Goal: Task Accomplishment & Management: Complete application form

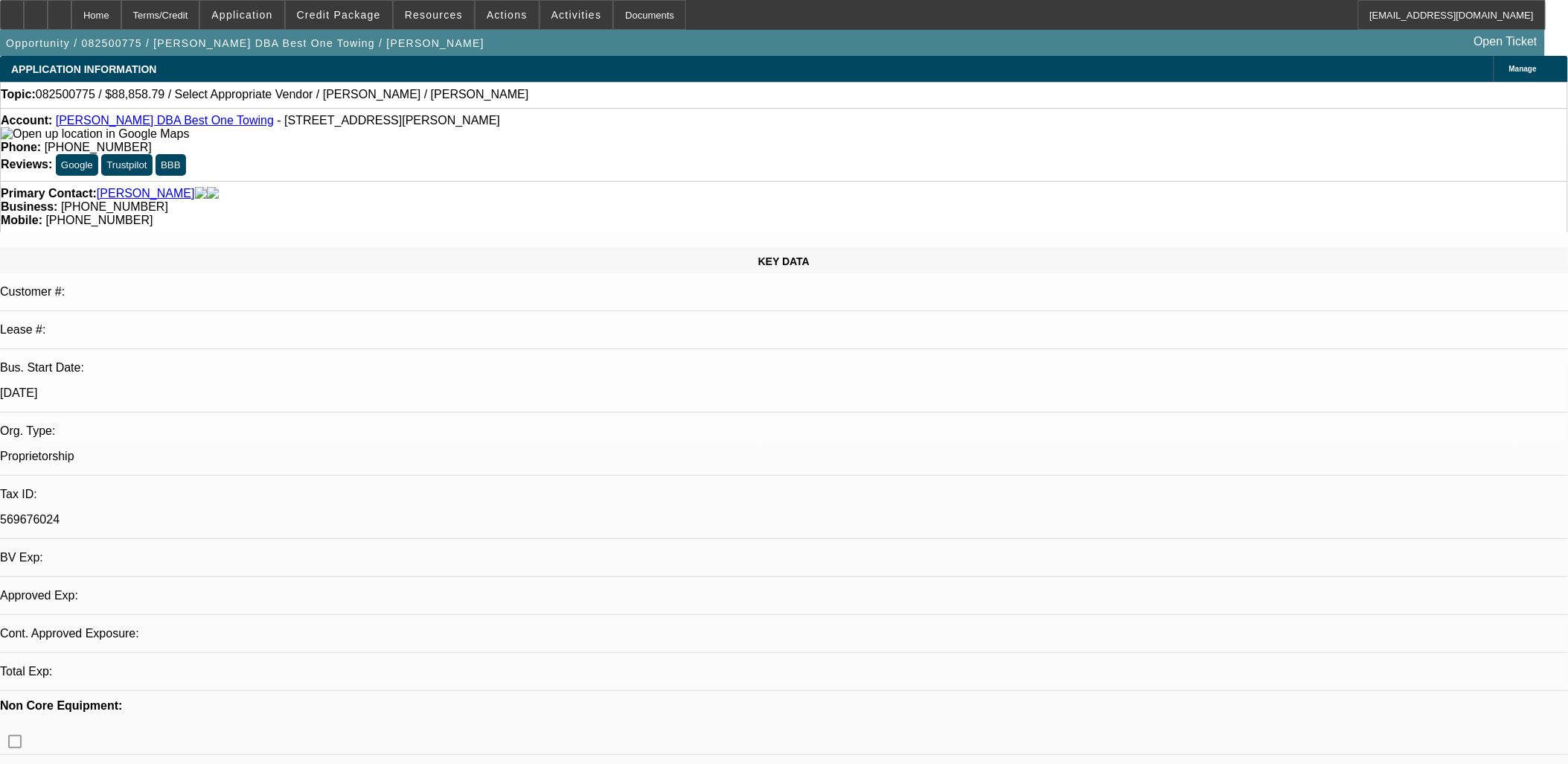
select select "0"
select select "2"
select select "0.1"
select select "1"
select select "2"
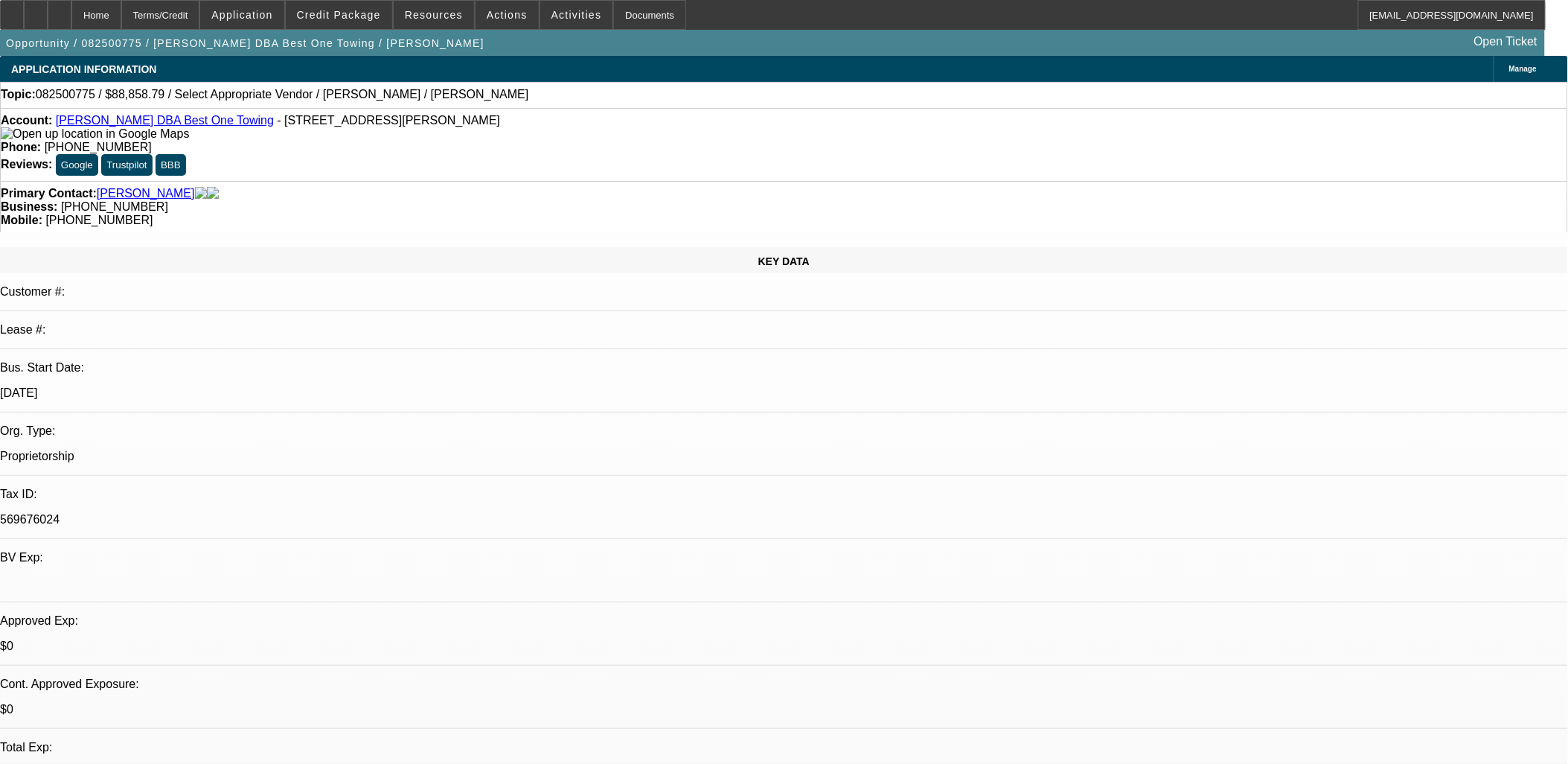
select select "4"
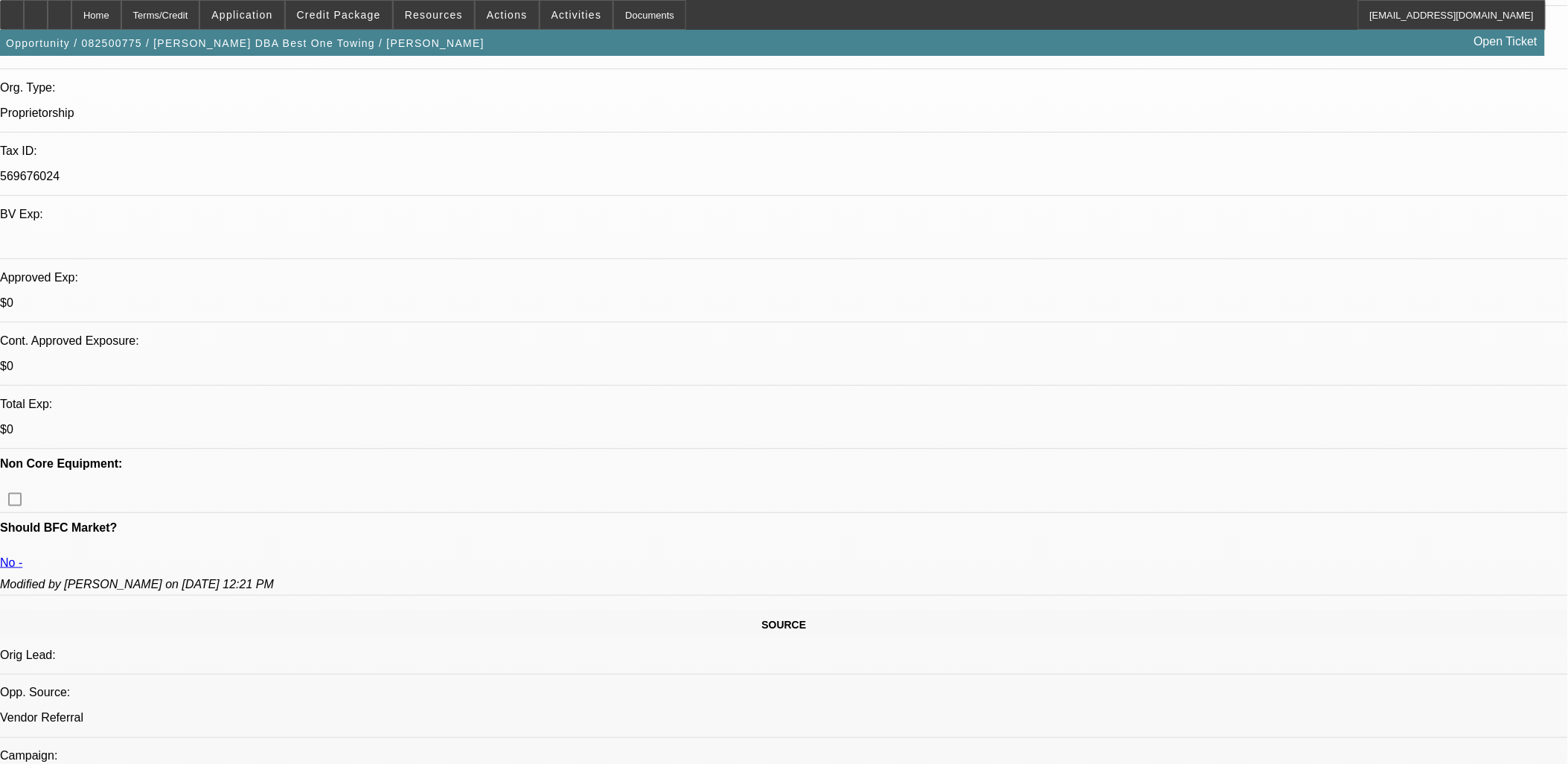
scroll to position [496, 0]
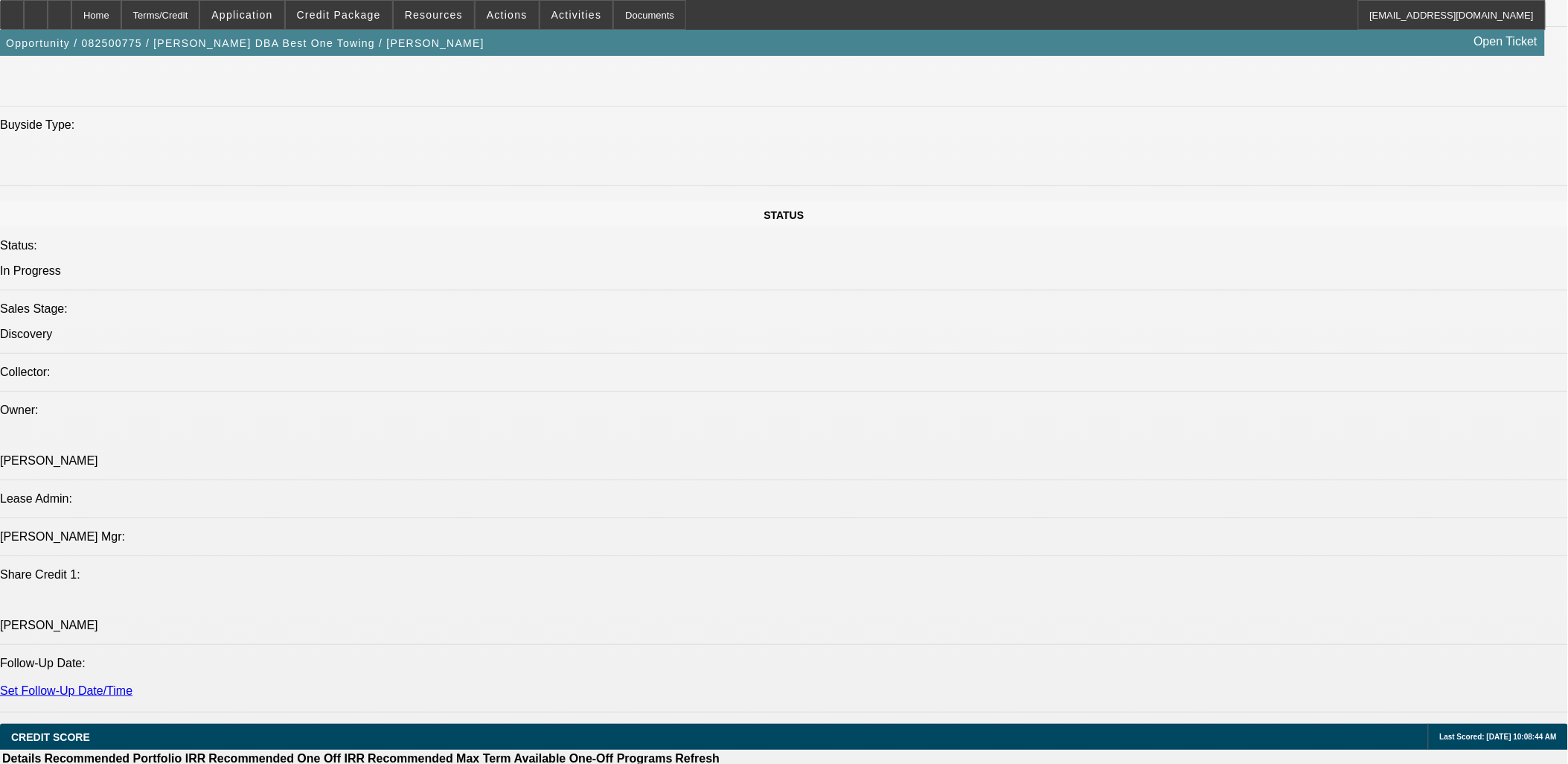
scroll to position [1571, 0]
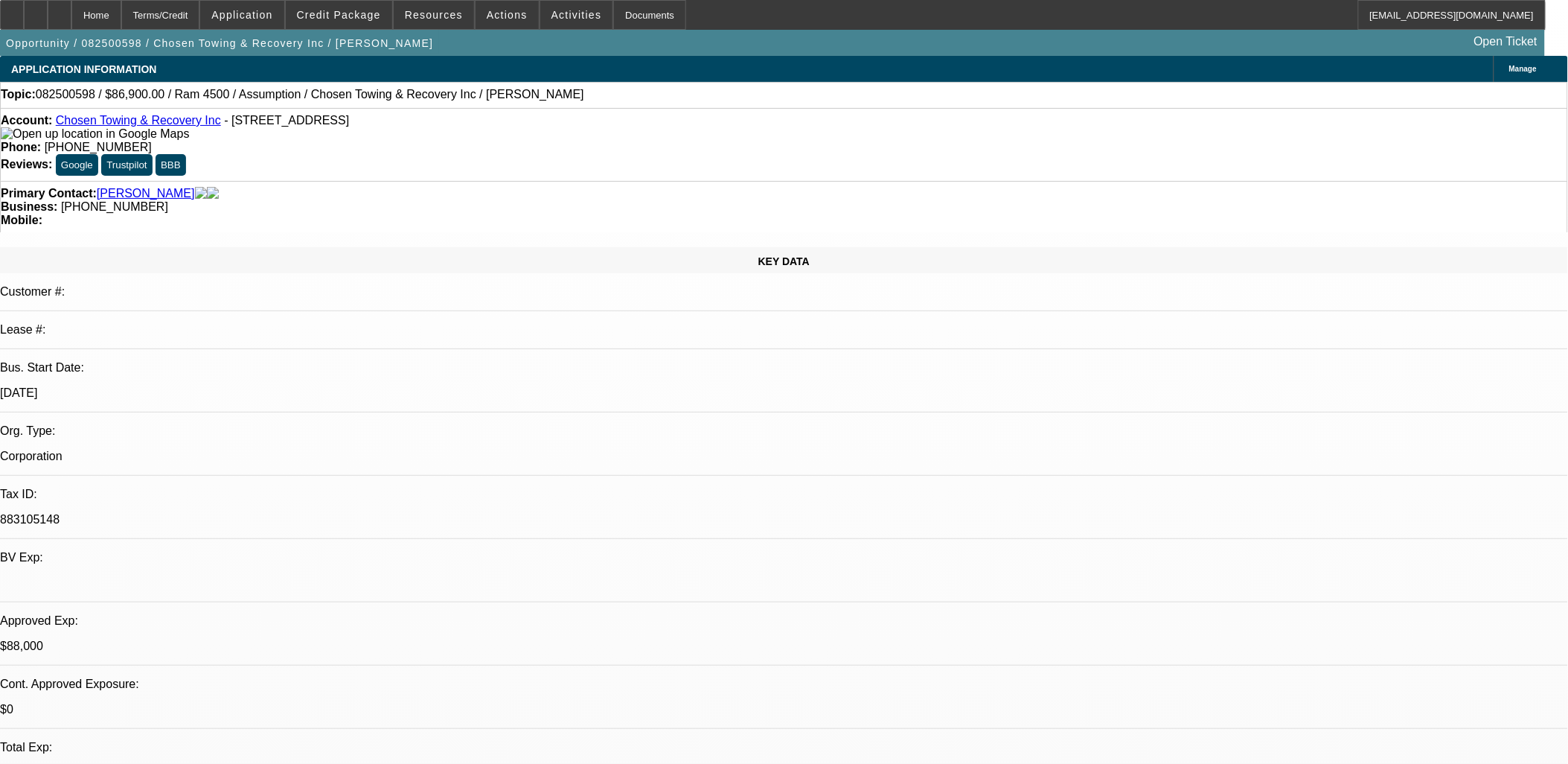
select select "0"
select select "2"
select select "0.1"
select select "0"
select select "2"
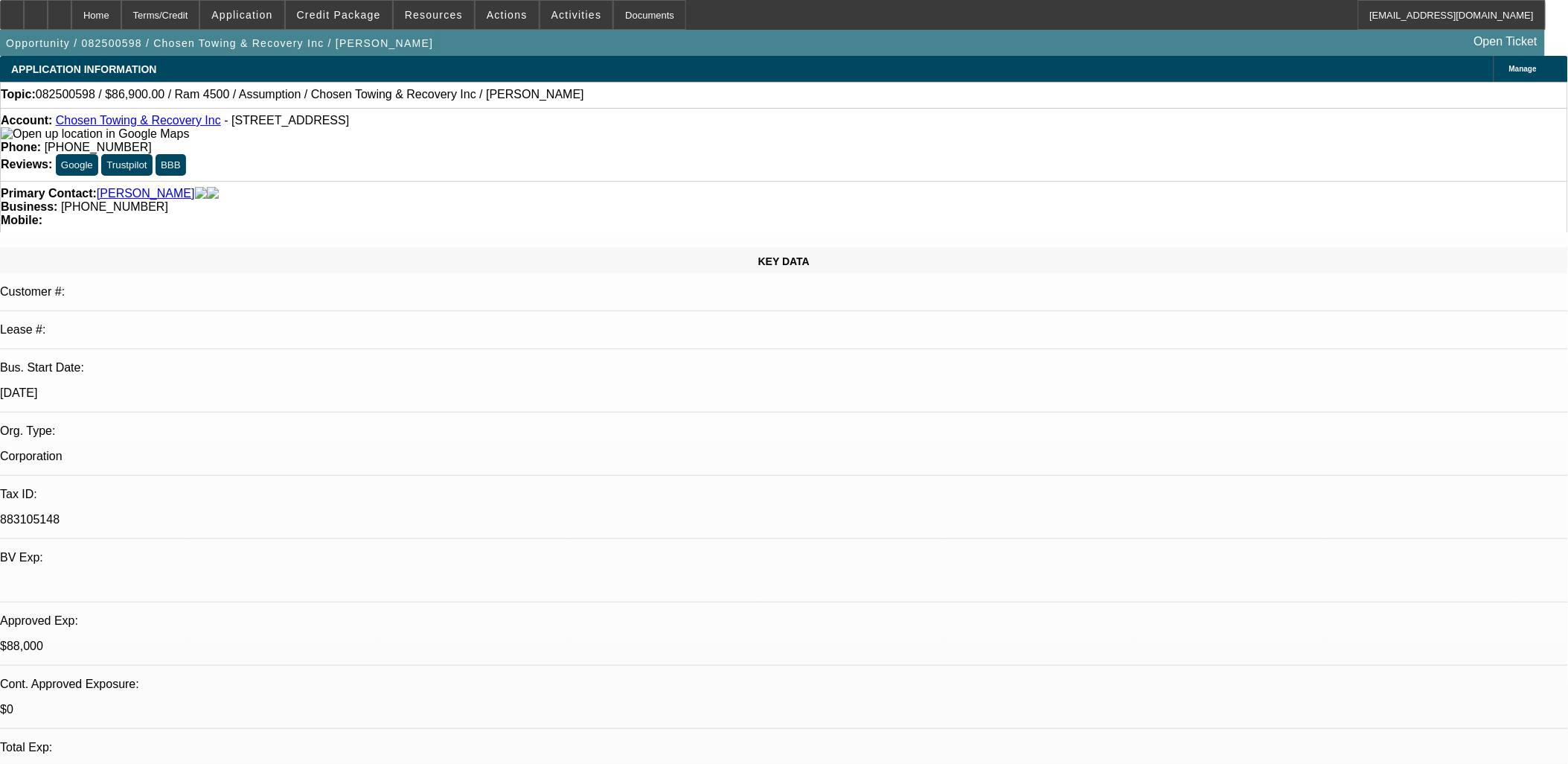
select select "0.1"
select select "0"
select select "3"
select select "0"
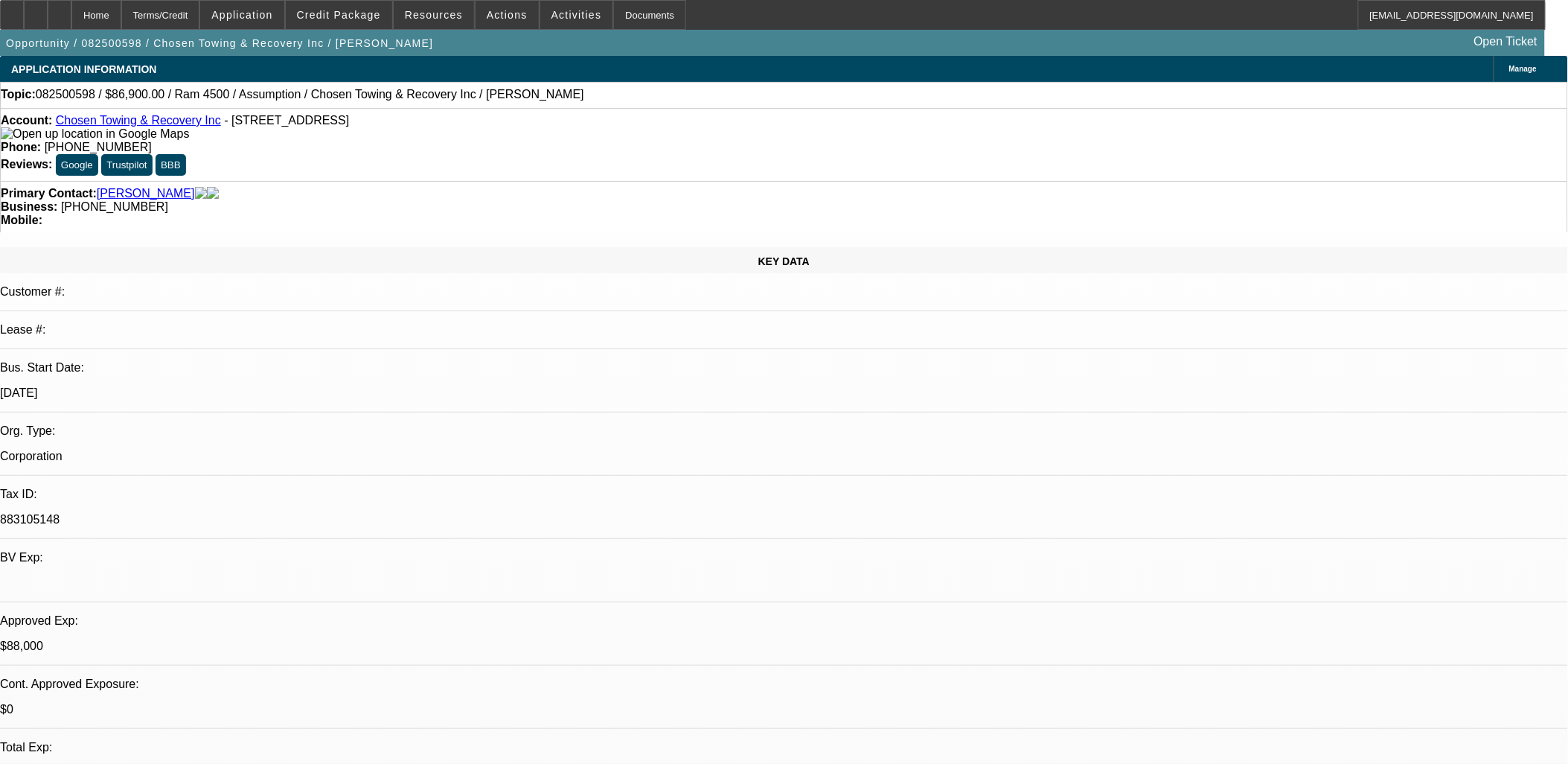
select select "0"
select select "0.1"
select select "1"
select select "2"
select select "4"
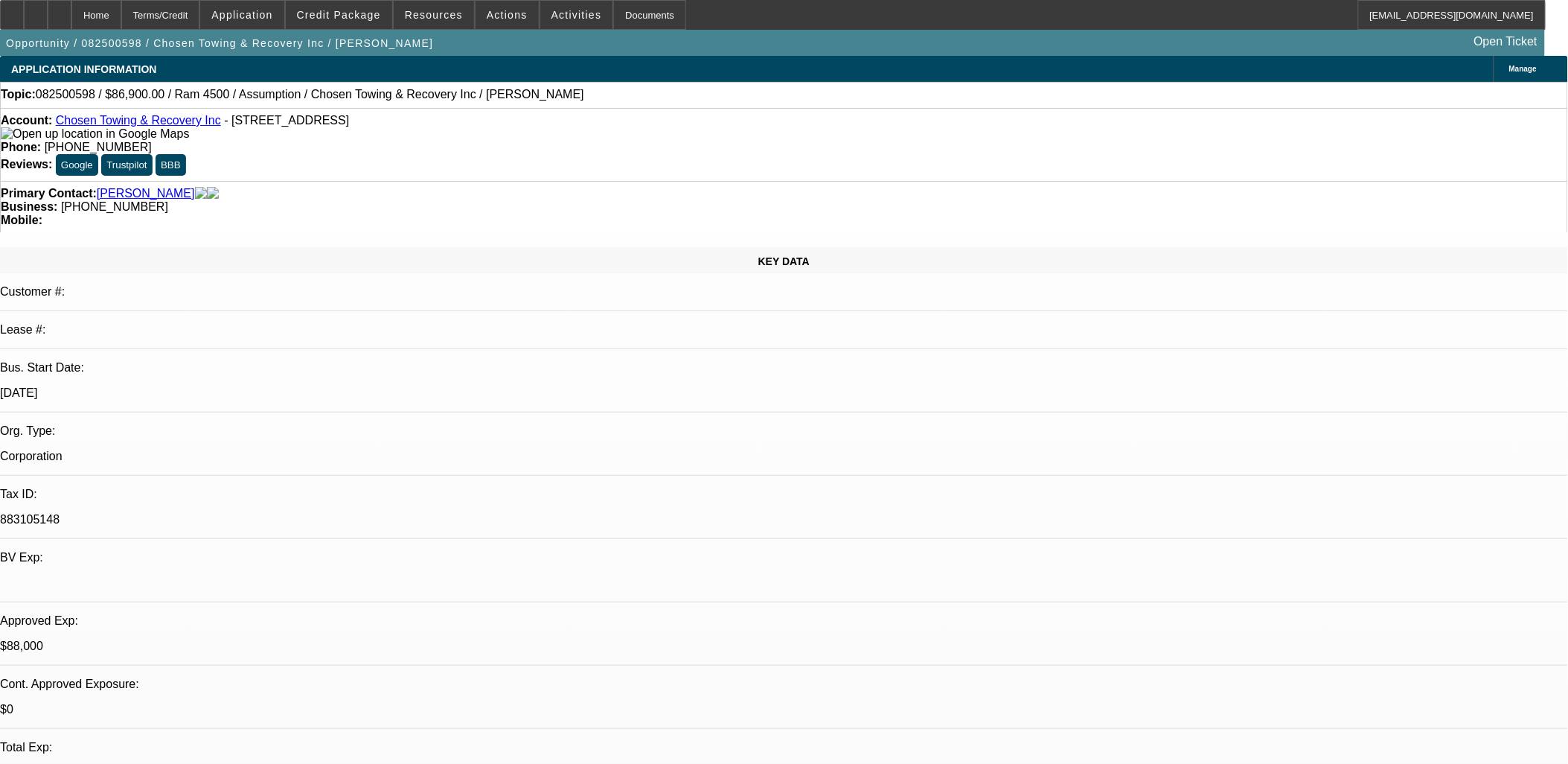
select select "1"
select select "2"
select select "4"
select select "1"
select select "2"
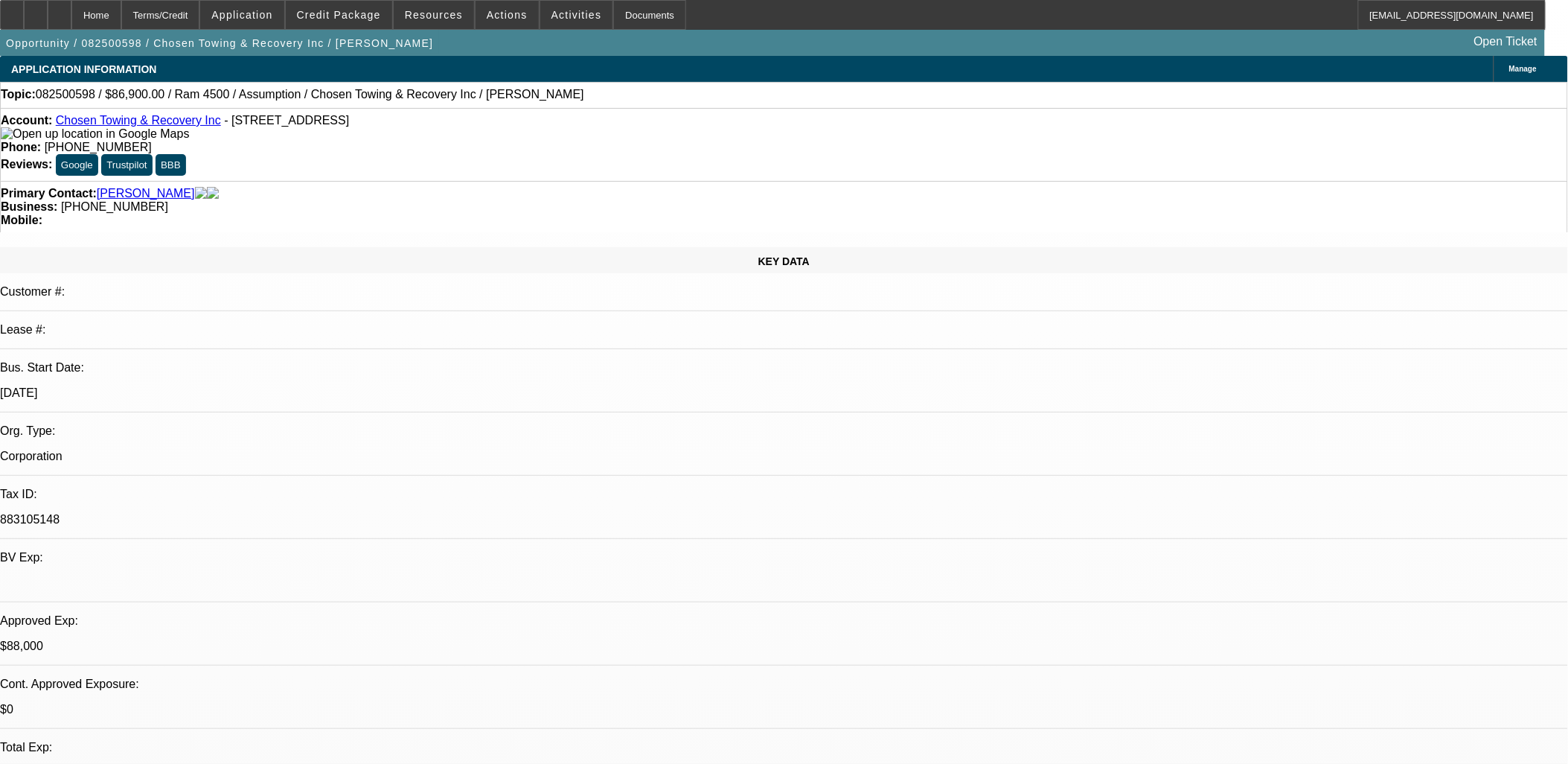
select select "4"
select select "1"
select select "2"
select select "4"
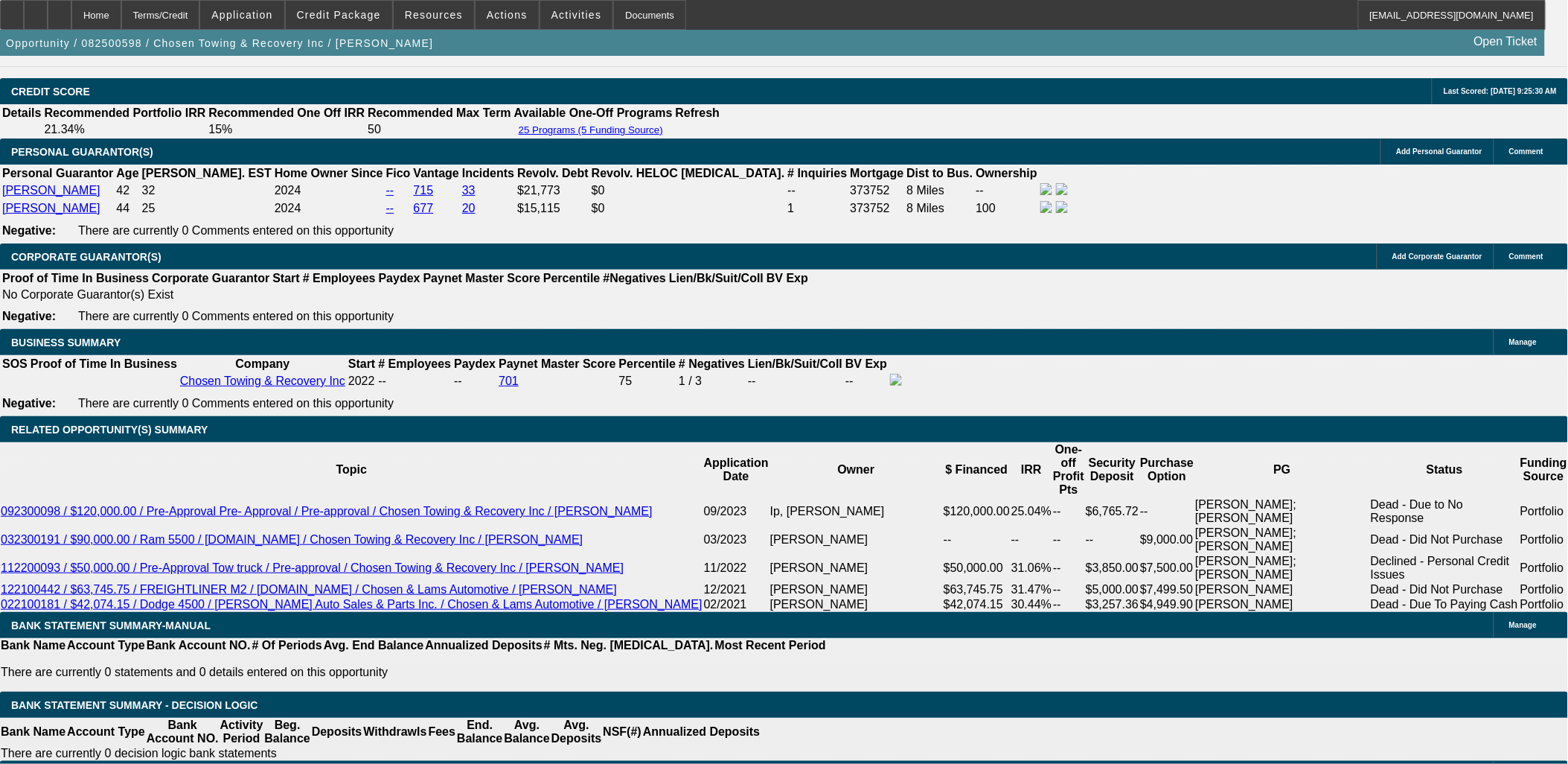
scroll to position [2150, 0]
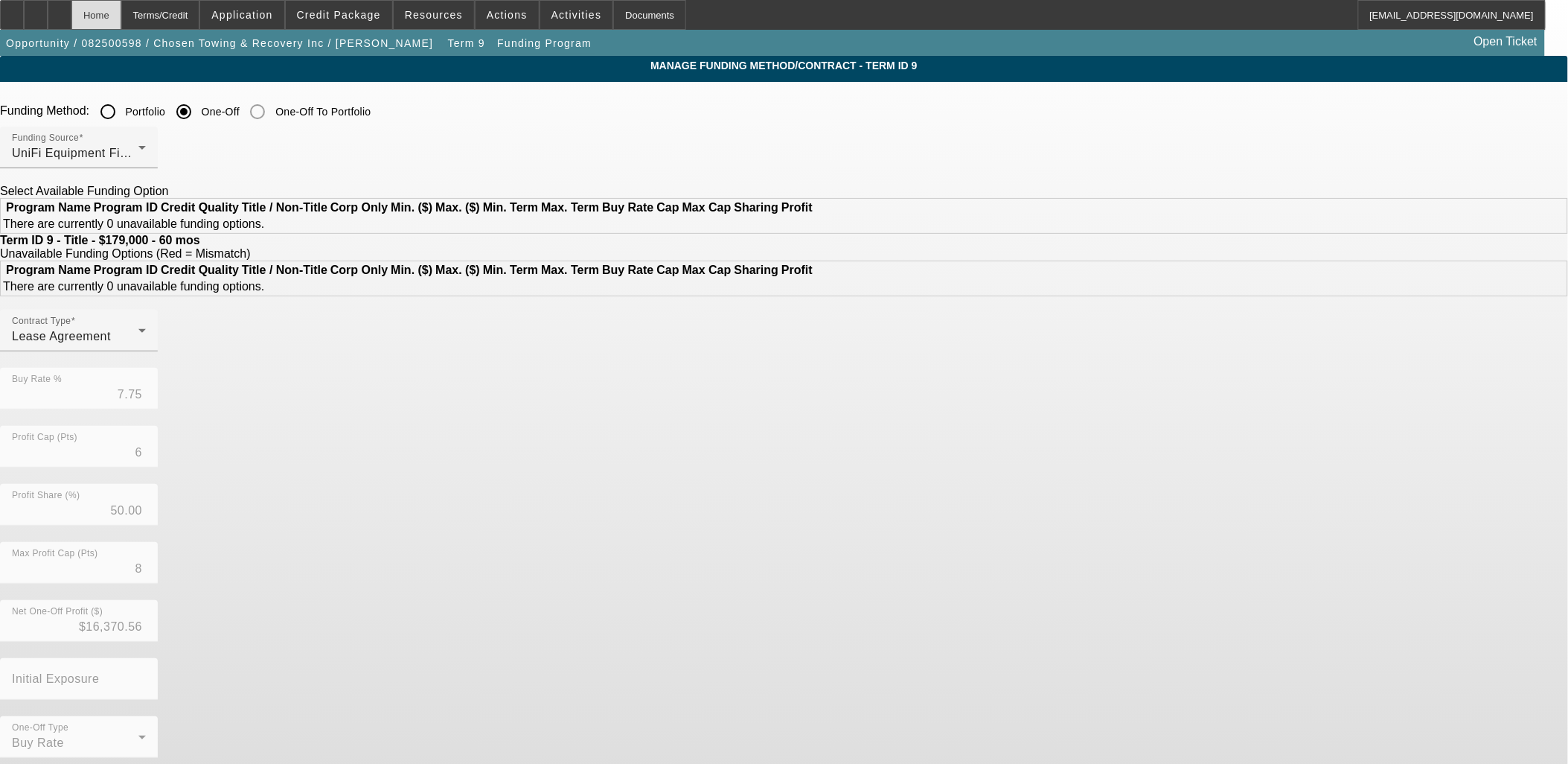
click at [121, 19] on div "Home" at bounding box center [96, 15] width 50 height 30
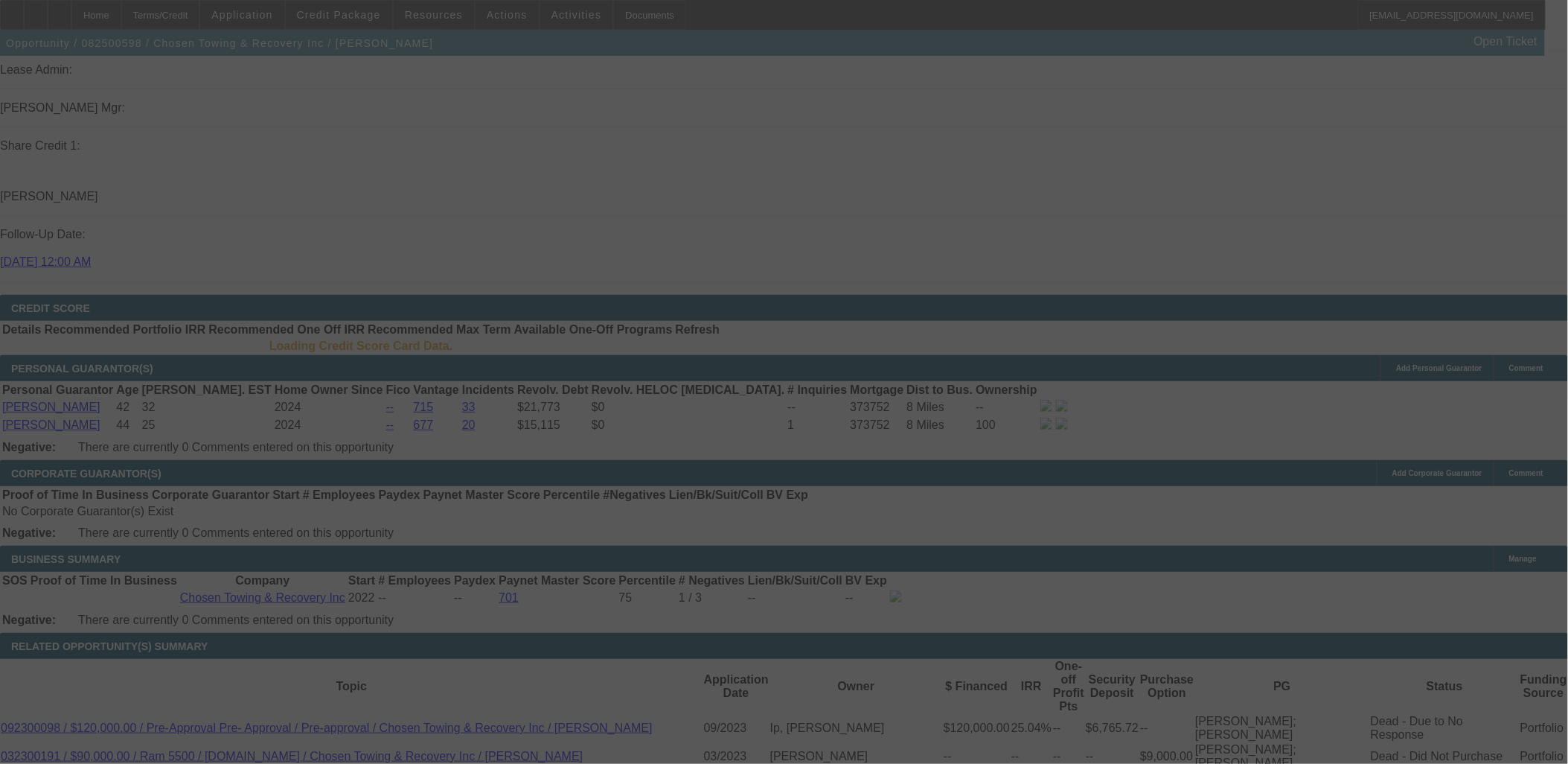
scroll to position [1902, 0]
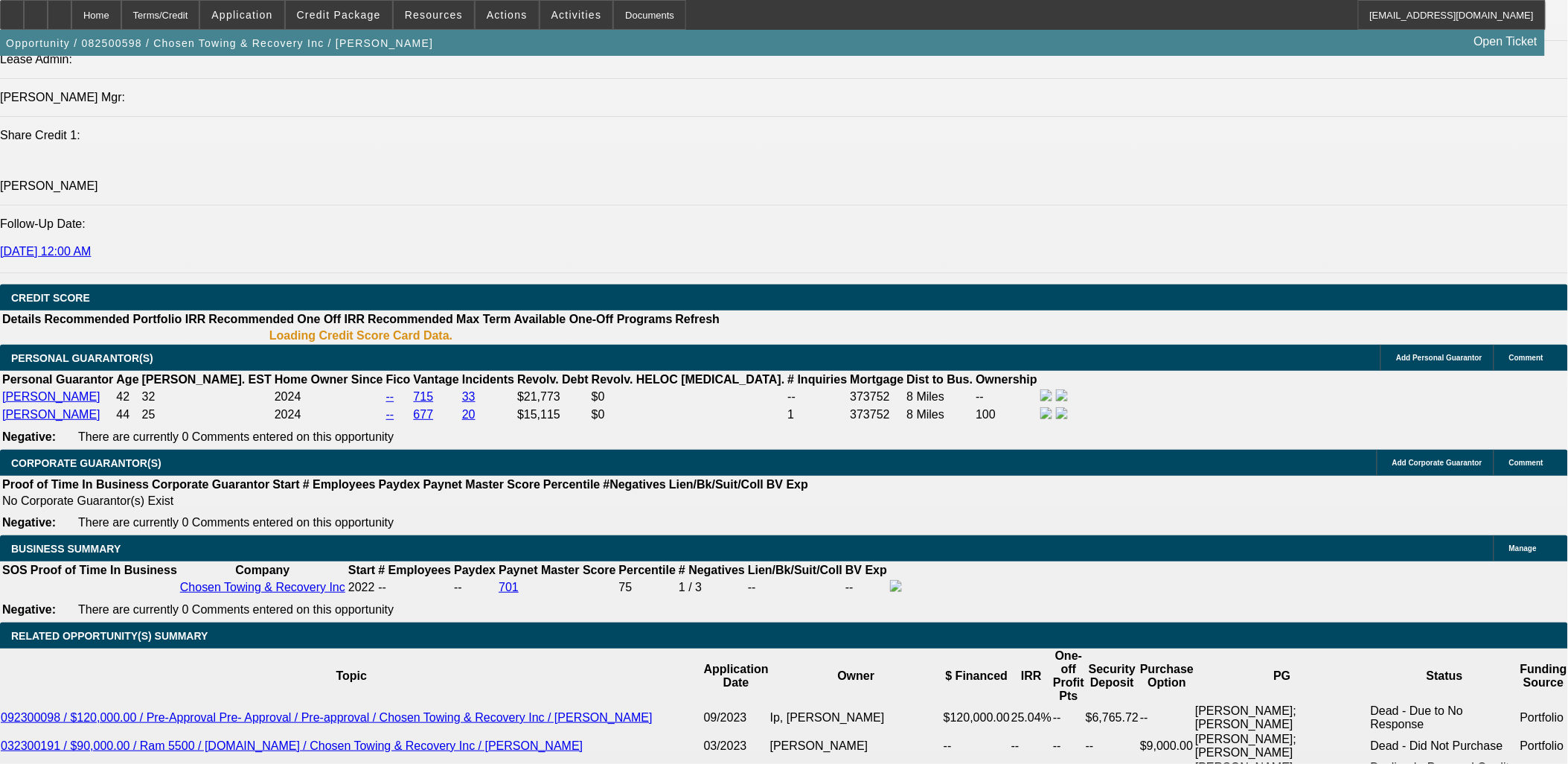
select select "0"
select select "2"
select select "0.1"
select select "4"
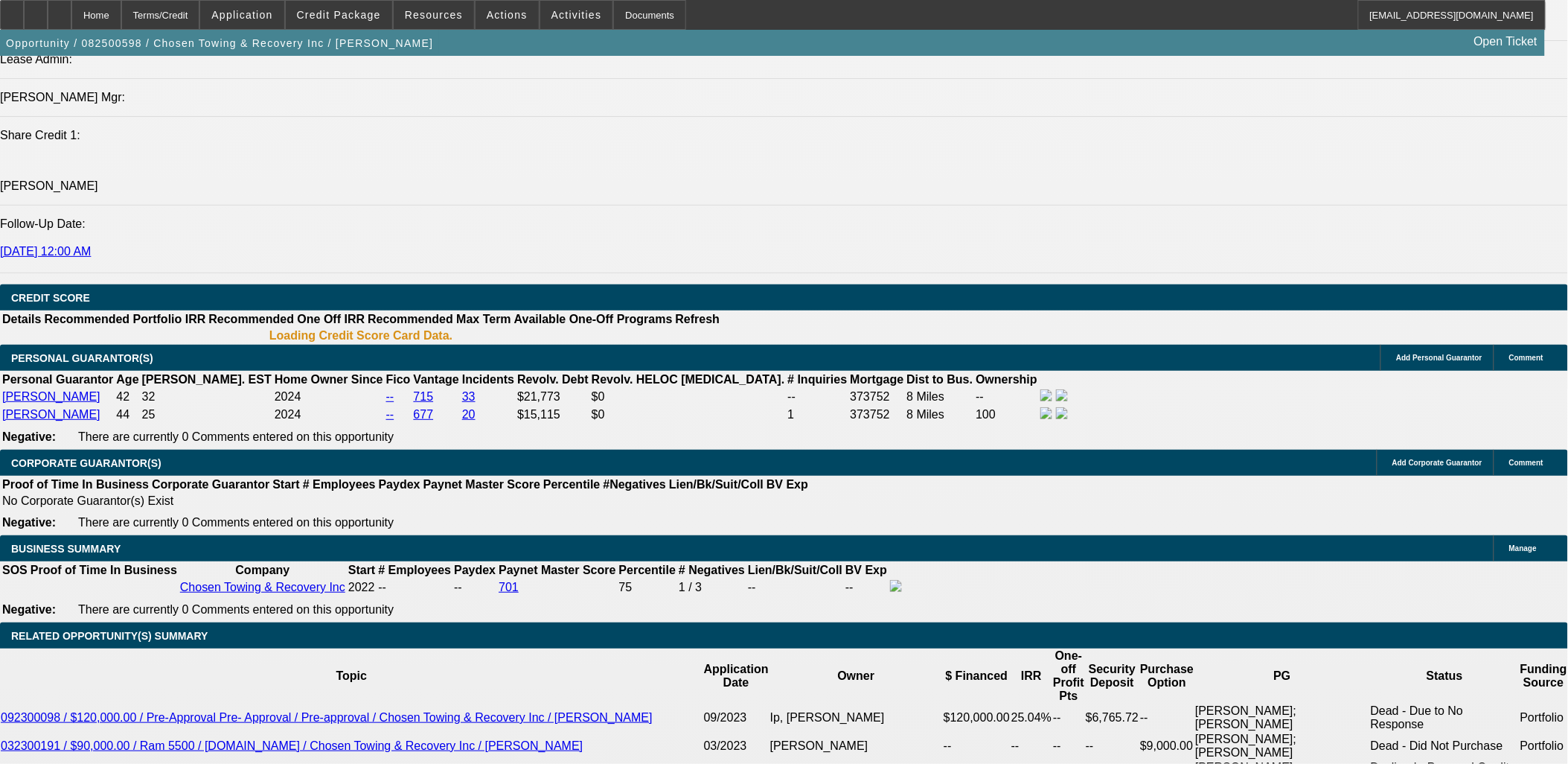
select select "0"
select select "2"
select select "0.1"
select select "4"
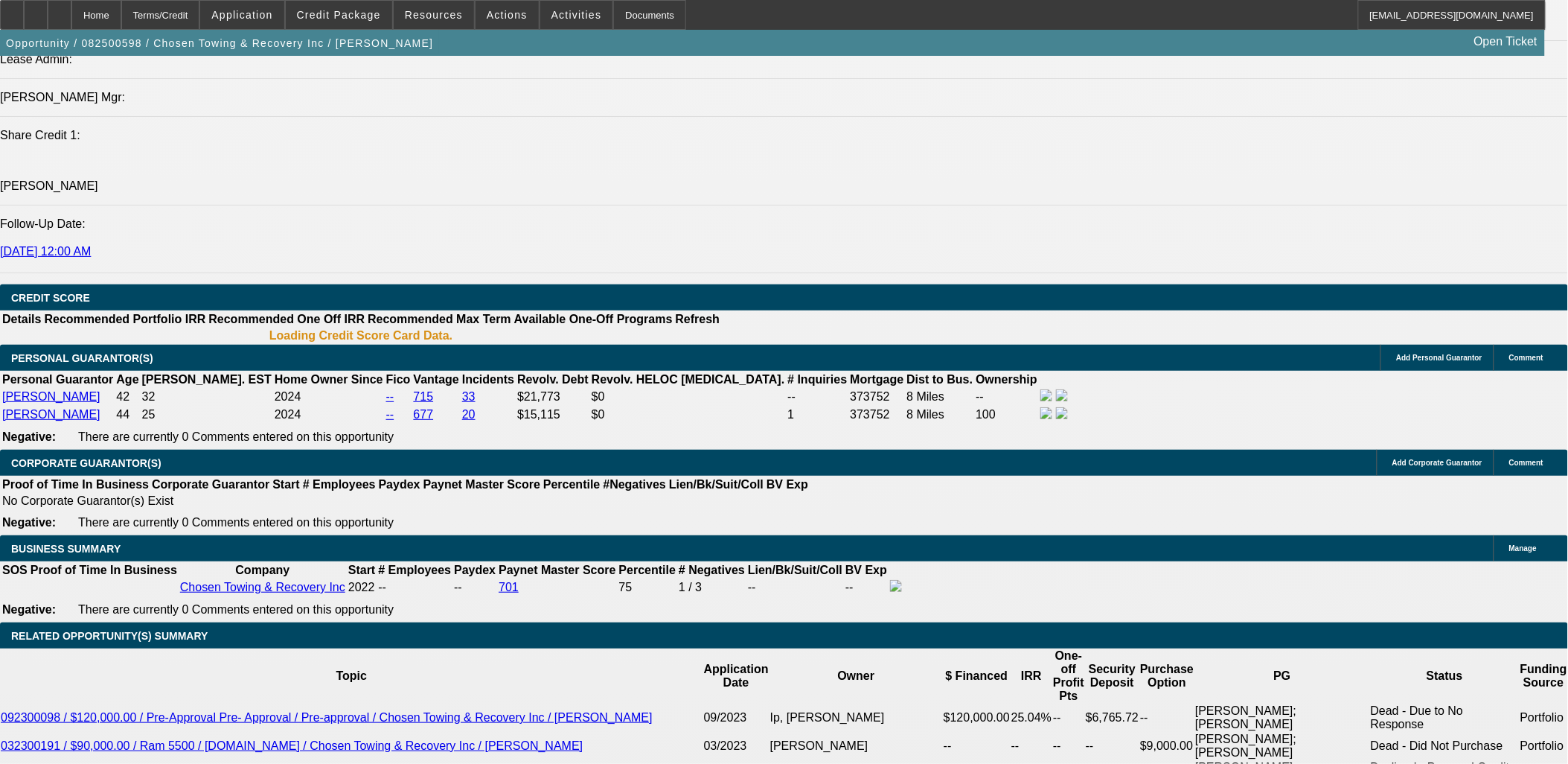
select select "0"
select select "3"
select select "2"
select select "0"
select select "4"
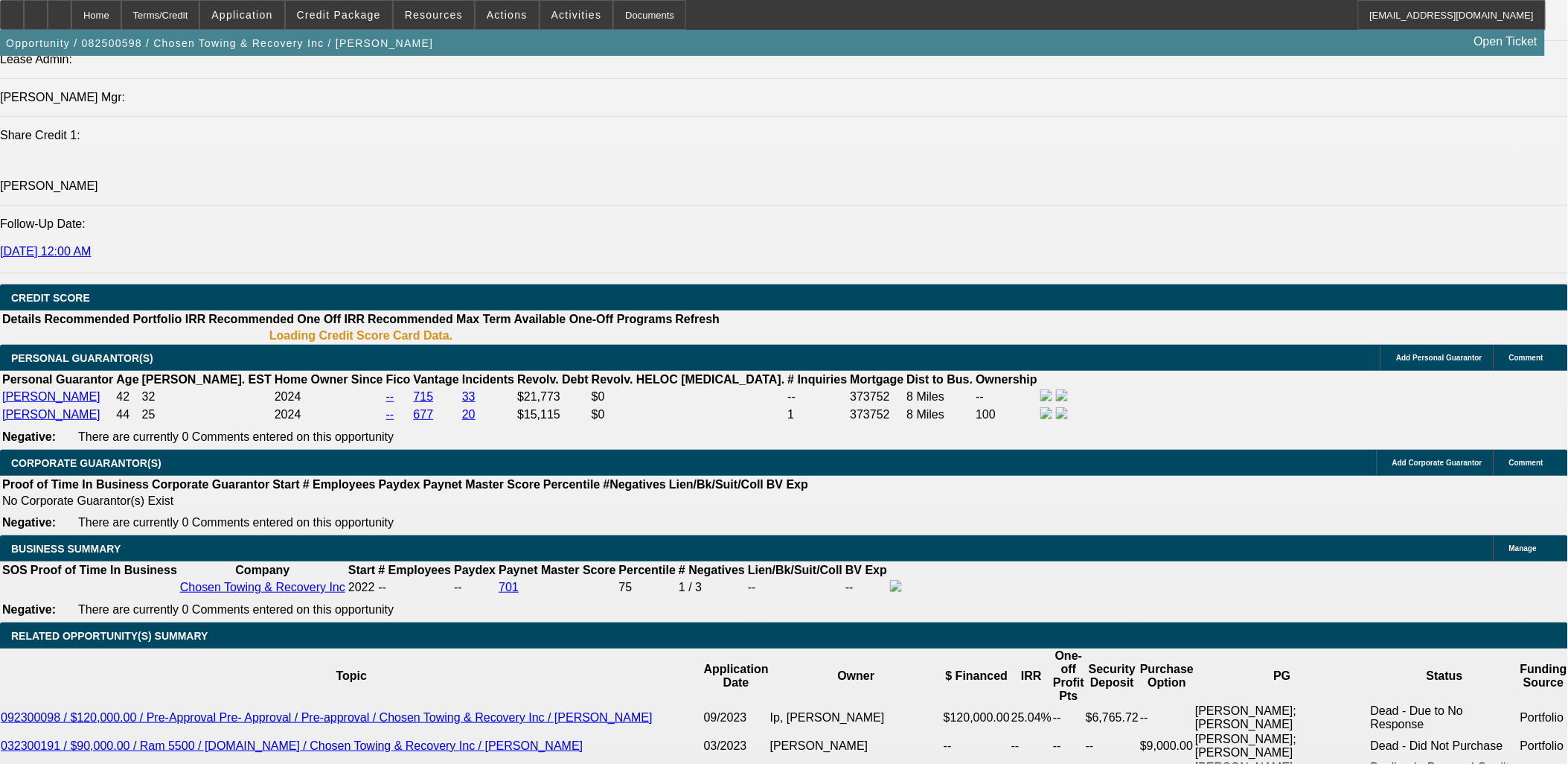
select select "0"
select select "2"
select select "0.1"
select select "4"
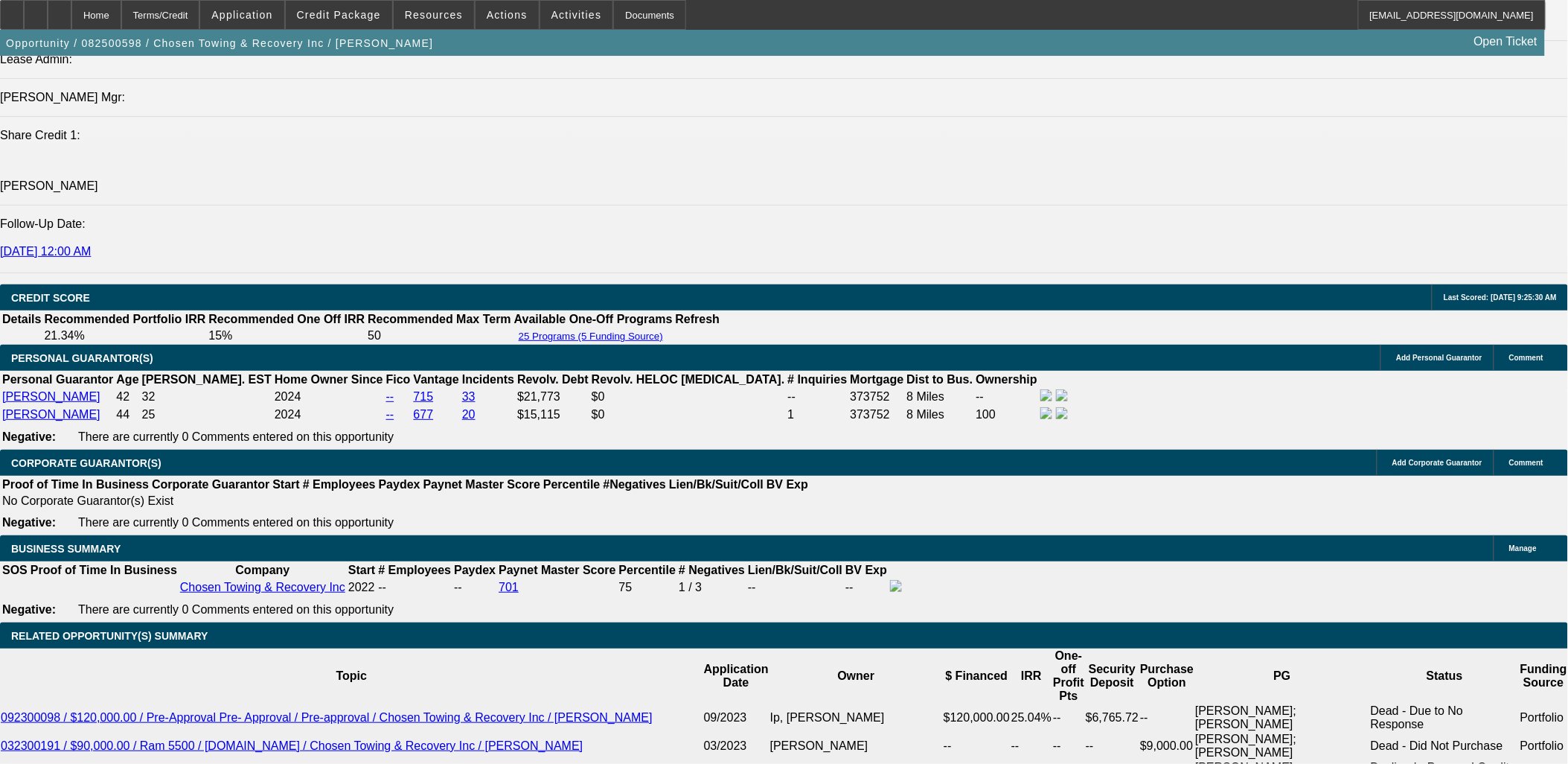
scroll to position [2023, 0]
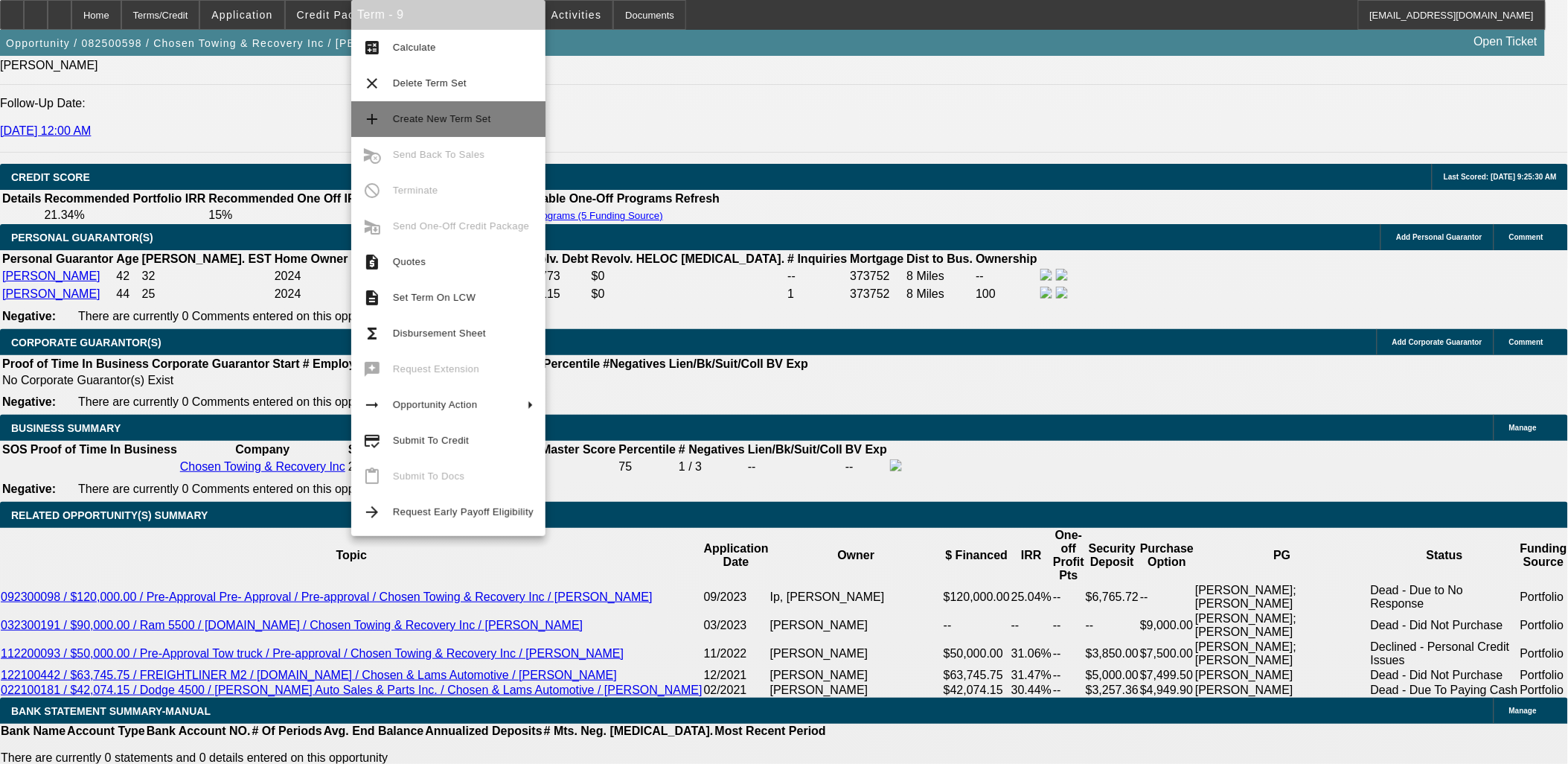
click at [440, 121] on span "Create New Term Set" at bounding box center [442, 119] width 98 height 11
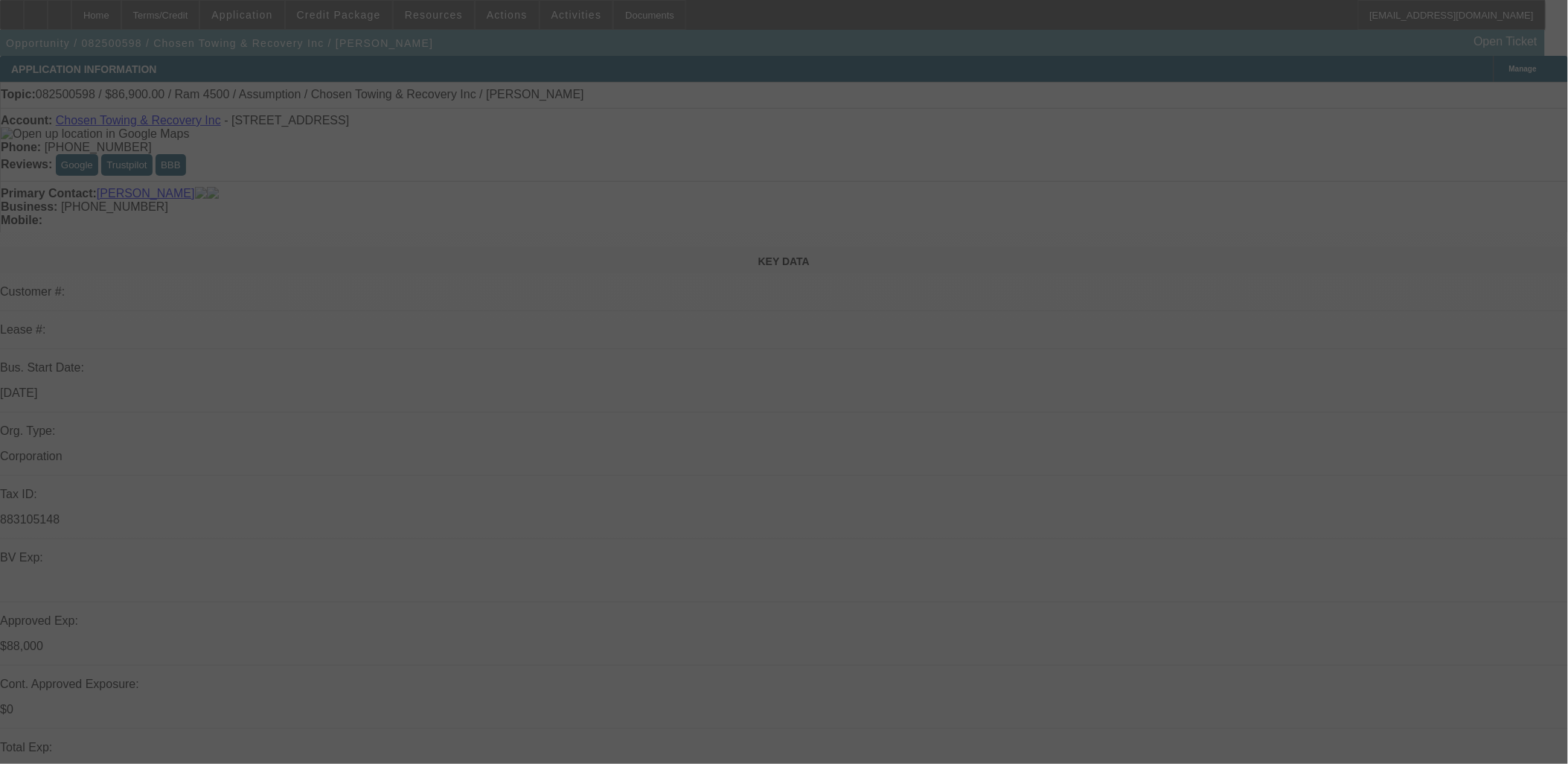
scroll to position [496, 0]
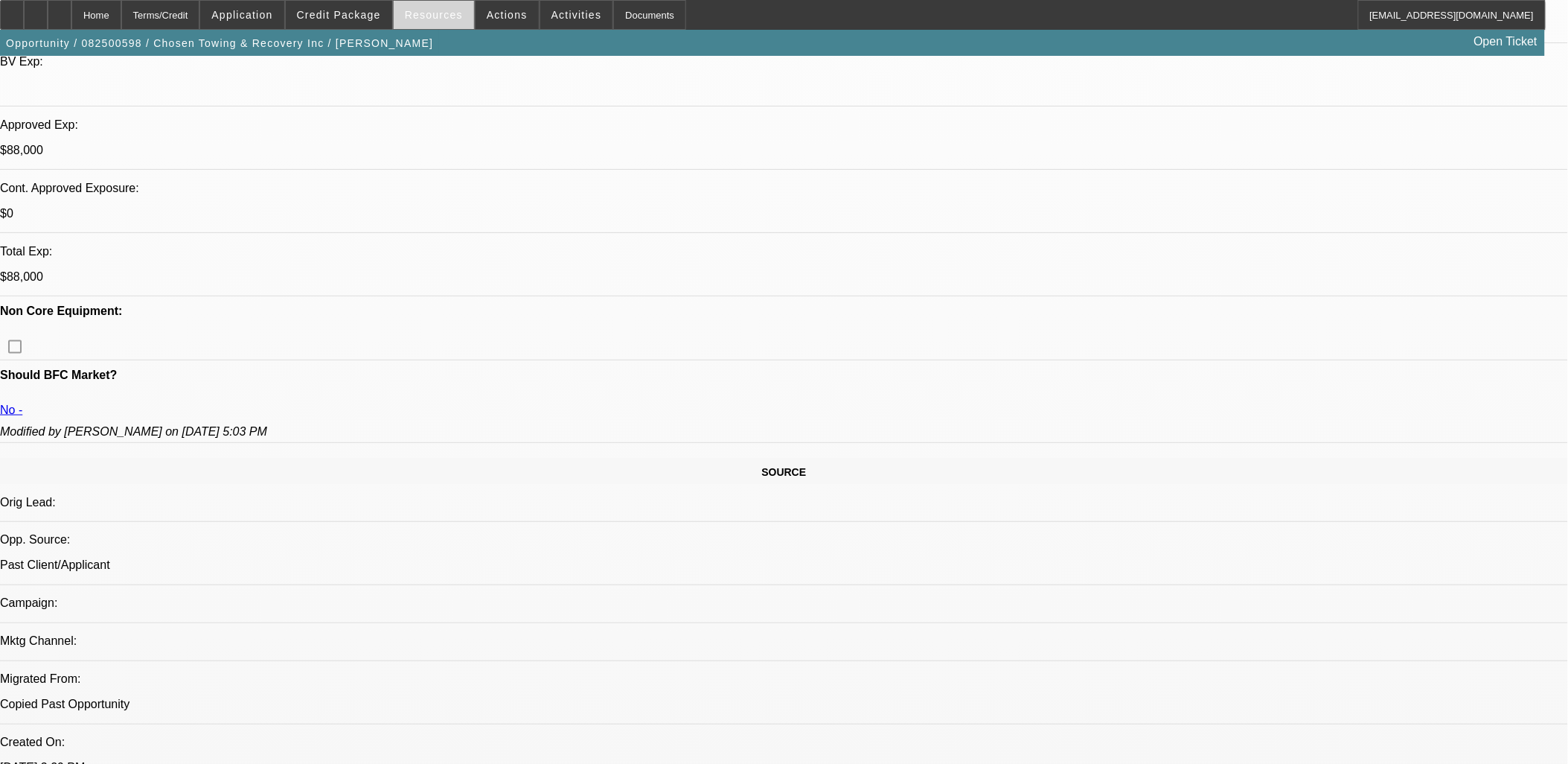
select select "0"
select select "2"
select select "0.1"
select select "0"
select select "2"
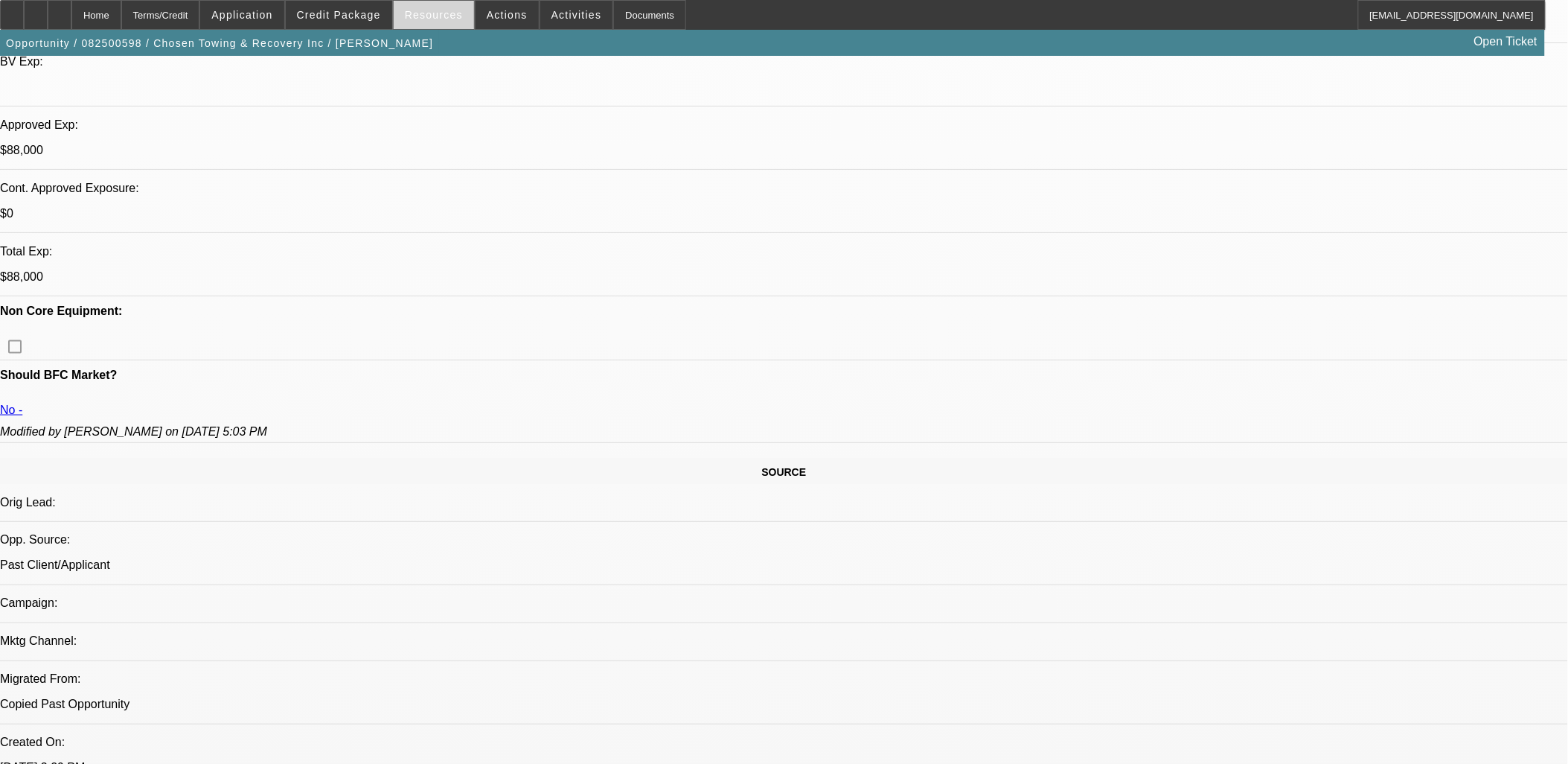
select select "0.1"
select select "0"
select select "2"
select select "0.1"
select select "0"
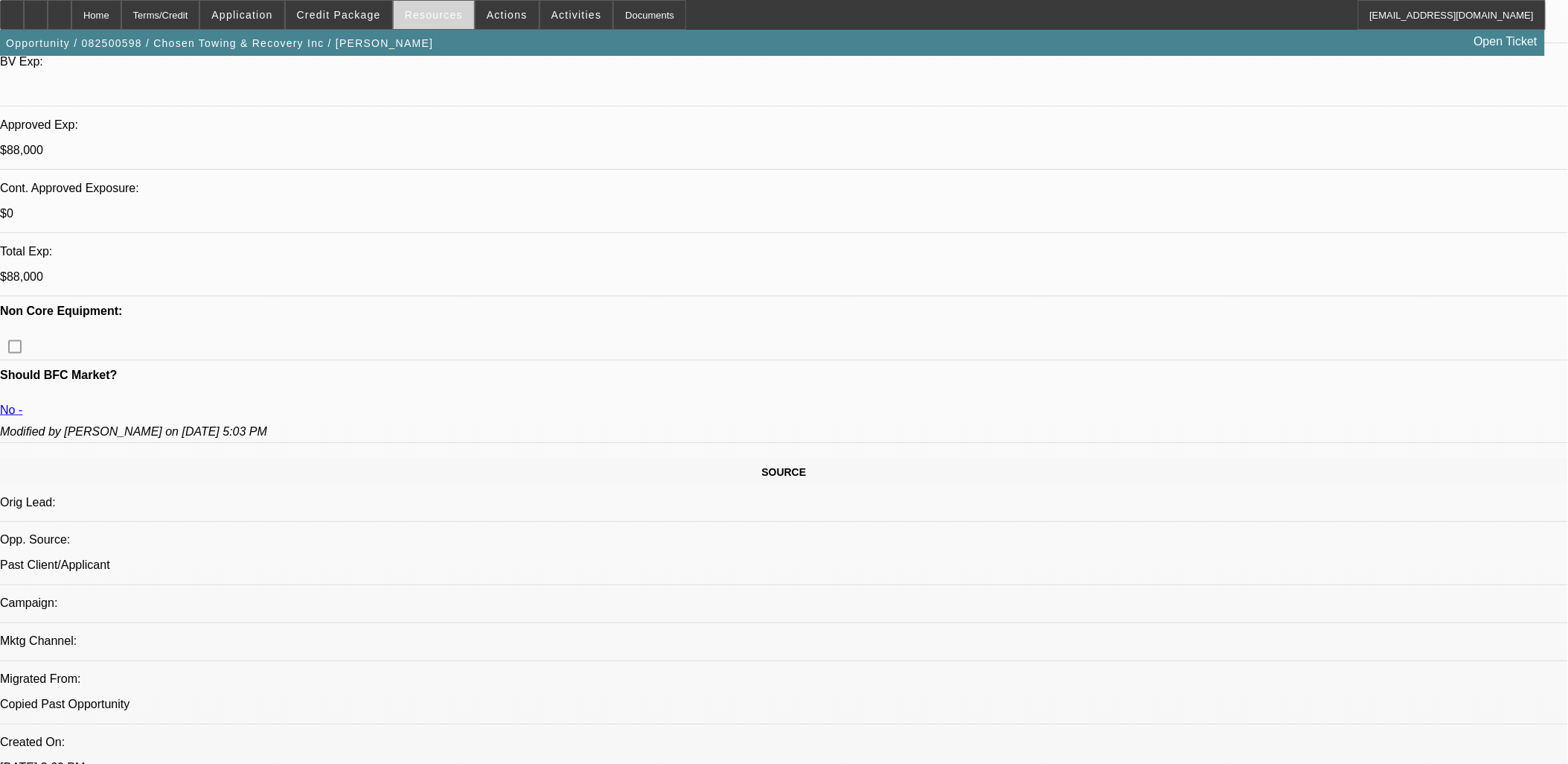
select select "3"
select select "0"
select select "1"
select select "2"
select select "4"
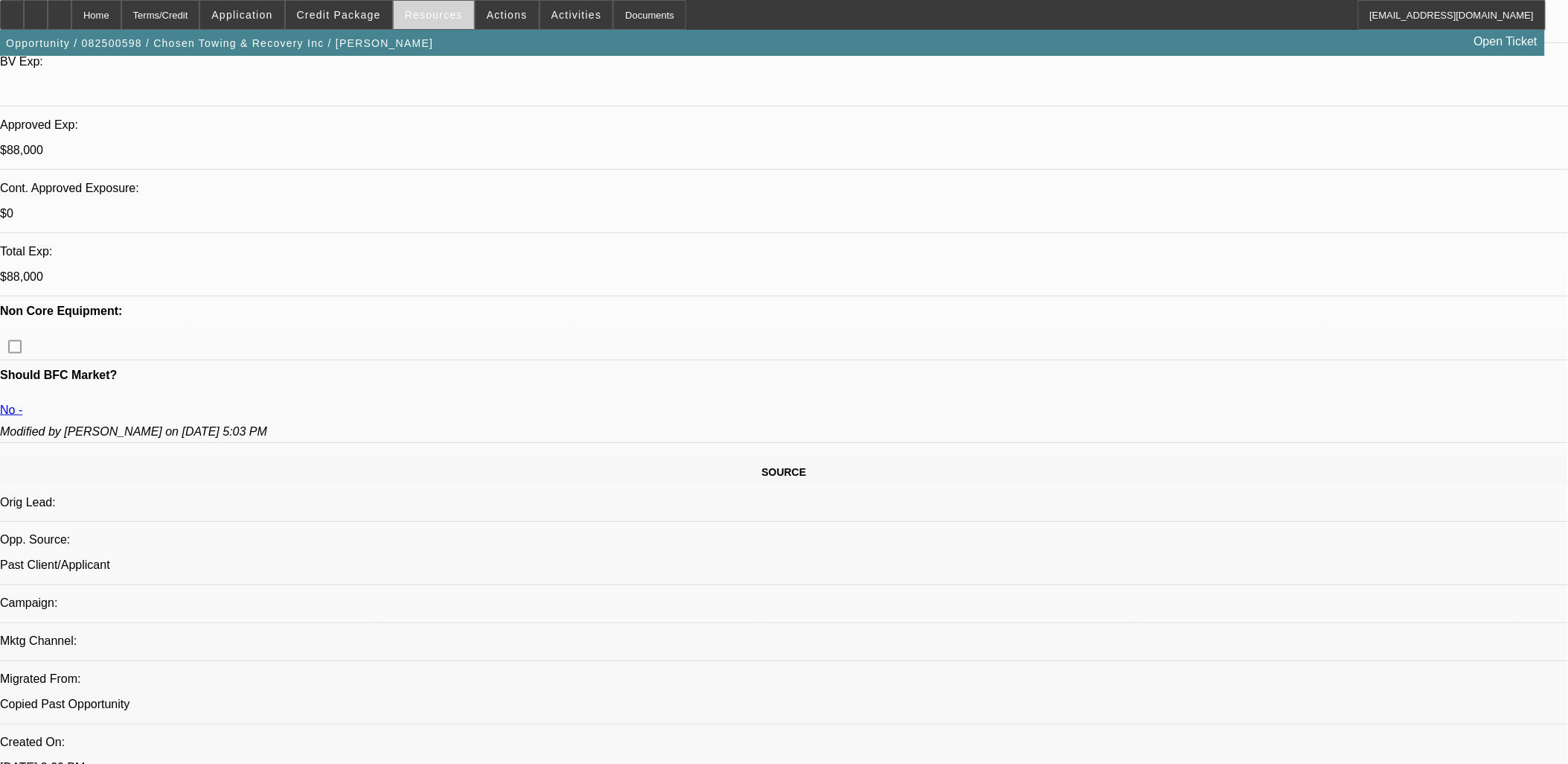
select select "1"
select select "2"
select select "4"
select select "1"
select select "2"
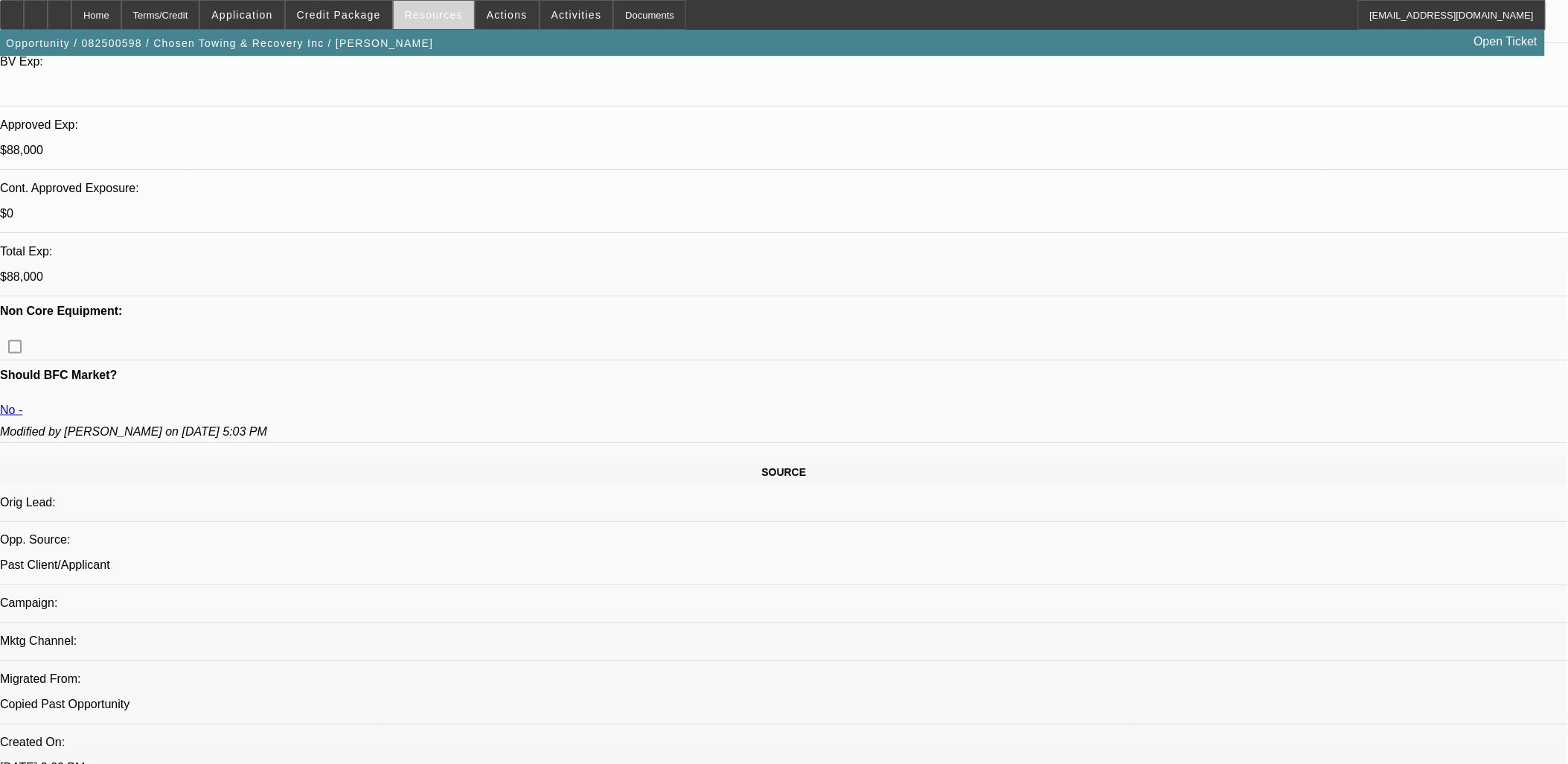
select select "4"
select select "1"
select select "2"
select select "4"
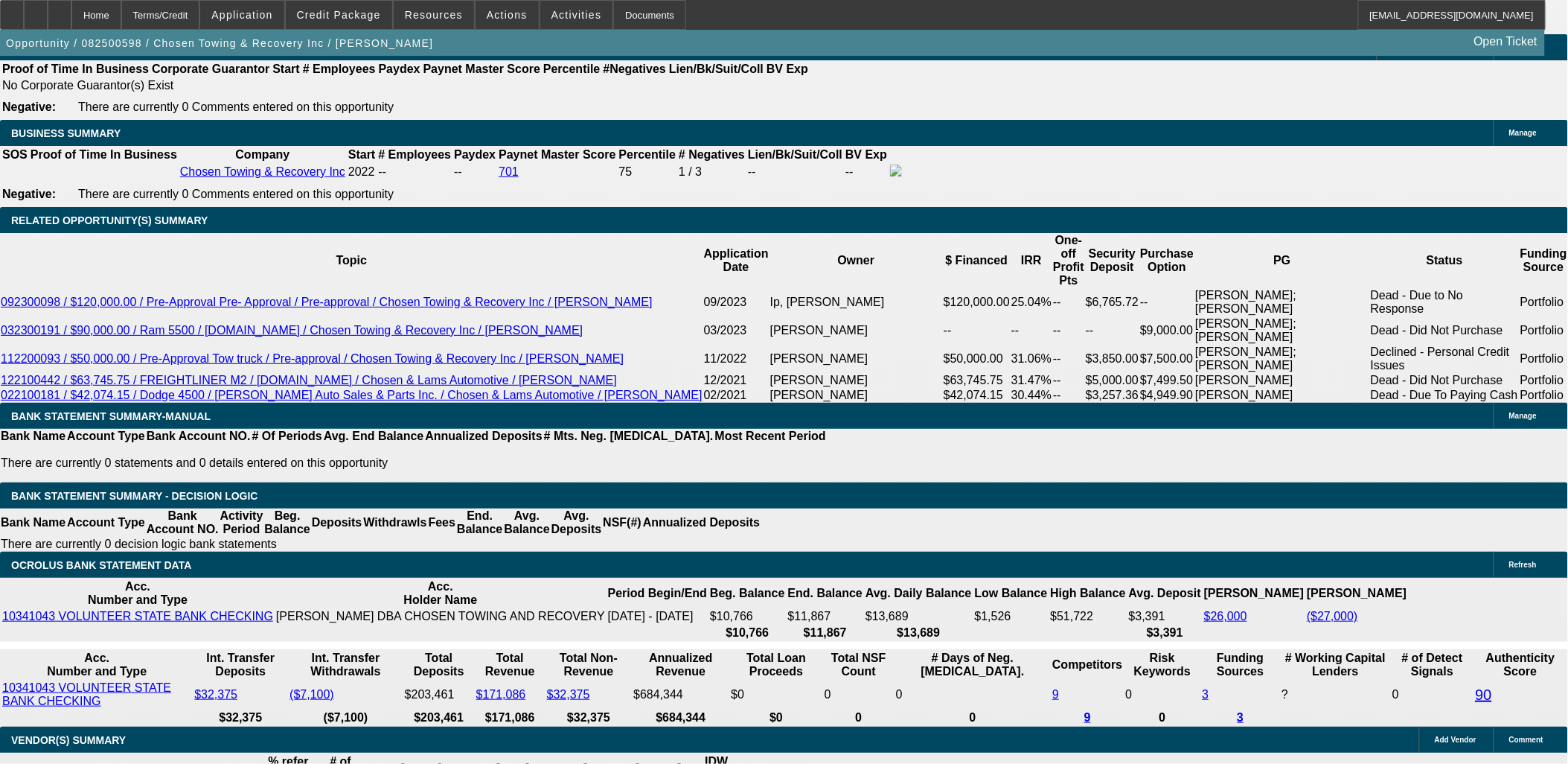
scroll to position [2399, 0]
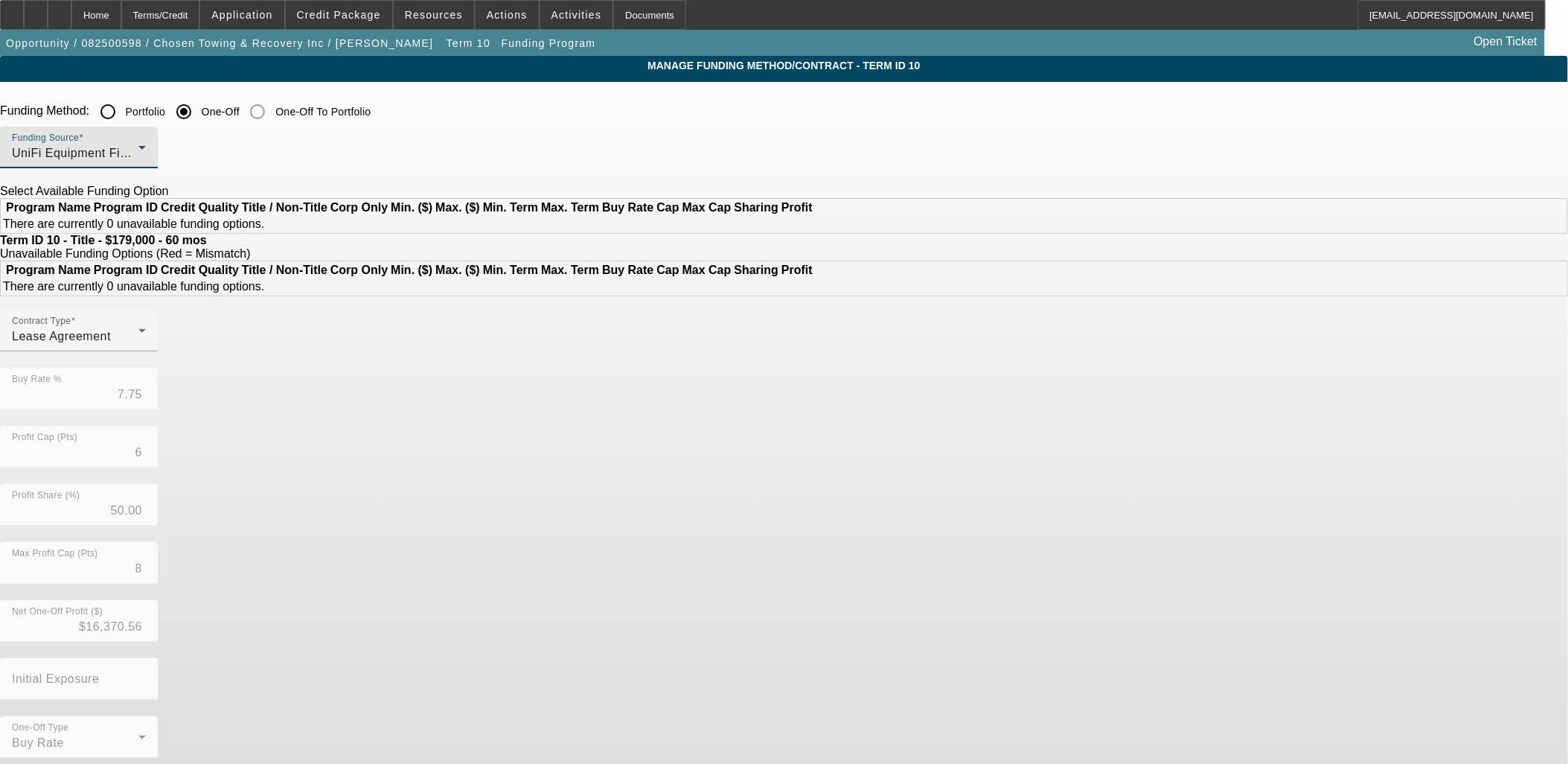
click at [139, 146] on div "UniFi Equipment Finance, Inc." at bounding box center [76, 153] width 126 height 18
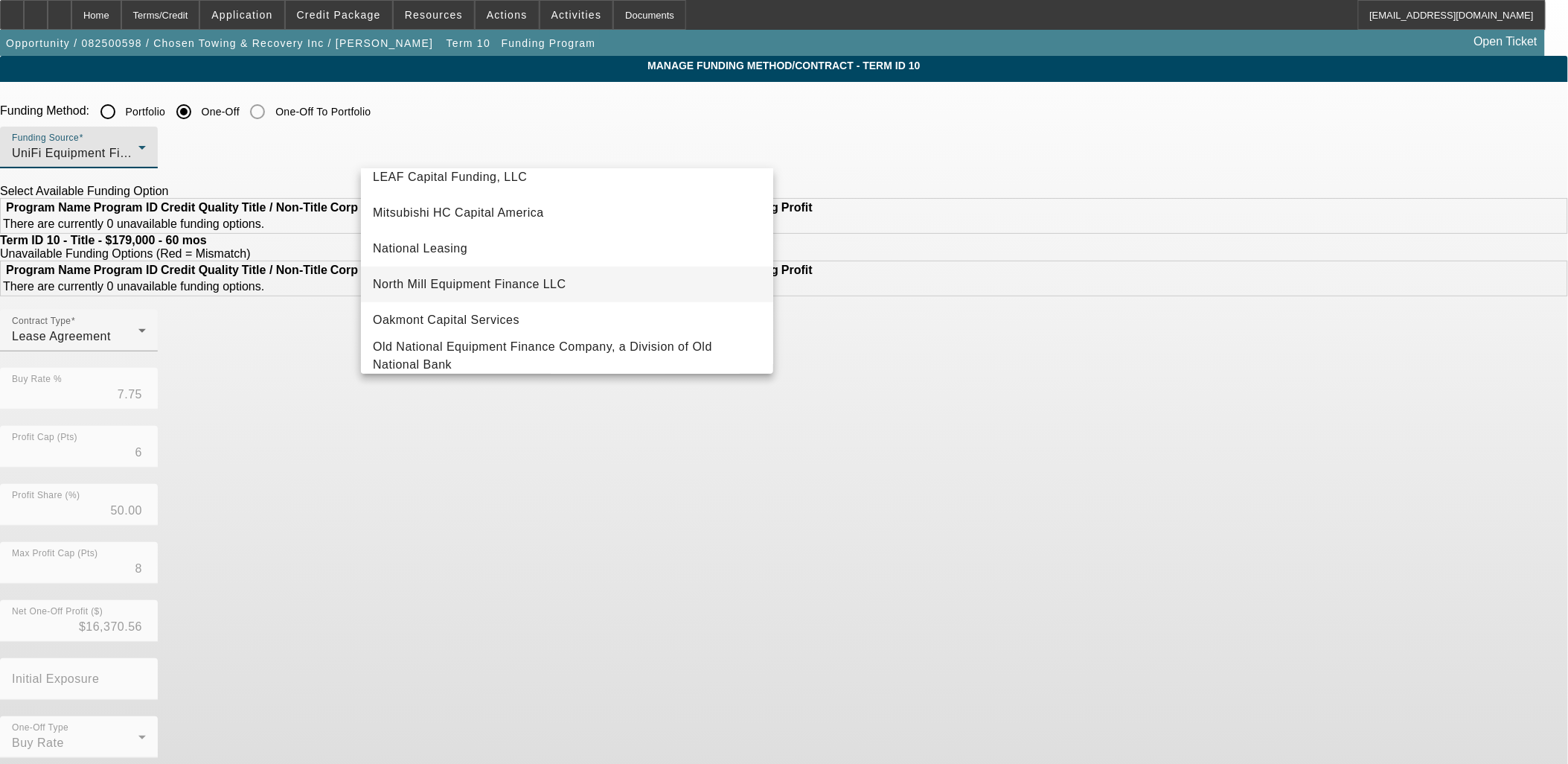
scroll to position [332, 0]
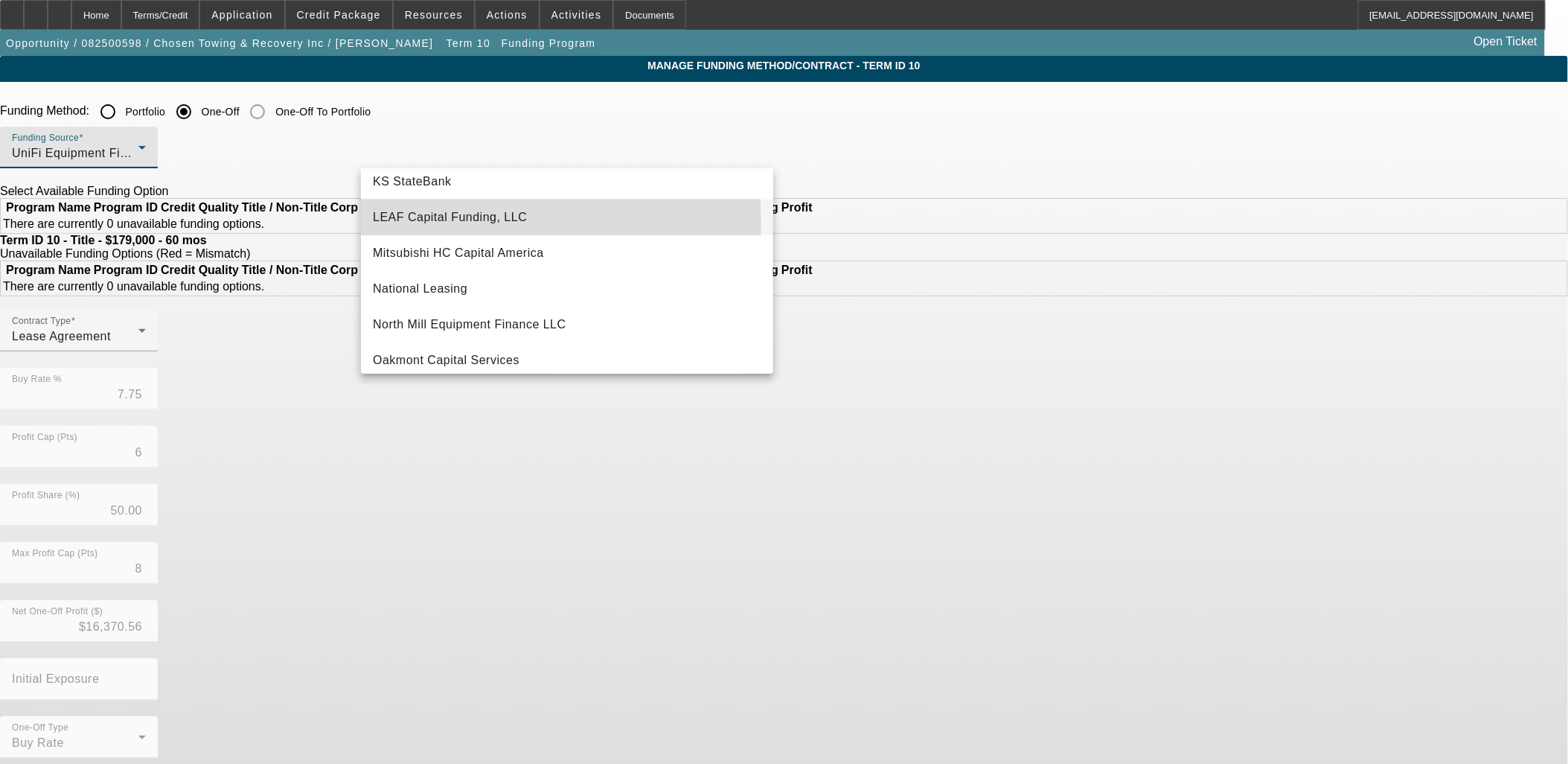
click at [462, 222] on span "LEAF Capital Funding, LLC" at bounding box center [449, 217] width 154 height 18
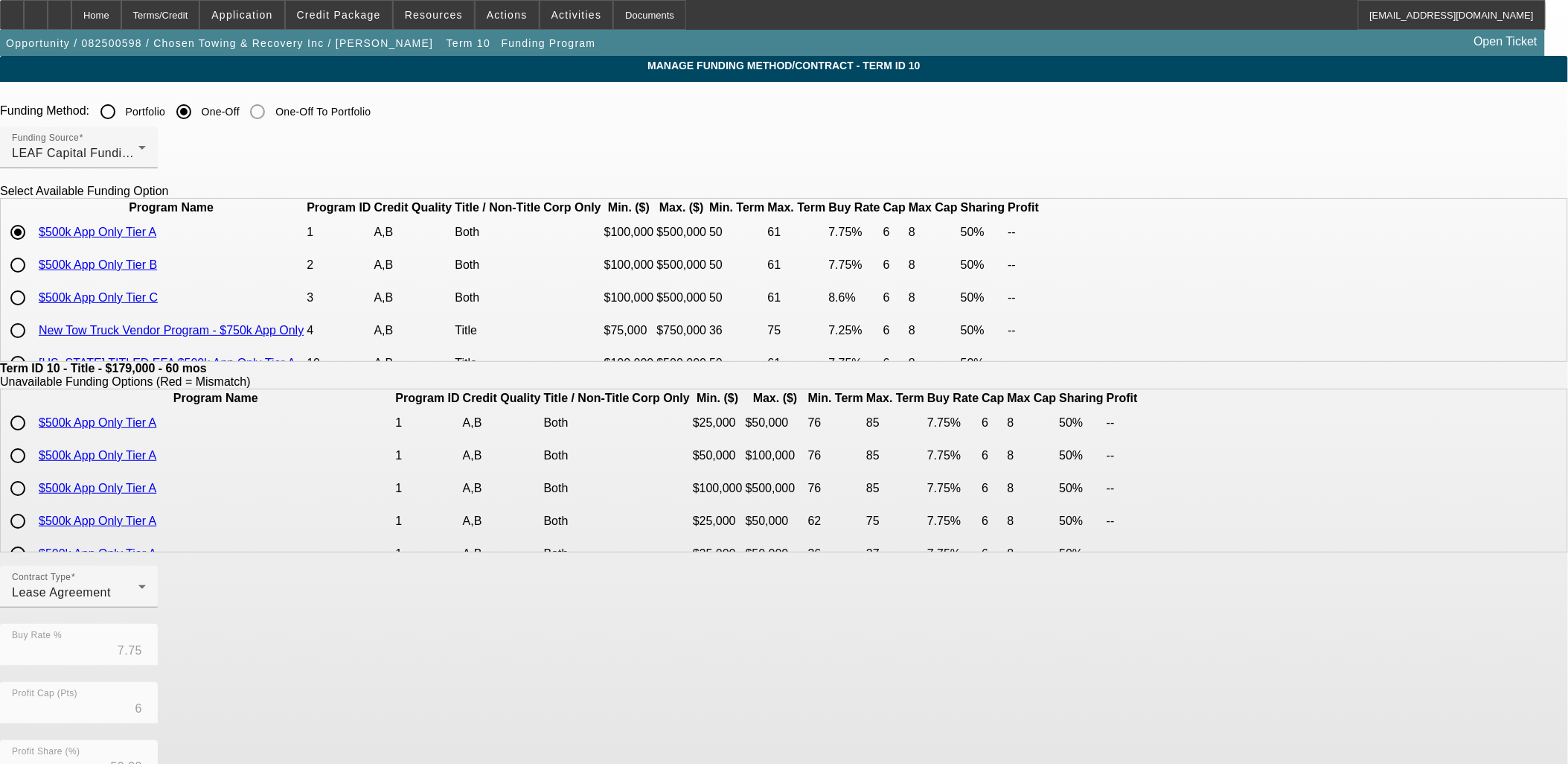
click at [542, 536] on td "A,B" at bounding box center [502, 520] width 79 height 31
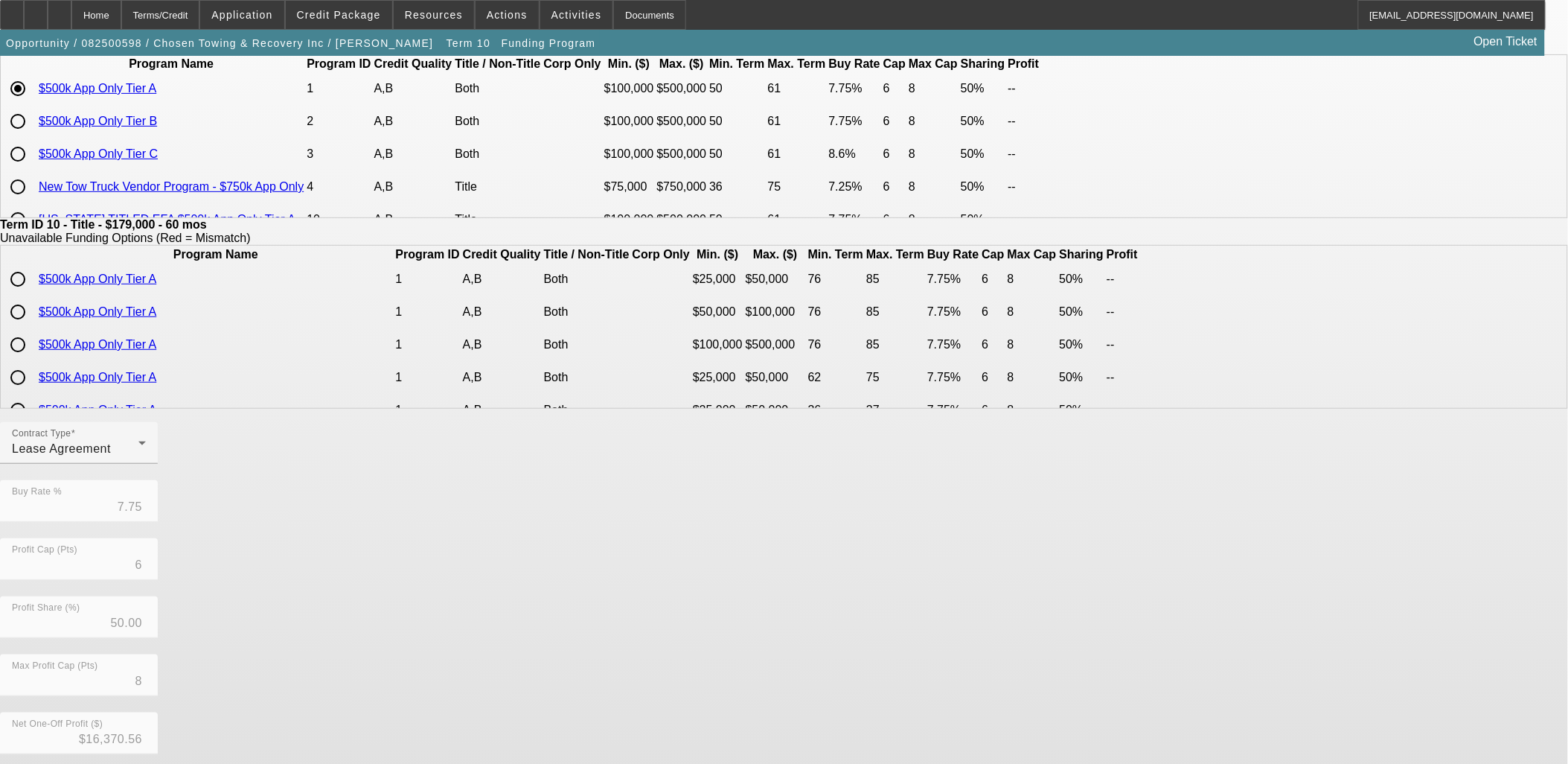
scroll to position [262, 0]
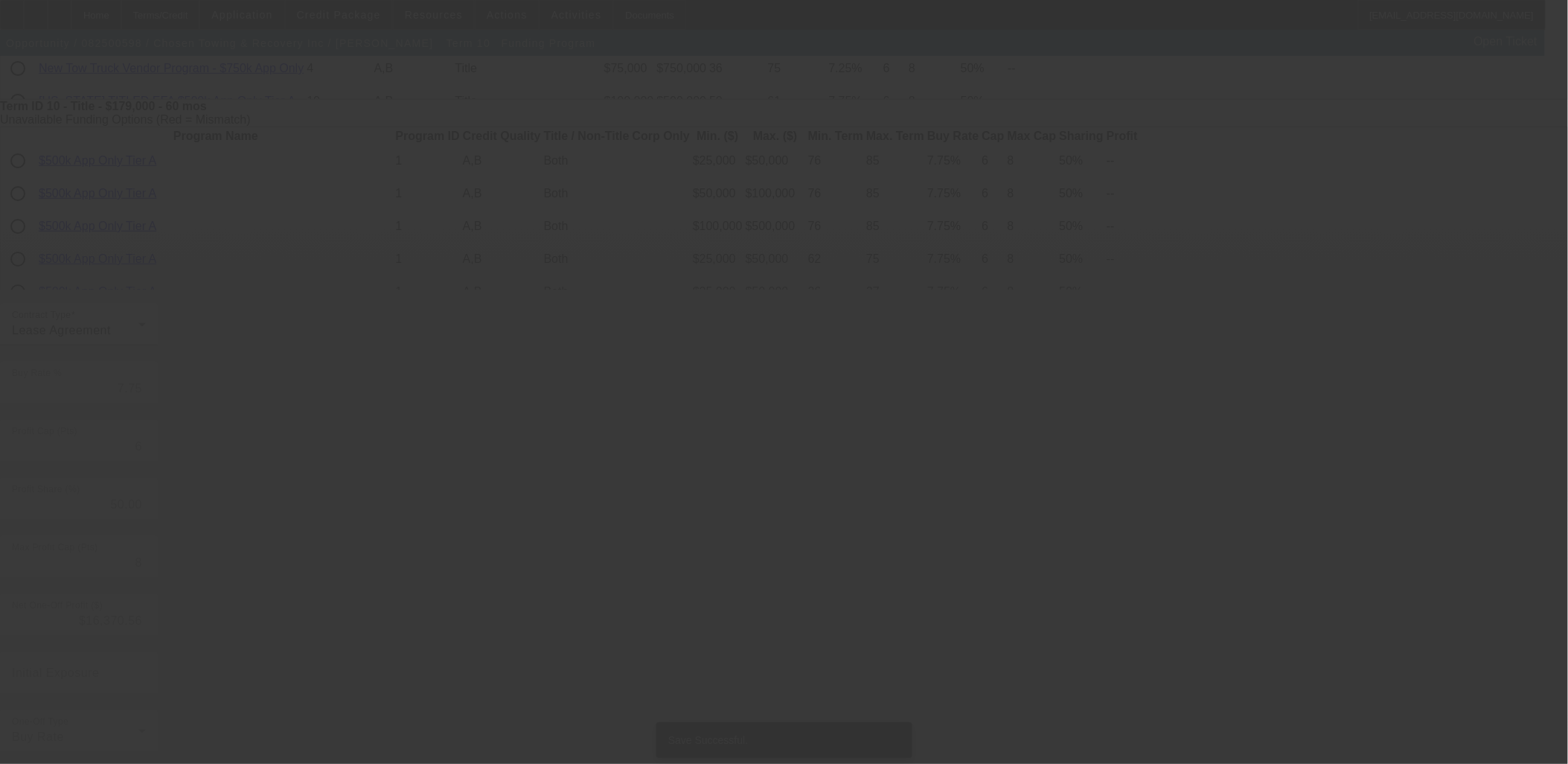
scroll to position [0, 0]
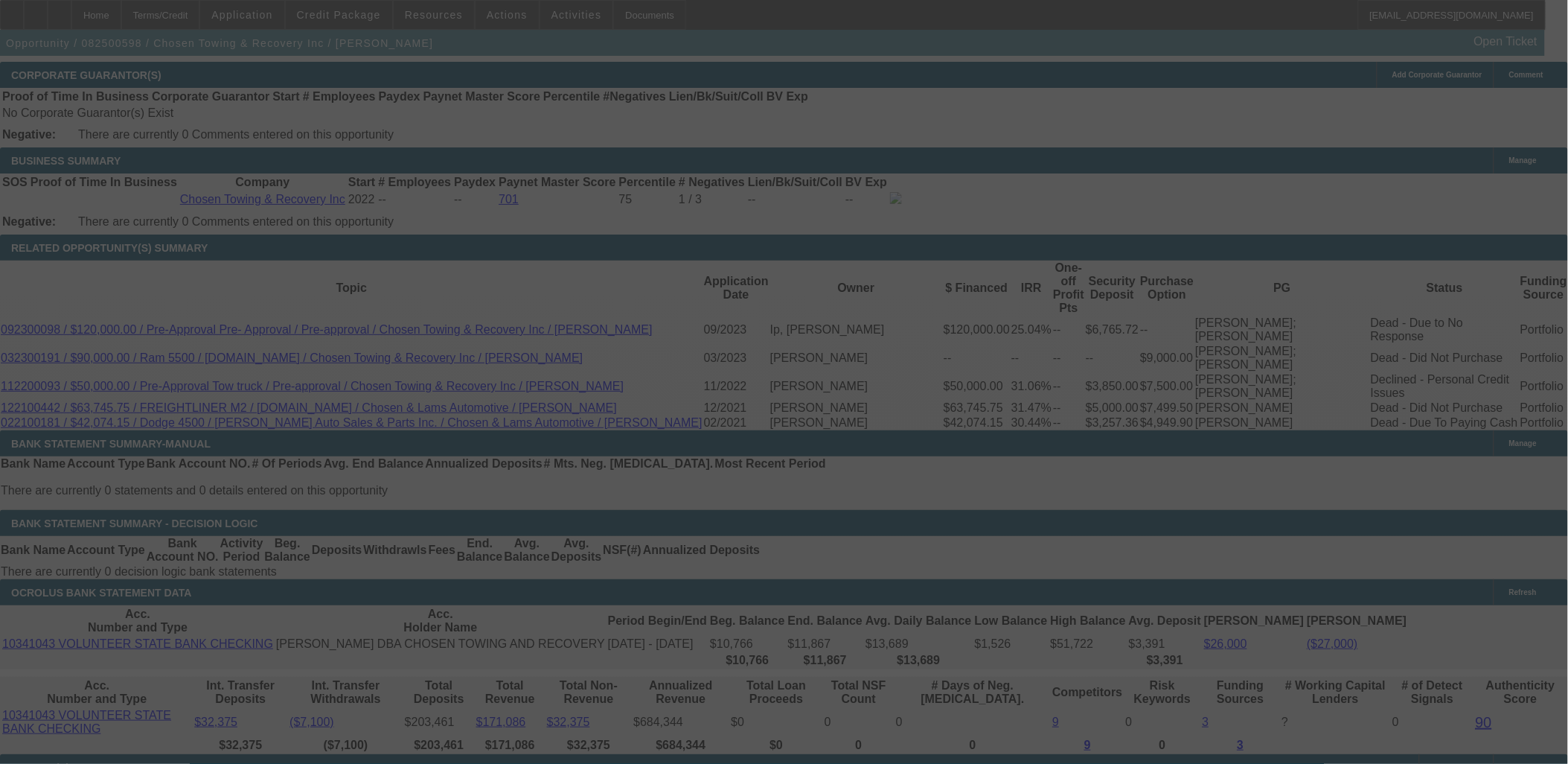
scroll to position [2334, 0]
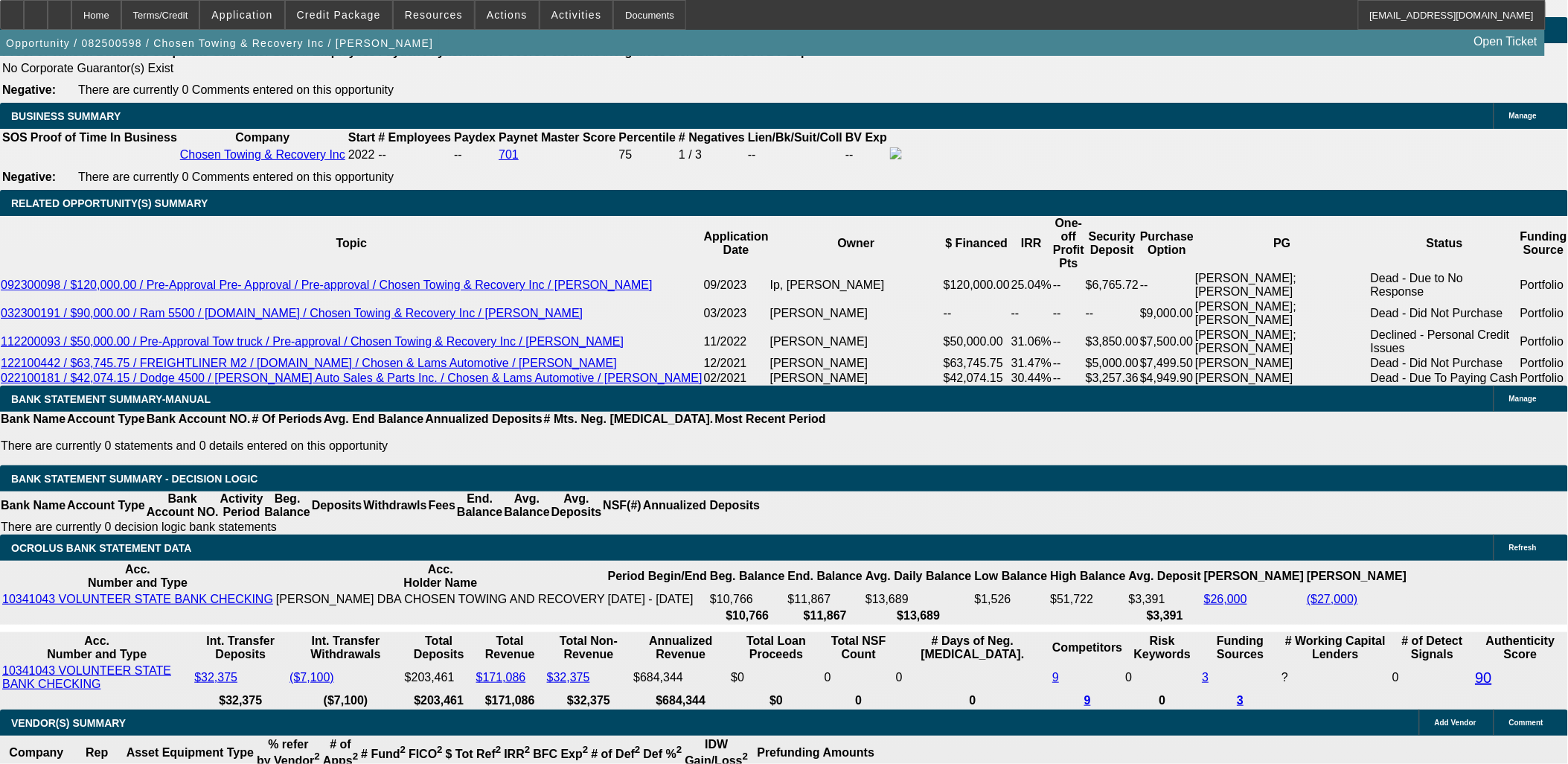
select select "0"
select select "2"
select select "0.1"
select select "4"
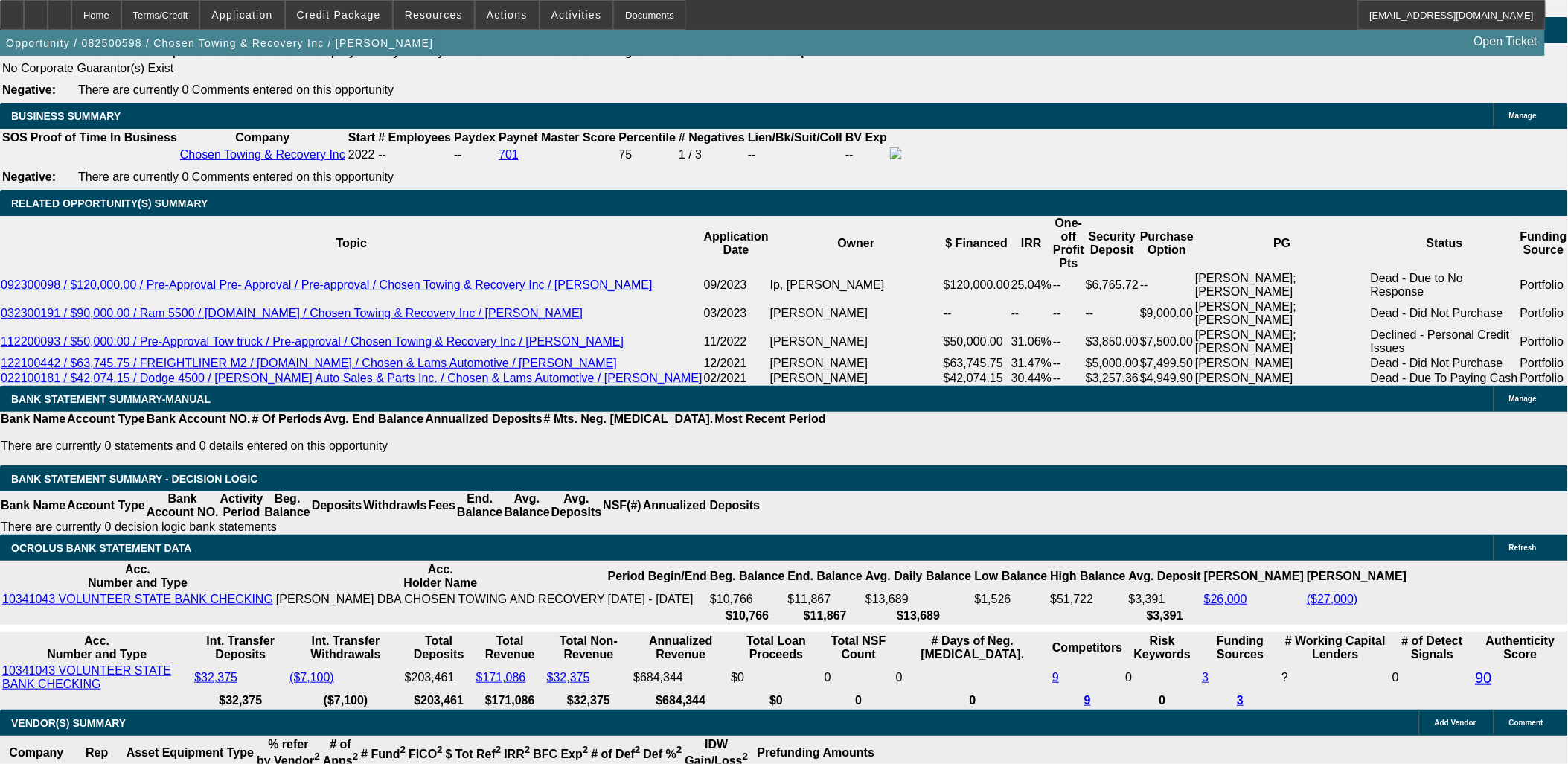
select select "0"
select select "2"
select select "0.1"
select select "4"
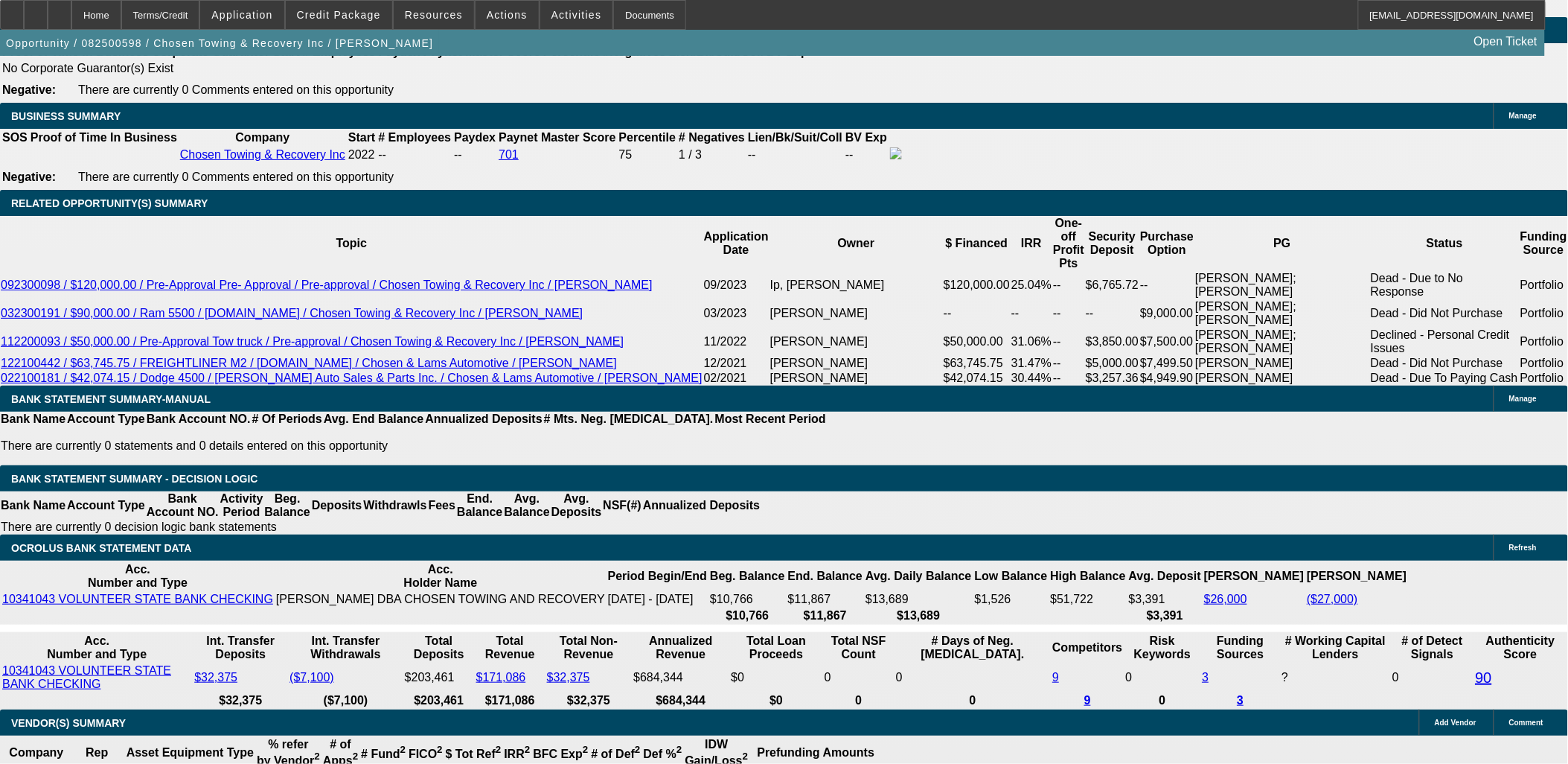
select select "0"
select select "2"
select select "0.1"
select select "4"
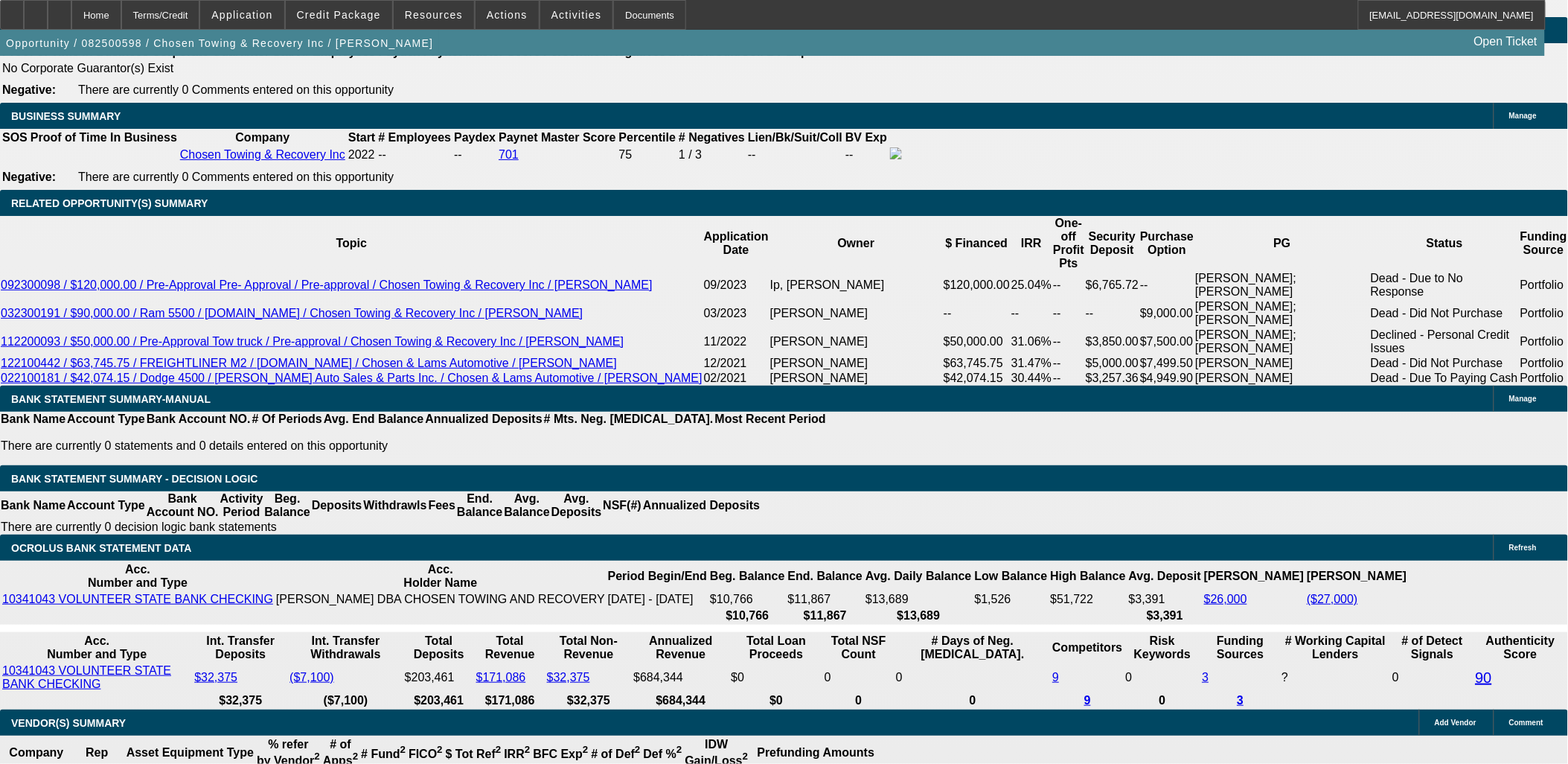
select select "0"
select select "3"
select select "2"
select select "0"
select select "4"
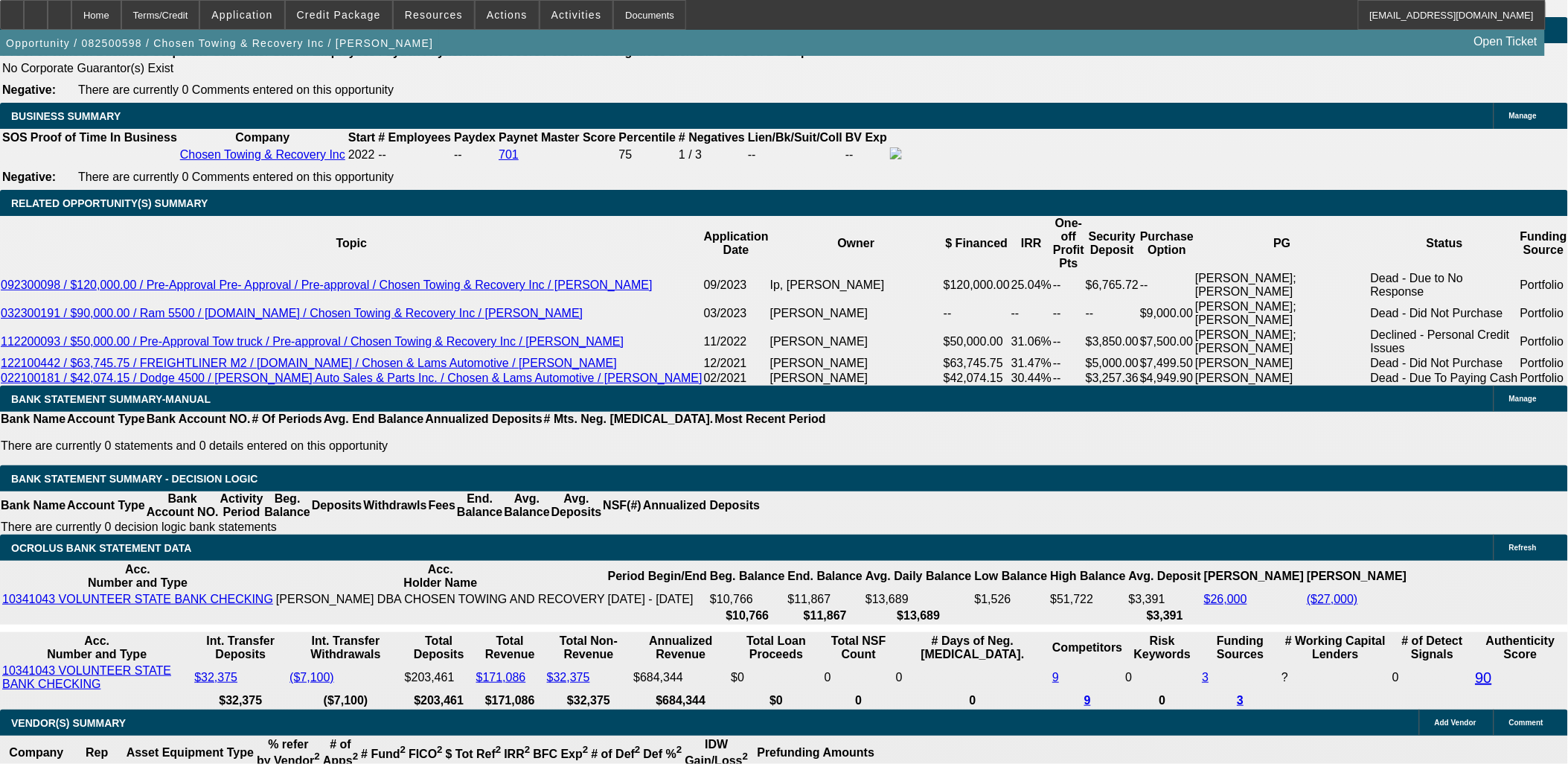
scroll to position [2314, 0]
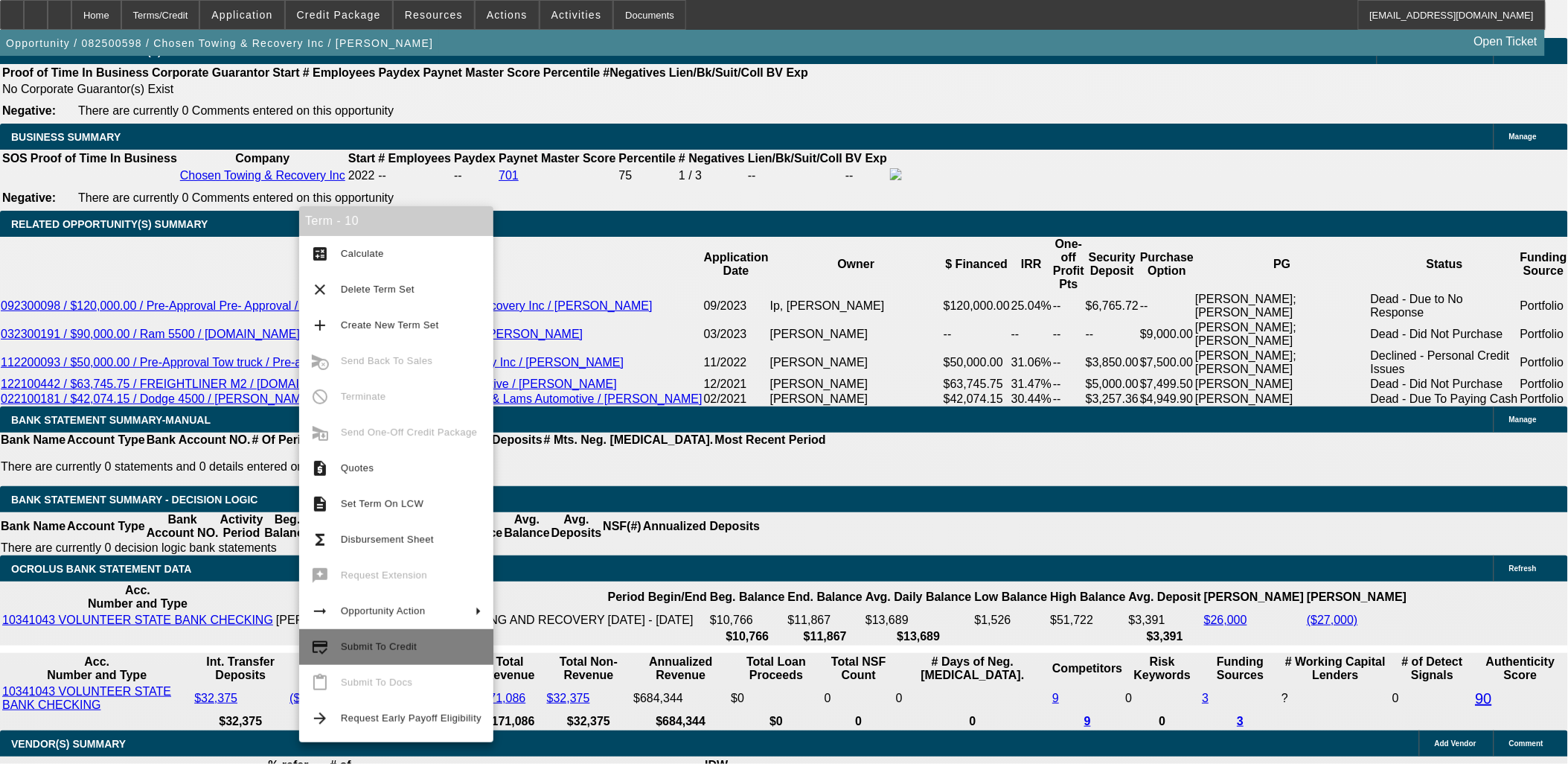
click at [416, 649] on span "Submit To Credit" at bounding box center [411, 647] width 141 height 18
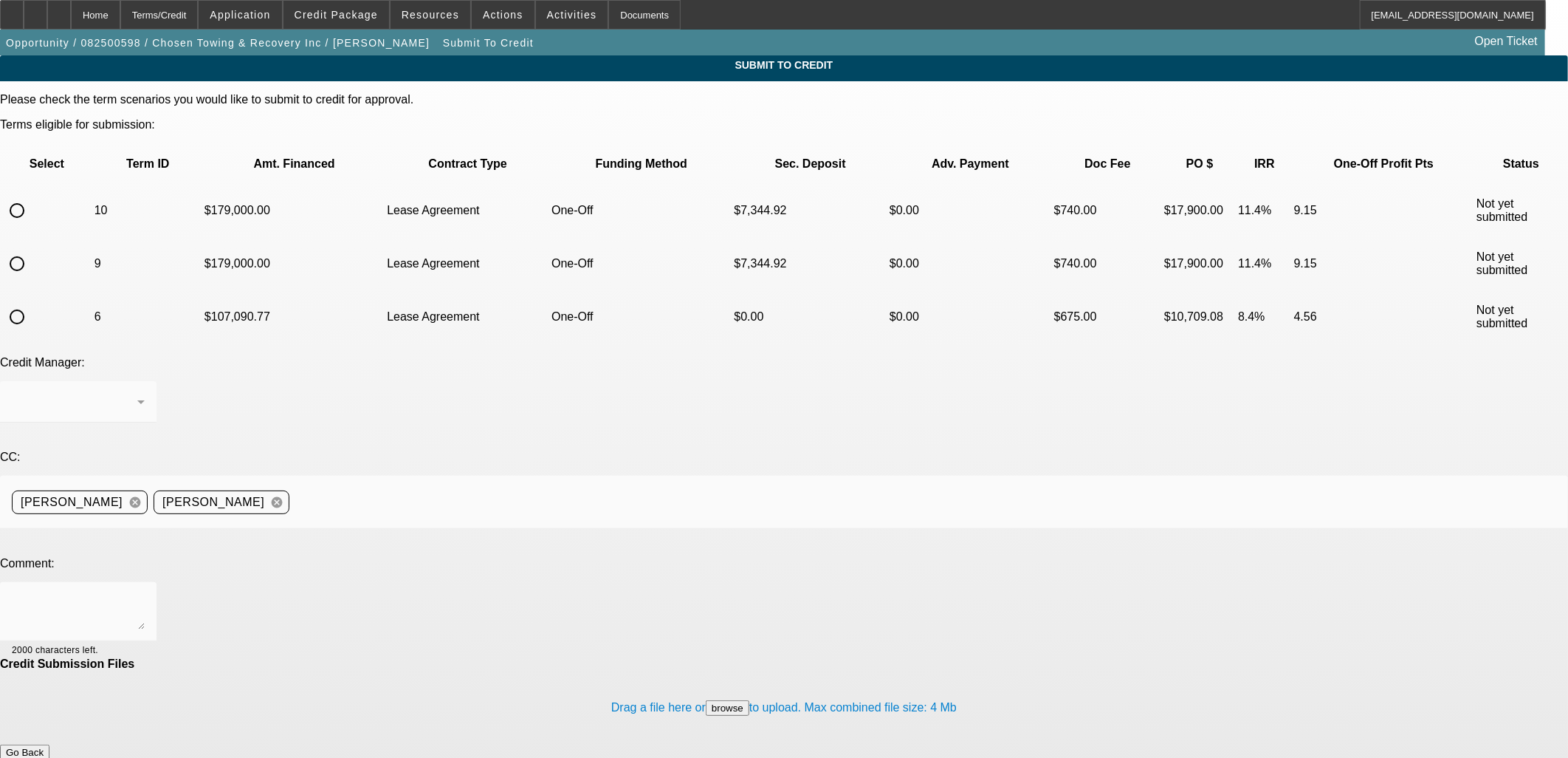
click at [32, 196] on input "radio" at bounding box center [17, 211] width 30 height 30
radio input "true"
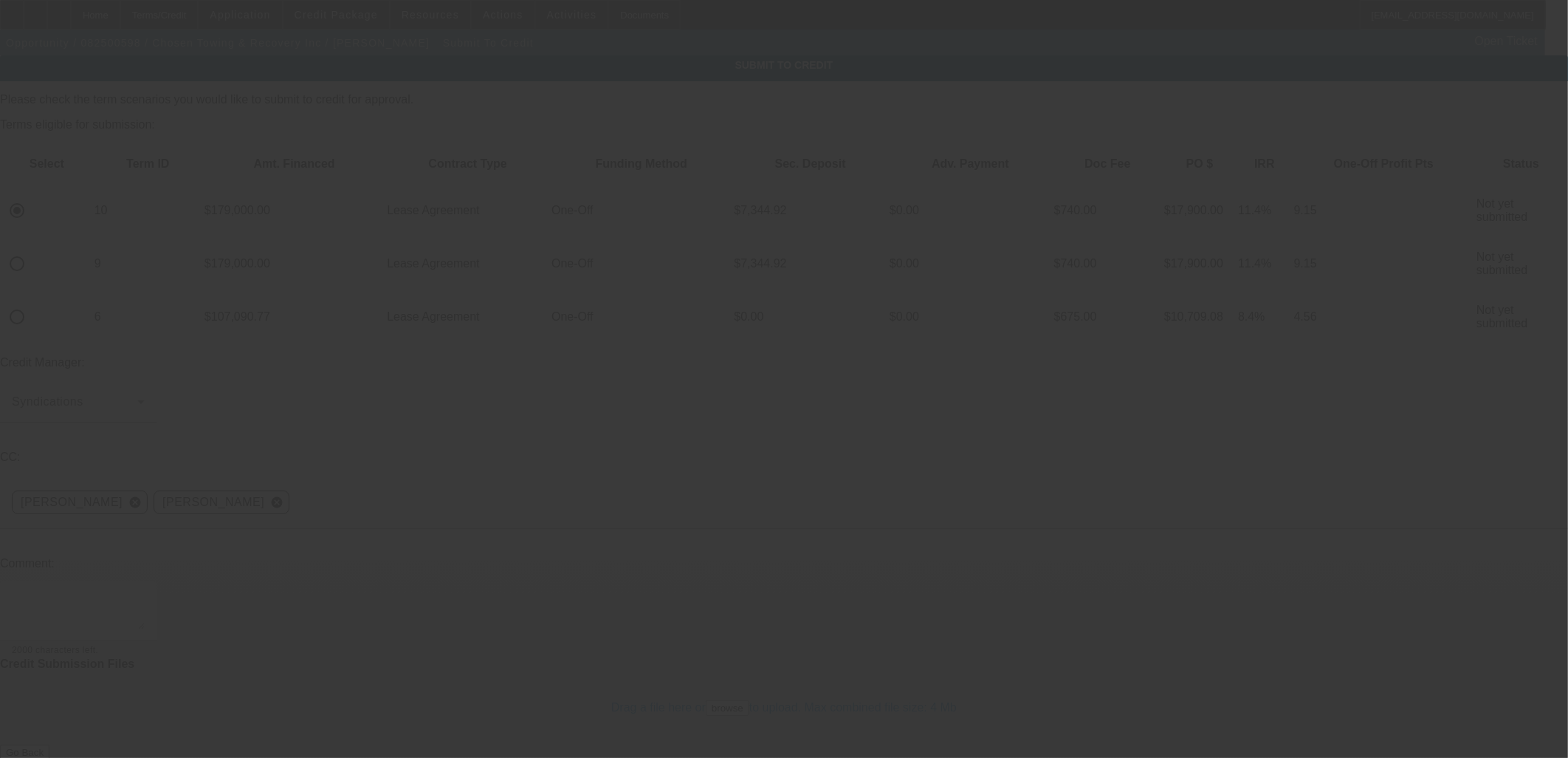
click at [144, 594] on textarea at bounding box center [79, 612] width 133 height 36
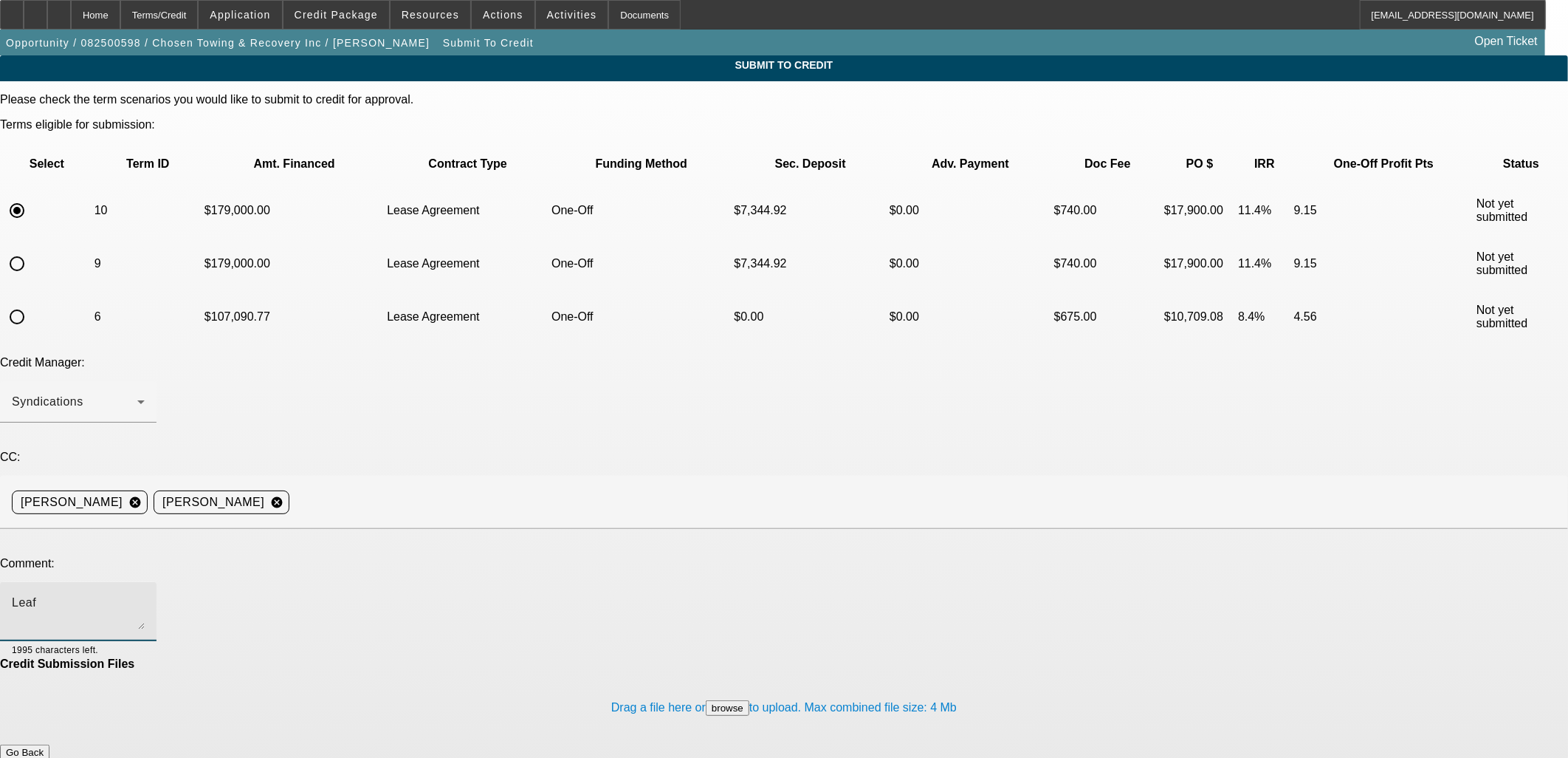
type textarea "Leaf"
click at [42, 757] on button "Submit" at bounding box center [21, 767] width 42 height 16
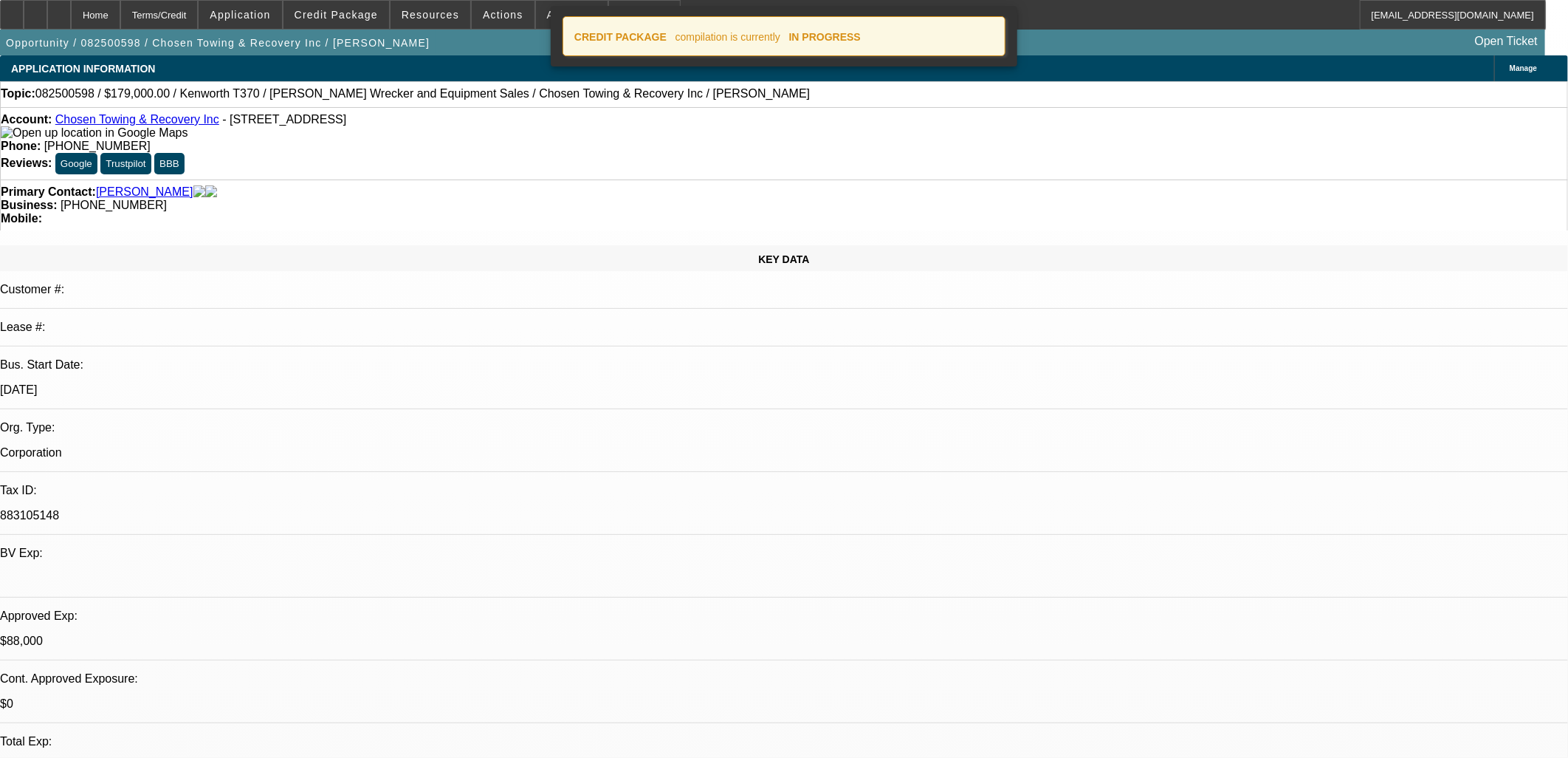
select select "0"
select select "2"
select select "0.1"
select select "4"
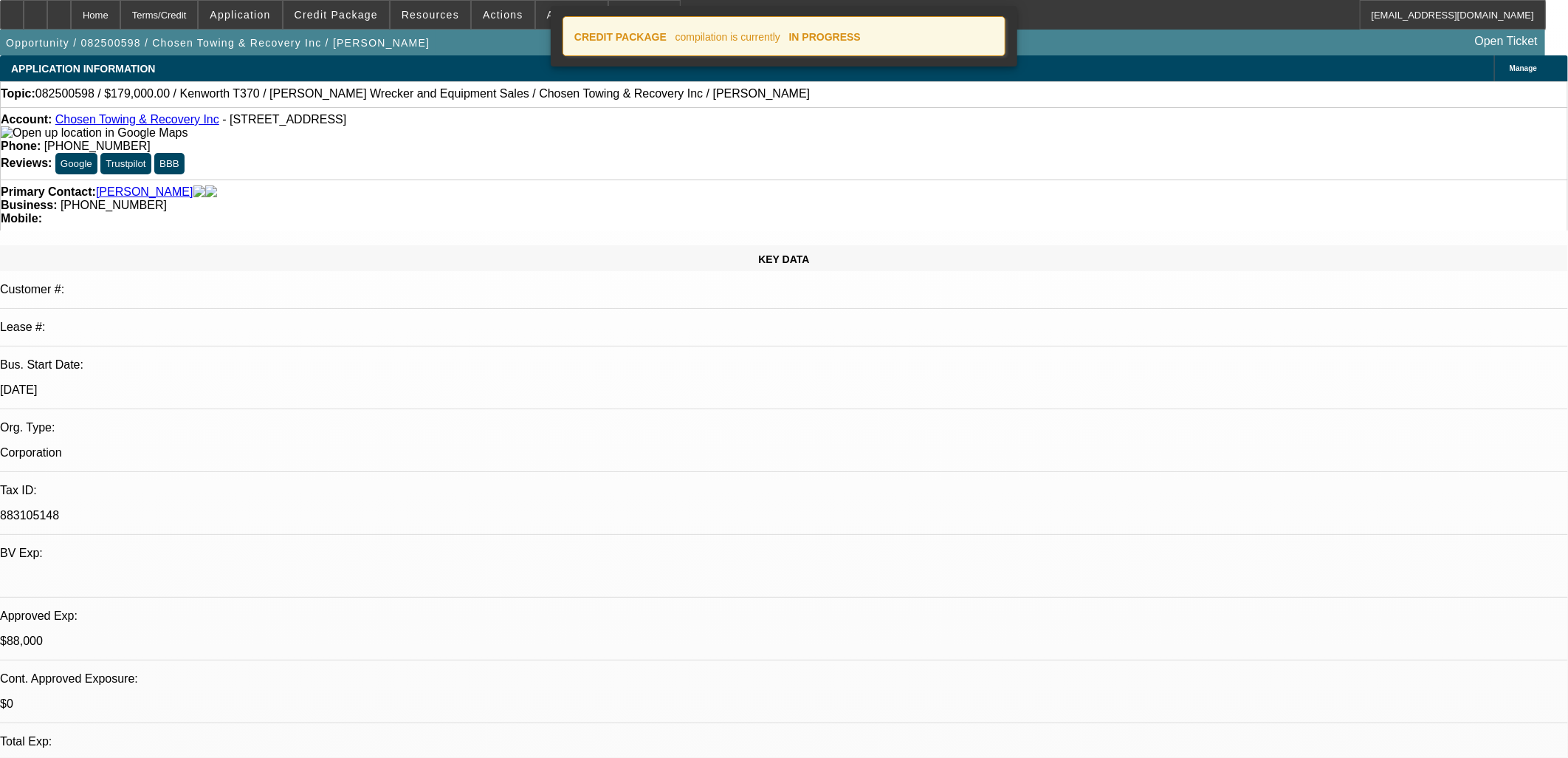
select select "0"
select select "2"
select select "0.1"
select select "4"
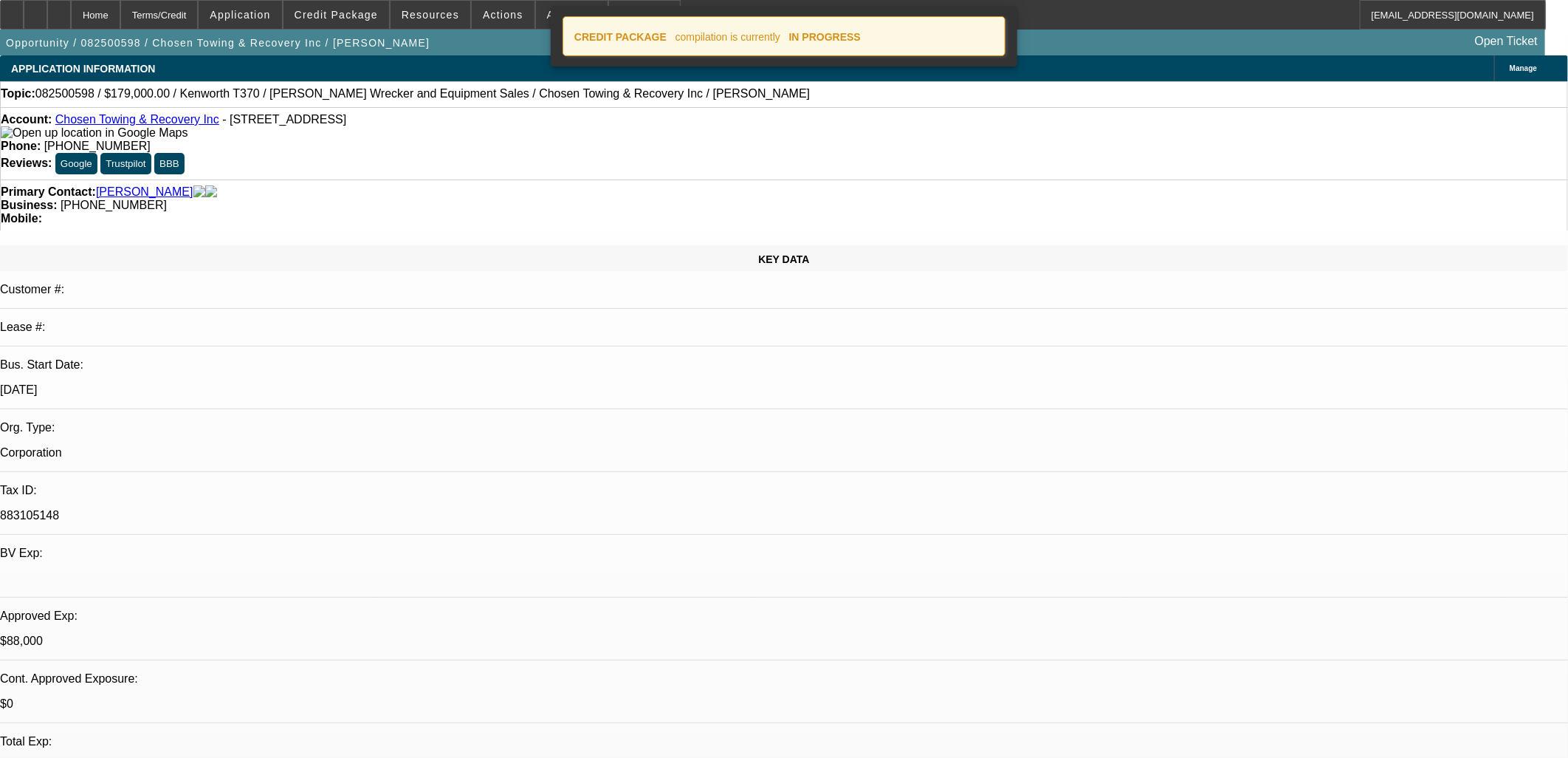
select select "0"
select select "2"
select select "0.1"
select select "4"
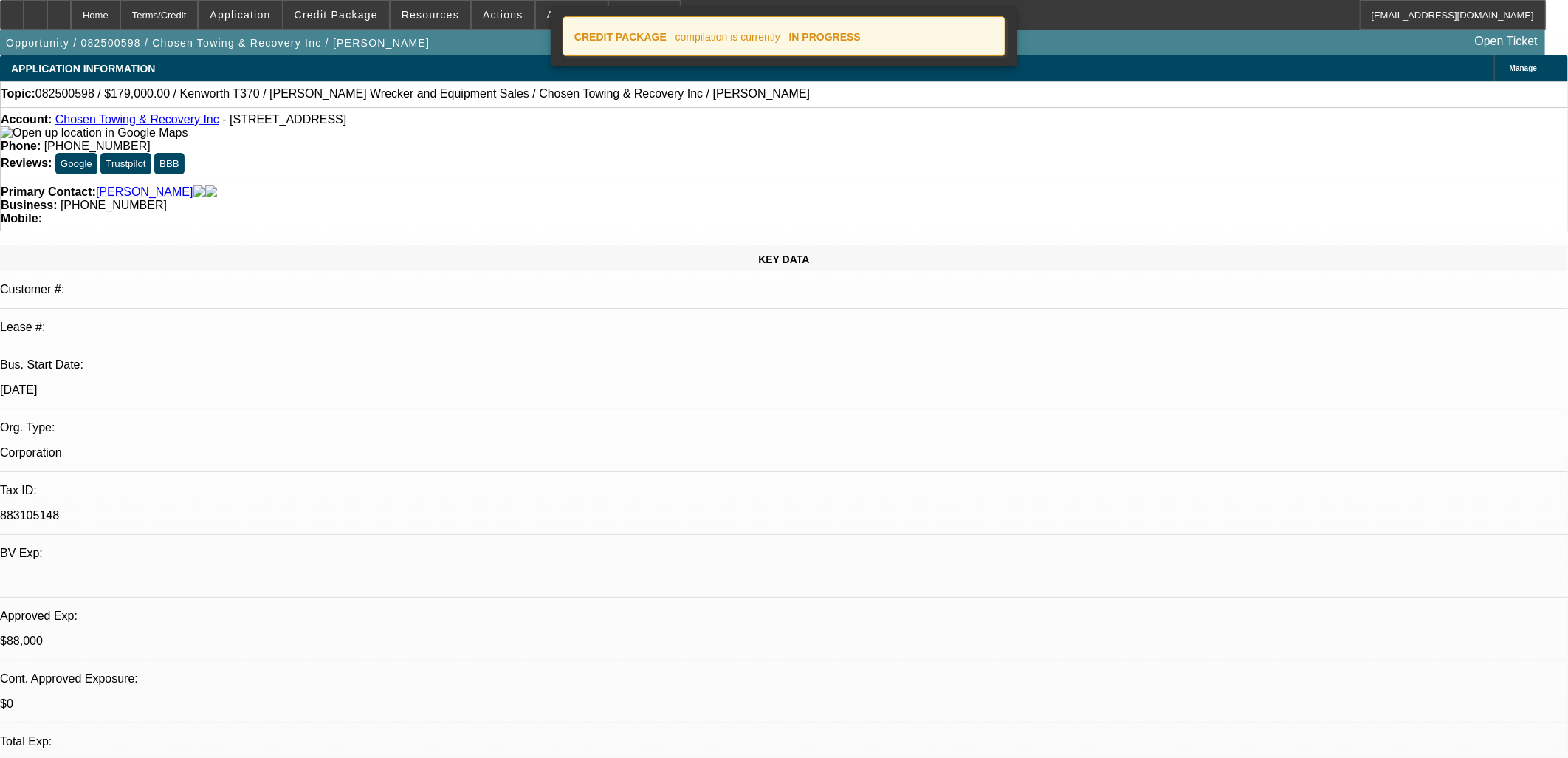
select select "0"
select select "3"
select select "2"
select select "0"
select select "4"
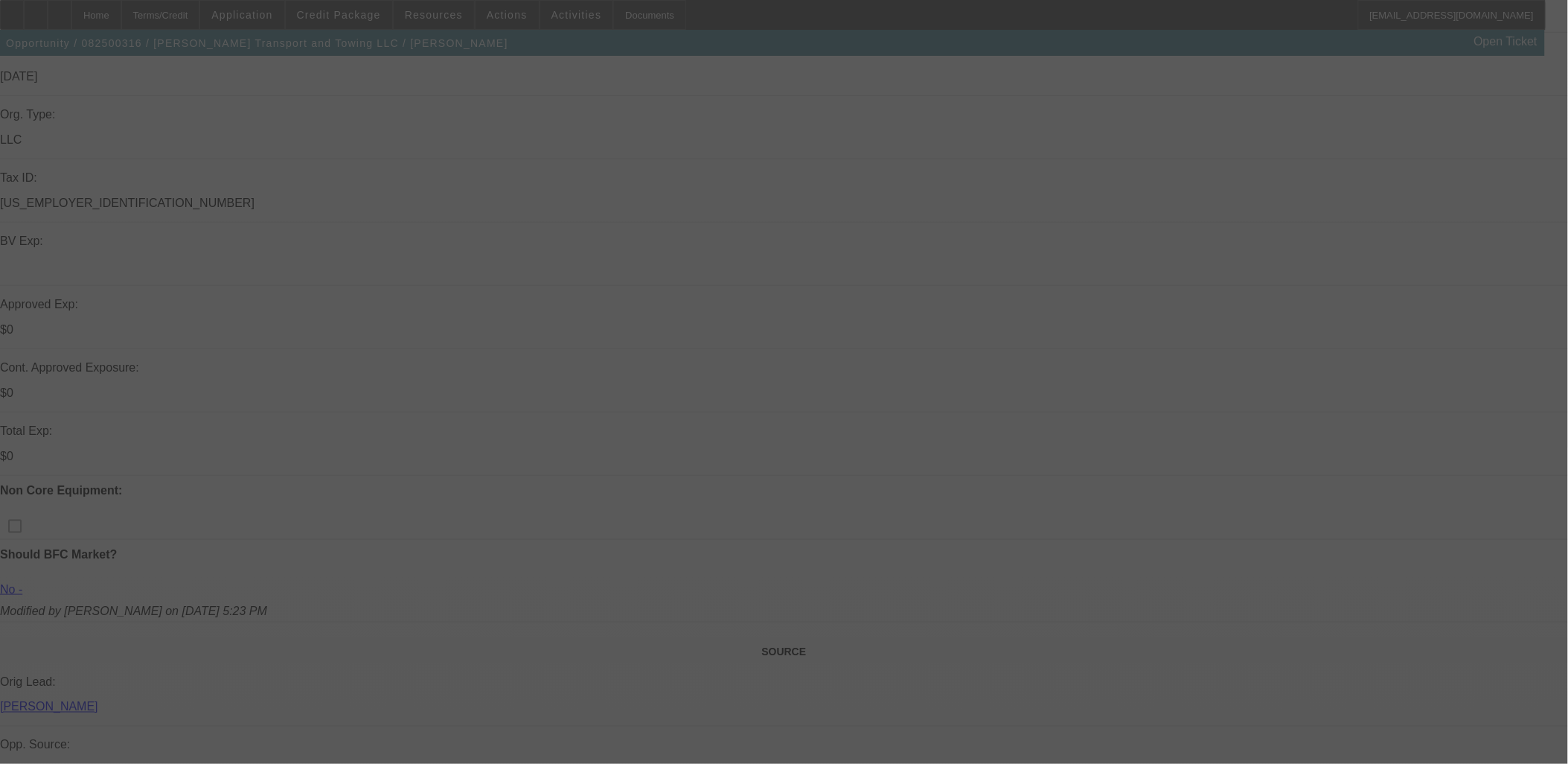
scroll to position [247, 0]
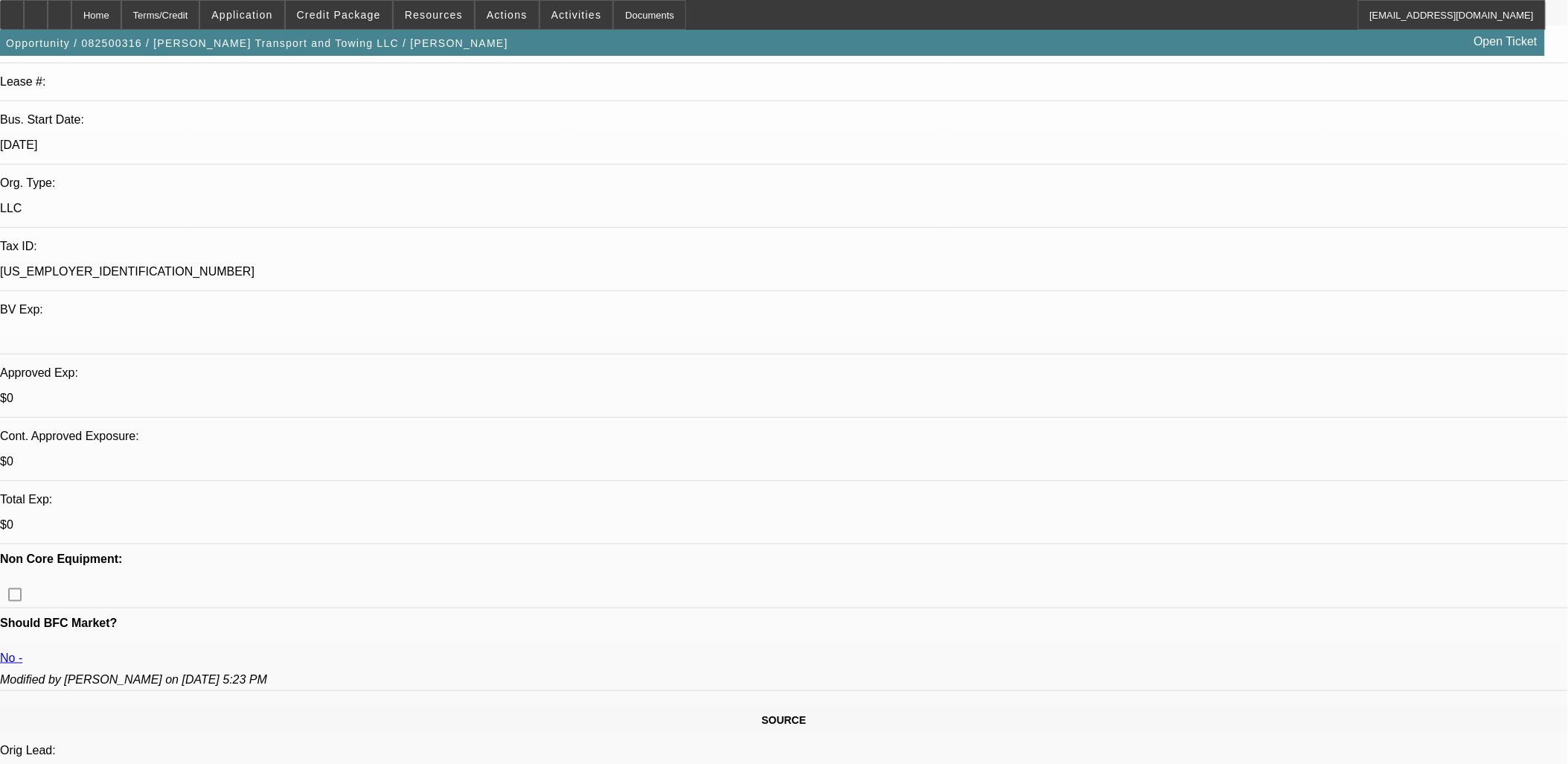
select select "0"
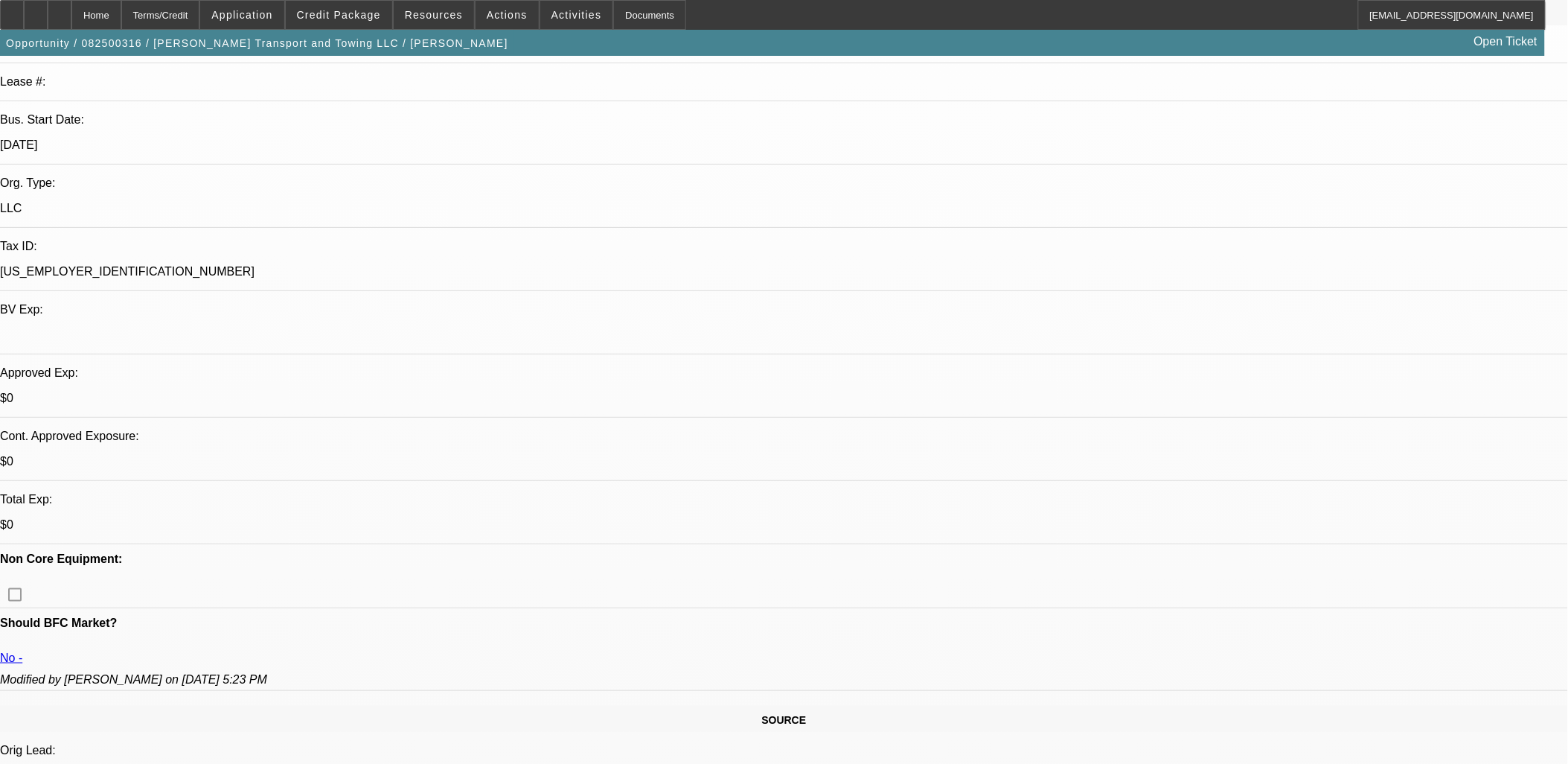
select select "0"
select select "0.15"
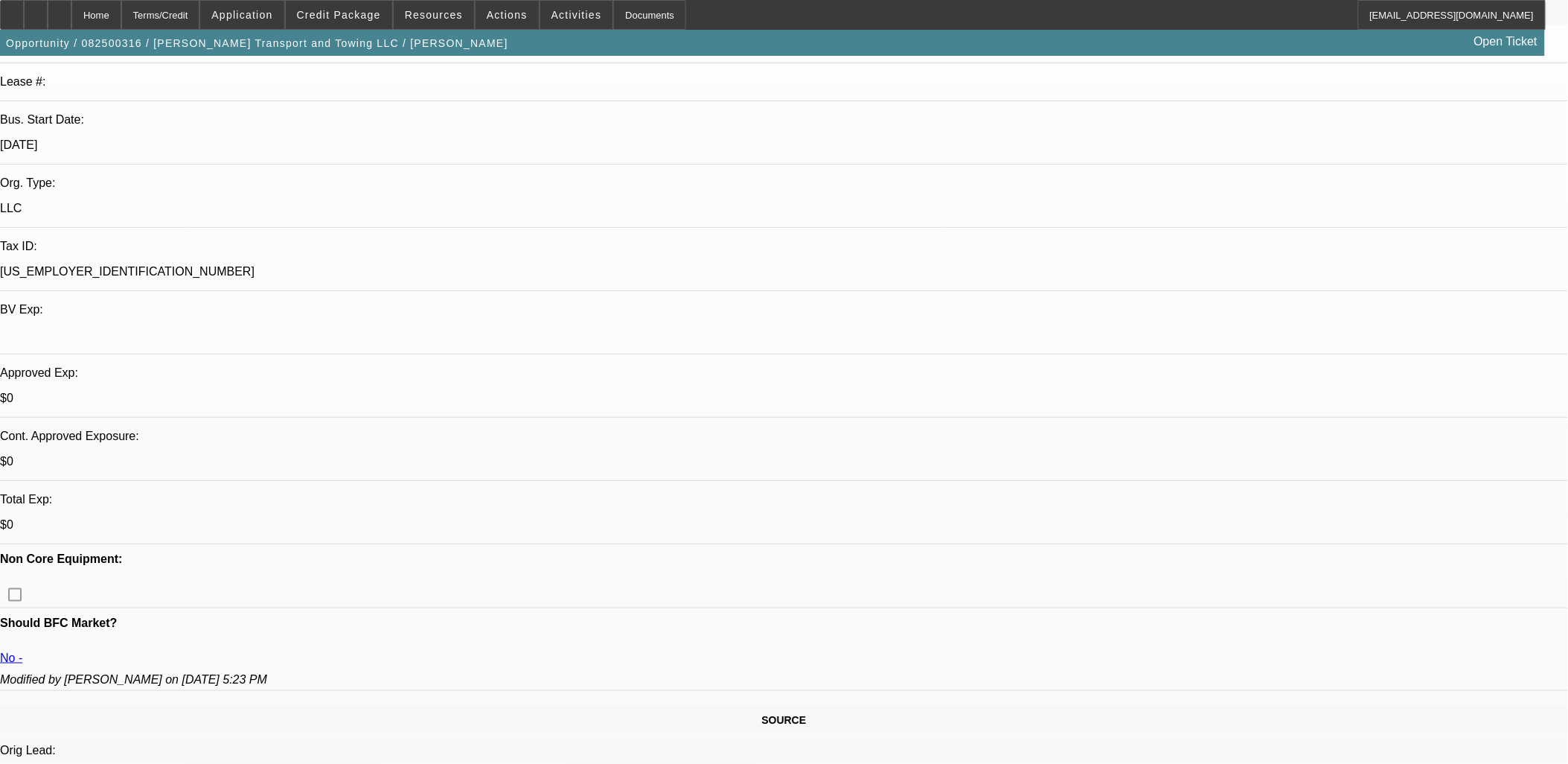
select select "2"
select select "0.1"
select select "1"
select select "2"
select select "21"
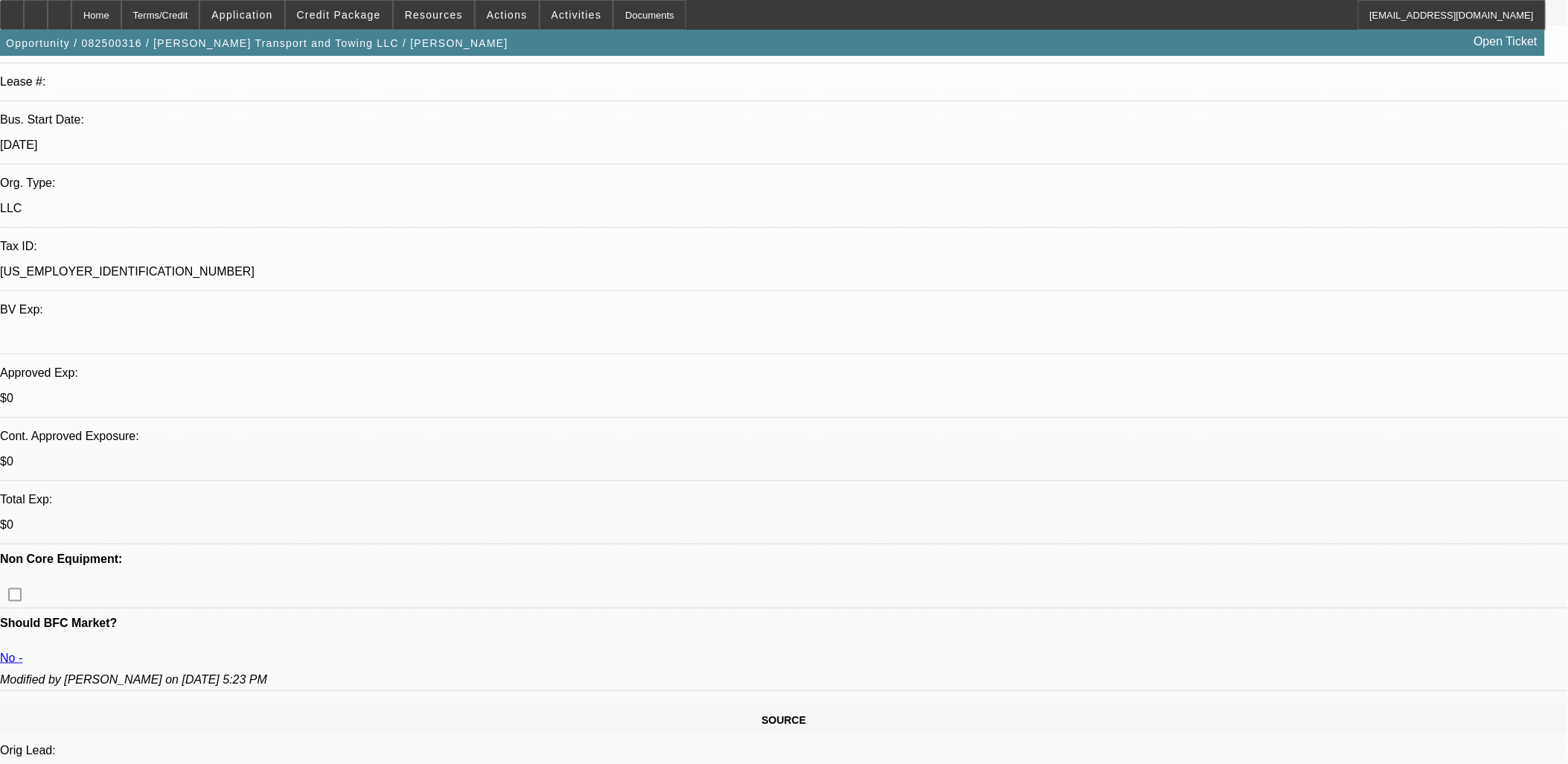
select select "1"
select select "2"
select select "21"
select select "1"
select select "2"
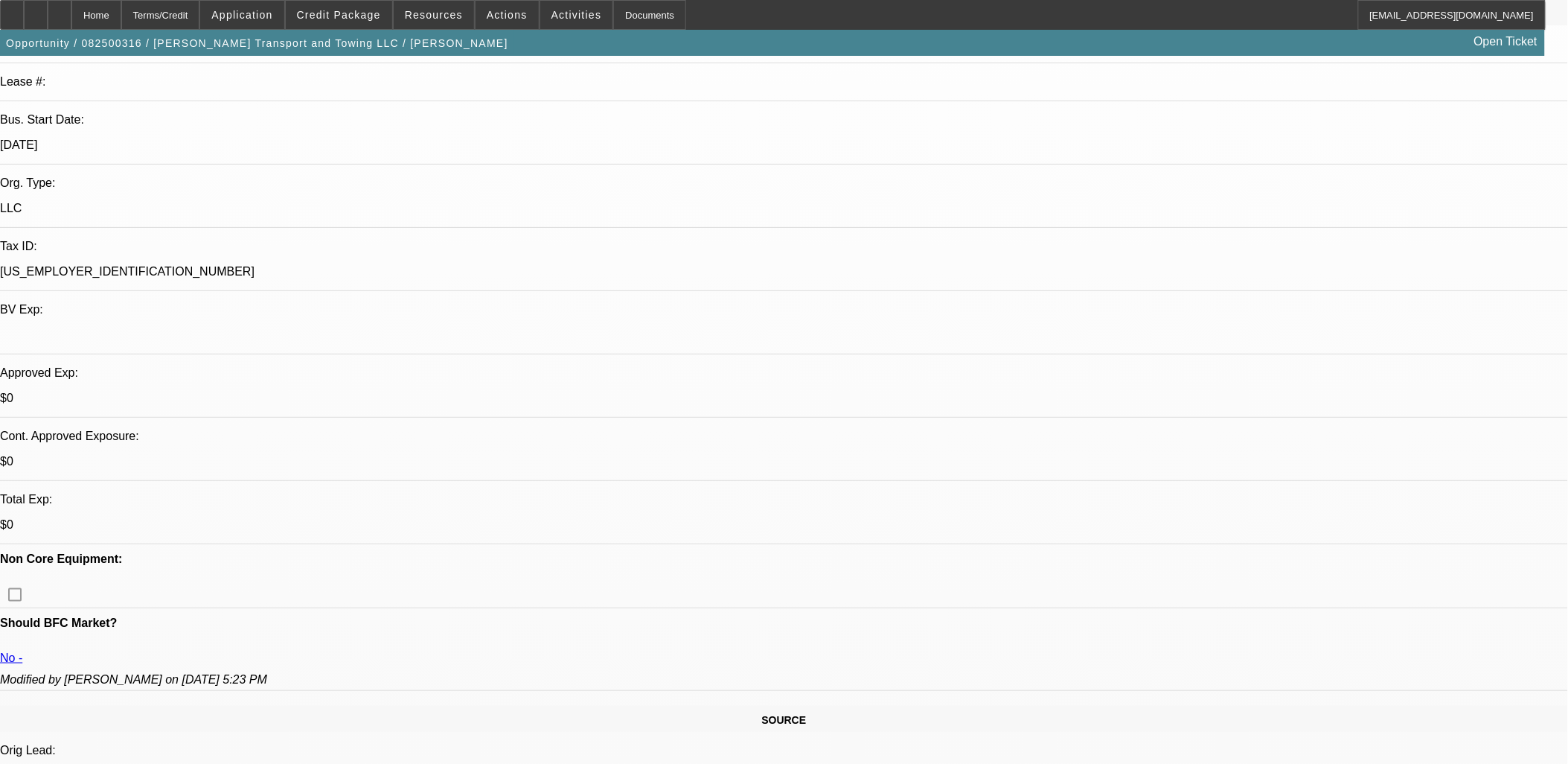
select select "21"
select select "1"
select select "2"
select select "4"
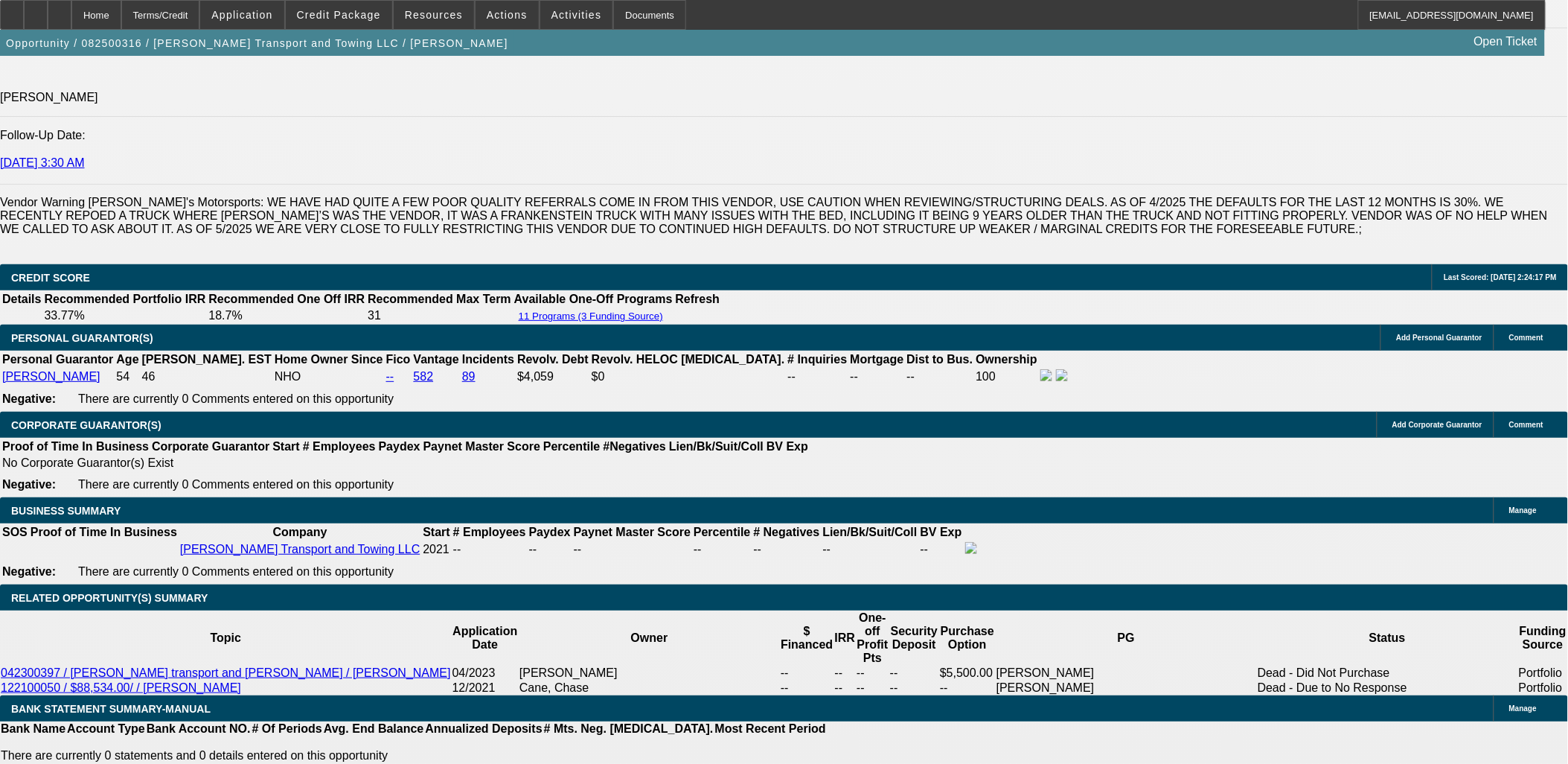
scroll to position [2316, 0]
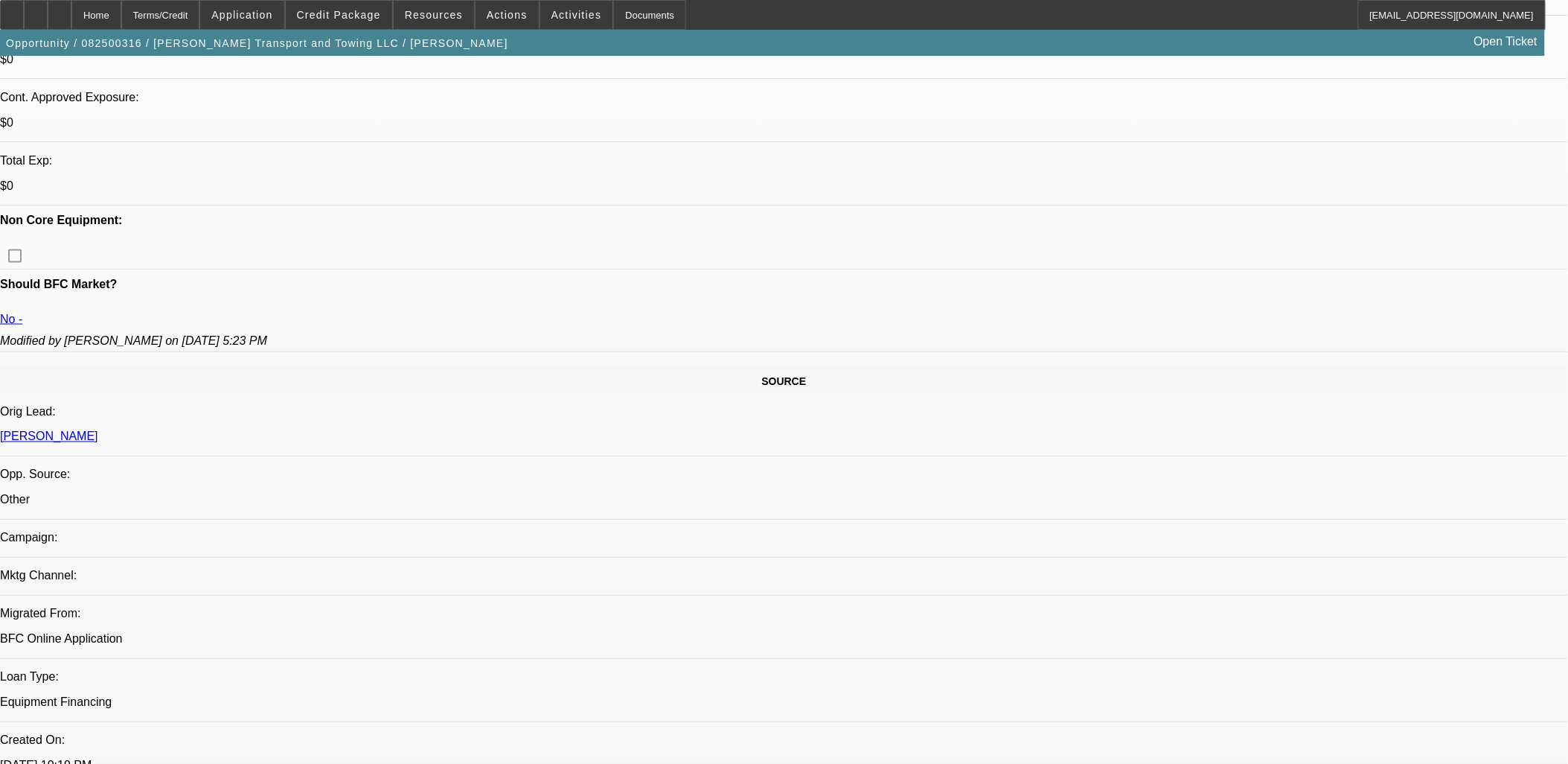
scroll to position [331, 0]
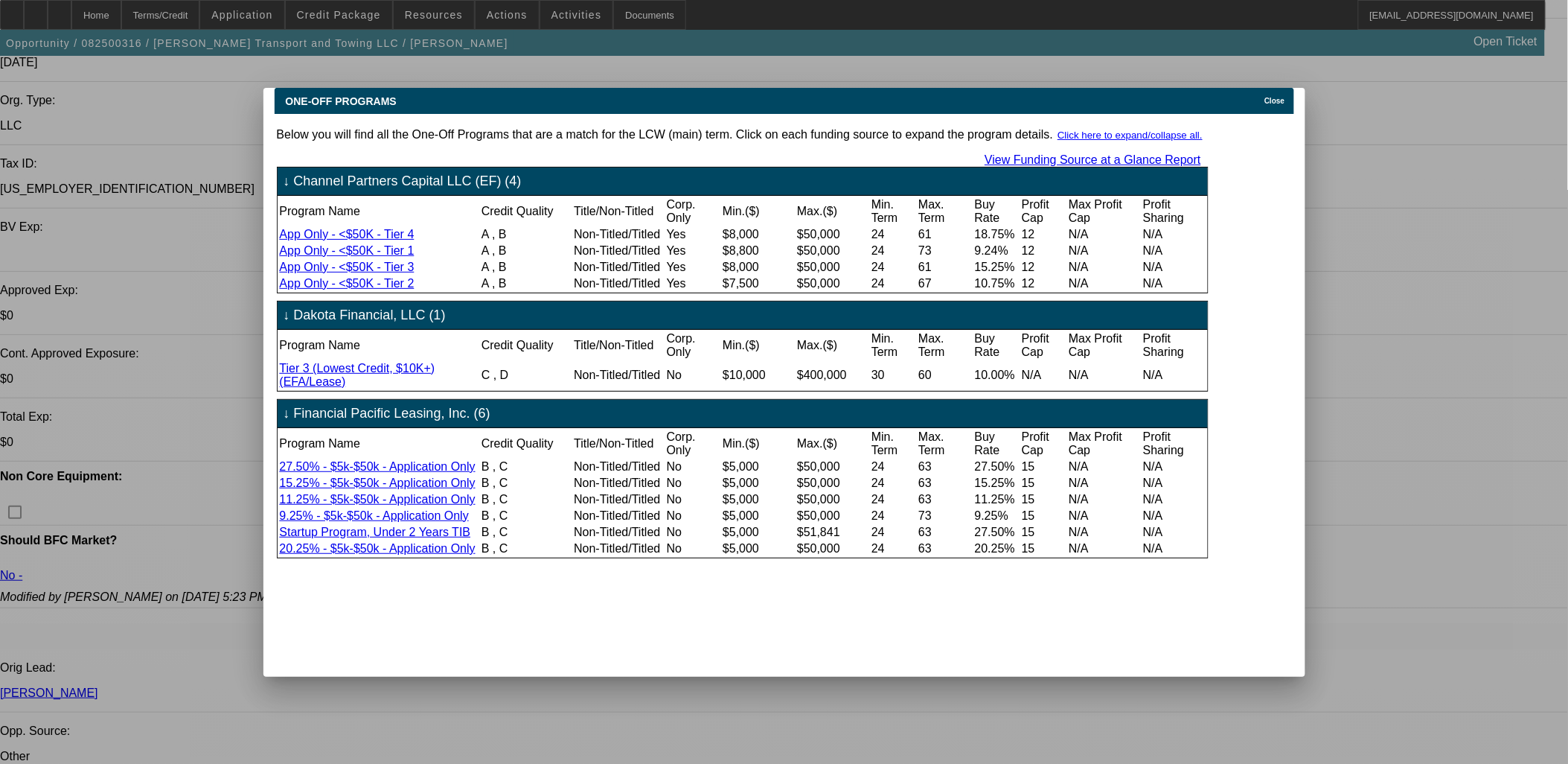
scroll to position [0, 0]
click at [1293, 92] on div "Close" at bounding box center [1276, 96] width 33 height 17
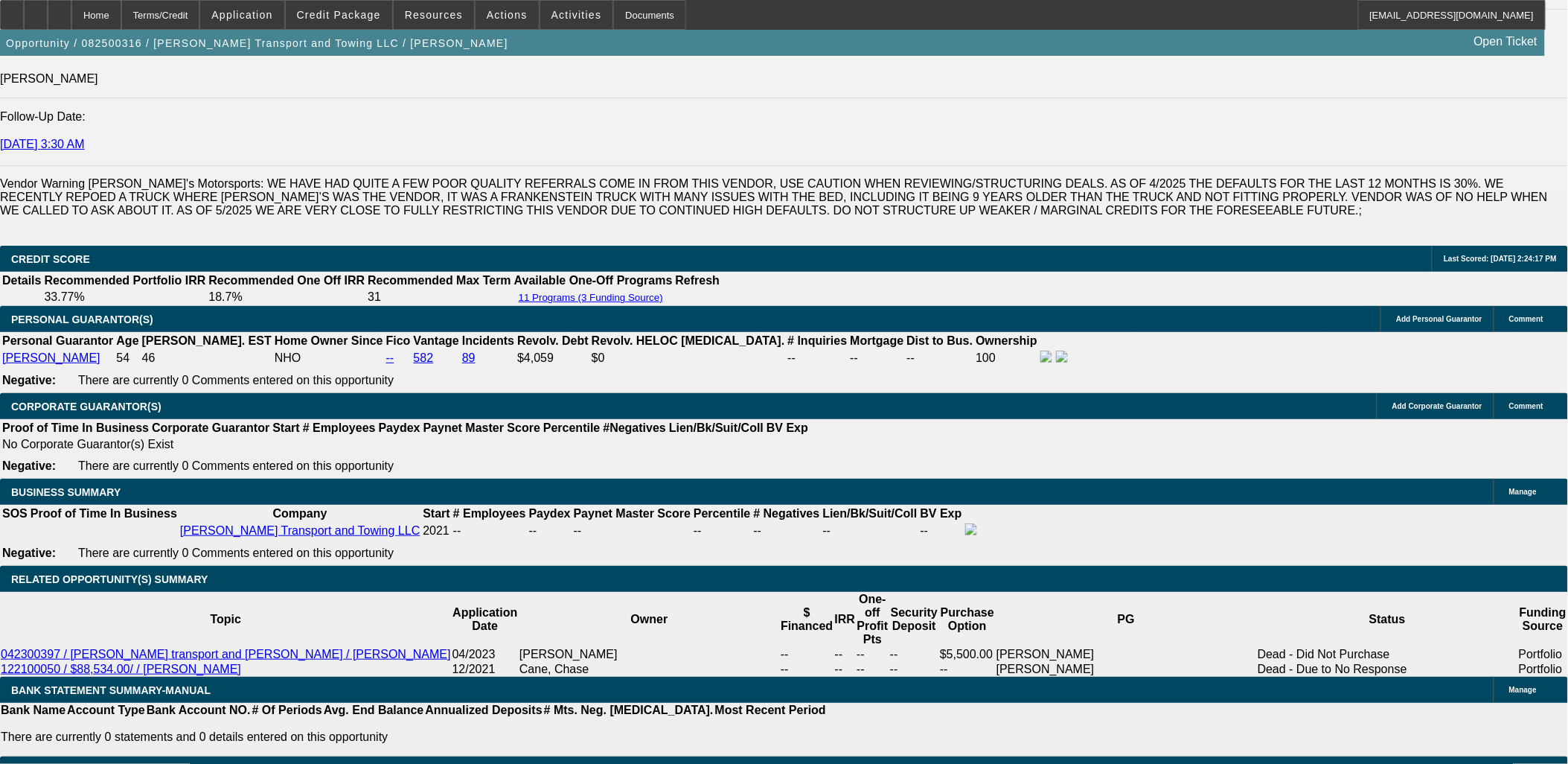
scroll to position [2233, 0]
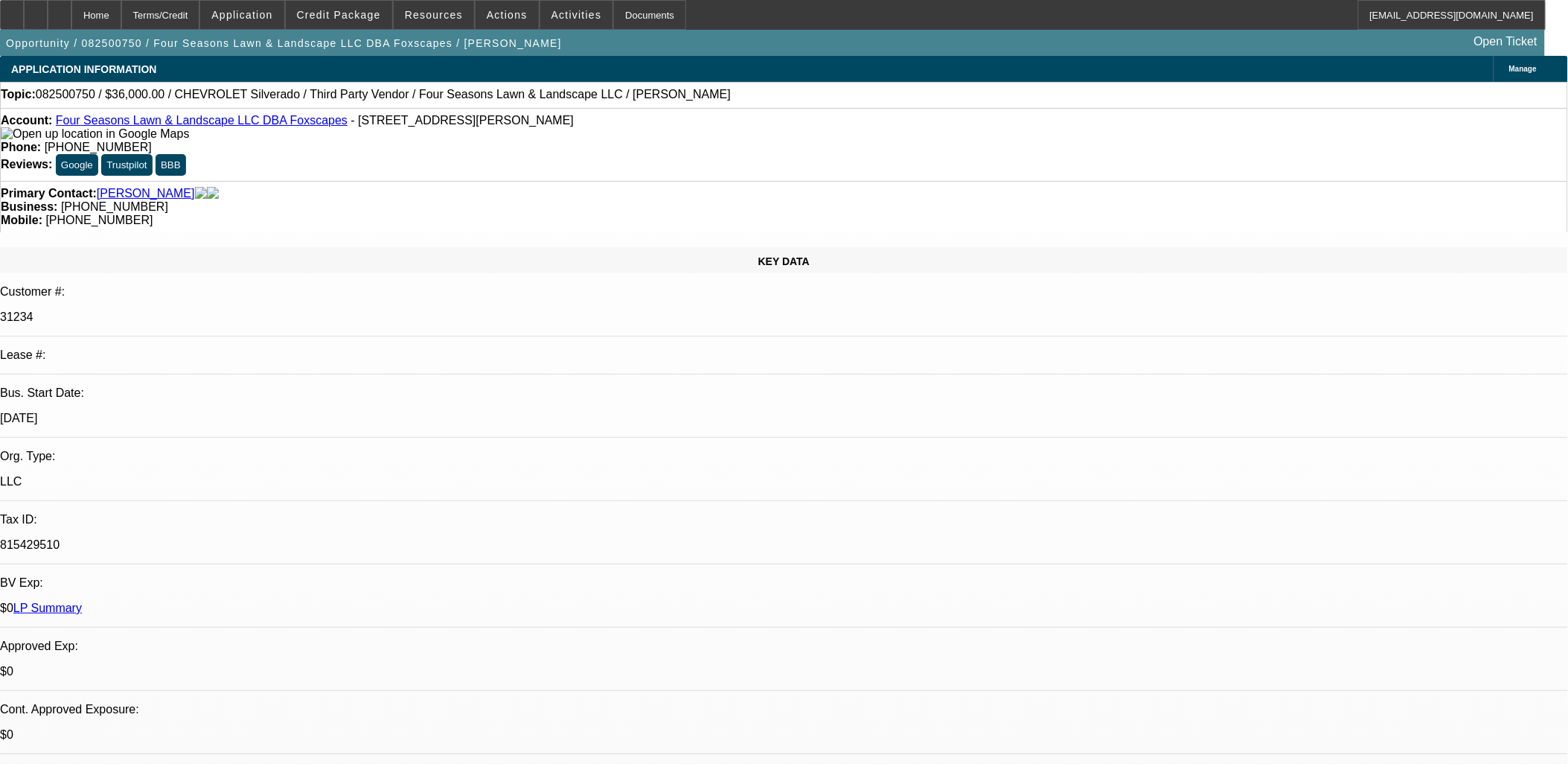
select select "0"
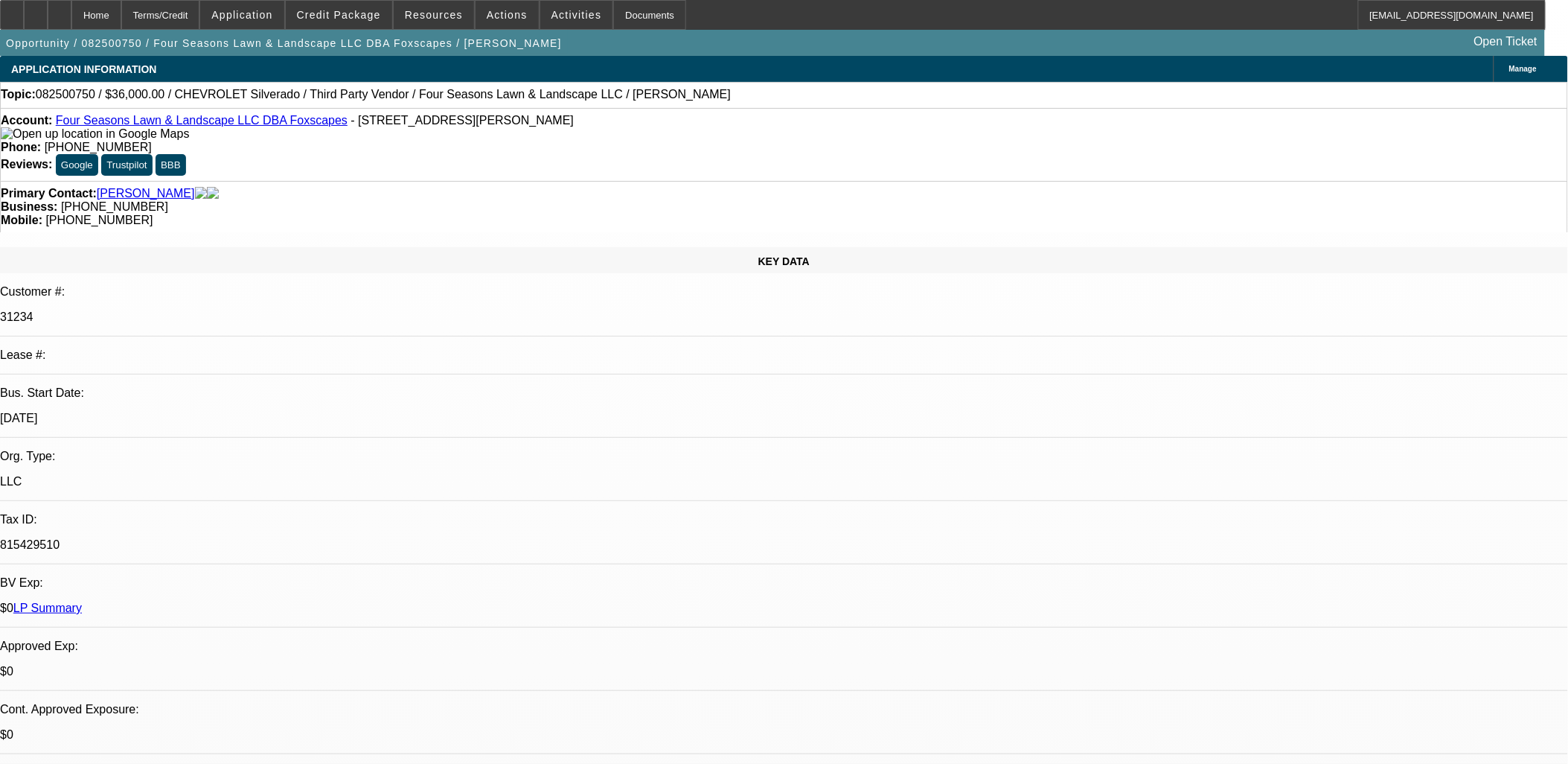
select select "0"
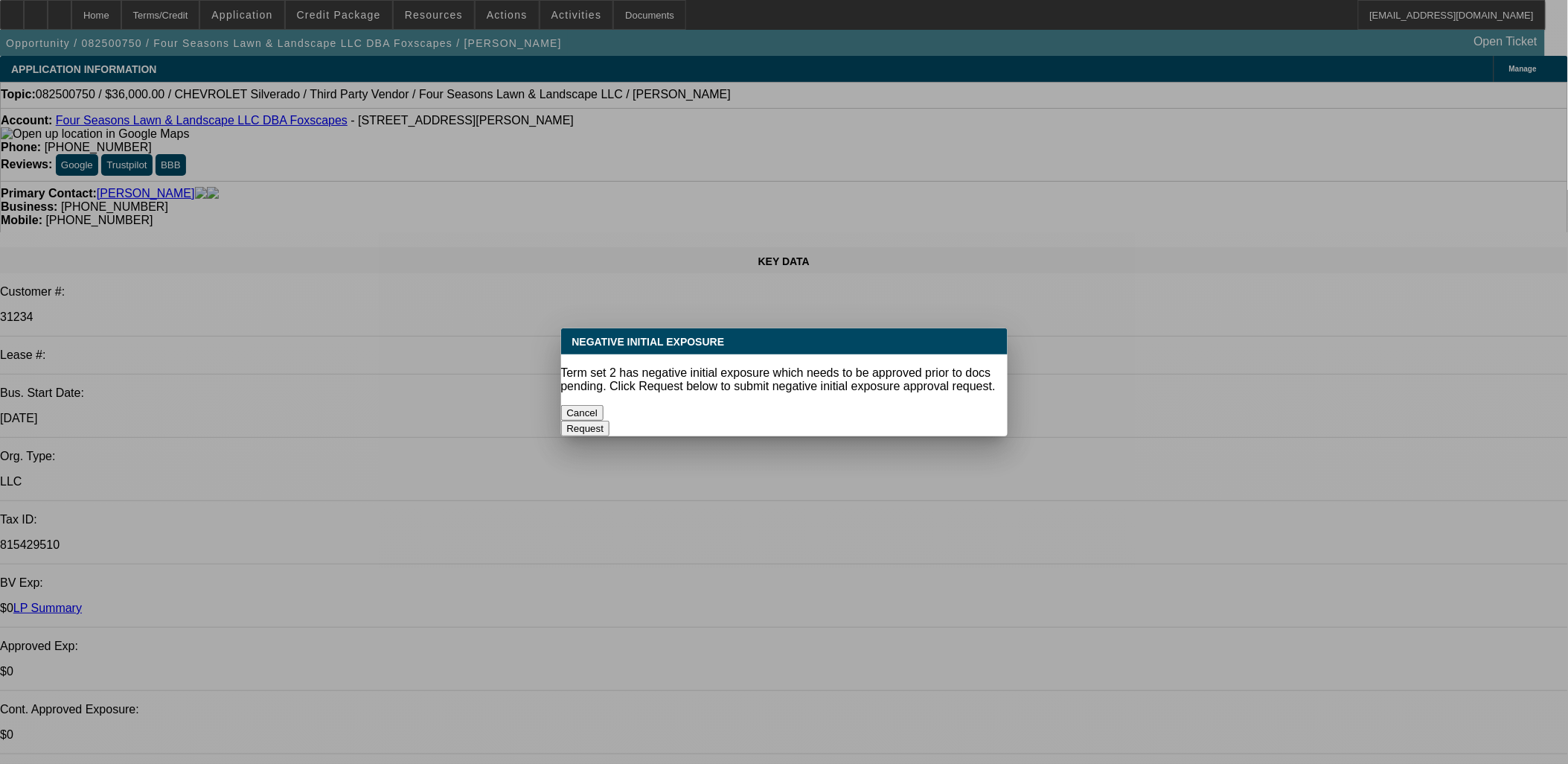
select select "1"
select select "6"
select select "1"
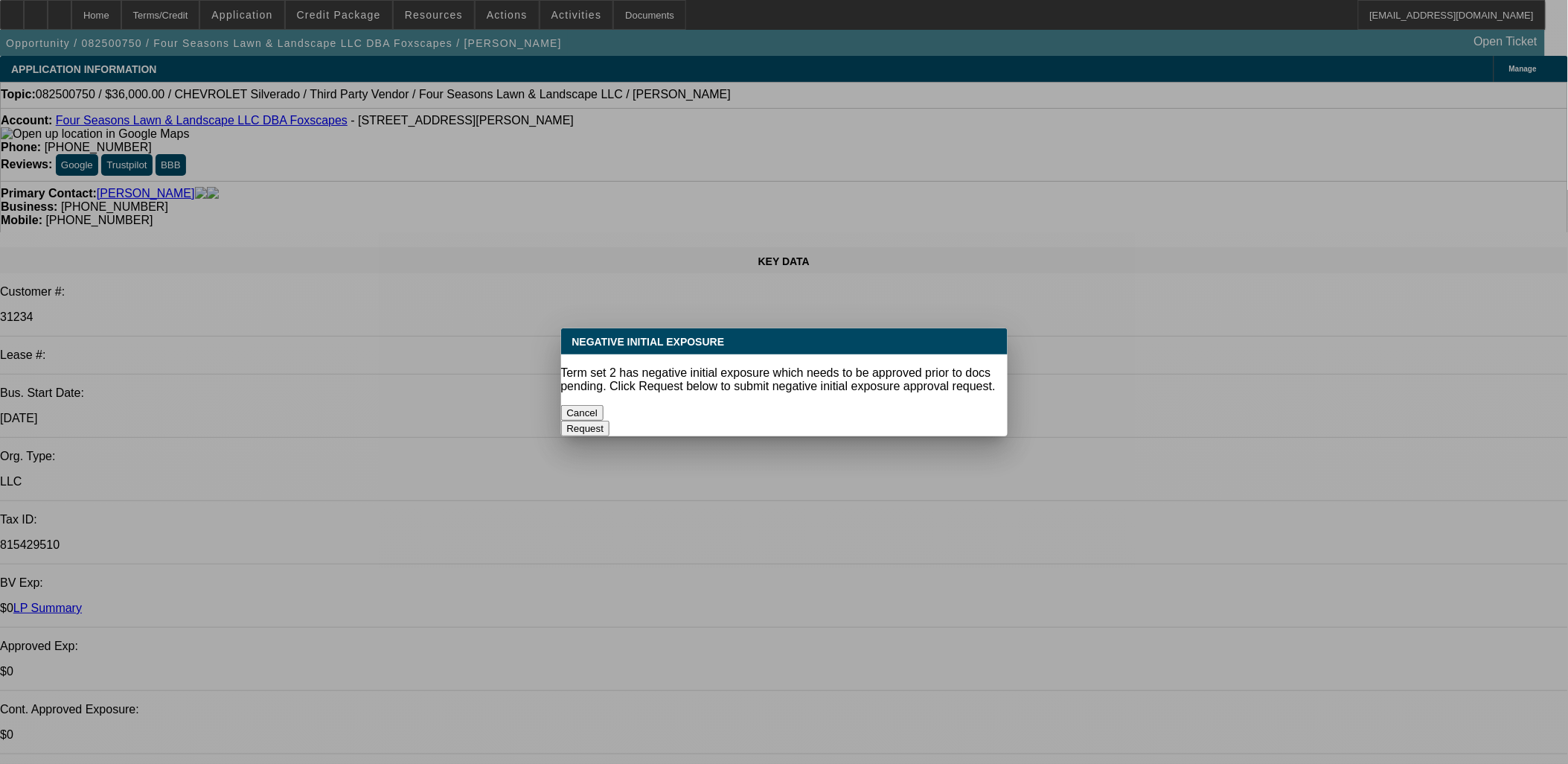
select select "6"
click at [604, 405] on button "Cancel" at bounding box center [582, 413] width 43 height 16
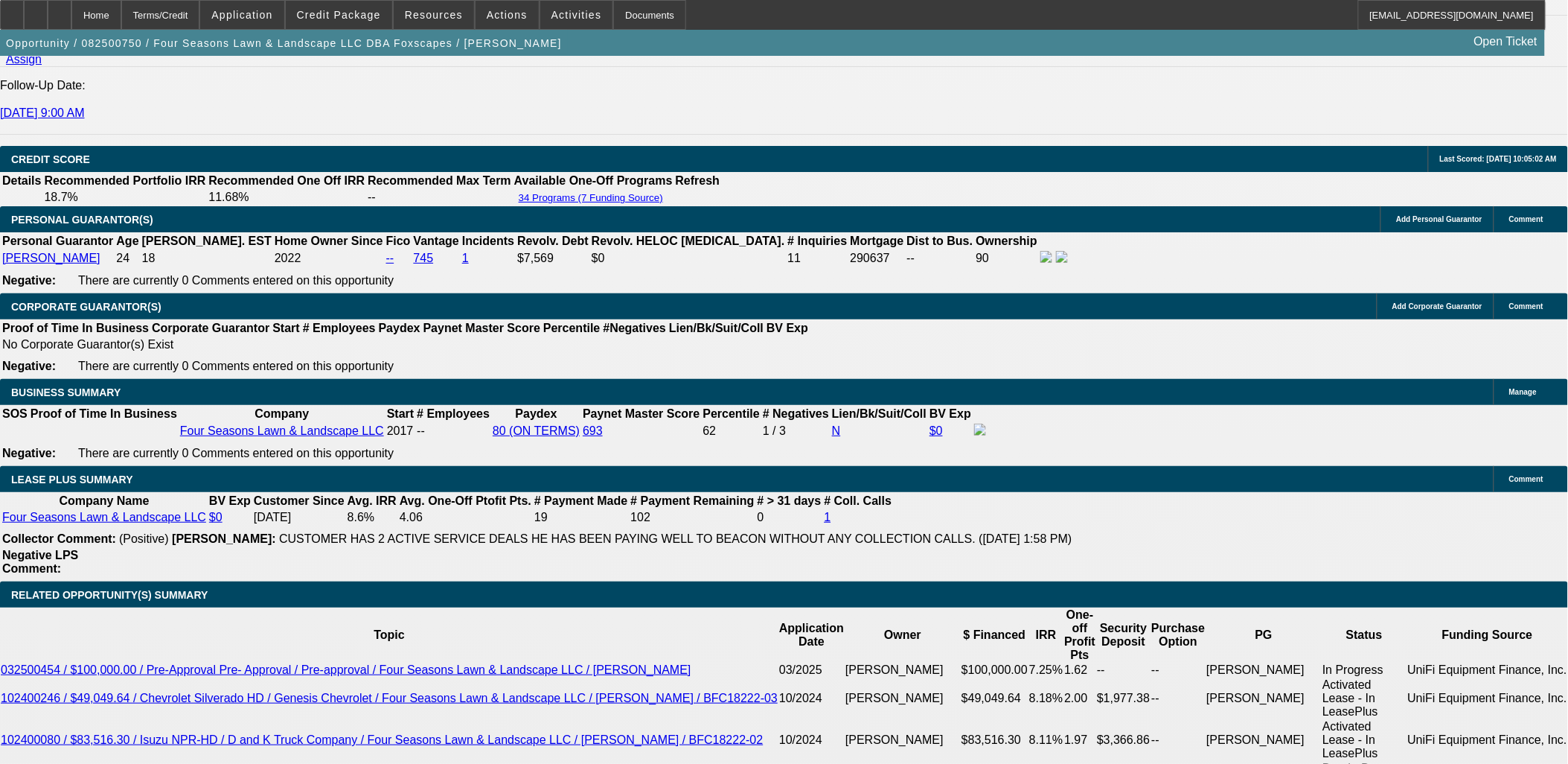
scroll to position [2150, 0]
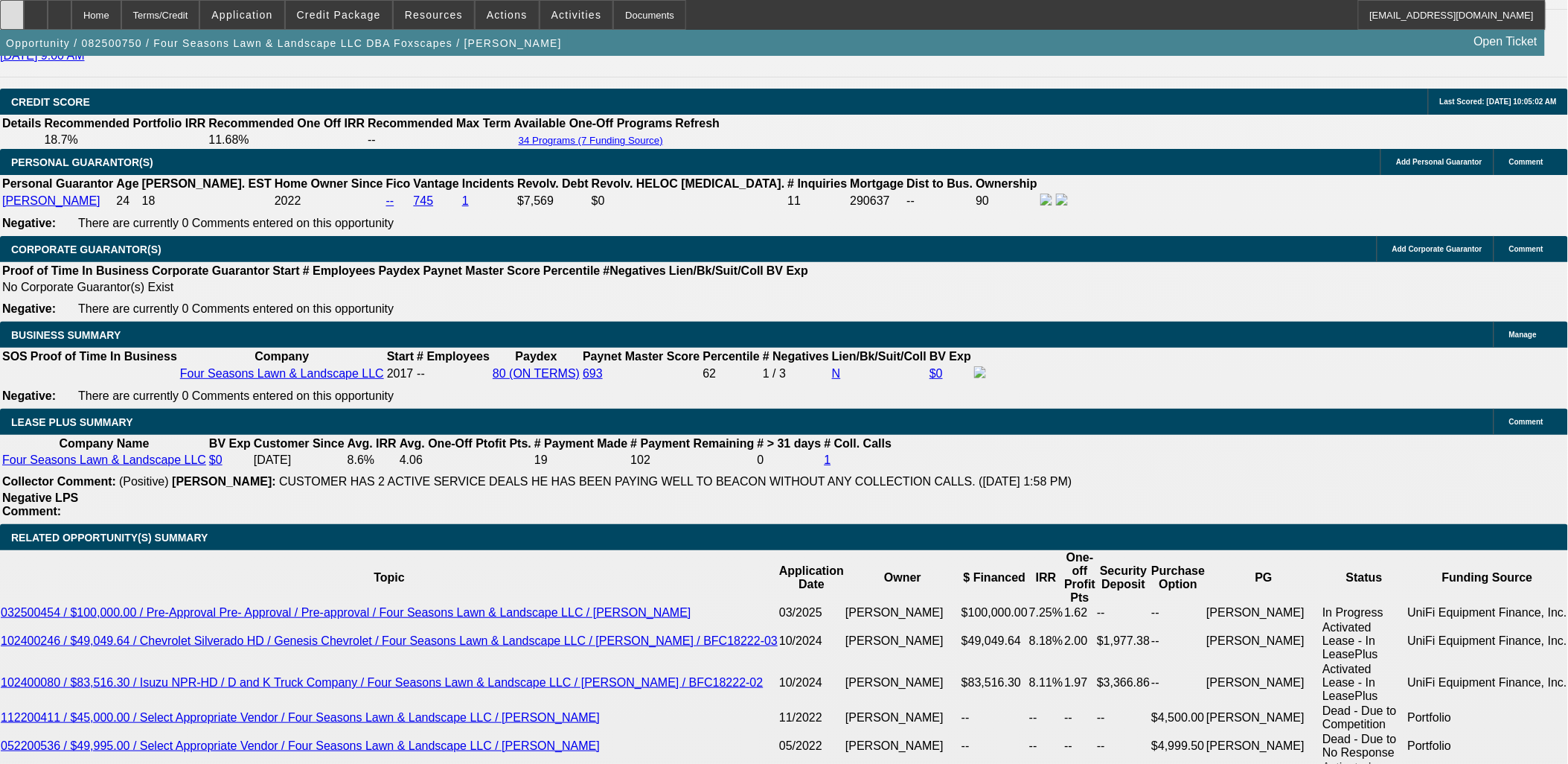
click at [12, 9] on icon at bounding box center [12, 9] width 0 height 0
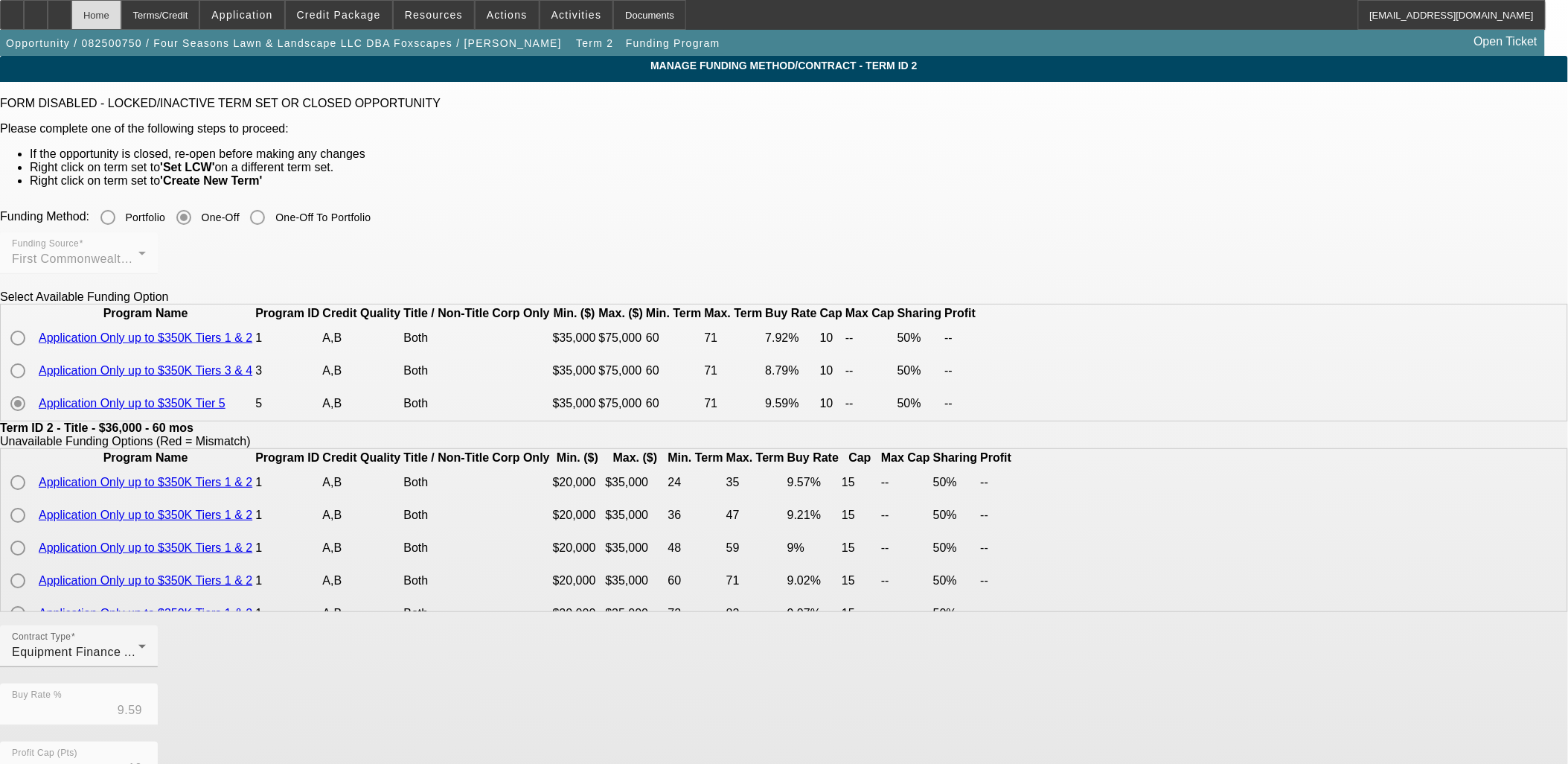
click at [121, 24] on div "Home" at bounding box center [96, 15] width 50 height 30
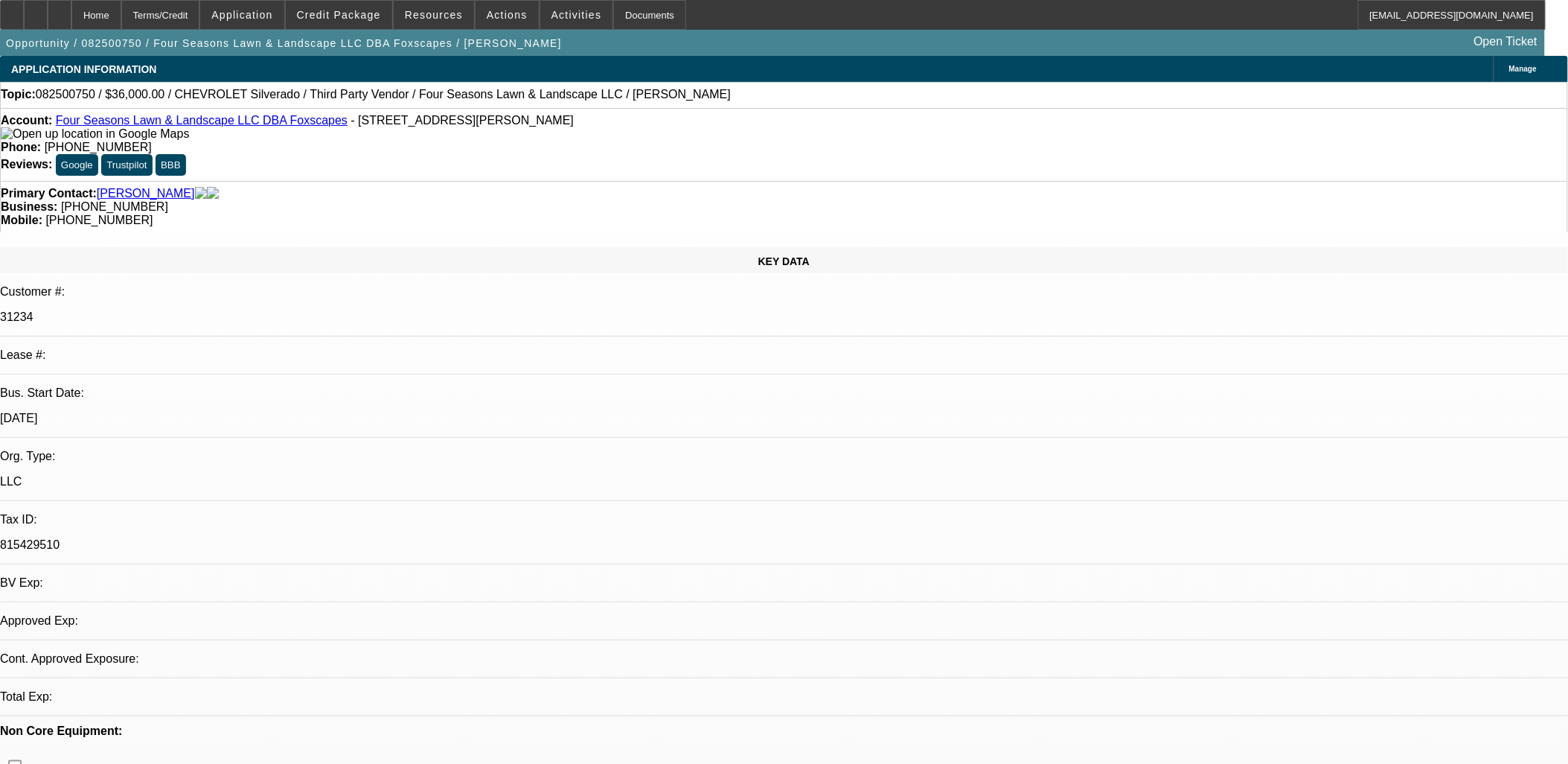
select select "0"
select select "6"
select select "0"
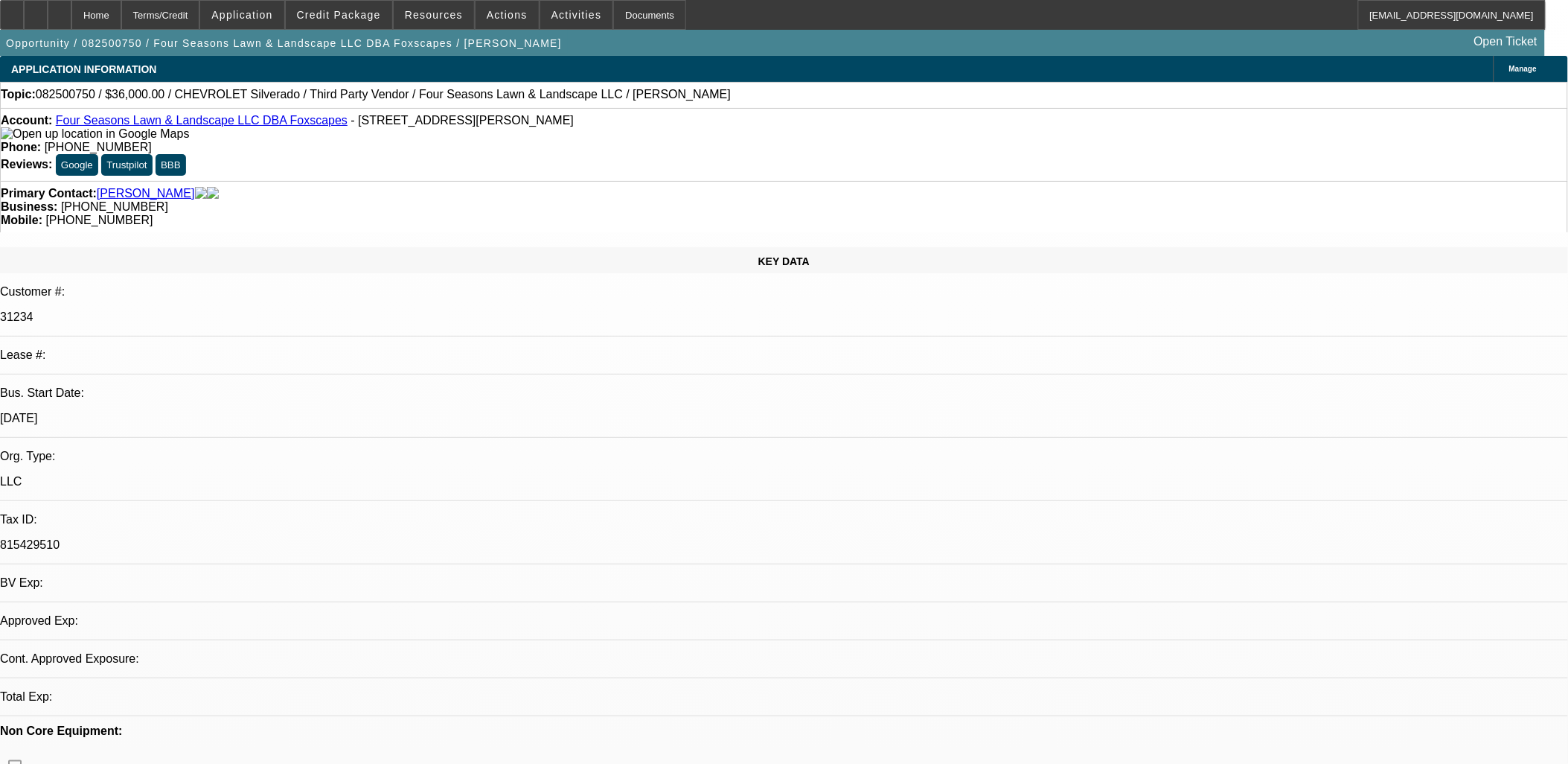
select select "0"
select select "6"
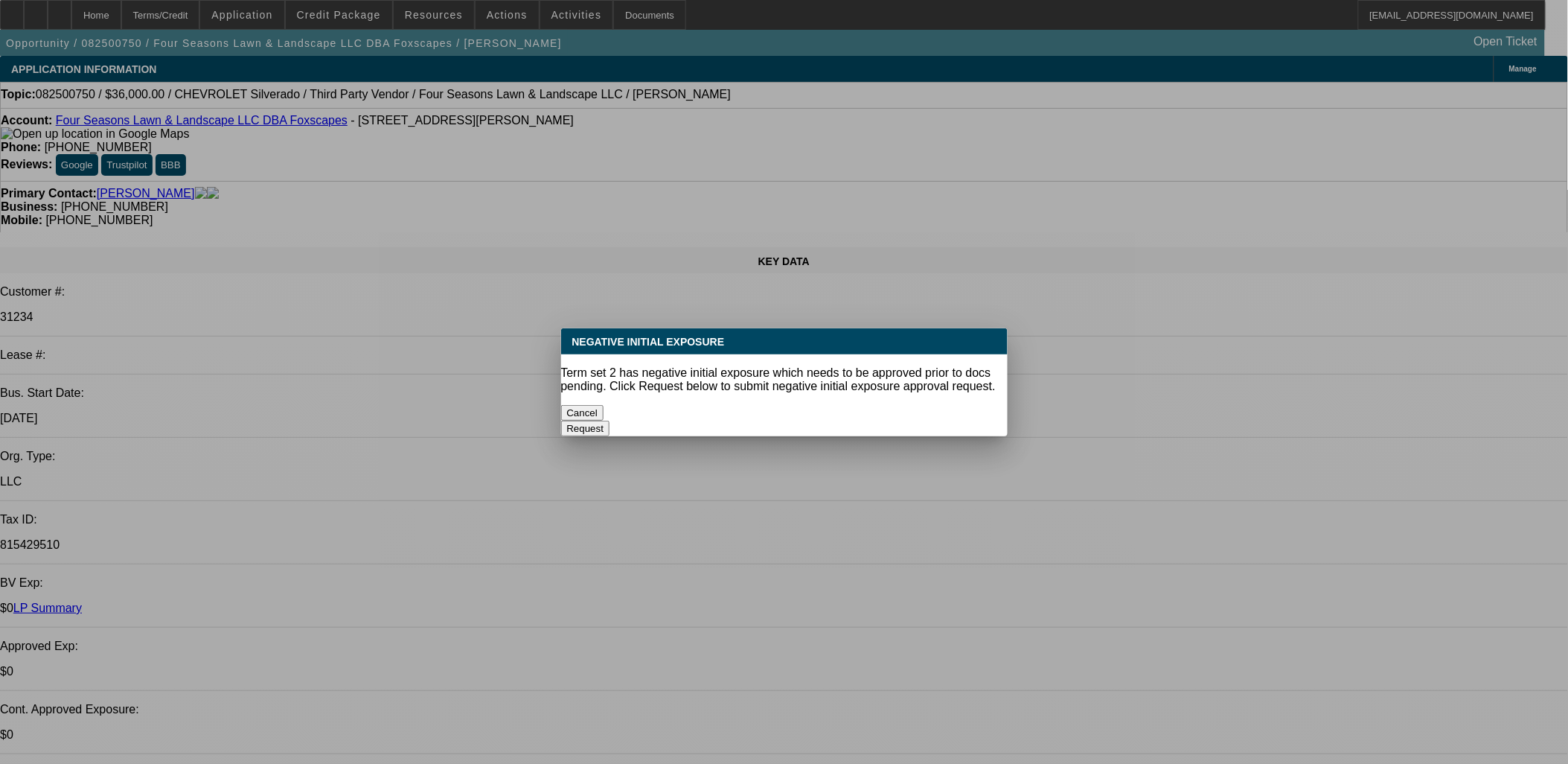
click at [604, 405] on button "Cancel" at bounding box center [582, 413] width 43 height 16
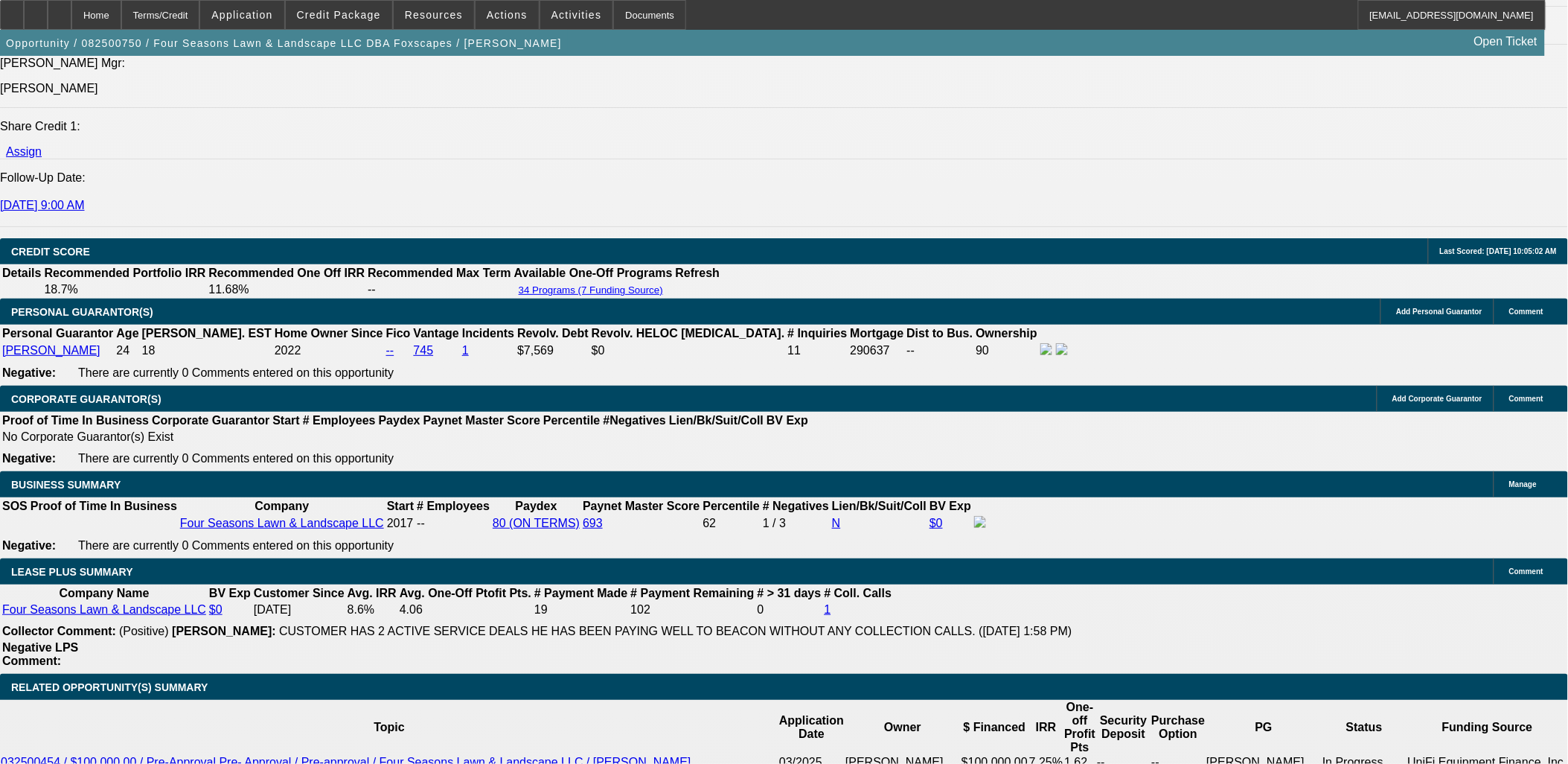
scroll to position [2150, 0]
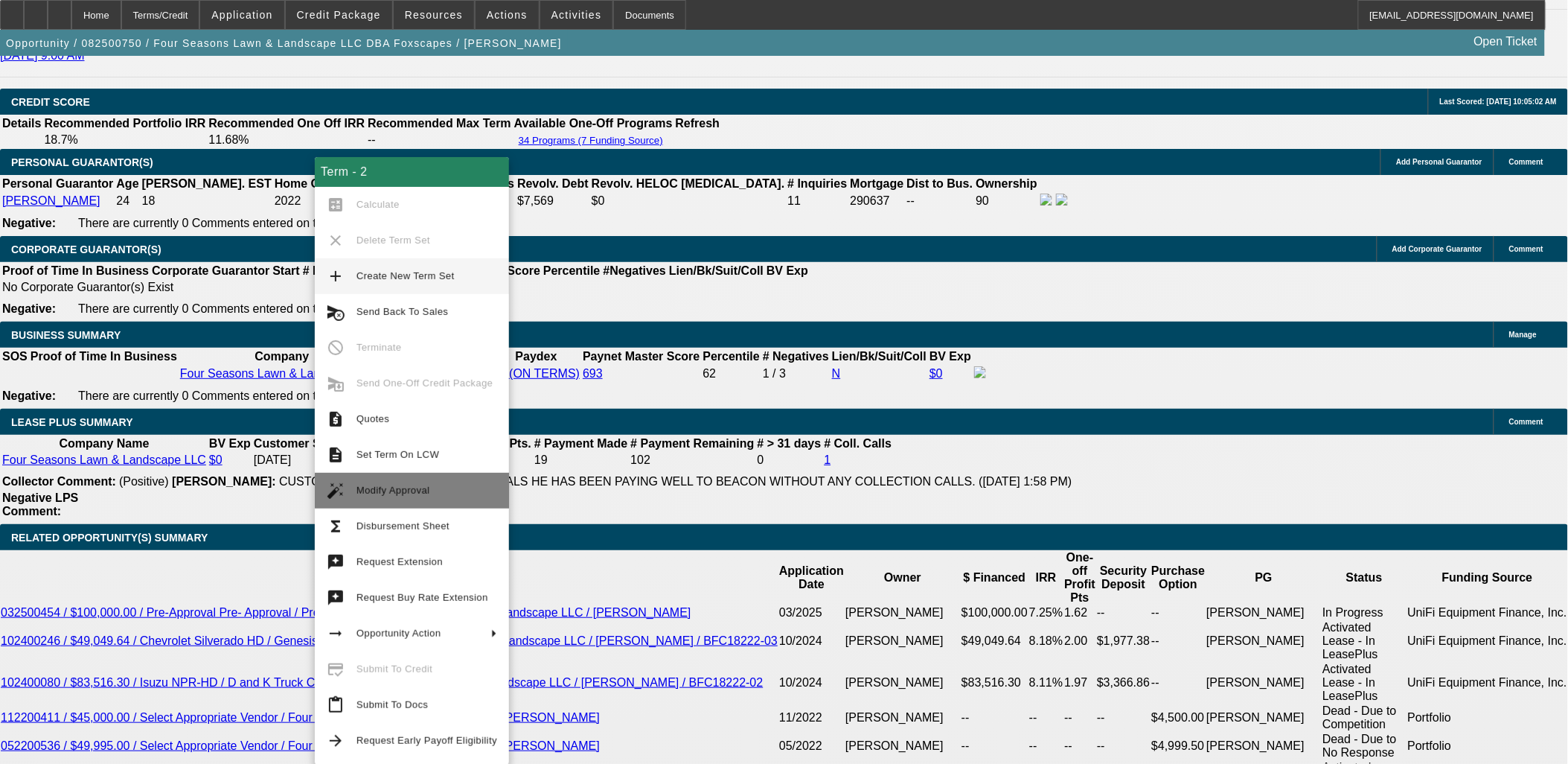
click at [406, 480] on button "auto_fix_high Modify Approval" at bounding box center [412, 491] width 194 height 36
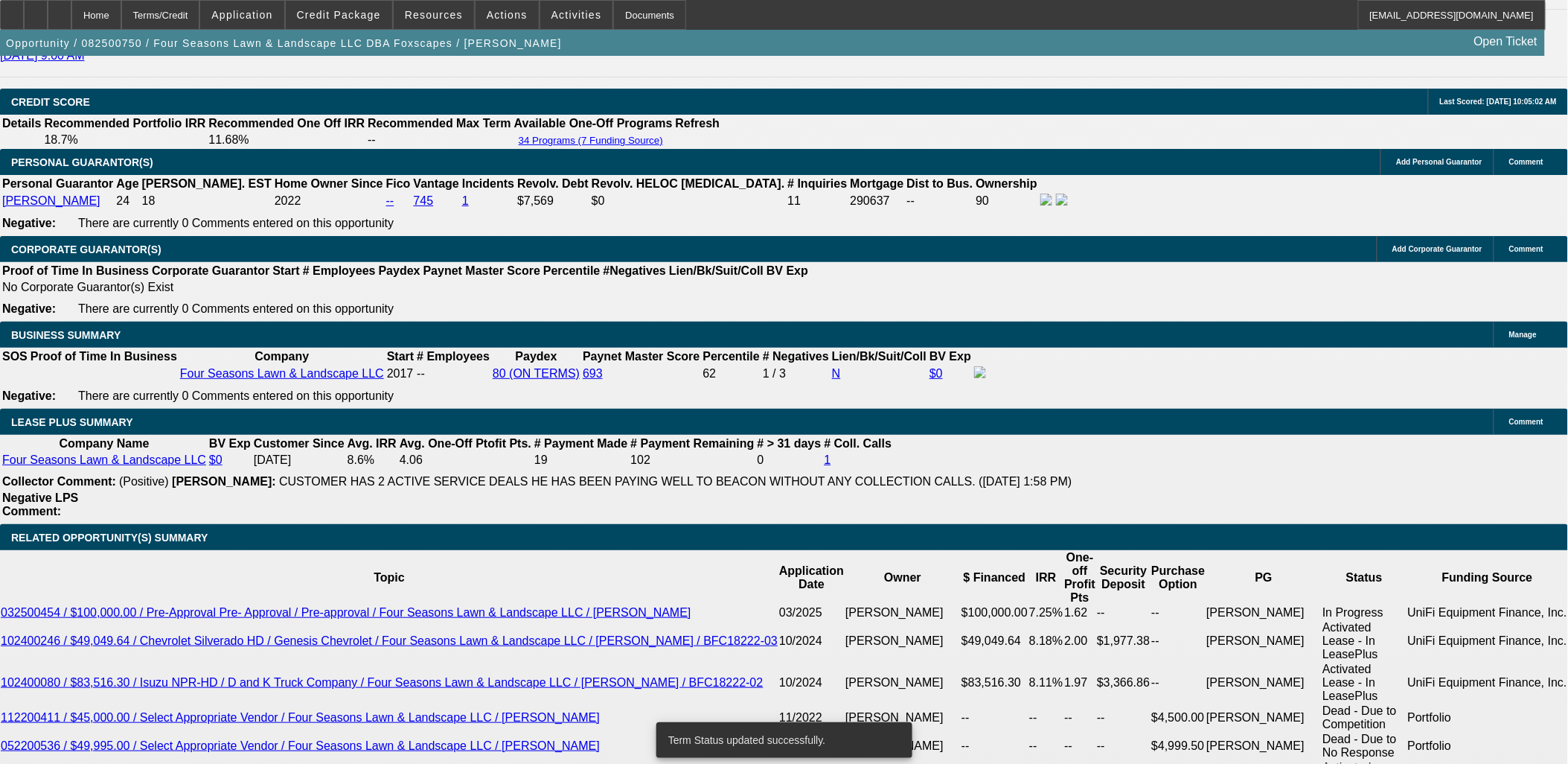
select select "0"
select select "6"
select select "0"
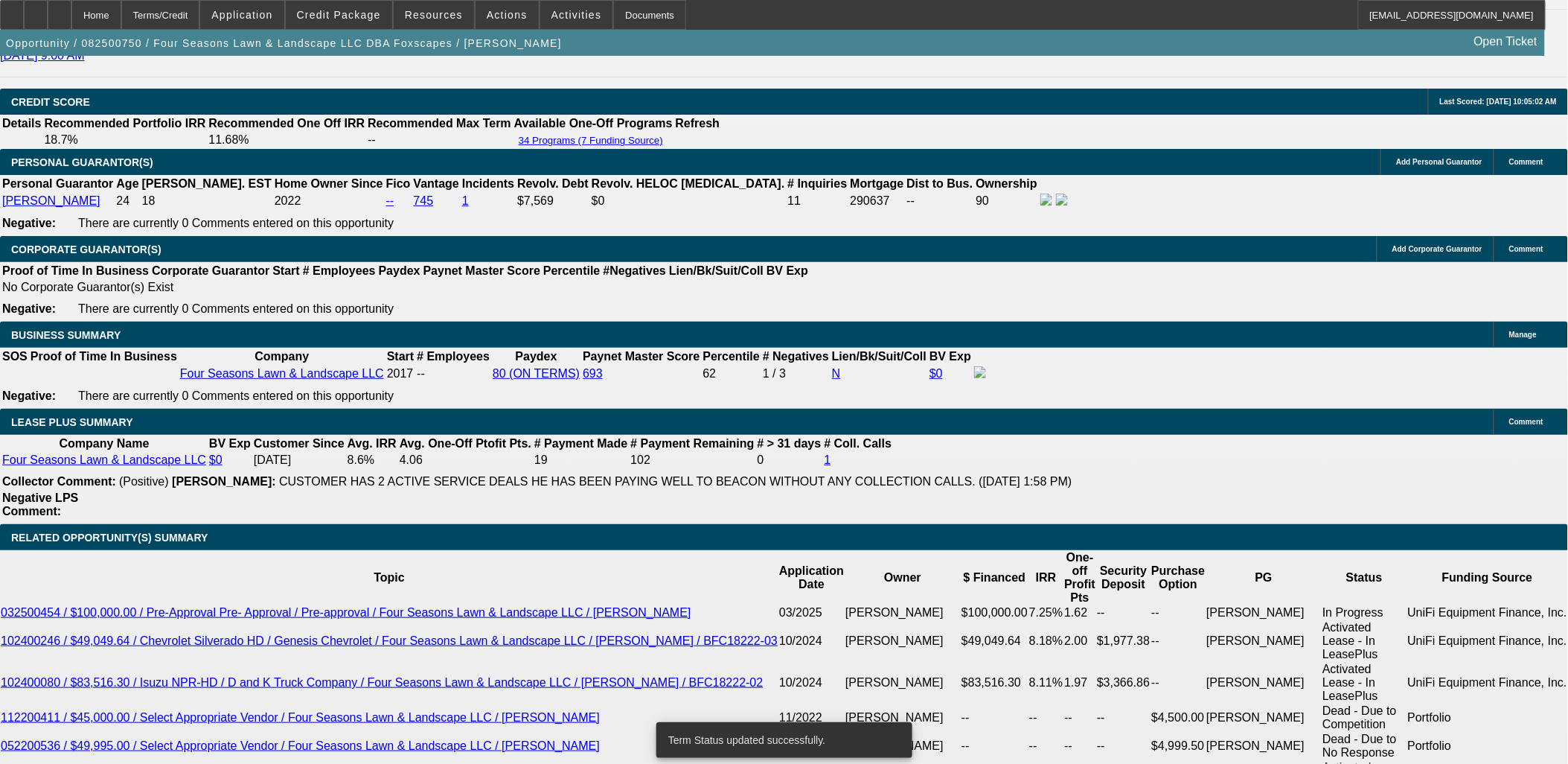
select select "0"
select select "6"
select select "0"
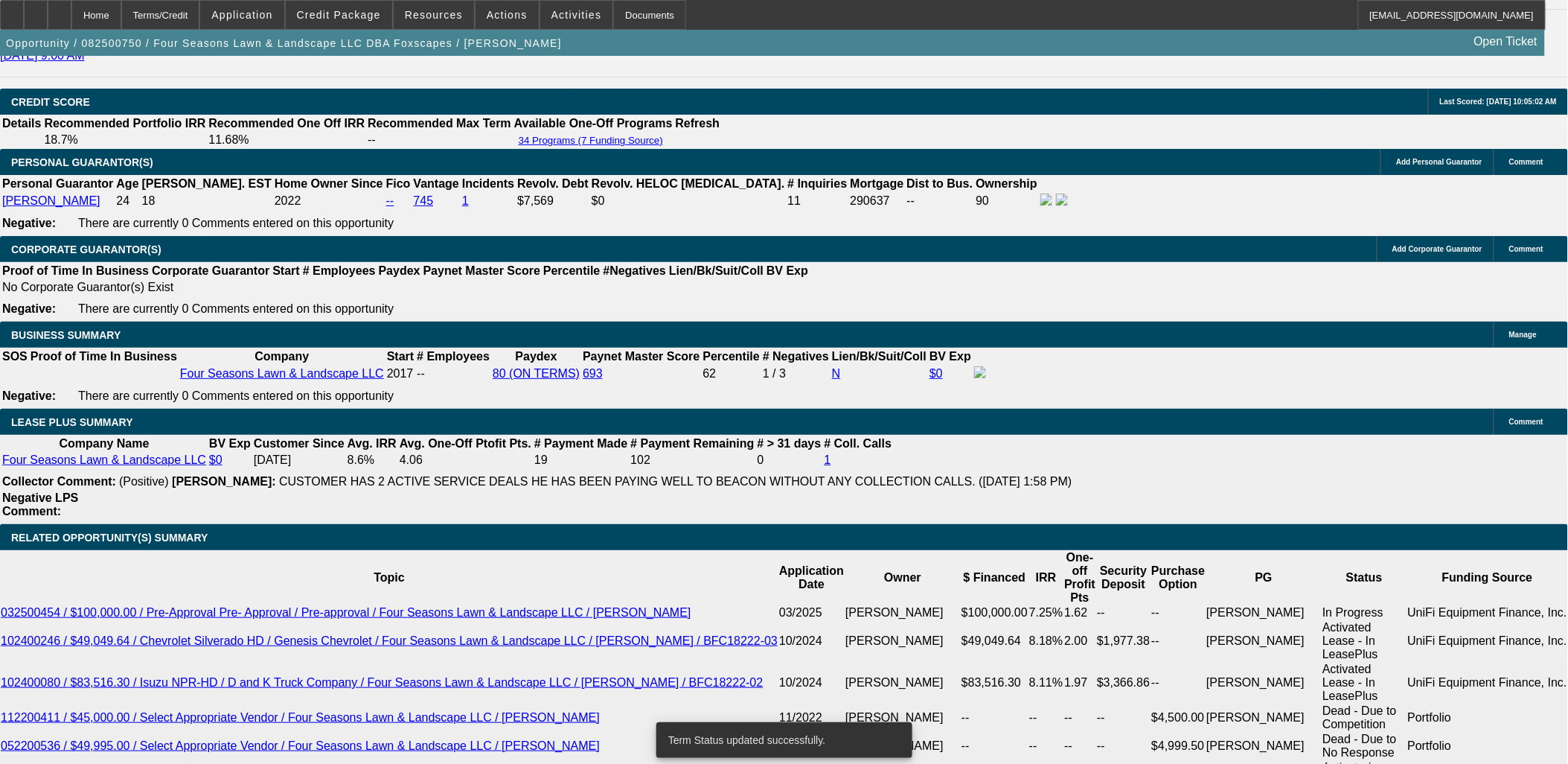
select select "0"
select select "6"
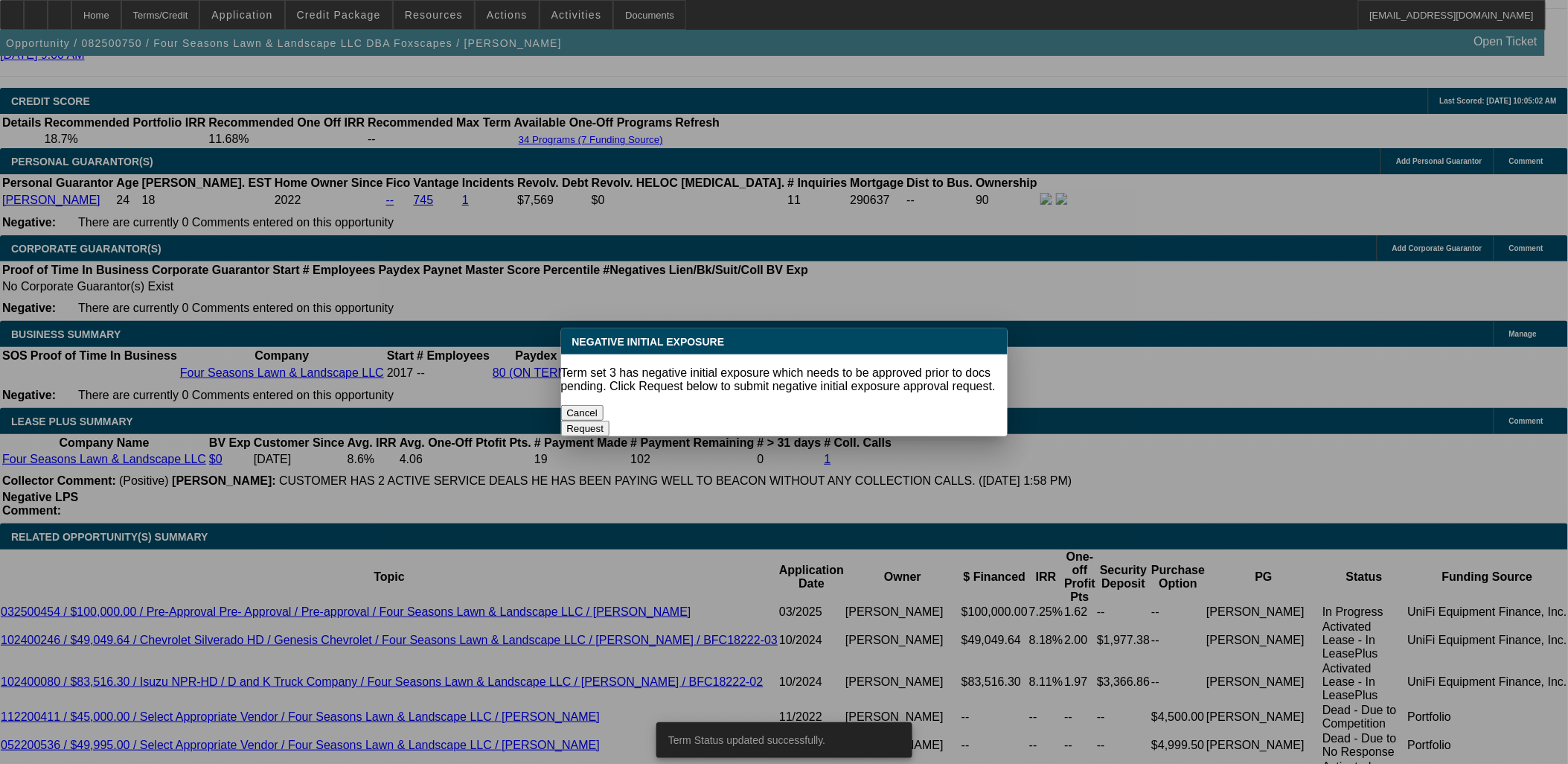
scroll to position [0, 0]
click at [604, 405] on button "Cancel" at bounding box center [582, 413] width 43 height 16
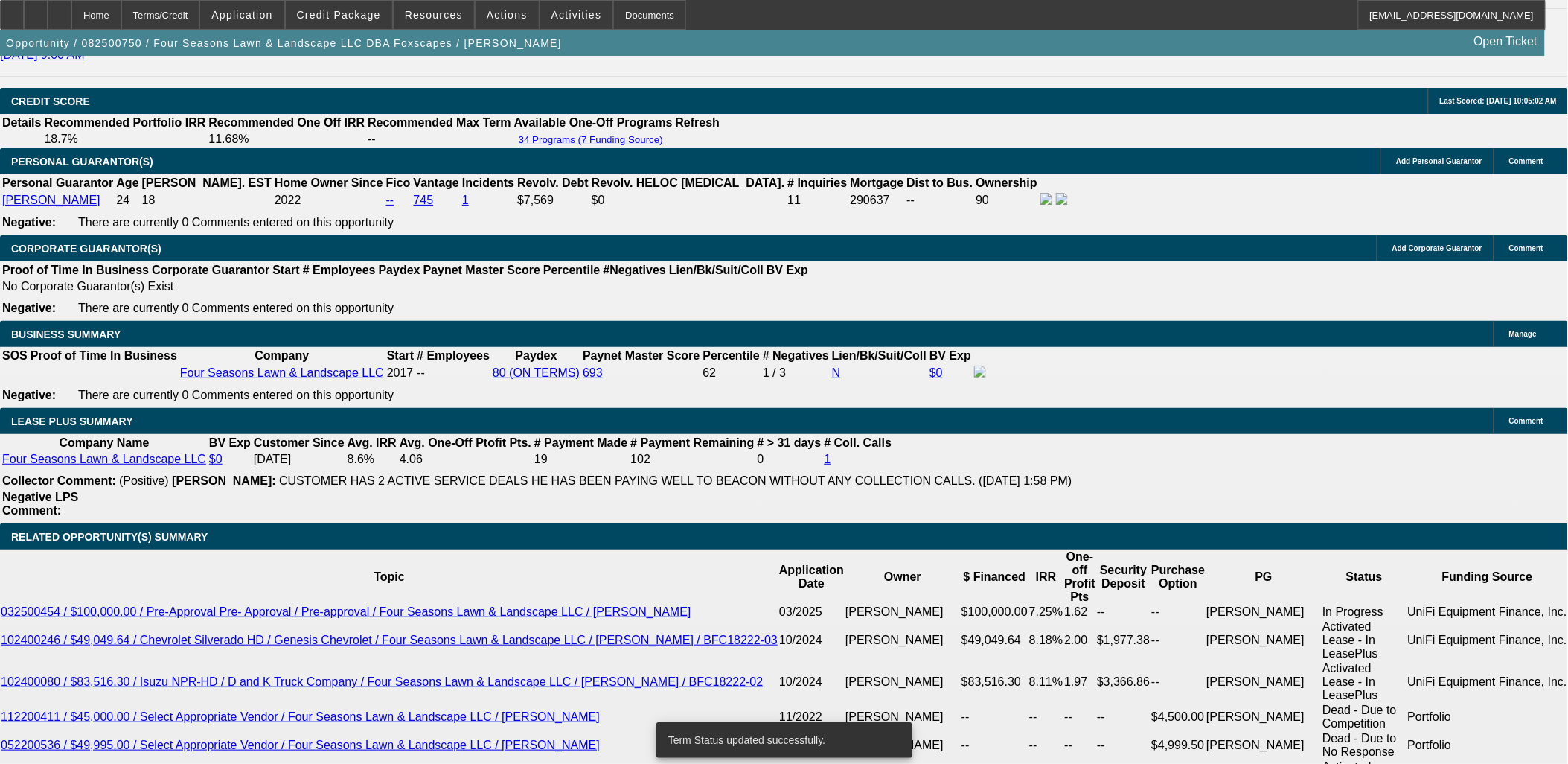
scroll to position [2150, 0]
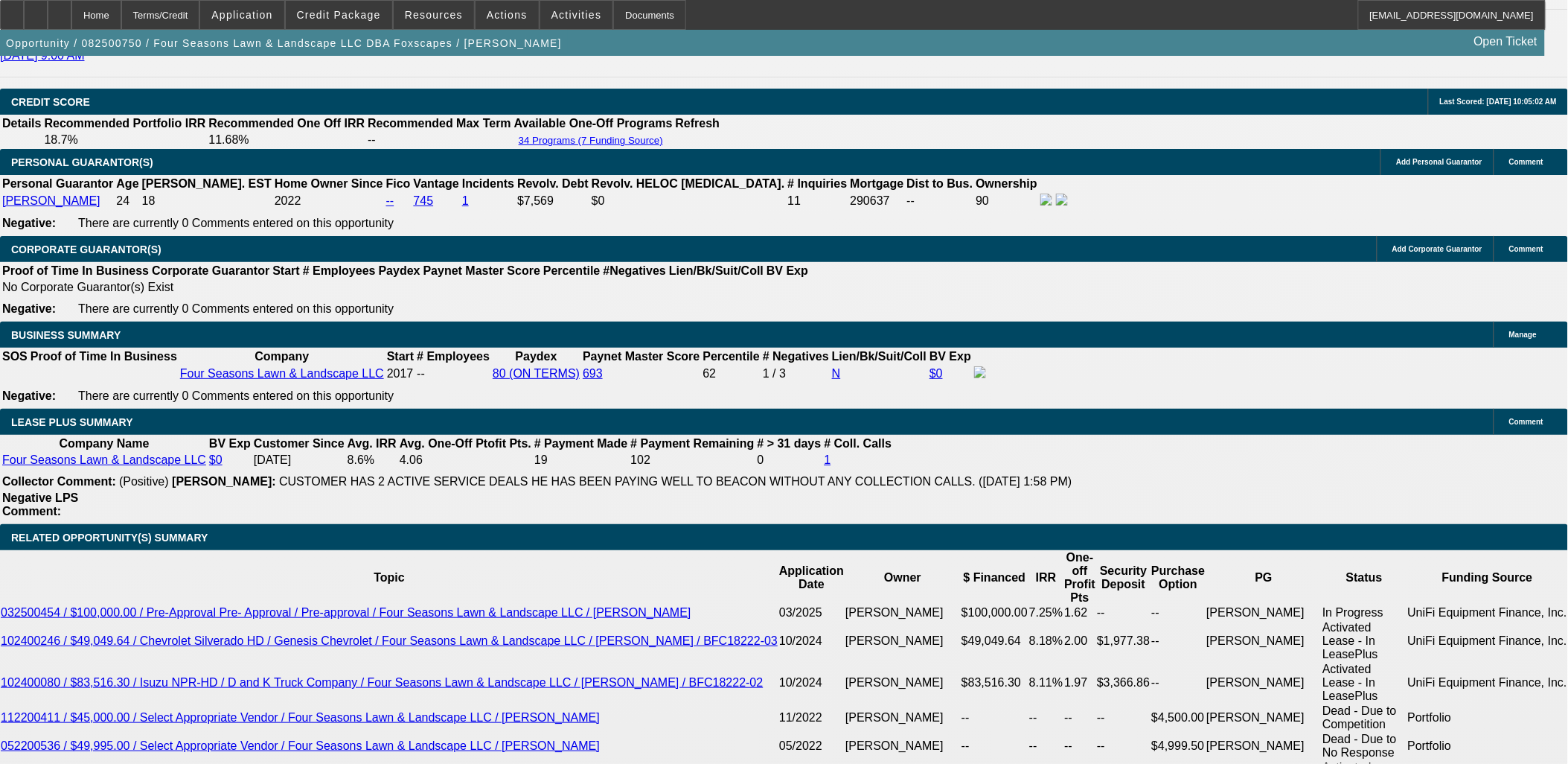
type input "UNKNOWN"
type input "11"
type input "$615.37"
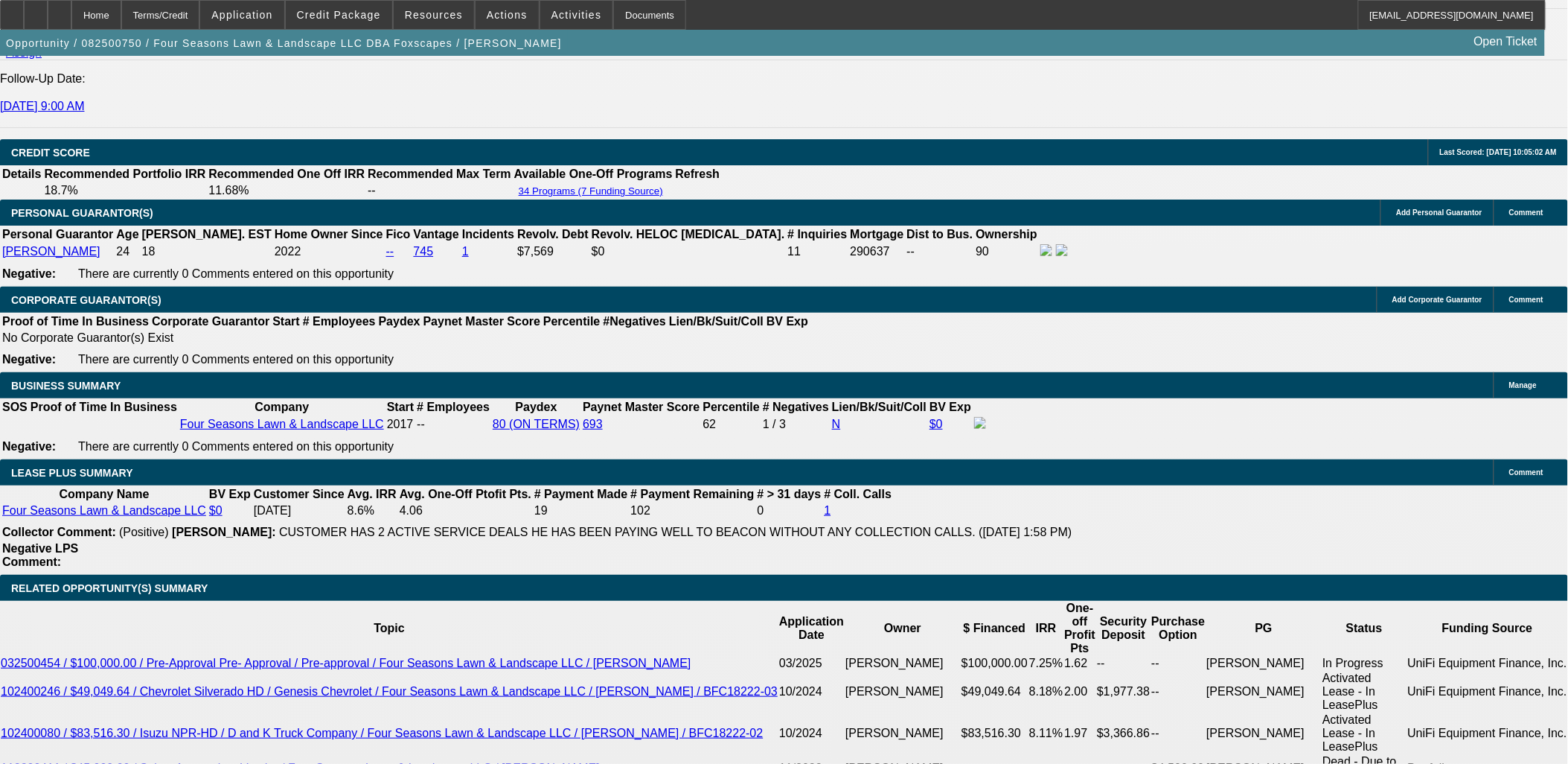
scroll to position [1985, 0]
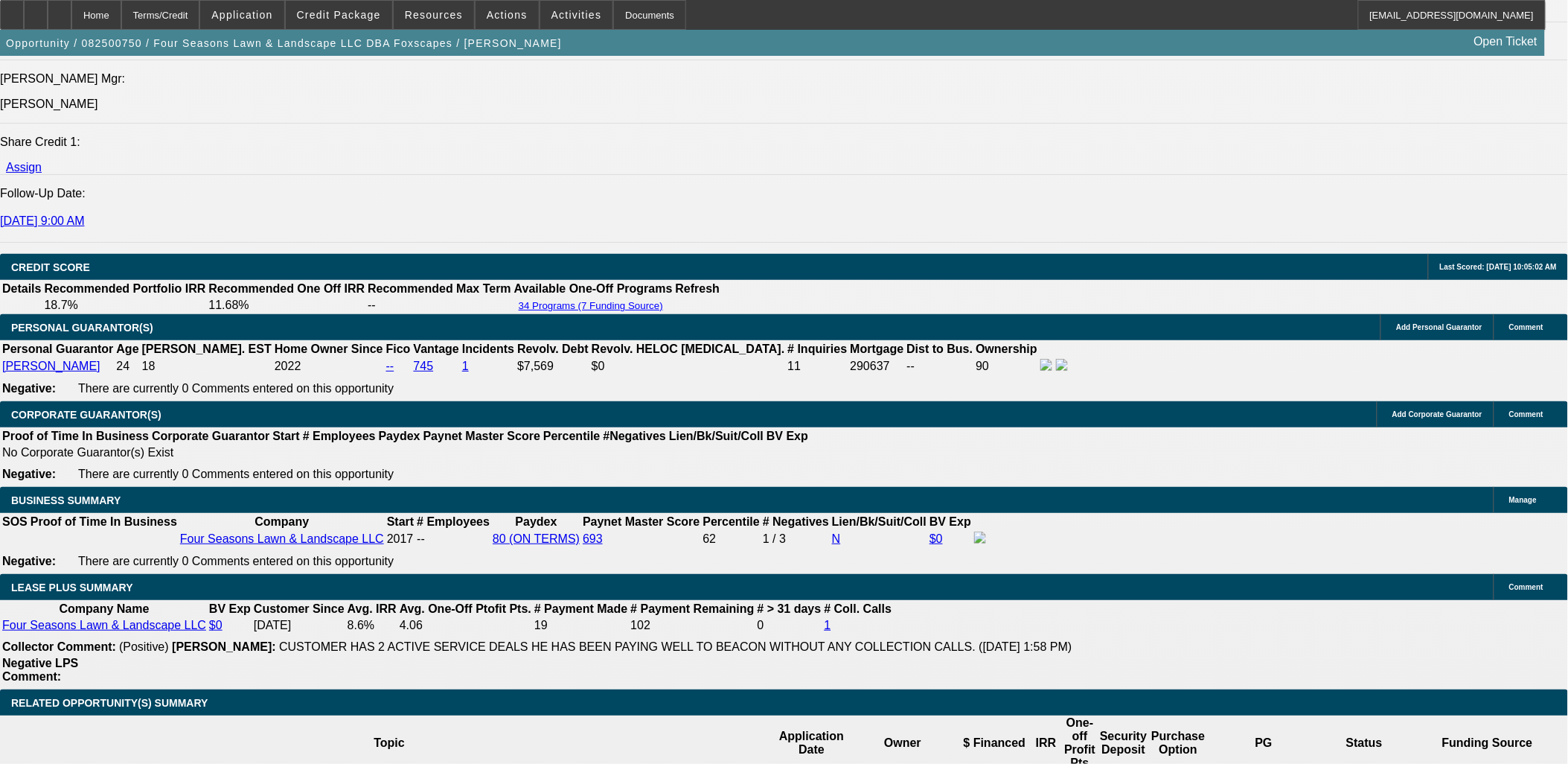
type input "11"
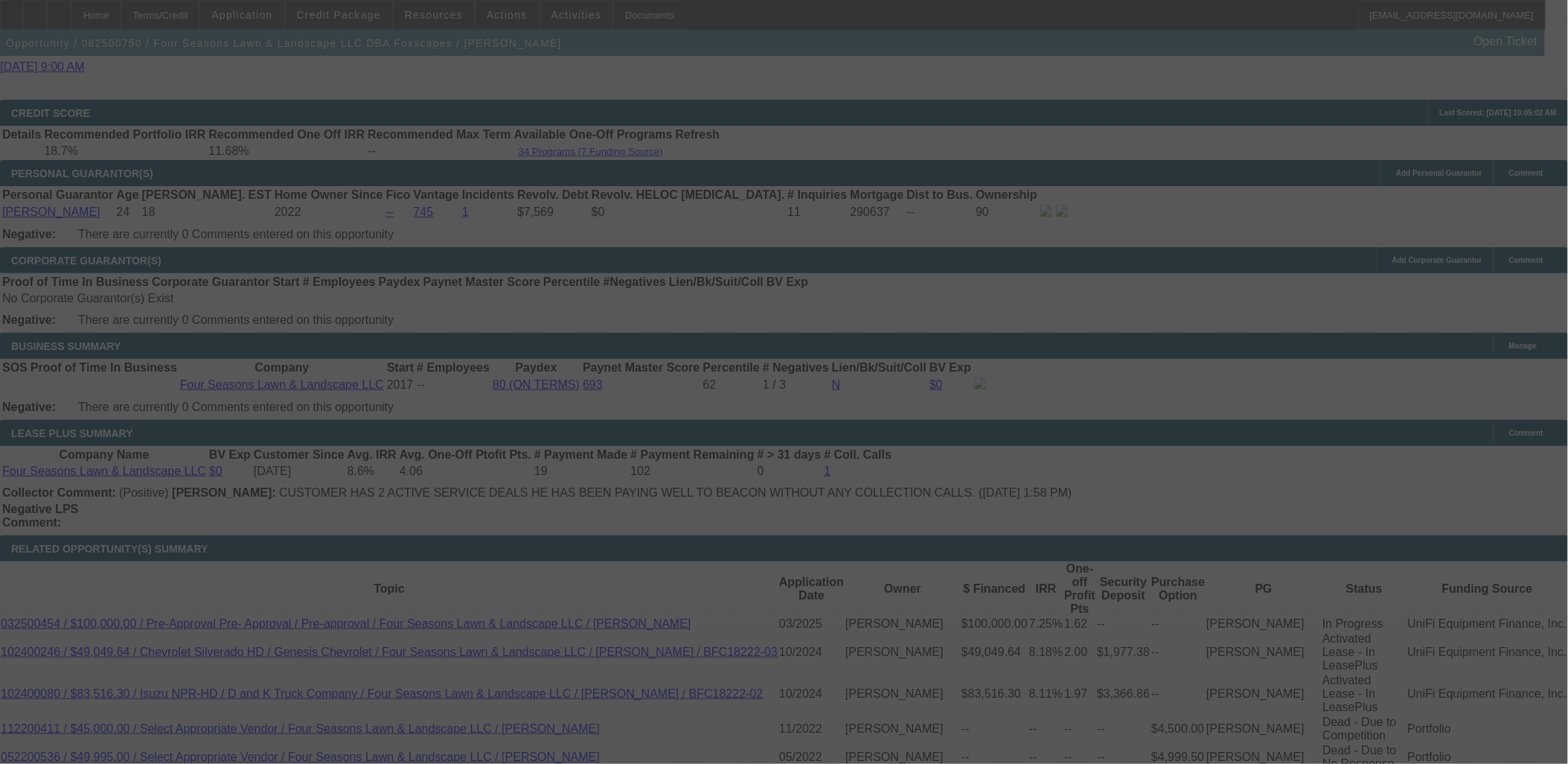
scroll to position [2233, 0]
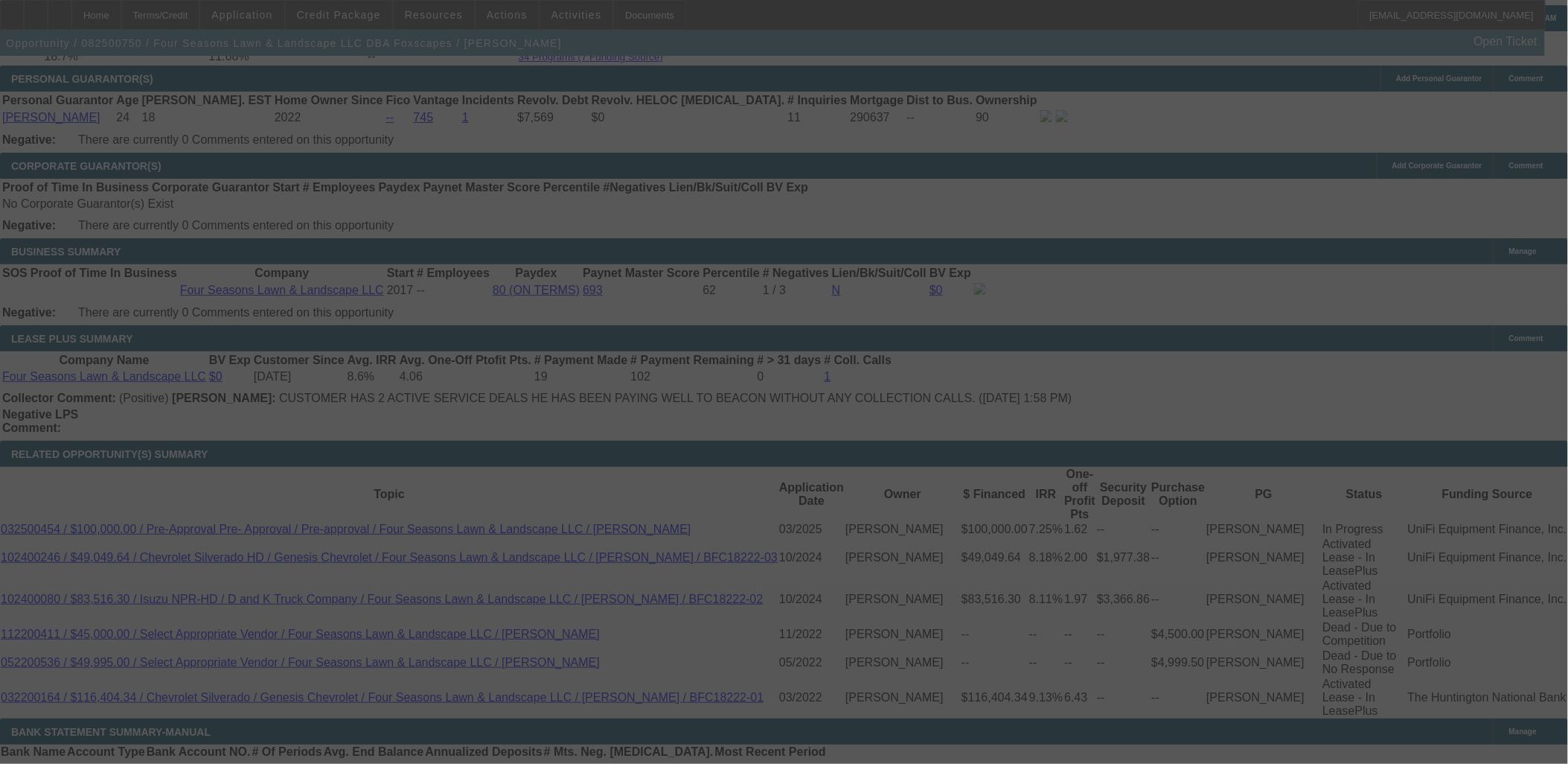
select select "0"
select select "6"
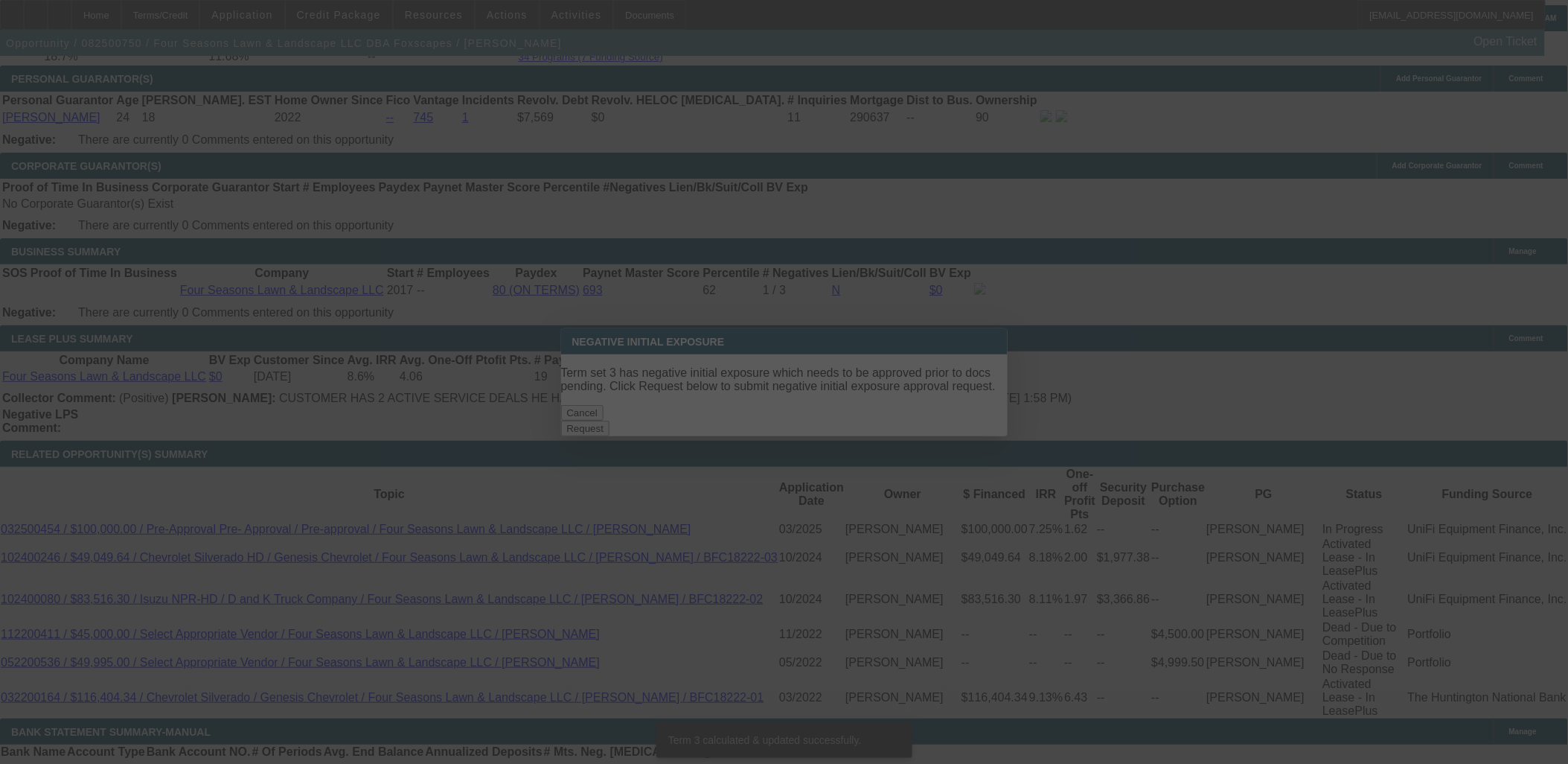
scroll to position [0, 0]
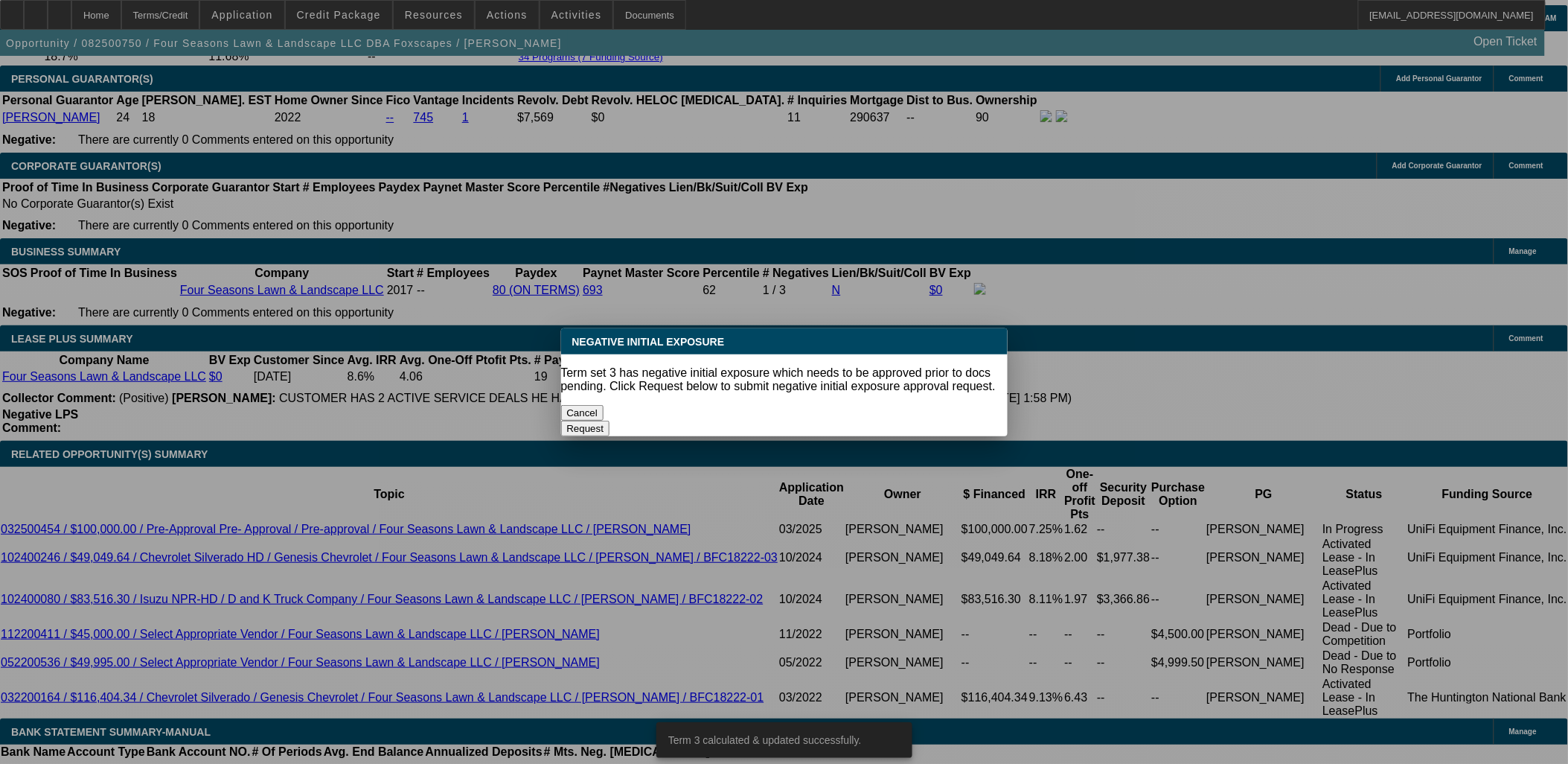
click at [604, 410] on button "Cancel" at bounding box center [582, 413] width 43 height 16
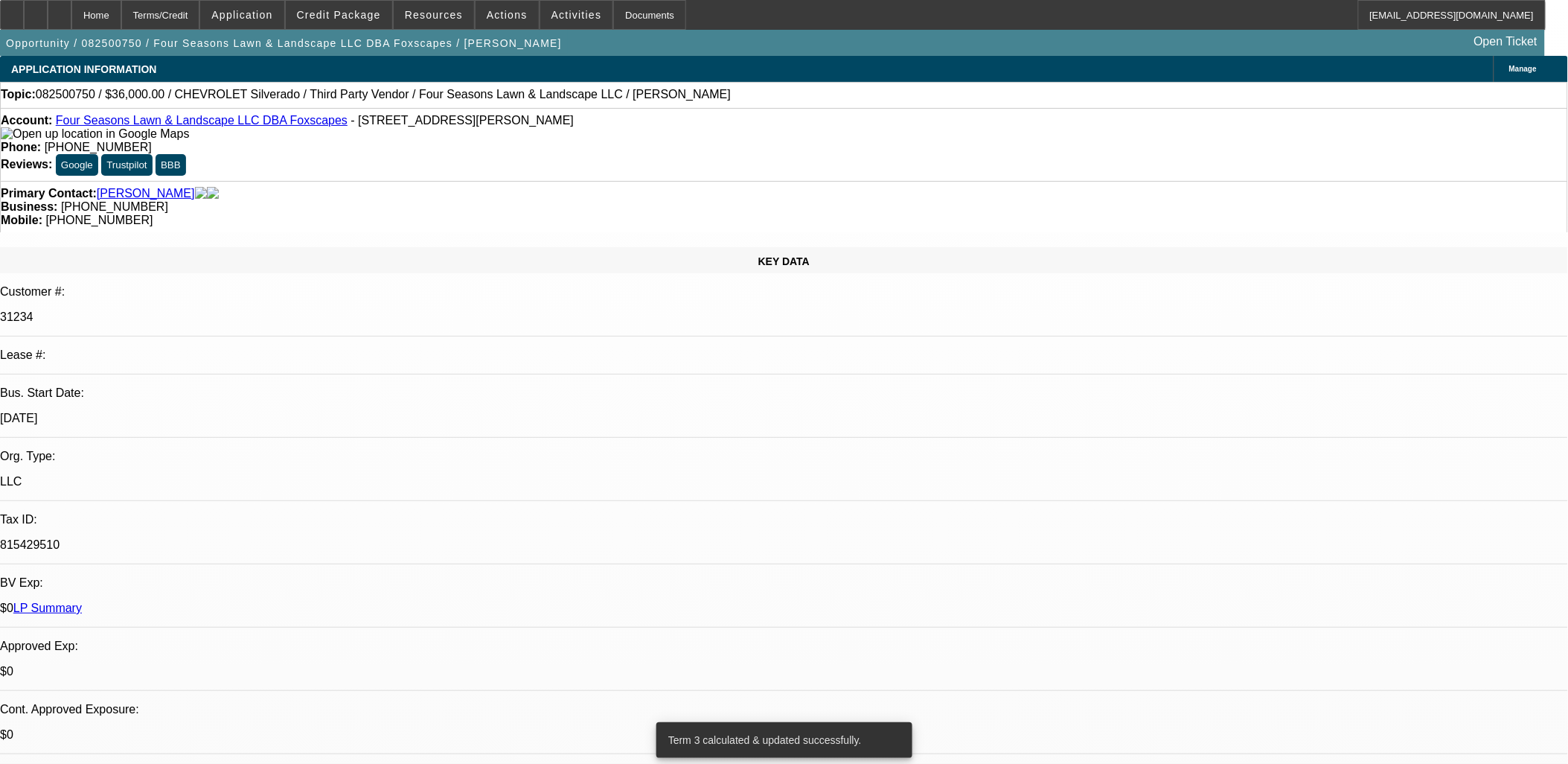
scroll to position [2233, 0]
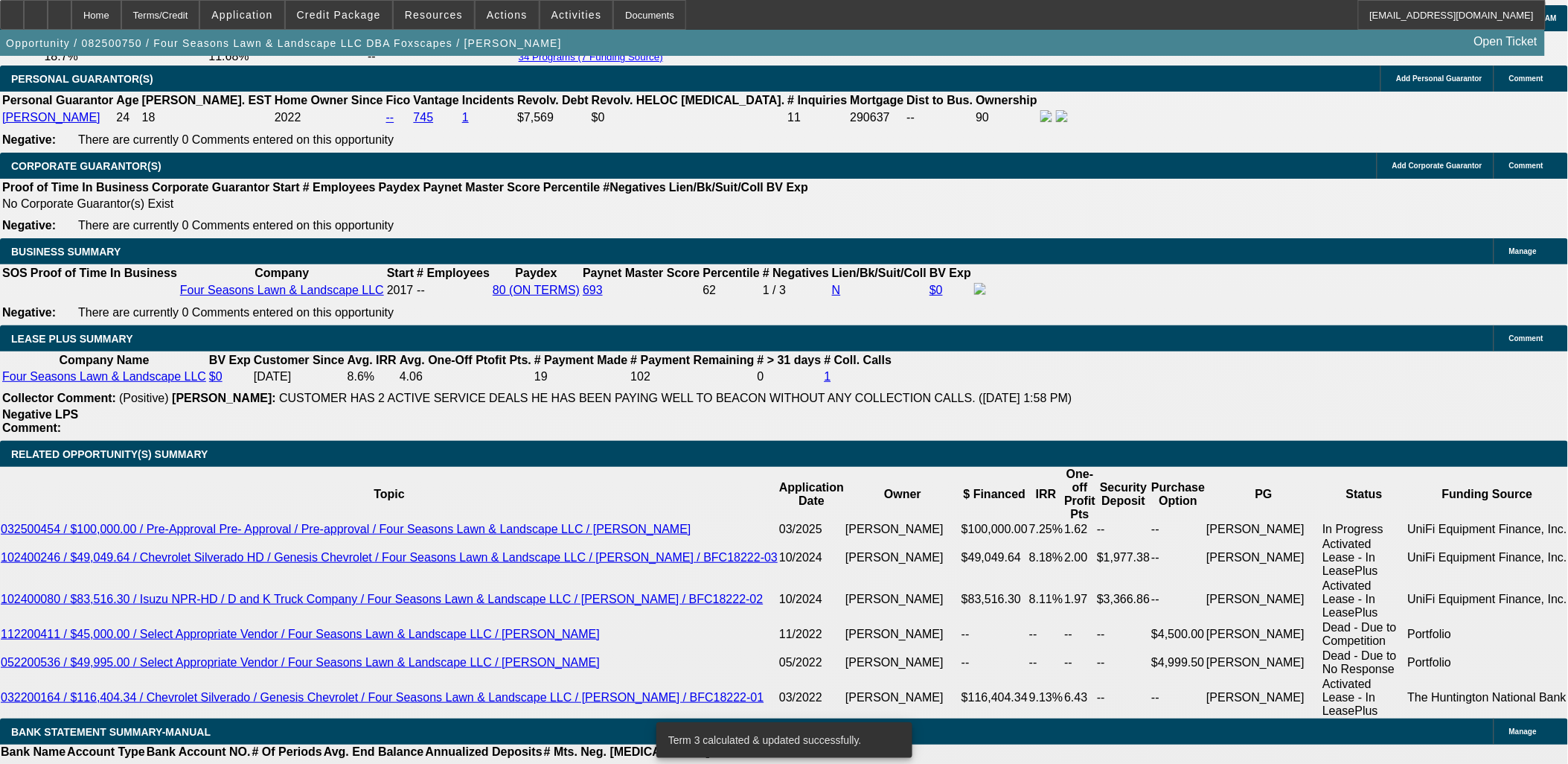
type input "UNKNOWN"
type input "11"
type input "$782.73"
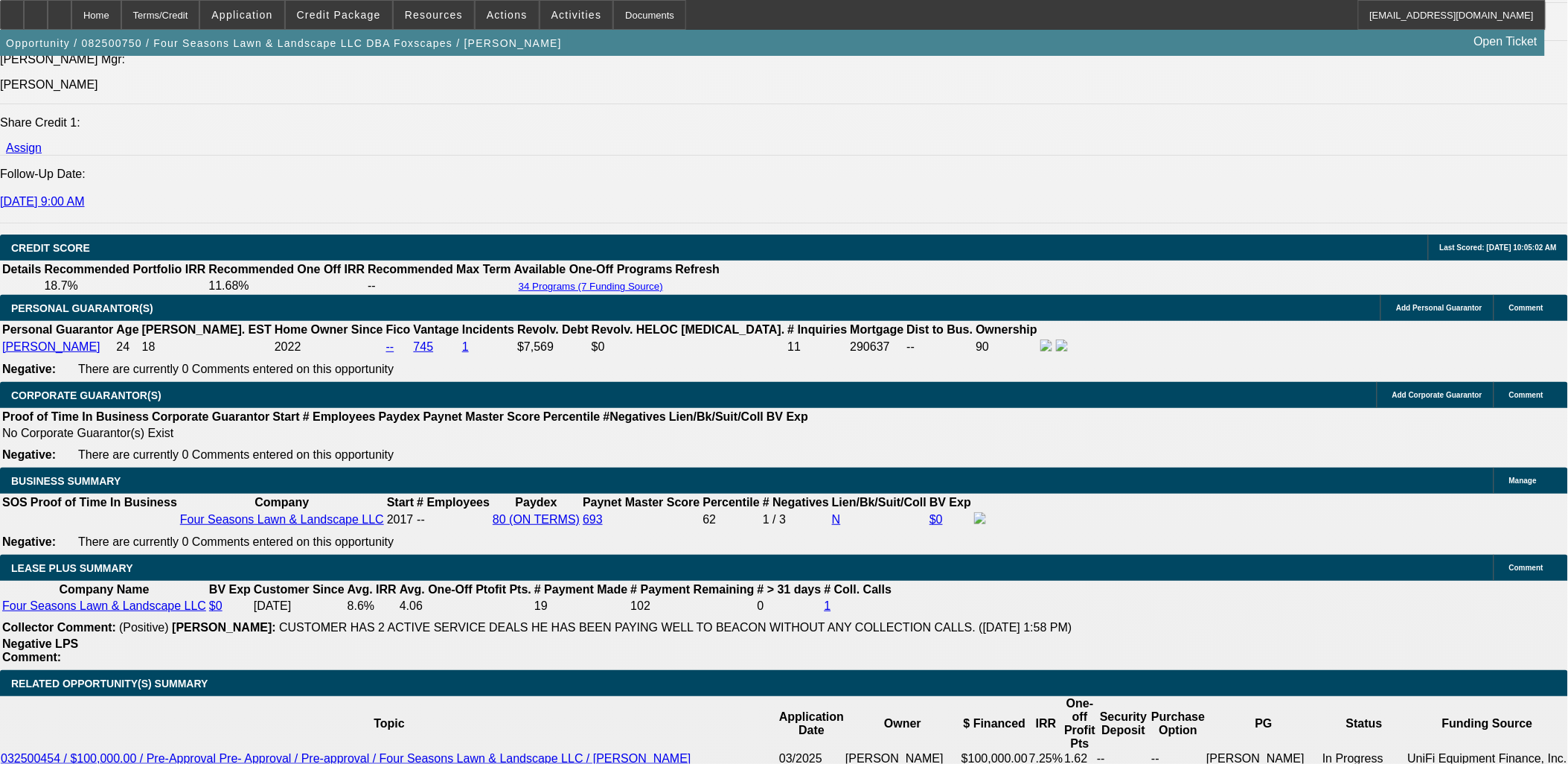
scroll to position [1985, 0]
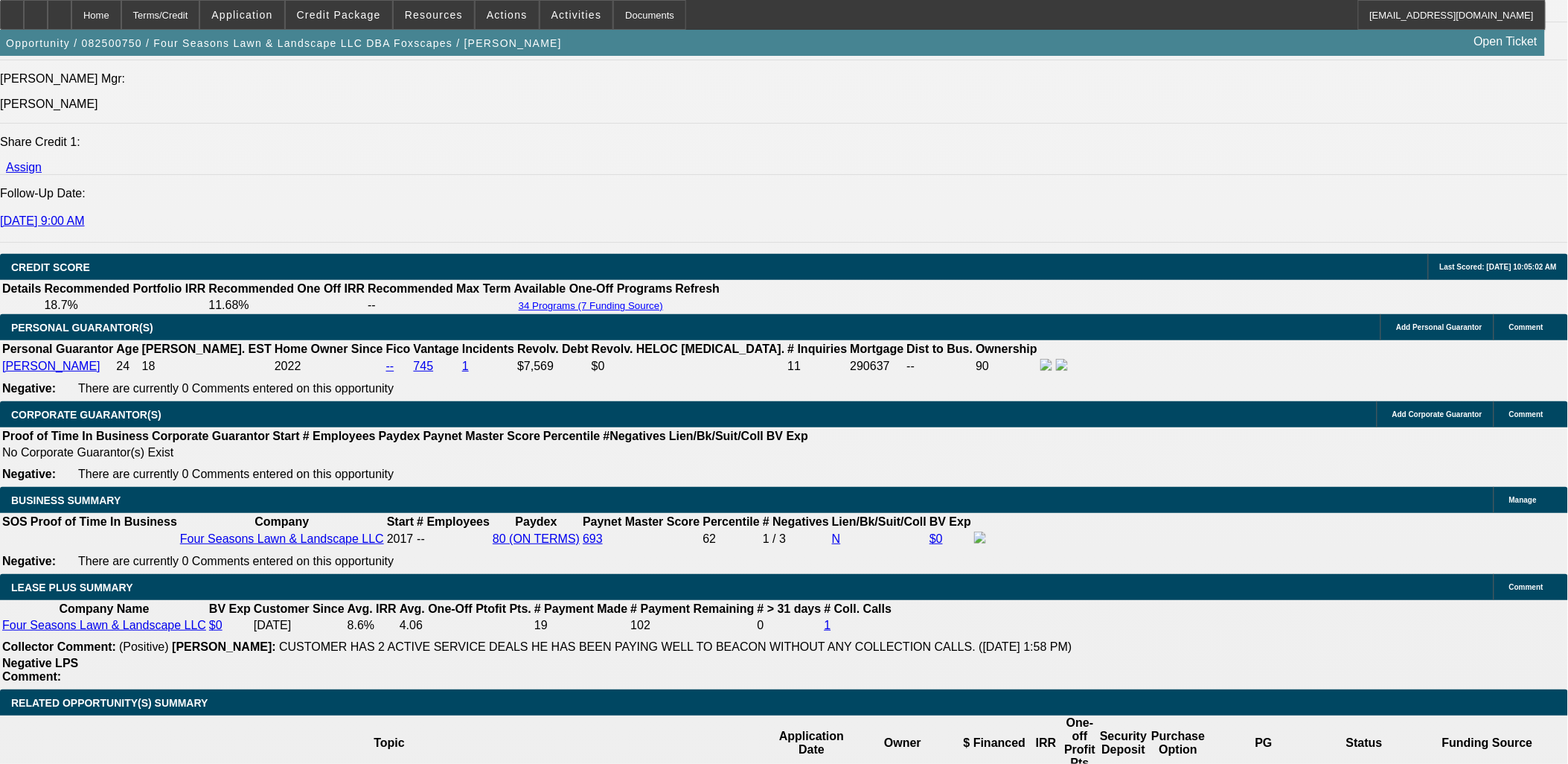
type input "11"
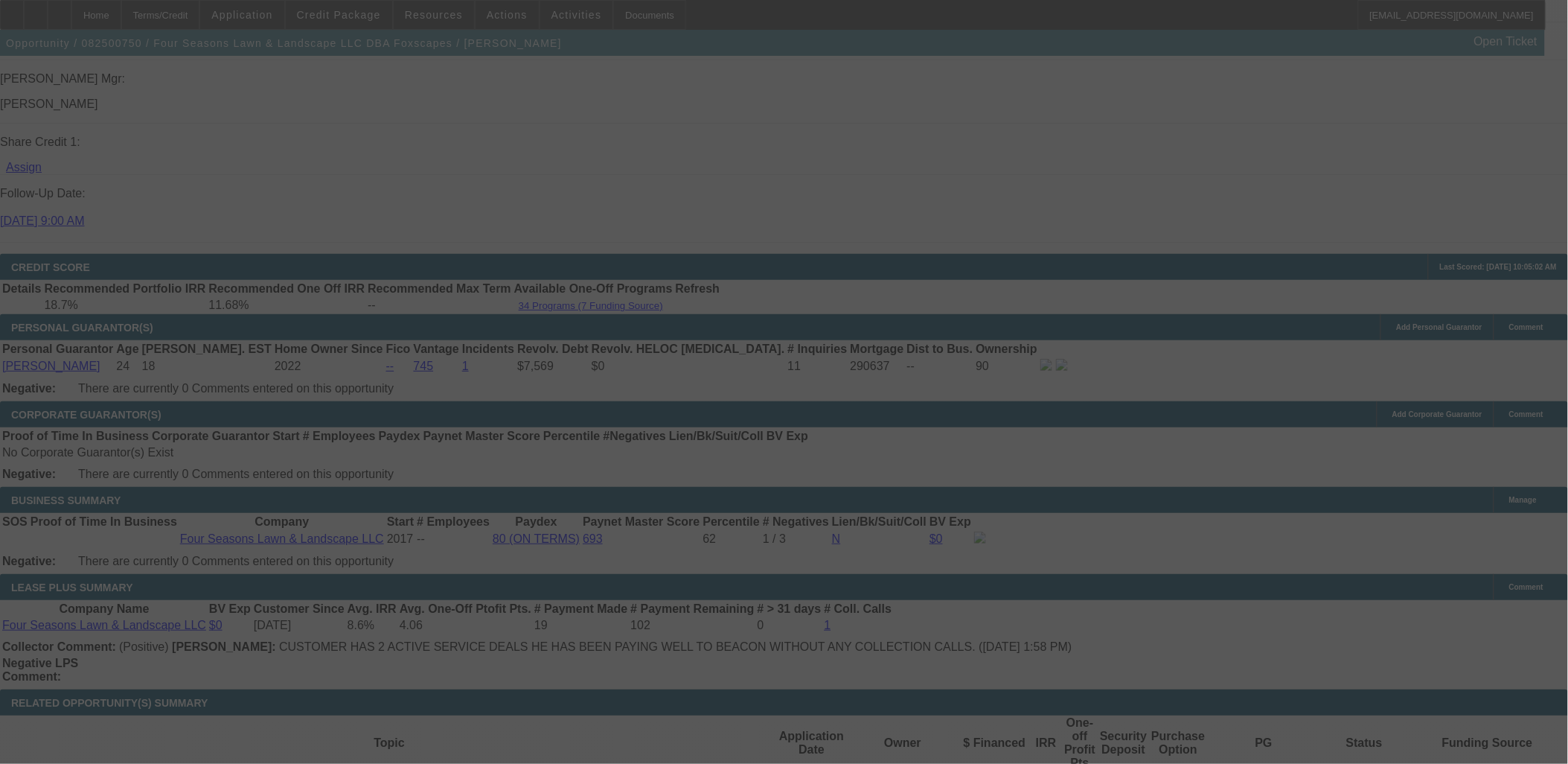
select select "0"
select select "6"
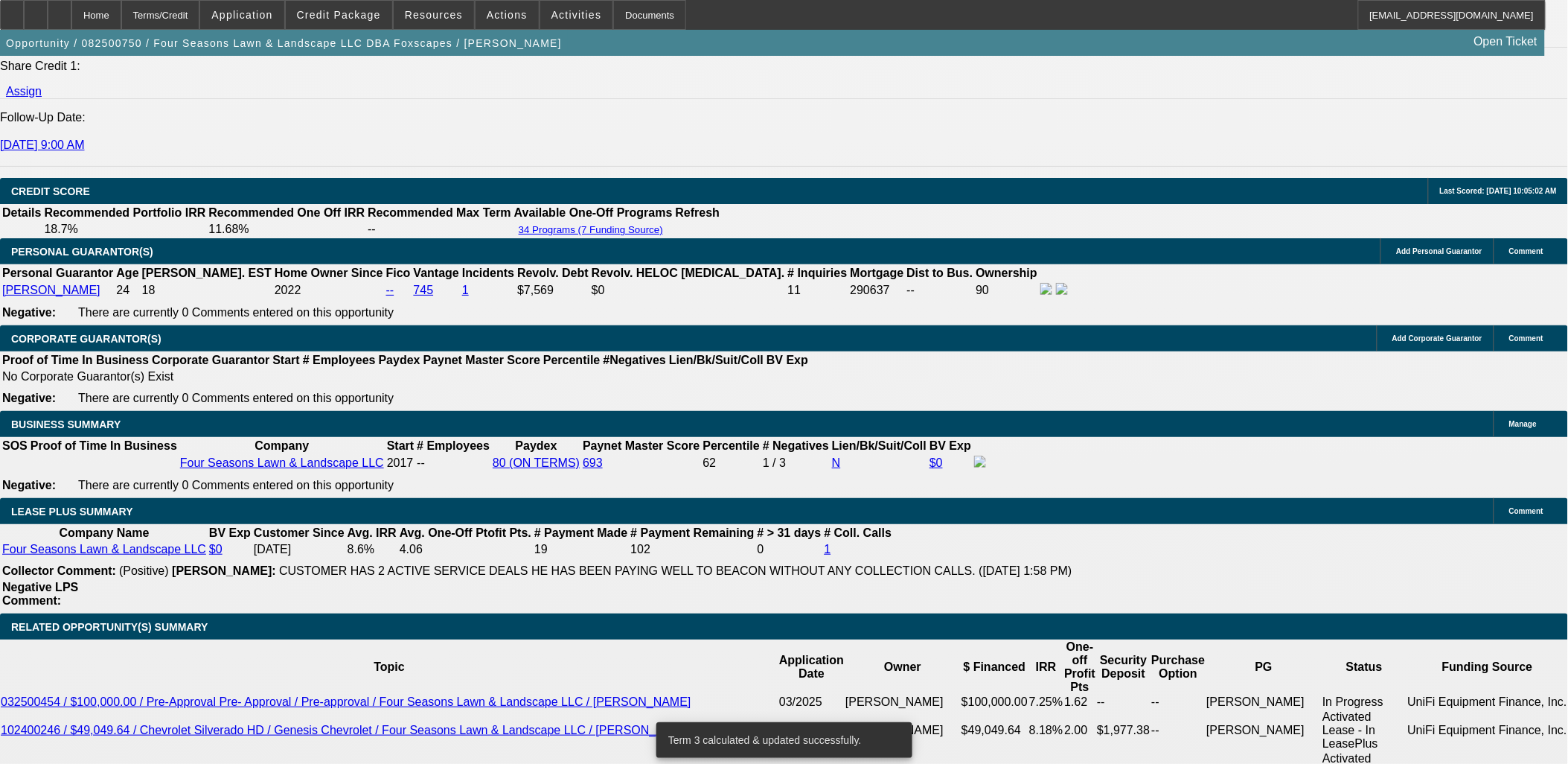
scroll to position [2150, 0]
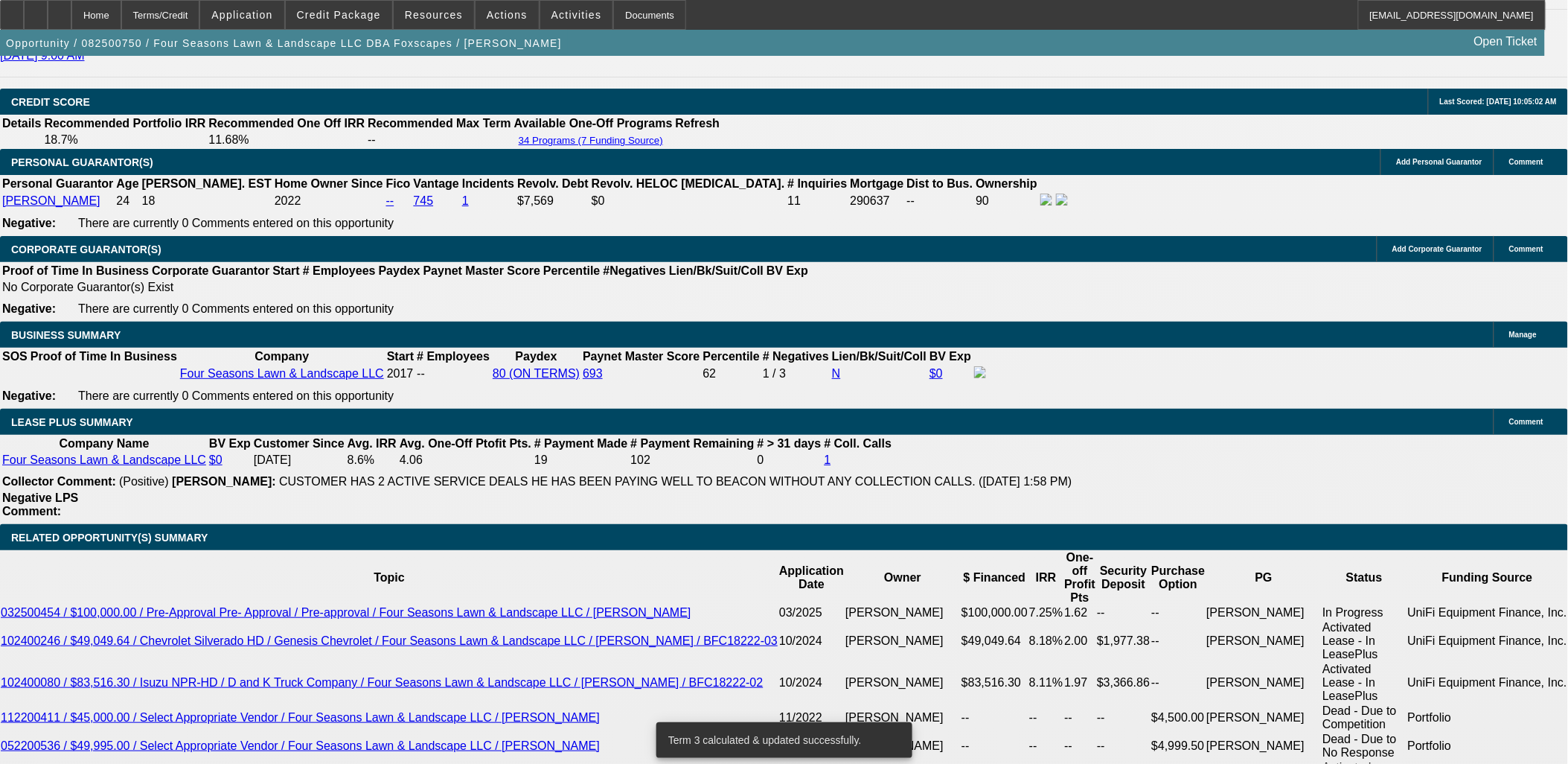
type input "11."
type input "UNKNOWN"
type input "11.5"
type input "$791.73"
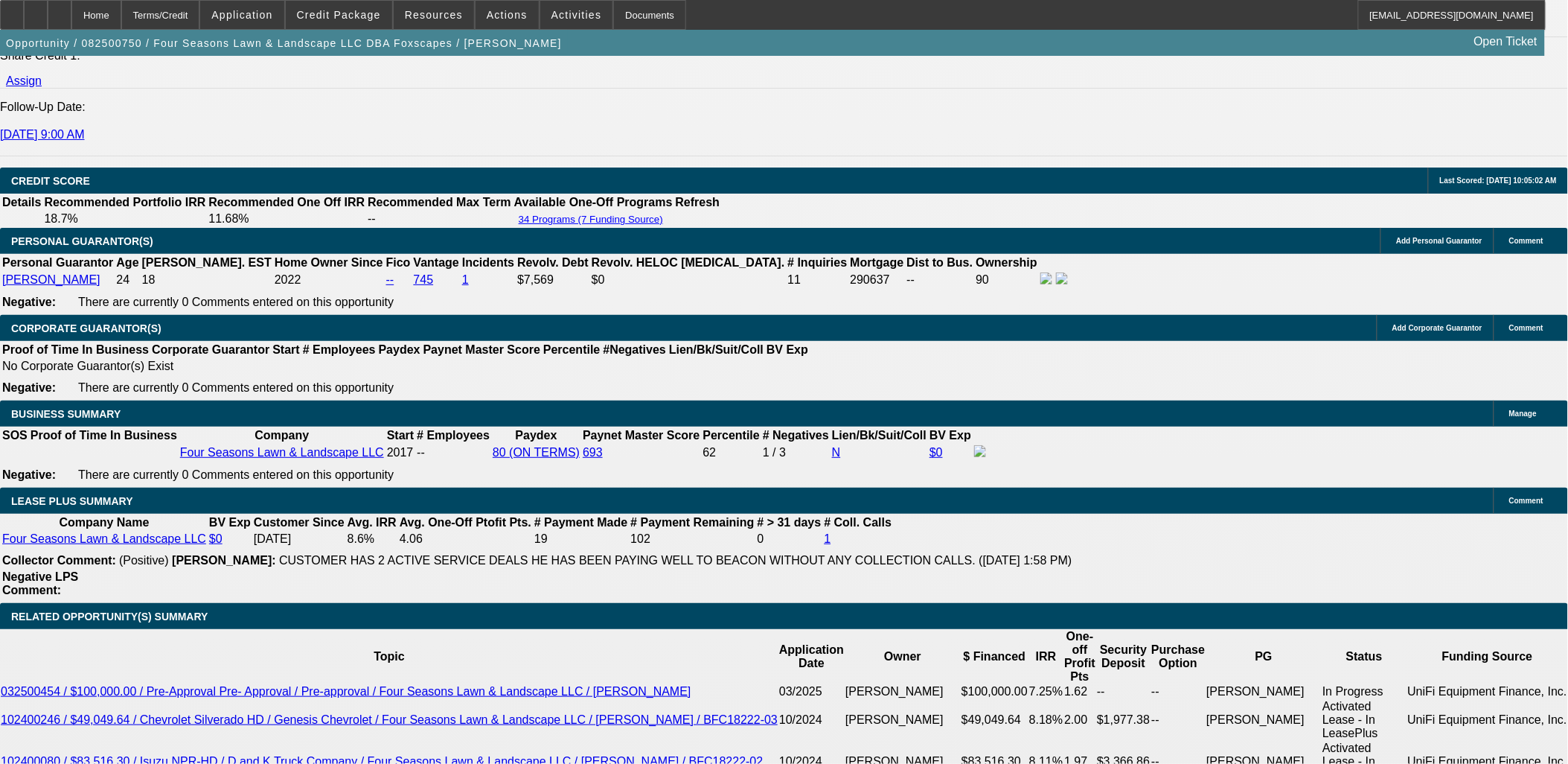
scroll to position [1985, 0]
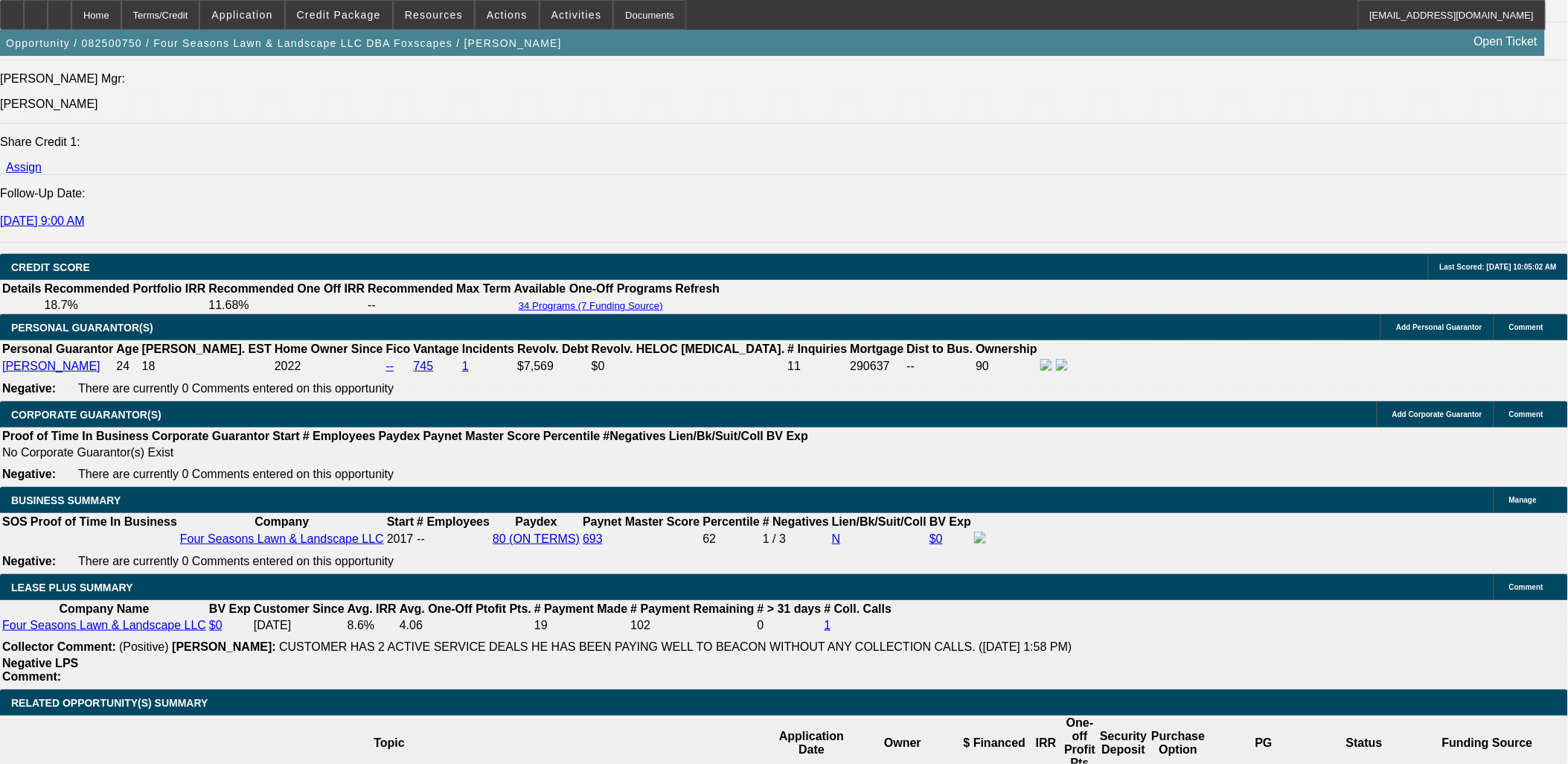
type input "11.5"
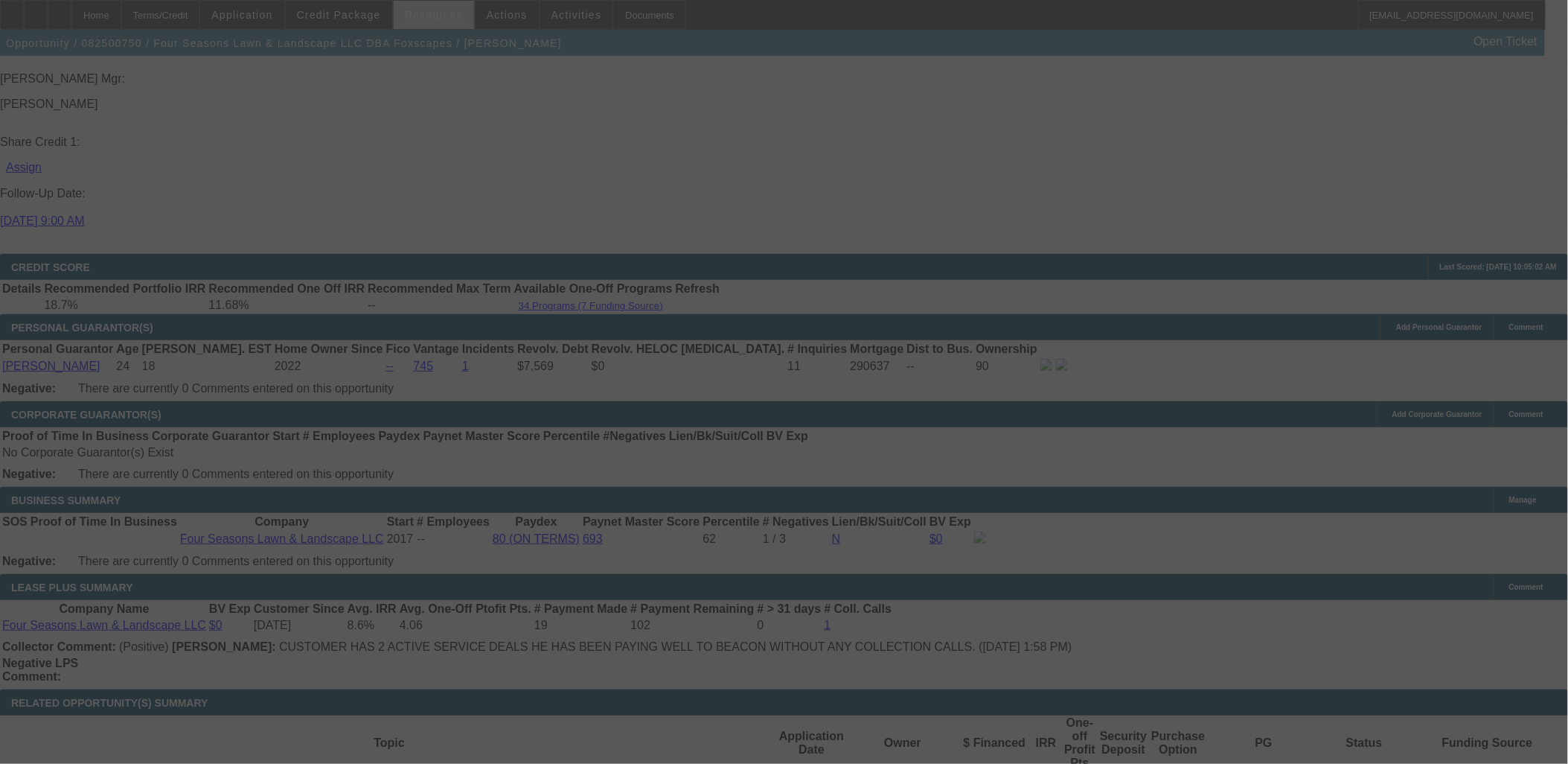
select select "0"
select select "6"
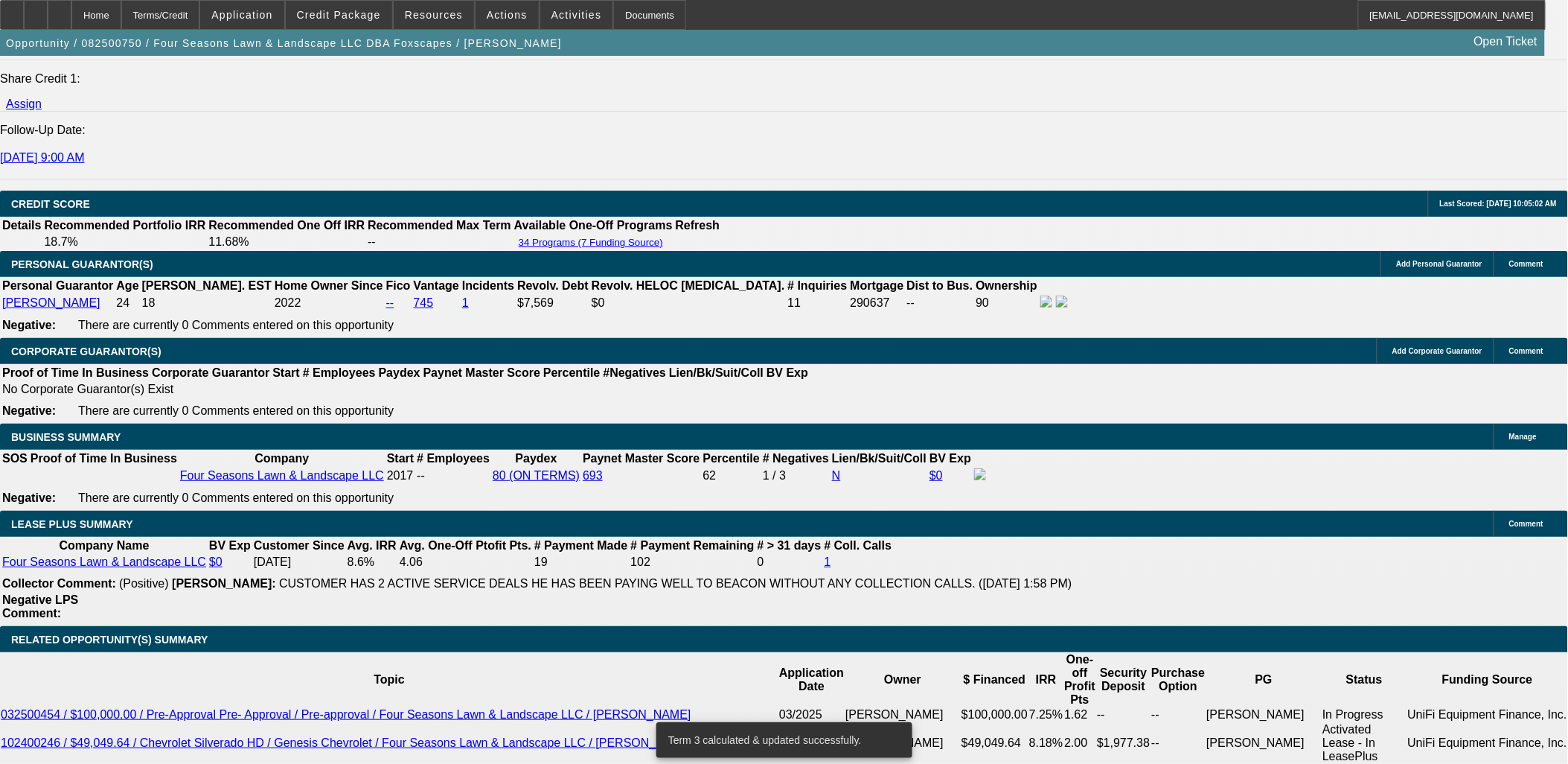
scroll to position [2150, 0]
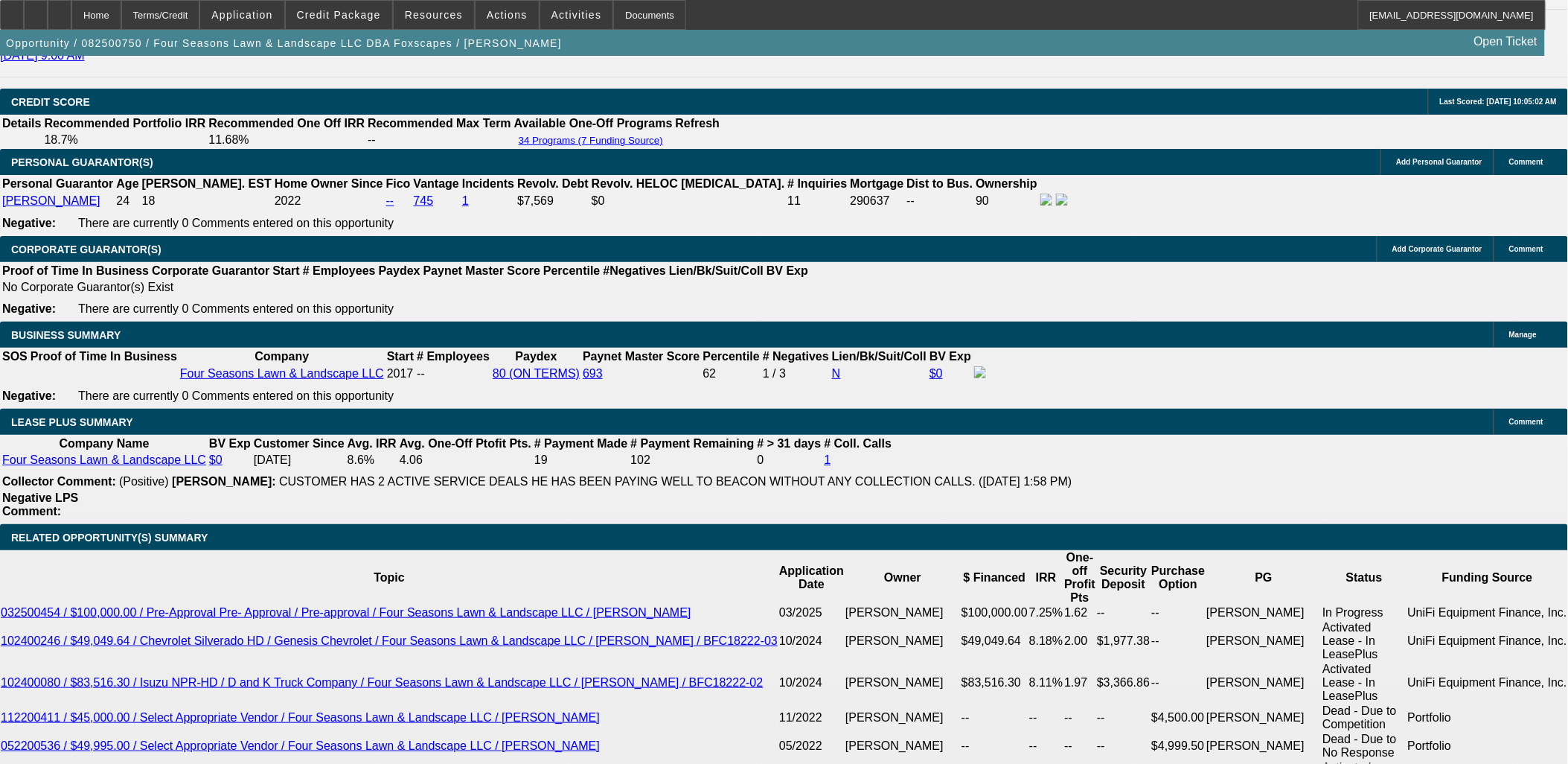
type input "11."
type input "UNKNOWN"
type input "$782.73"
type input "11.35"
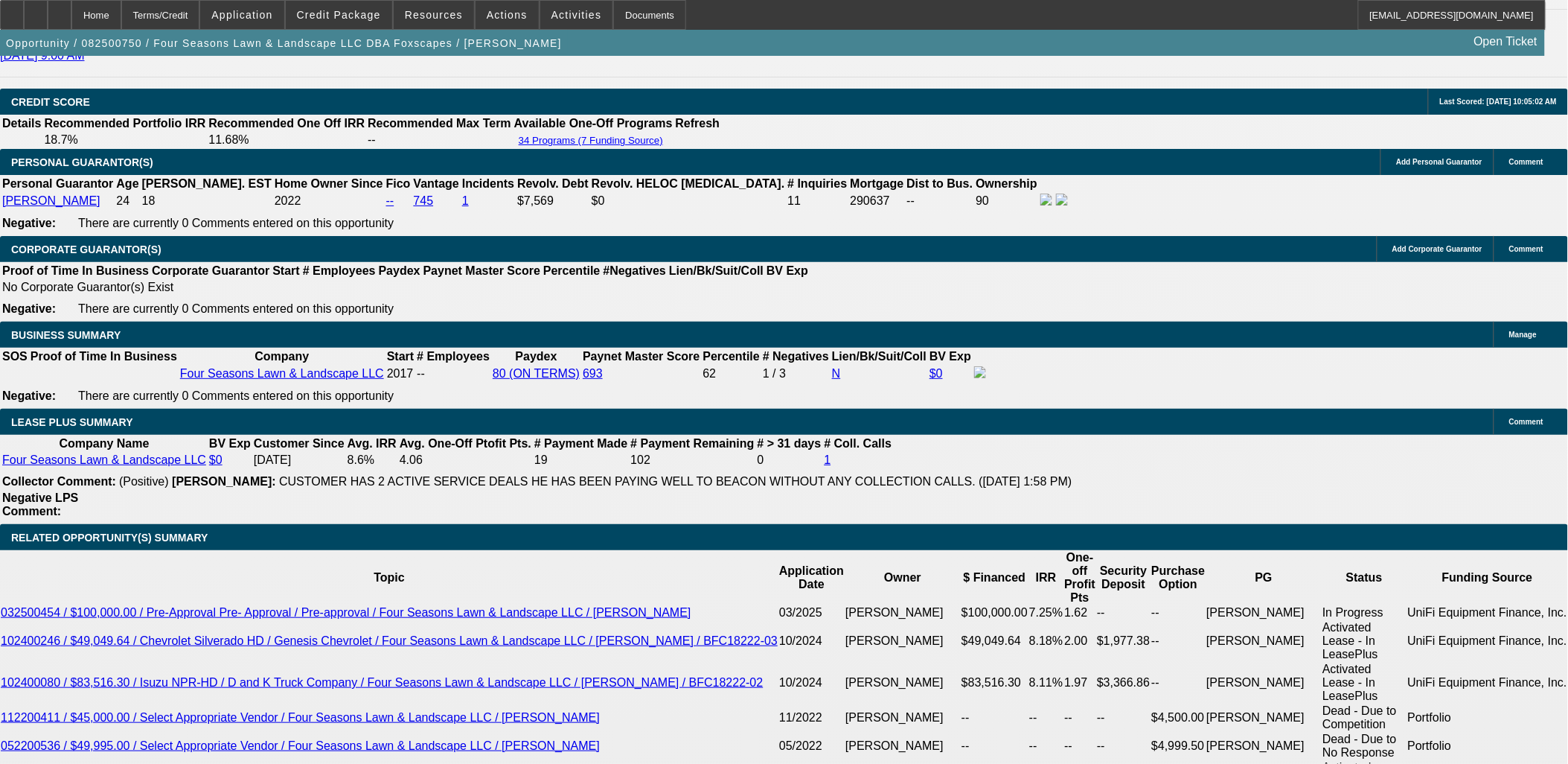
type input "$789.03"
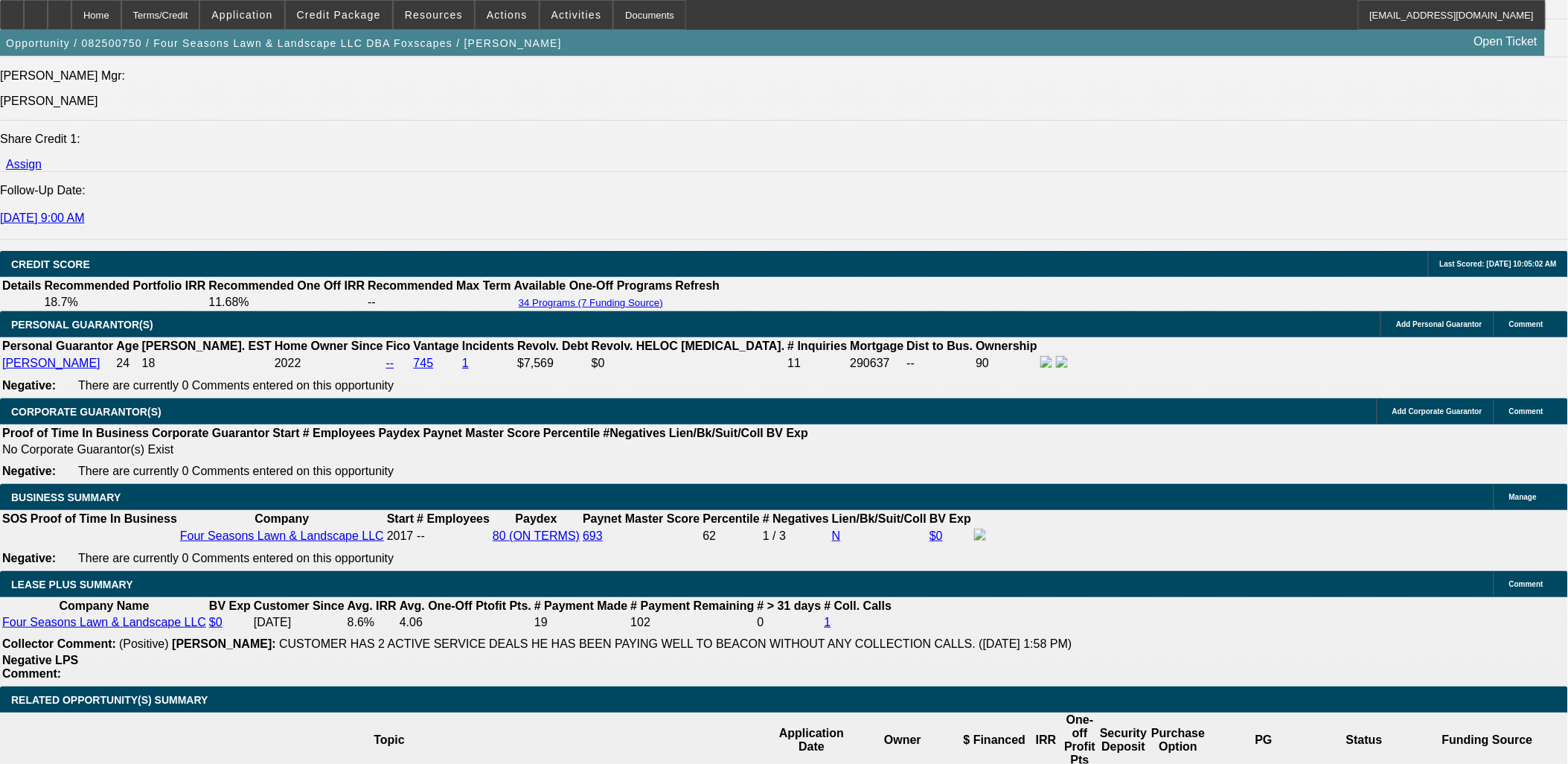
scroll to position [1985, 0]
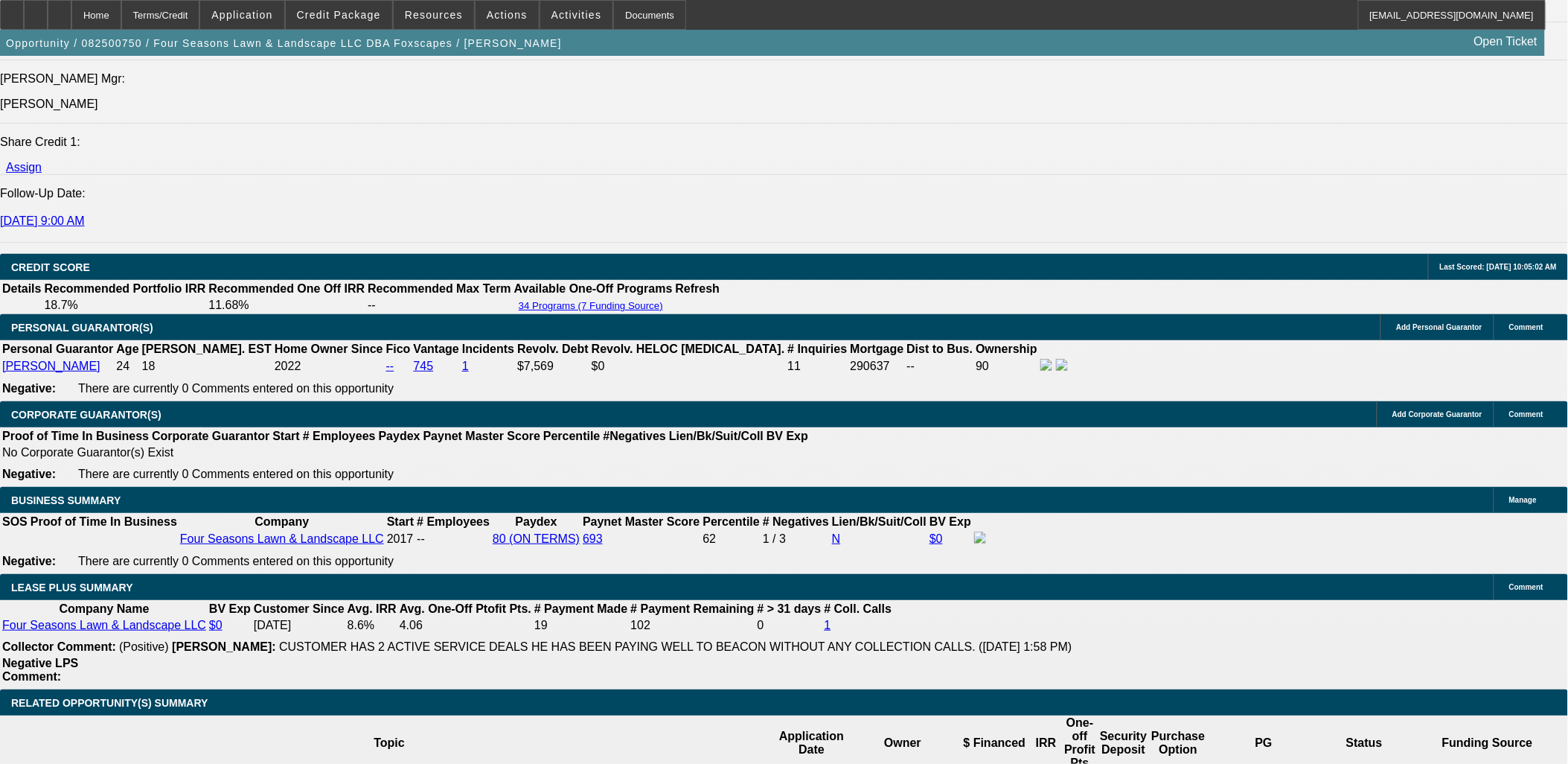
type input "11.35"
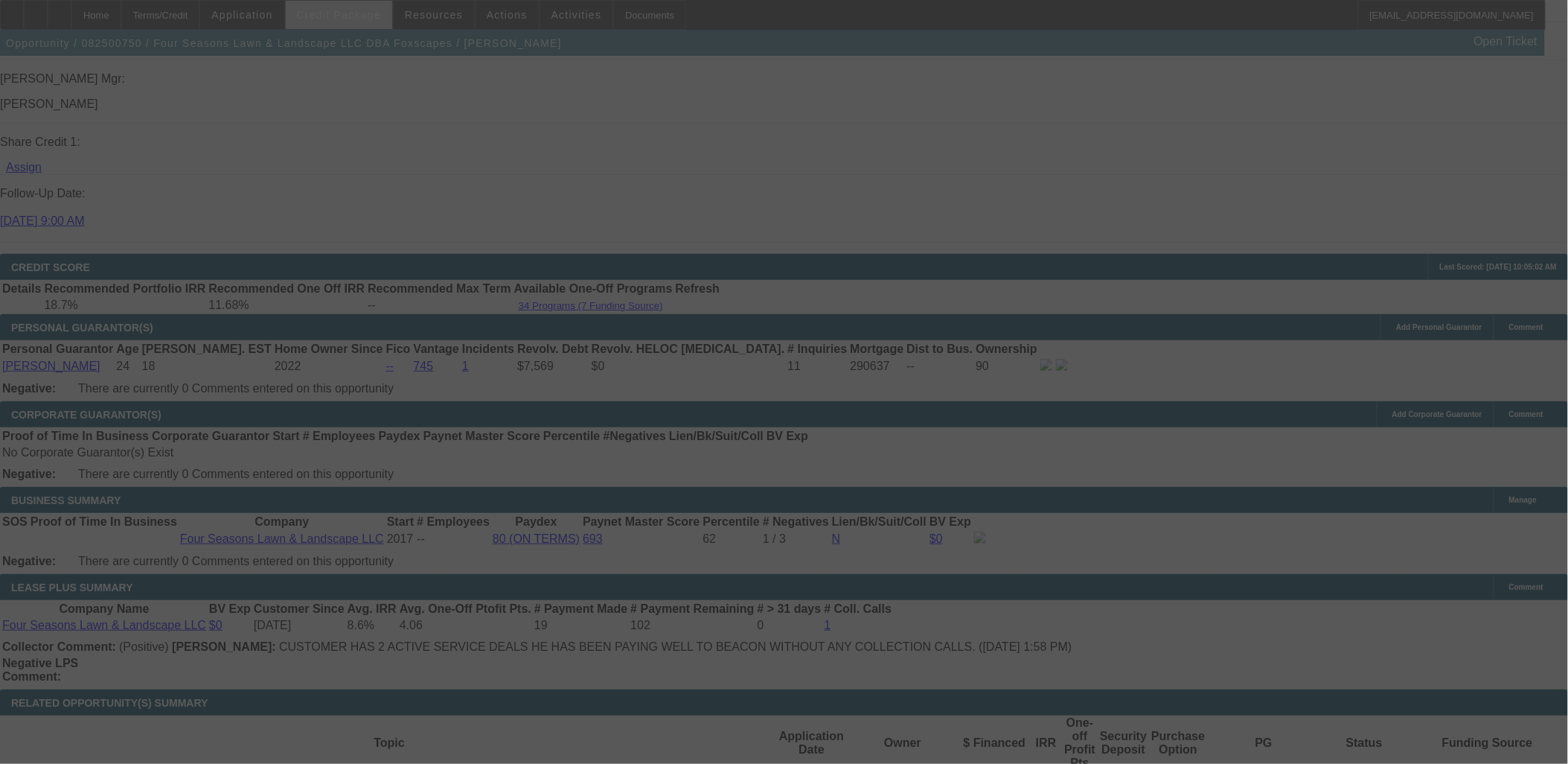
select select "0"
select select "6"
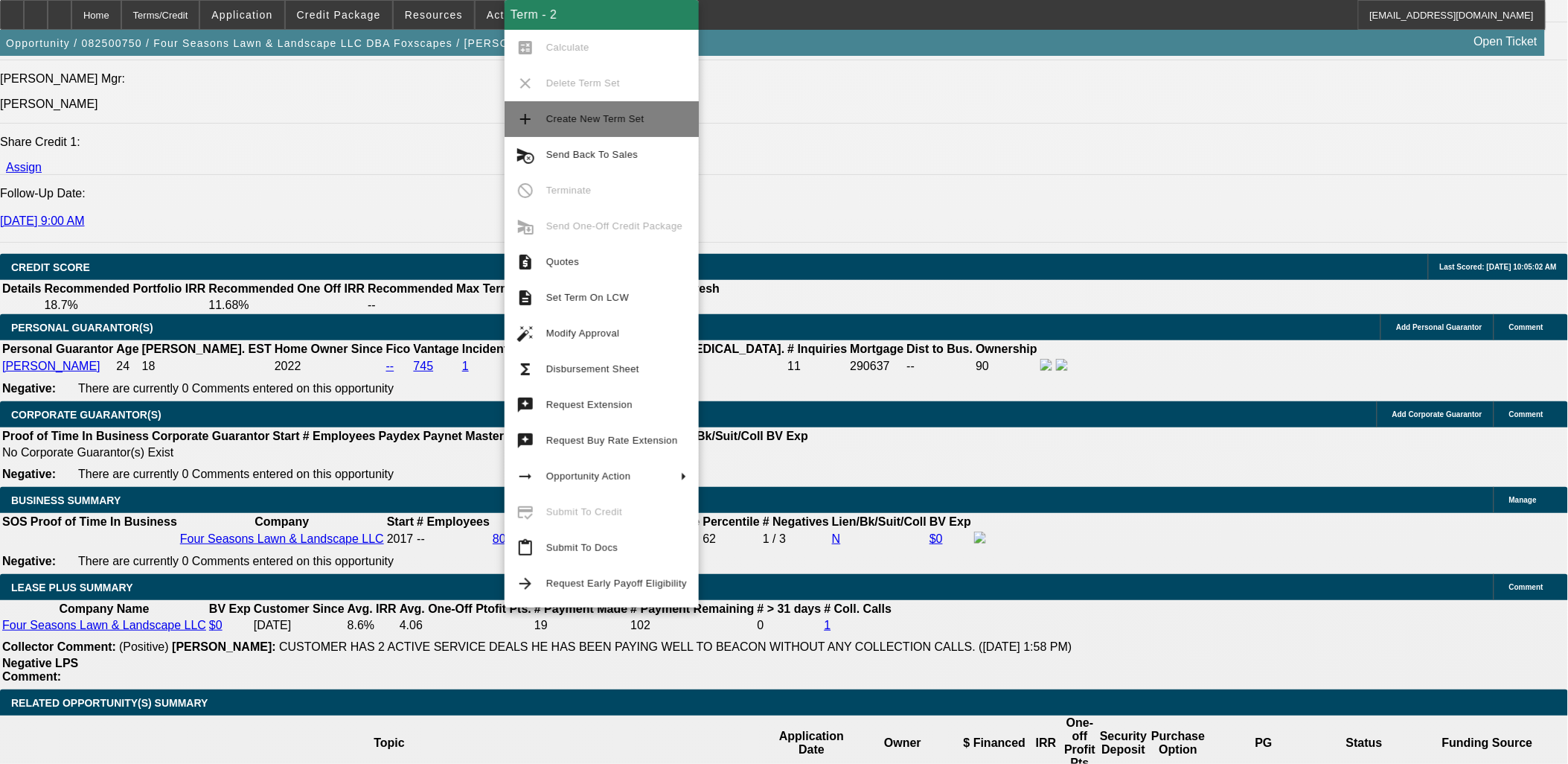
click at [602, 125] on span "Create New Term Set" at bounding box center [616, 119] width 141 height 18
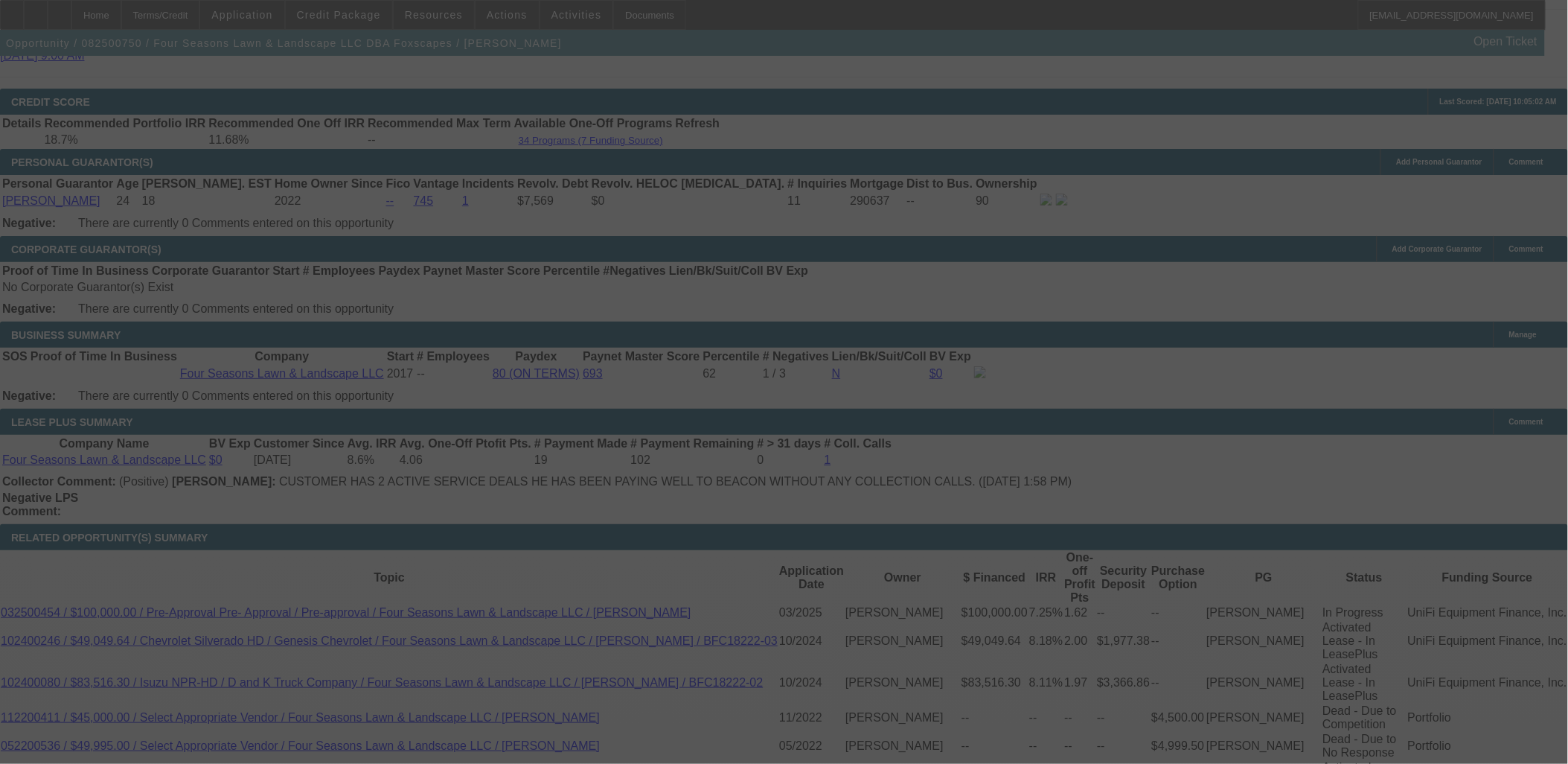
scroll to position [2233, 0]
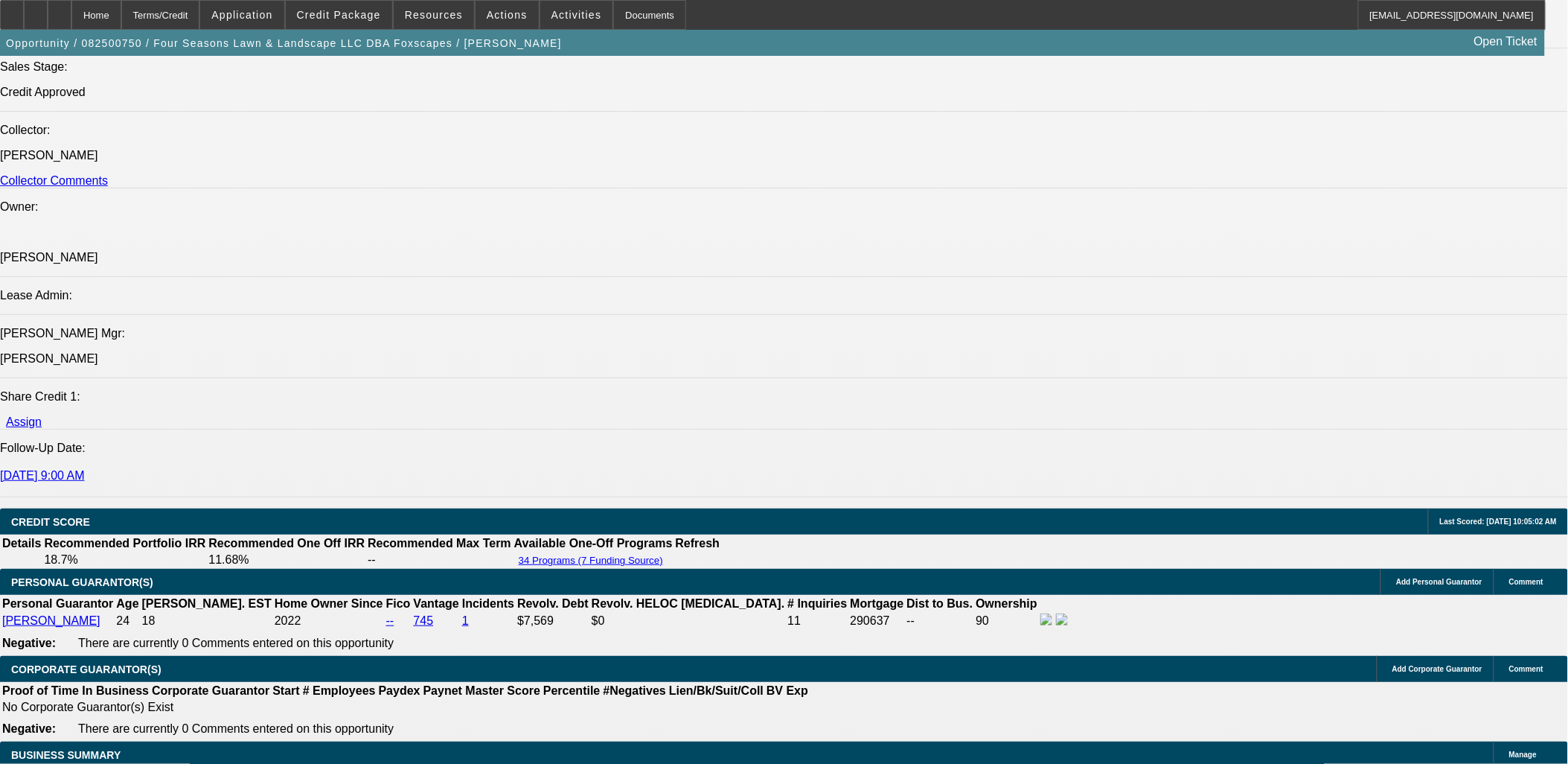
select select "0"
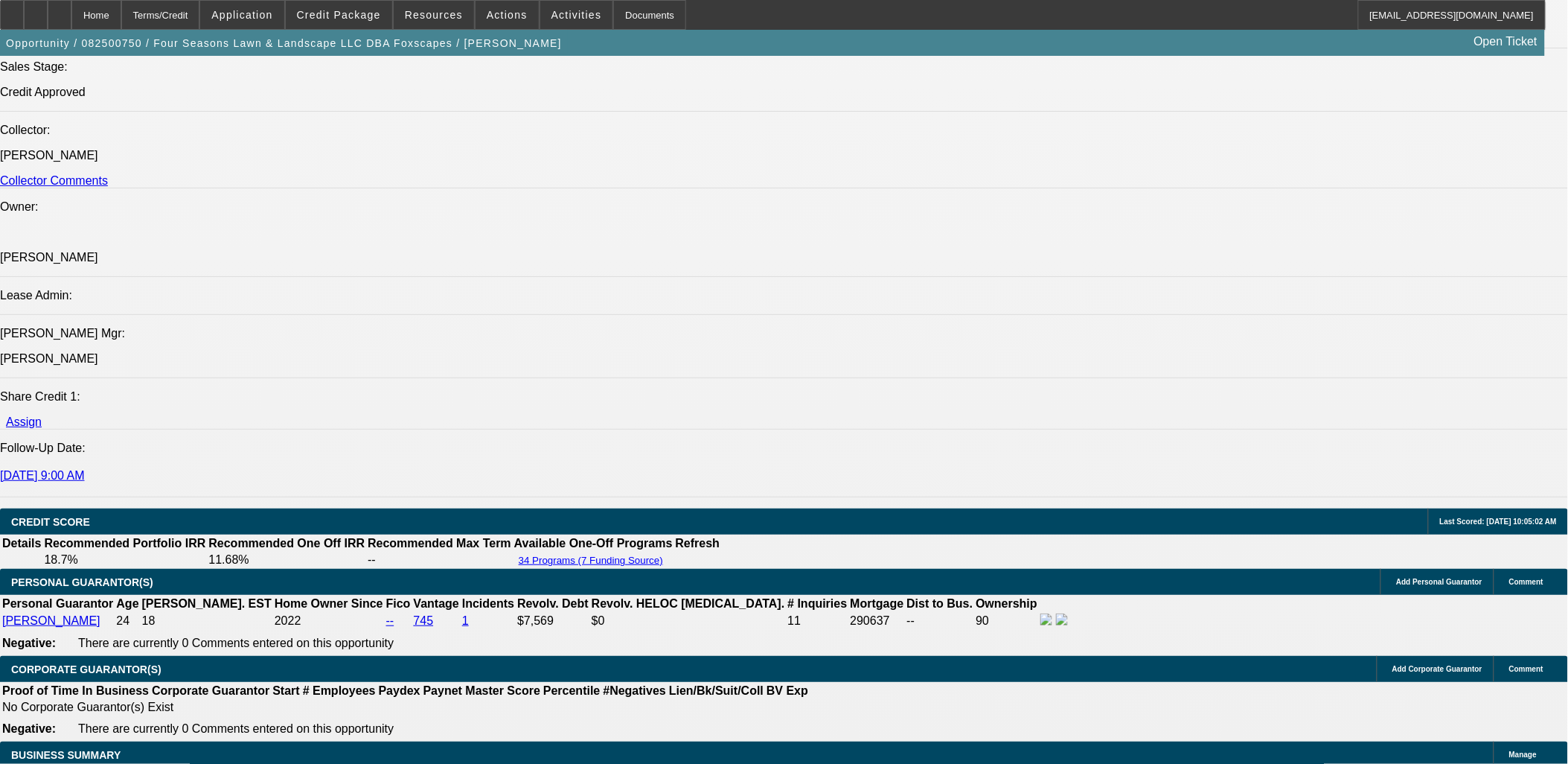
select select "0"
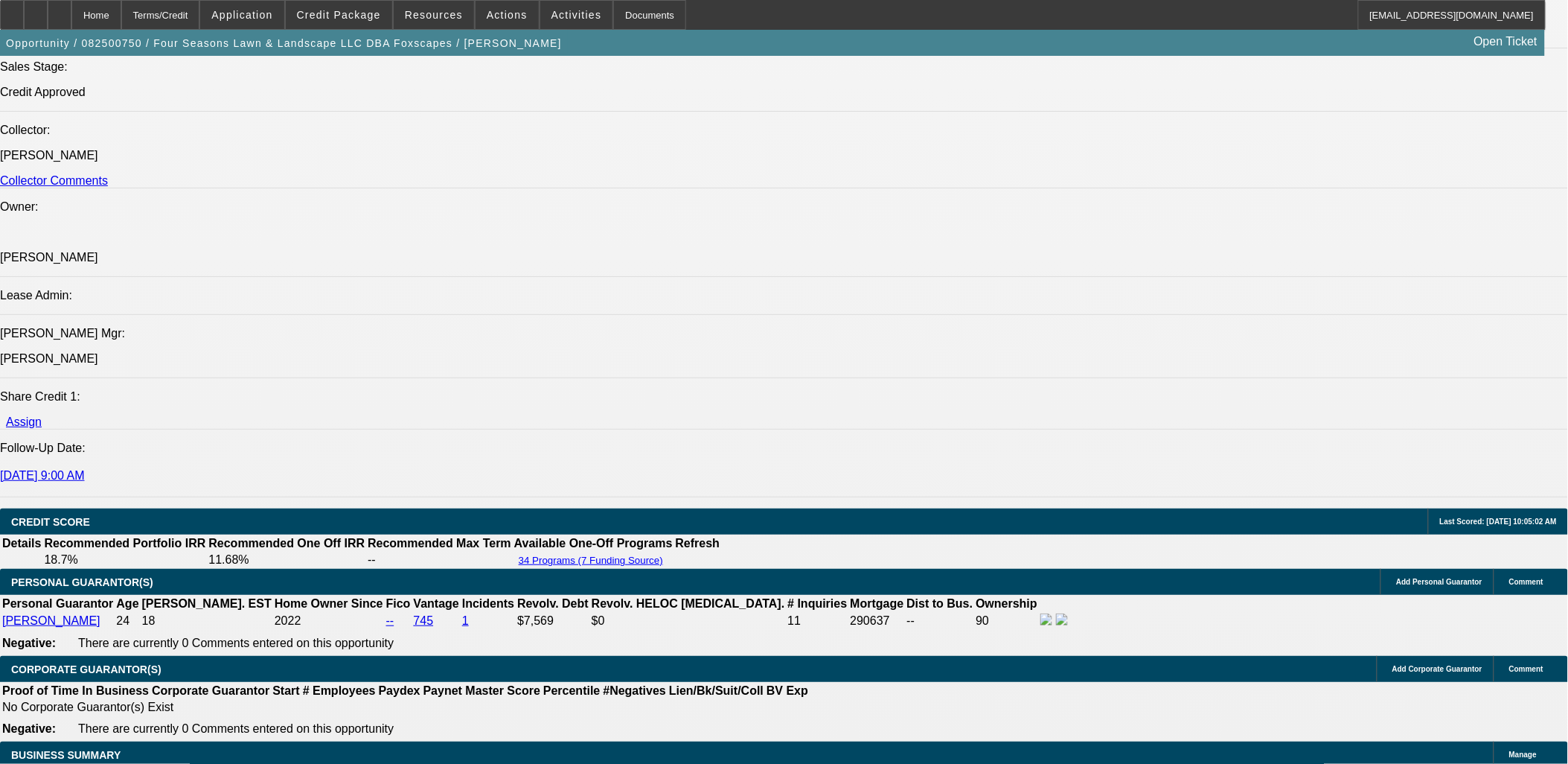
select select "0"
select select "1"
select select "6"
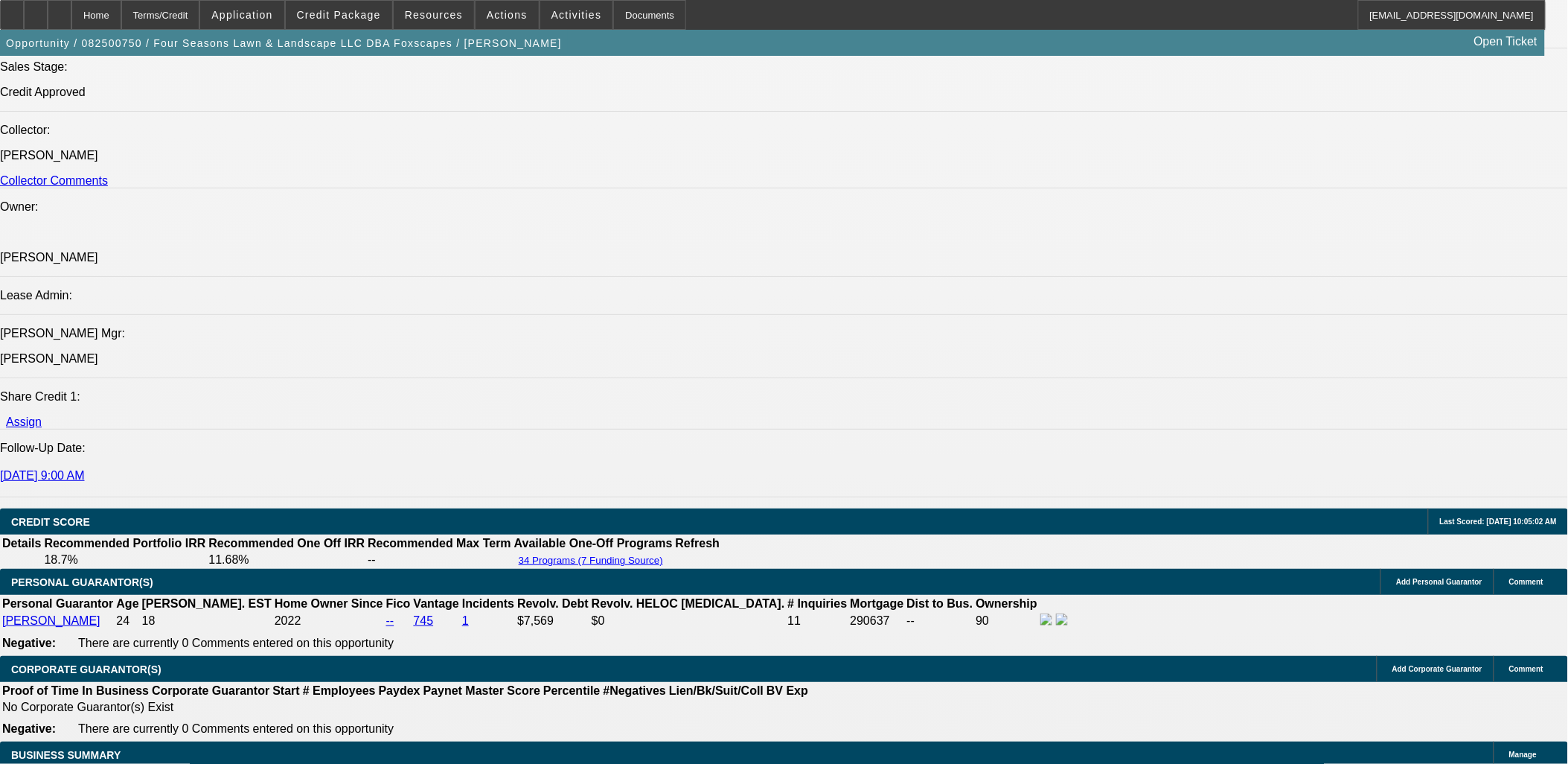
select select "1"
select select "6"
select select "1"
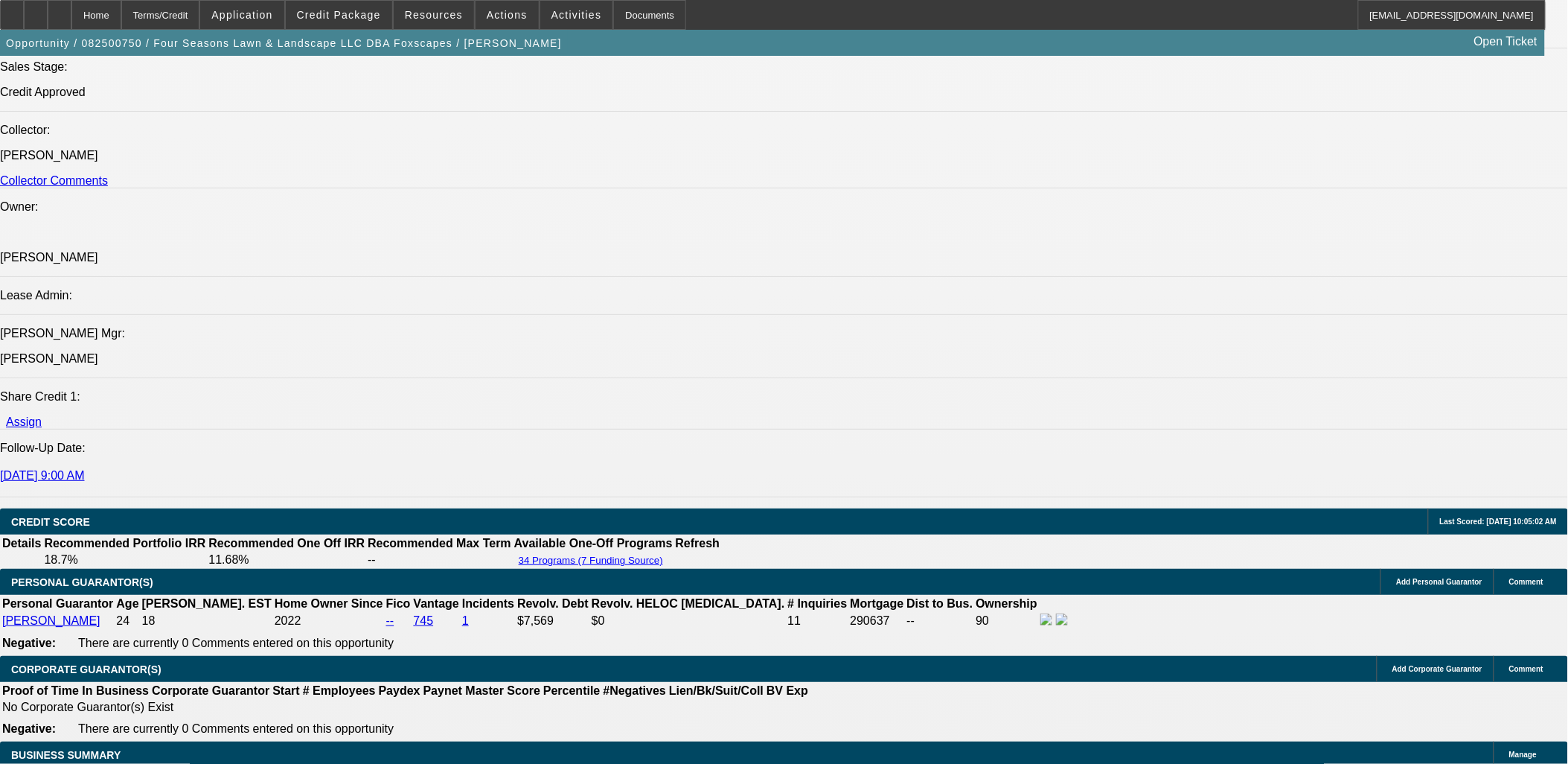
select select "6"
select select "1"
select select "6"
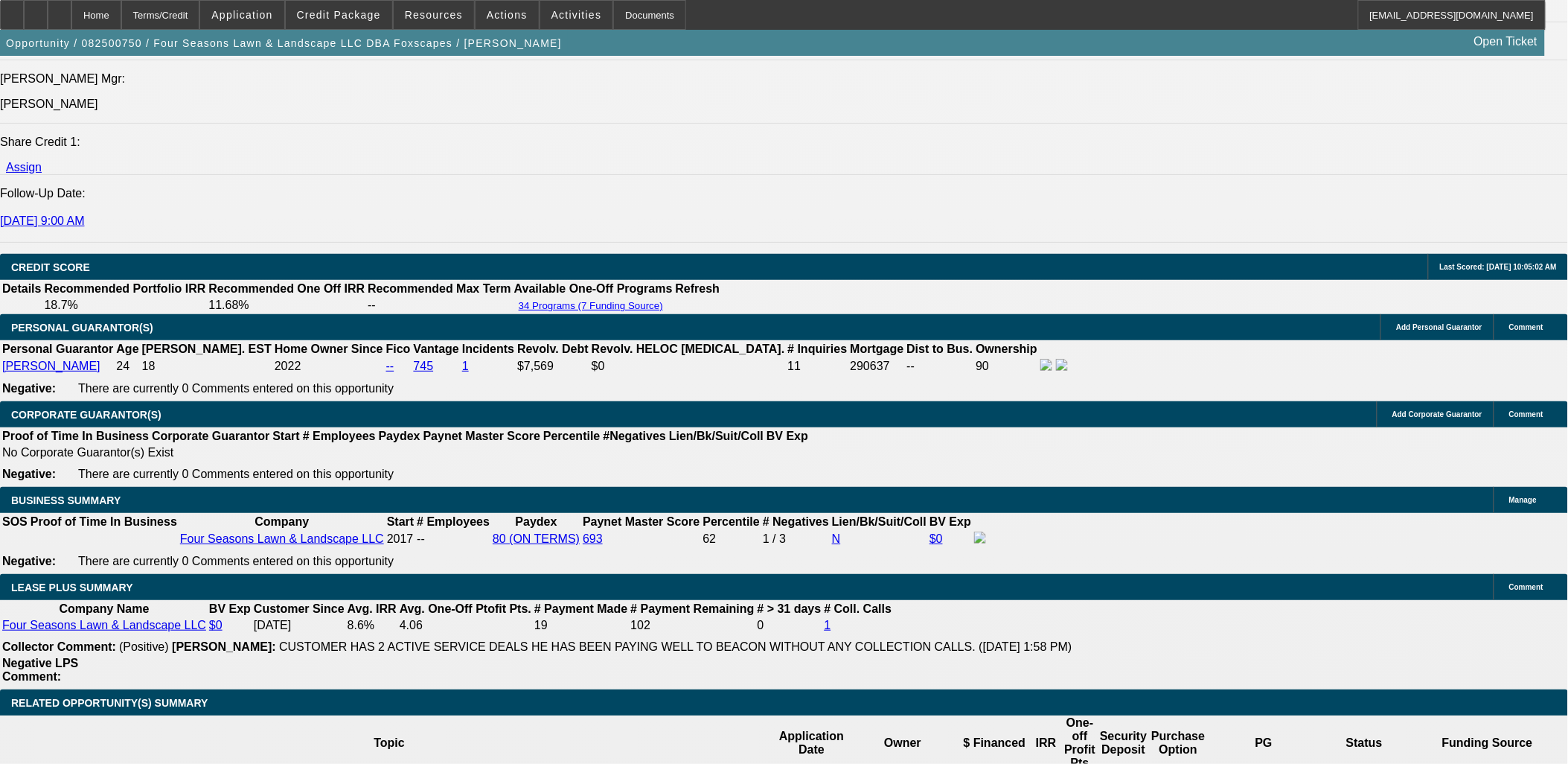
scroll to position [2067, 0]
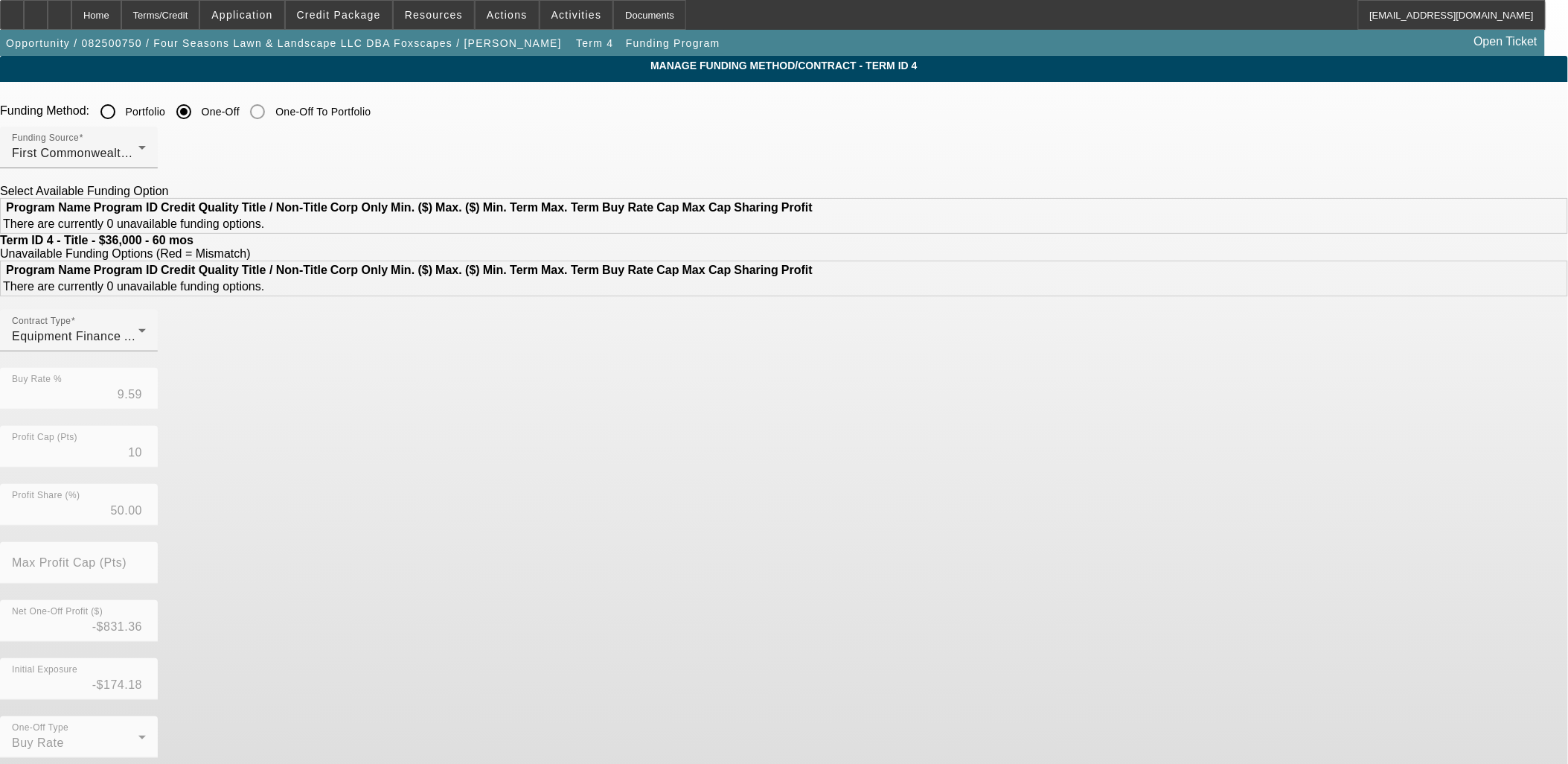
click at [145, 143] on div "Funding Source First Commonwealth Equipment Finance" at bounding box center [79, 147] width 134 height 42
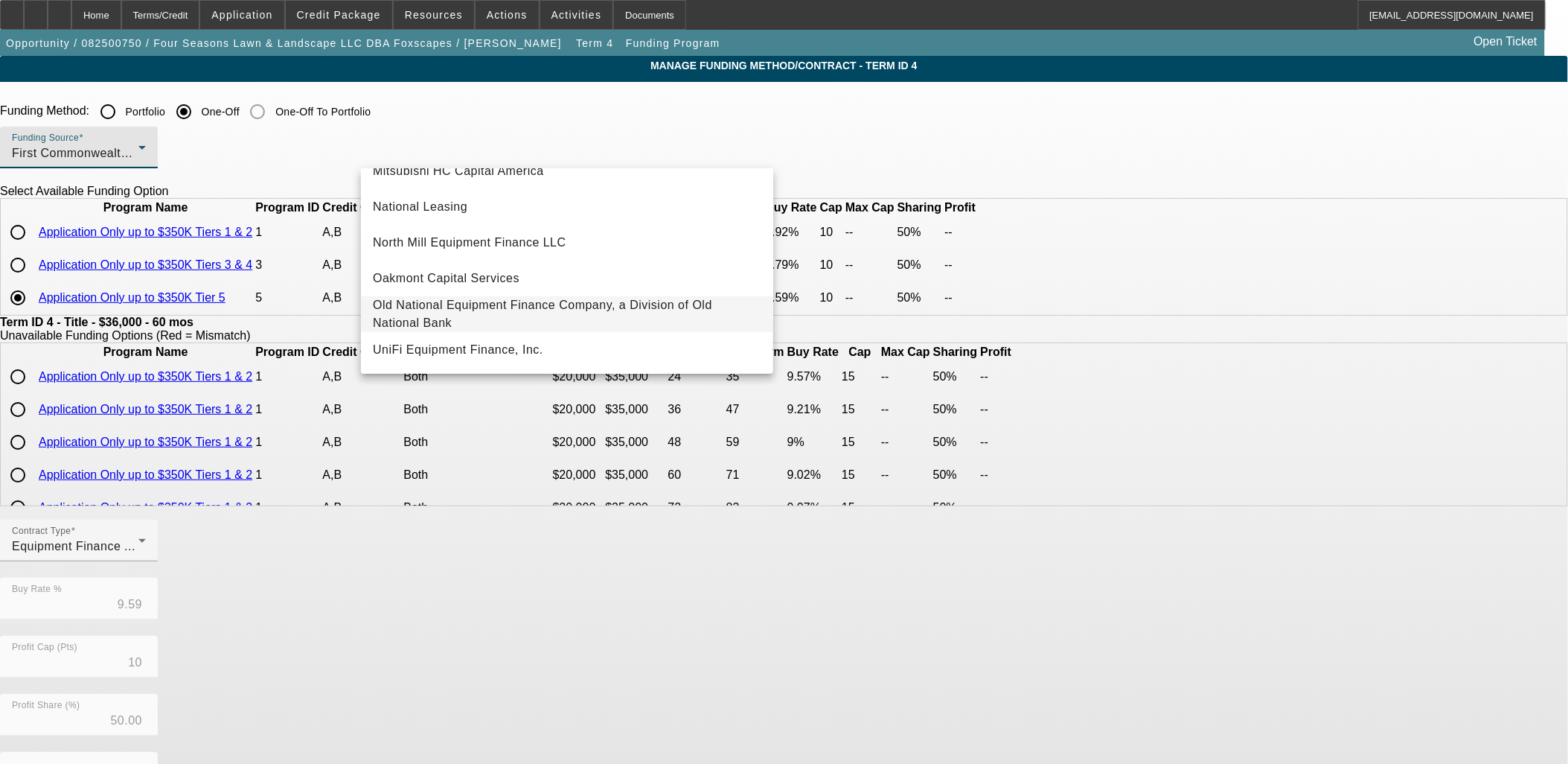
scroll to position [421, 0]
click at [450, 302] on span "Old National Equipment Finance Company, a Division of Old National Bank" at bounding box center [566, 314] width 388 height 36
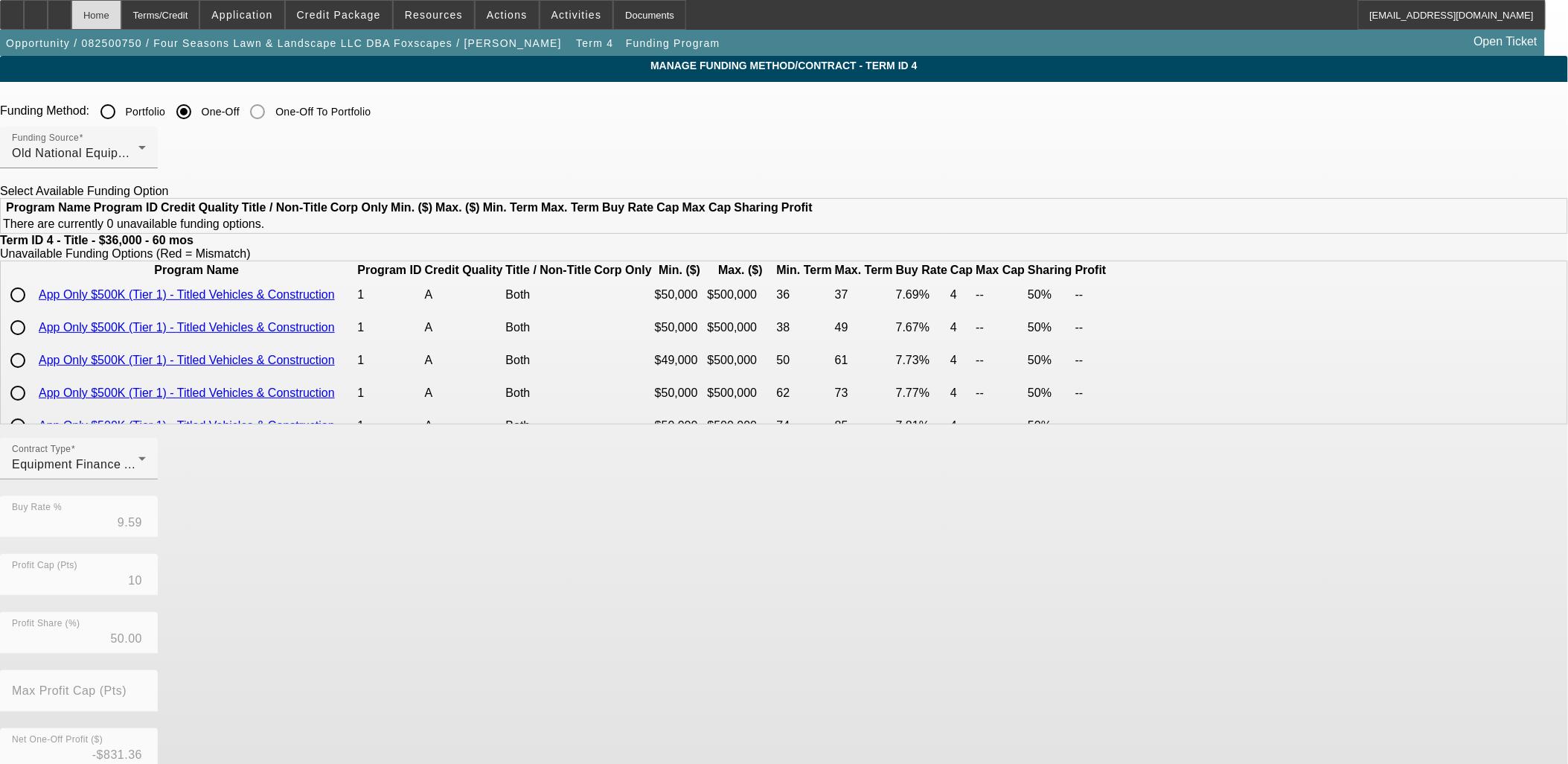
click at [121, 23] on div "Home" at bounding box center [96, 15] width 50 height 30
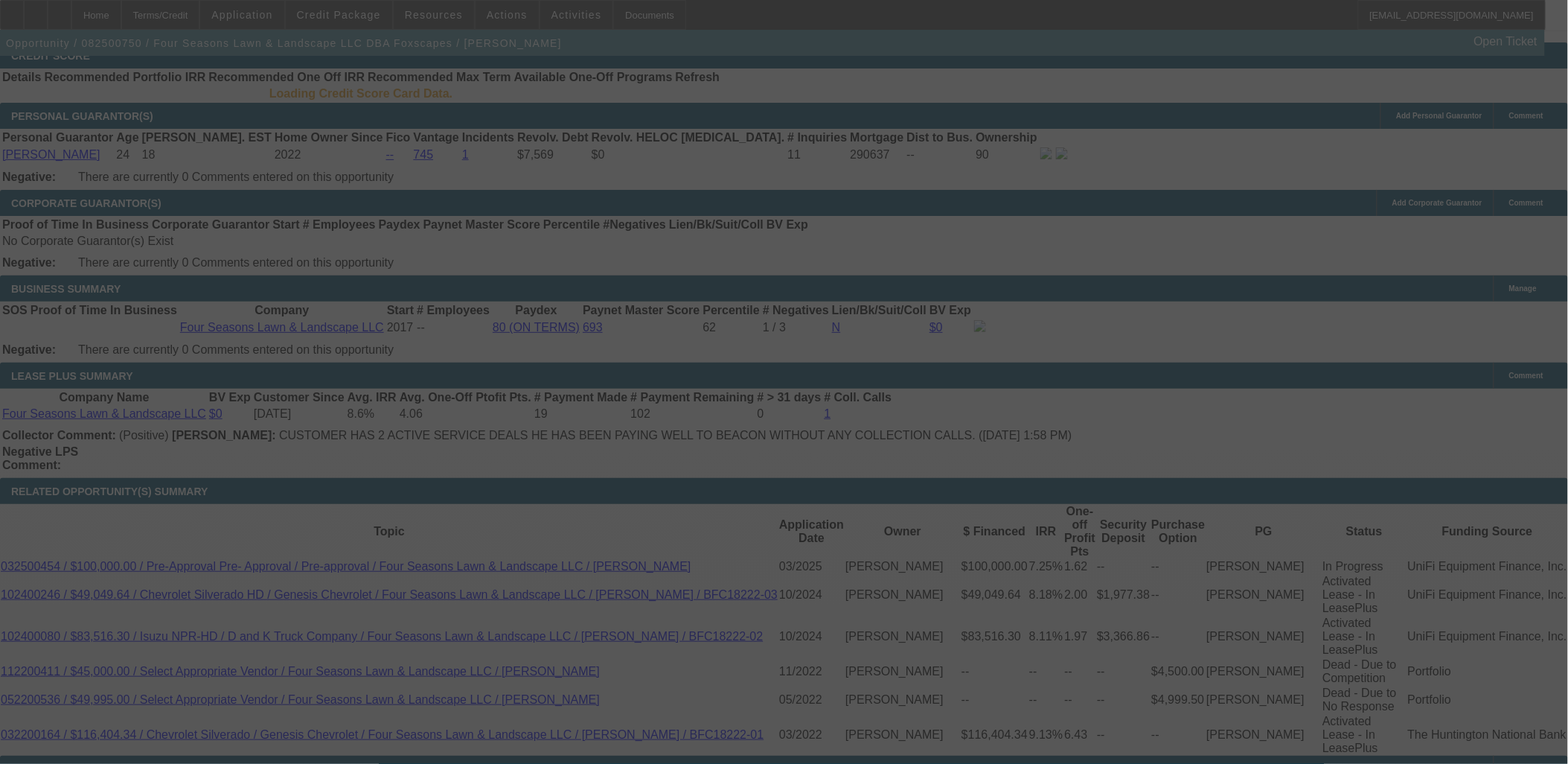
scroll to position [2190, 0]
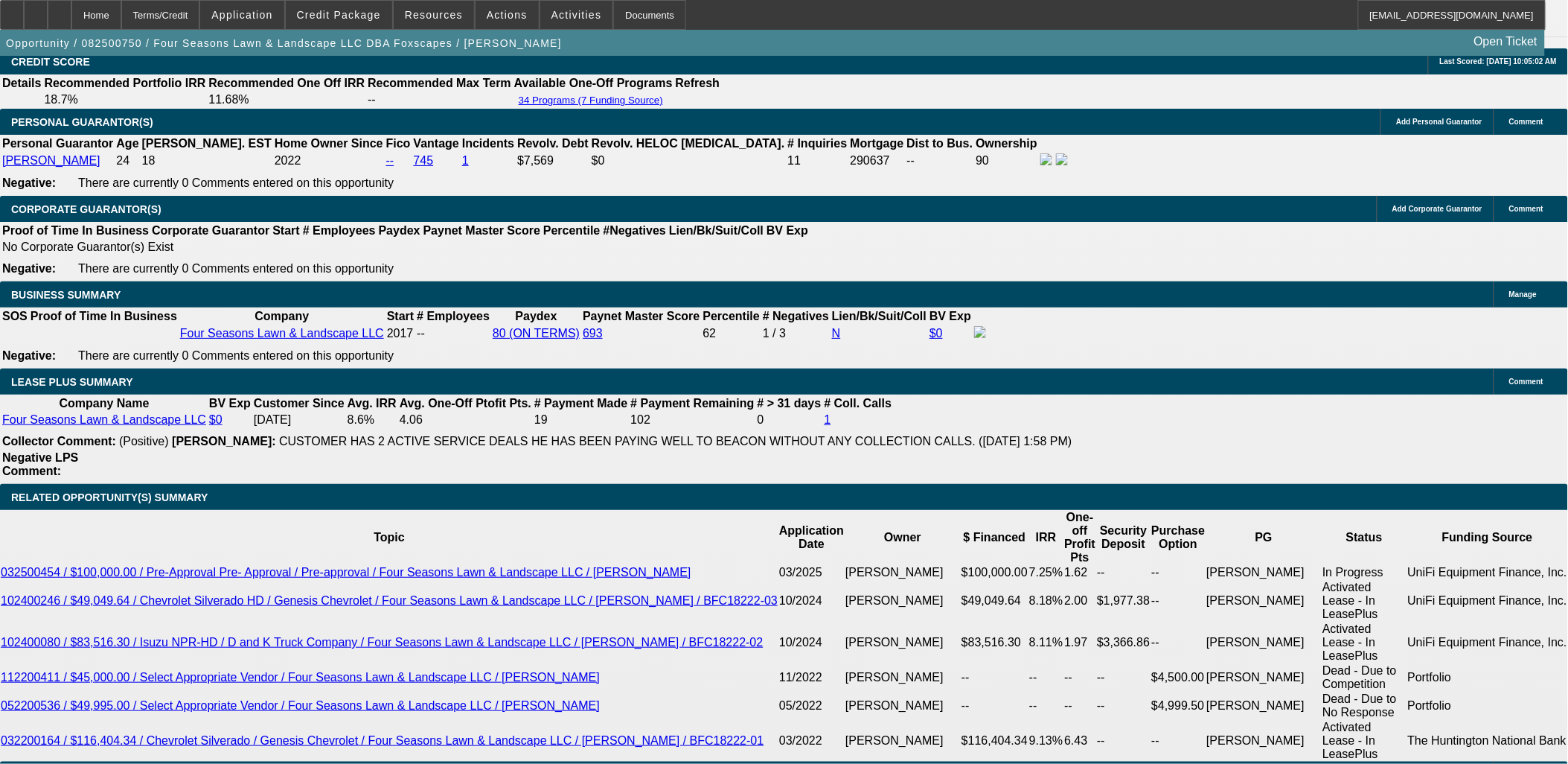
select select "0"
select select "6"
select select "0"
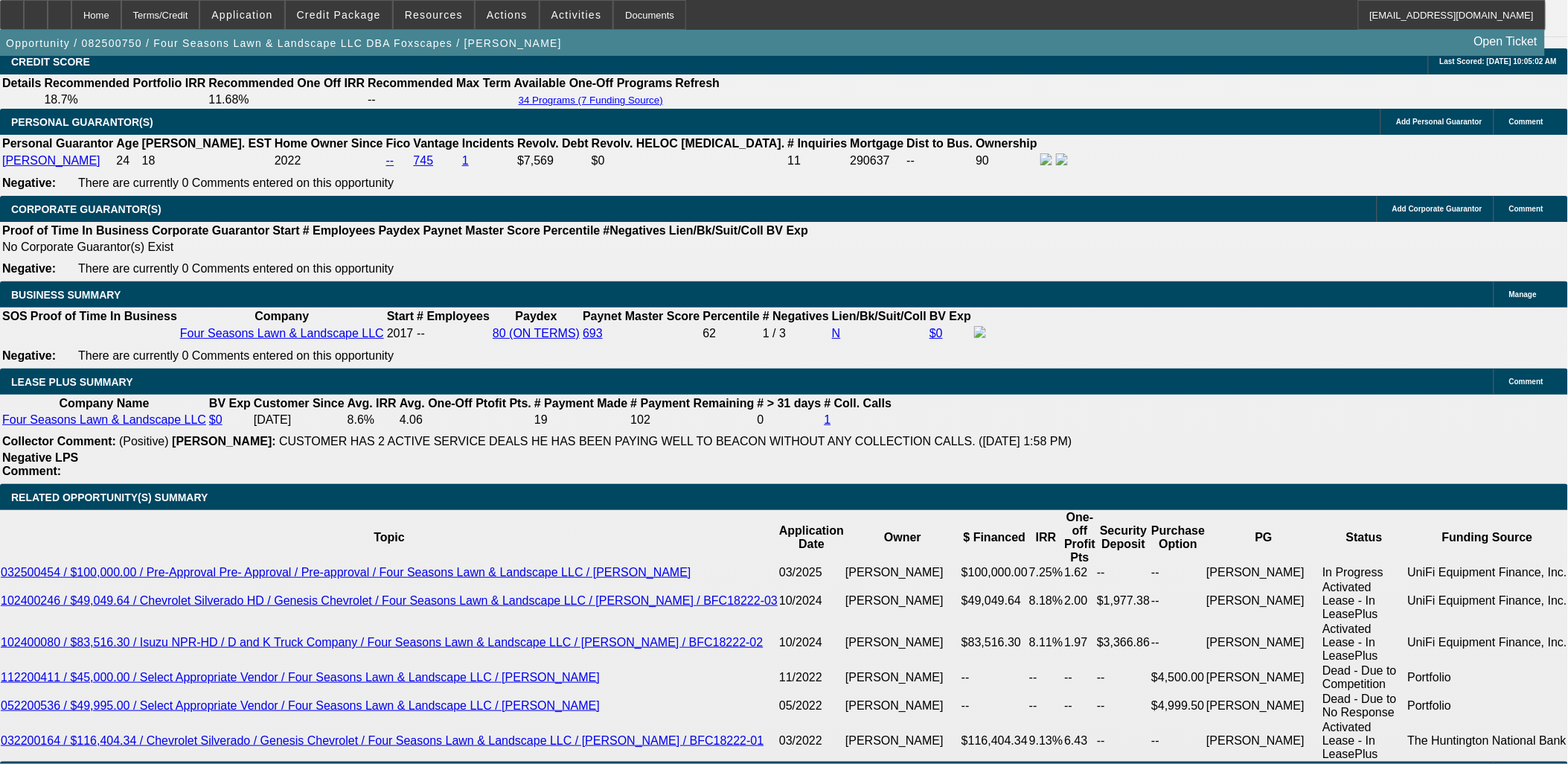
select select "0"
select select "6"
select select "0"
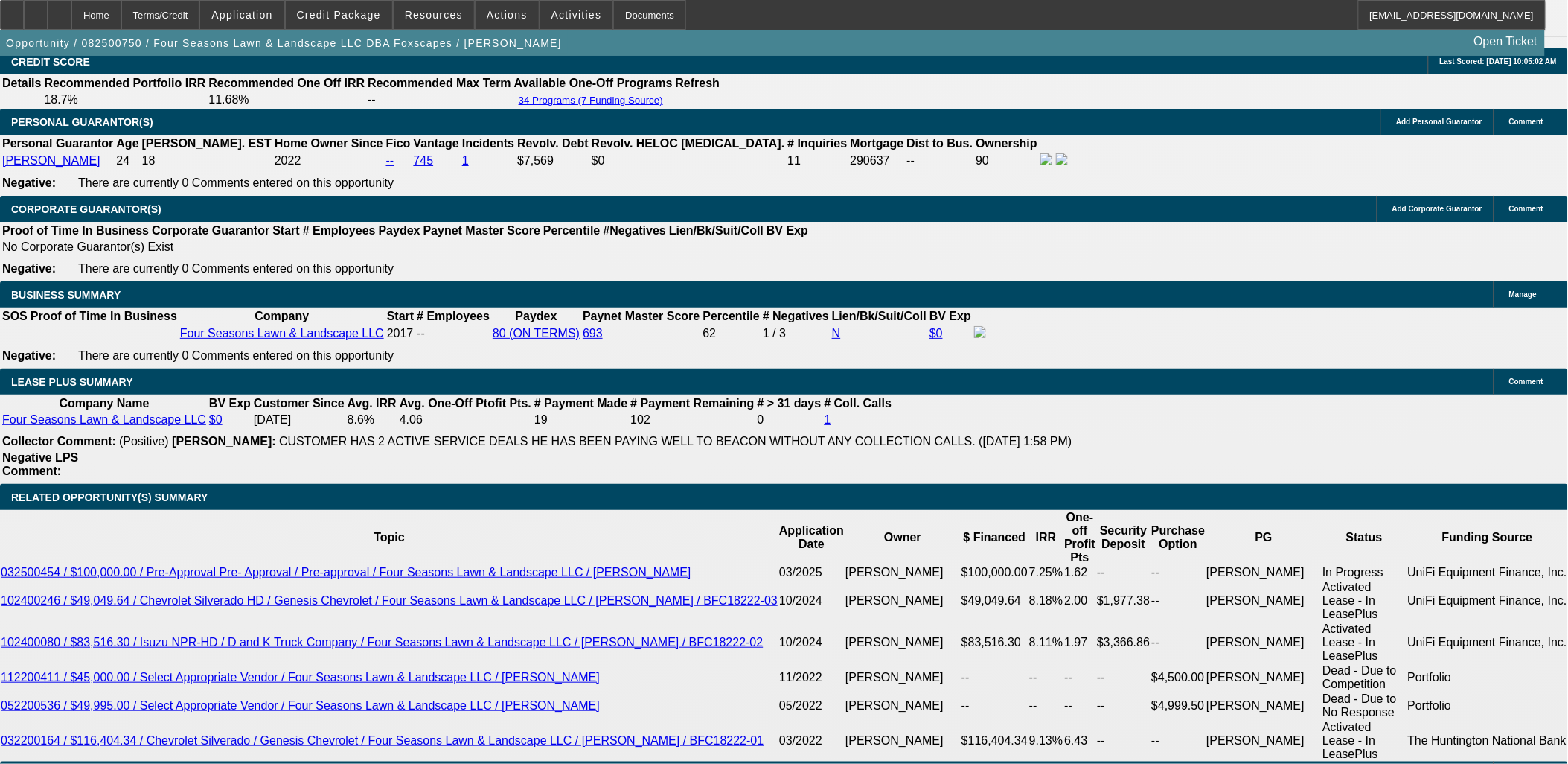
select select "0"
select select "6"
select select "0"
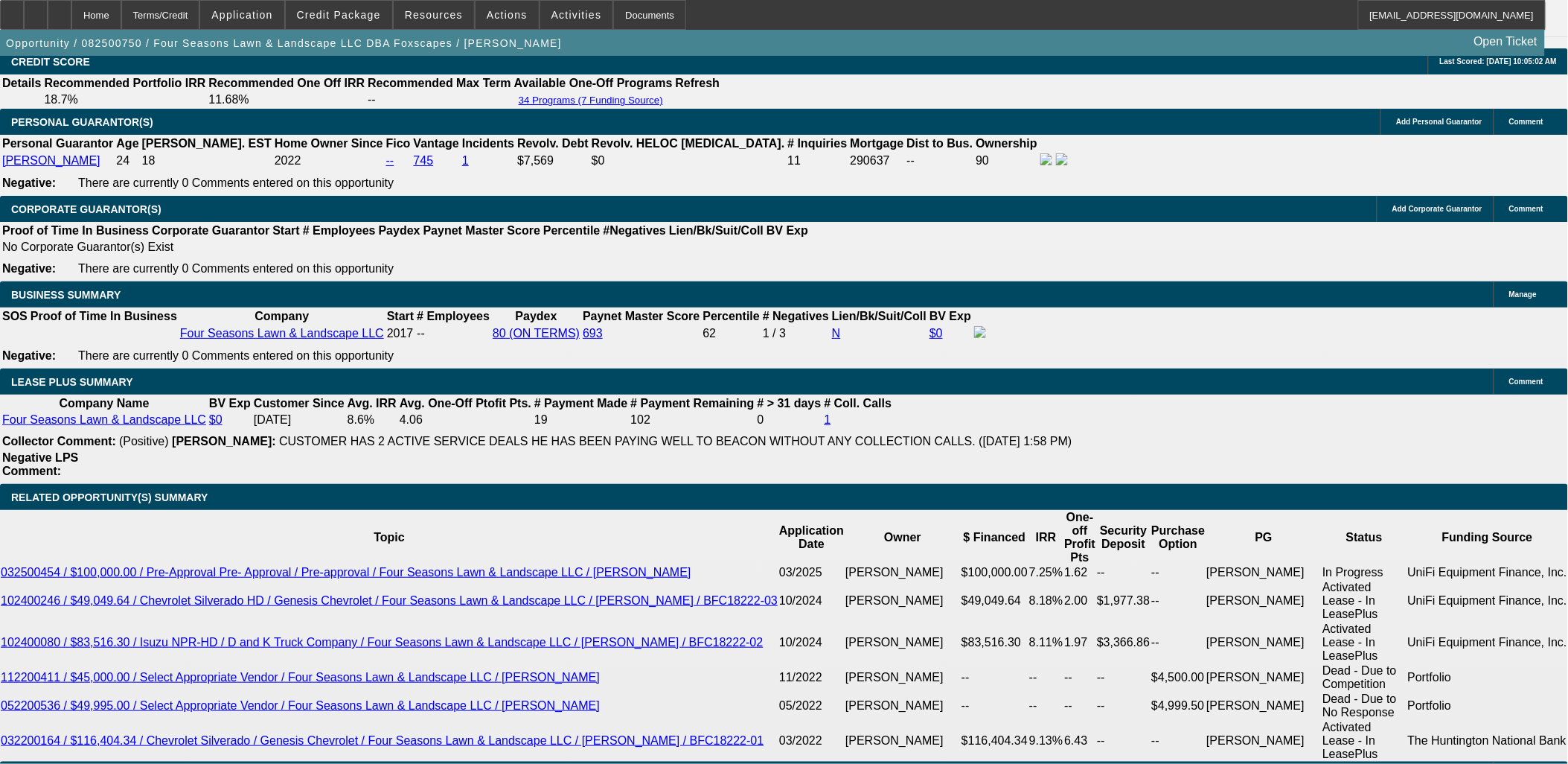
select select "6"
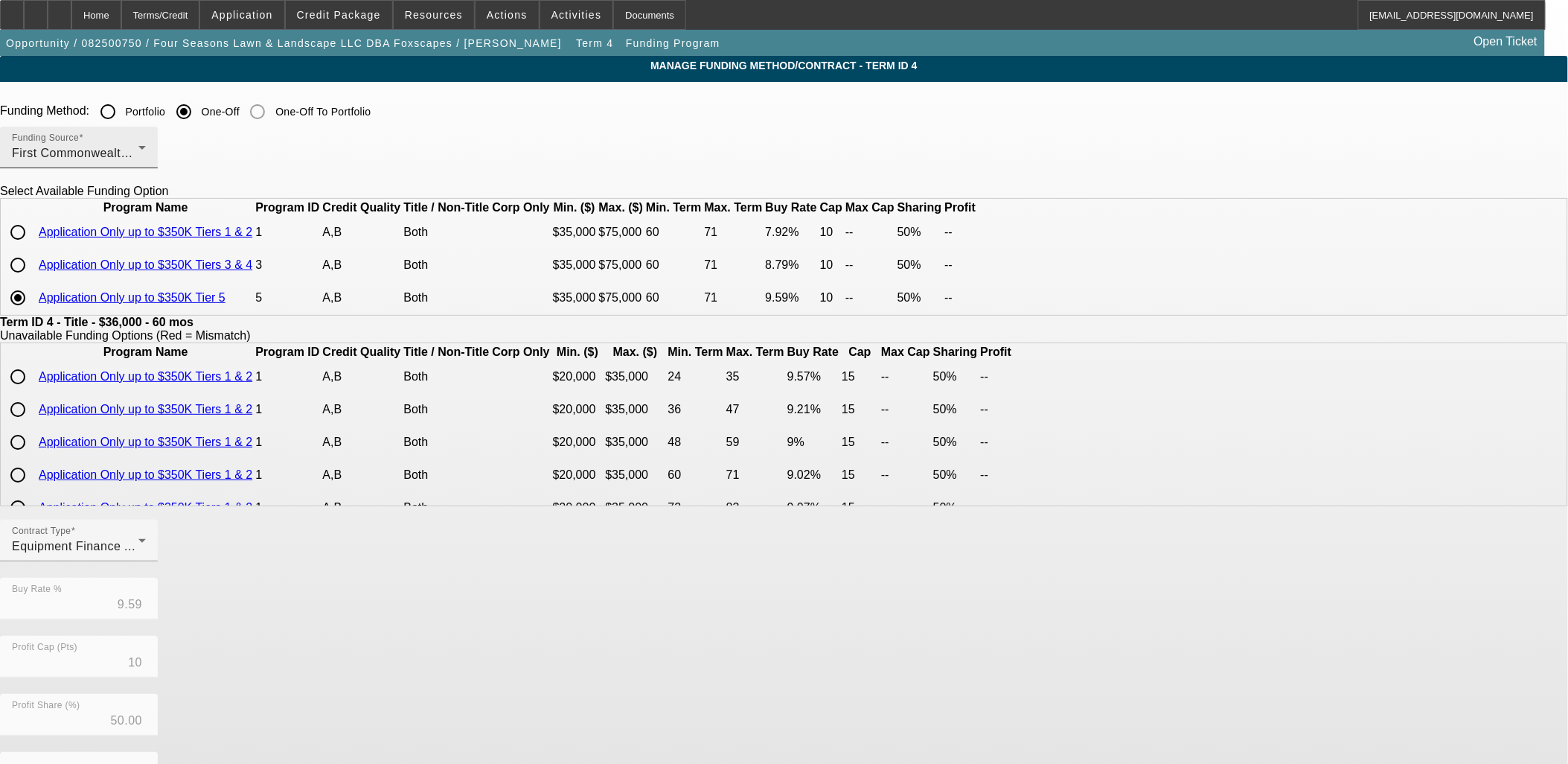
click at [145, 130] on div "Funding Source First Commonwealth Equipment Finance" at bounding box center [79, 147] width 134 height 42
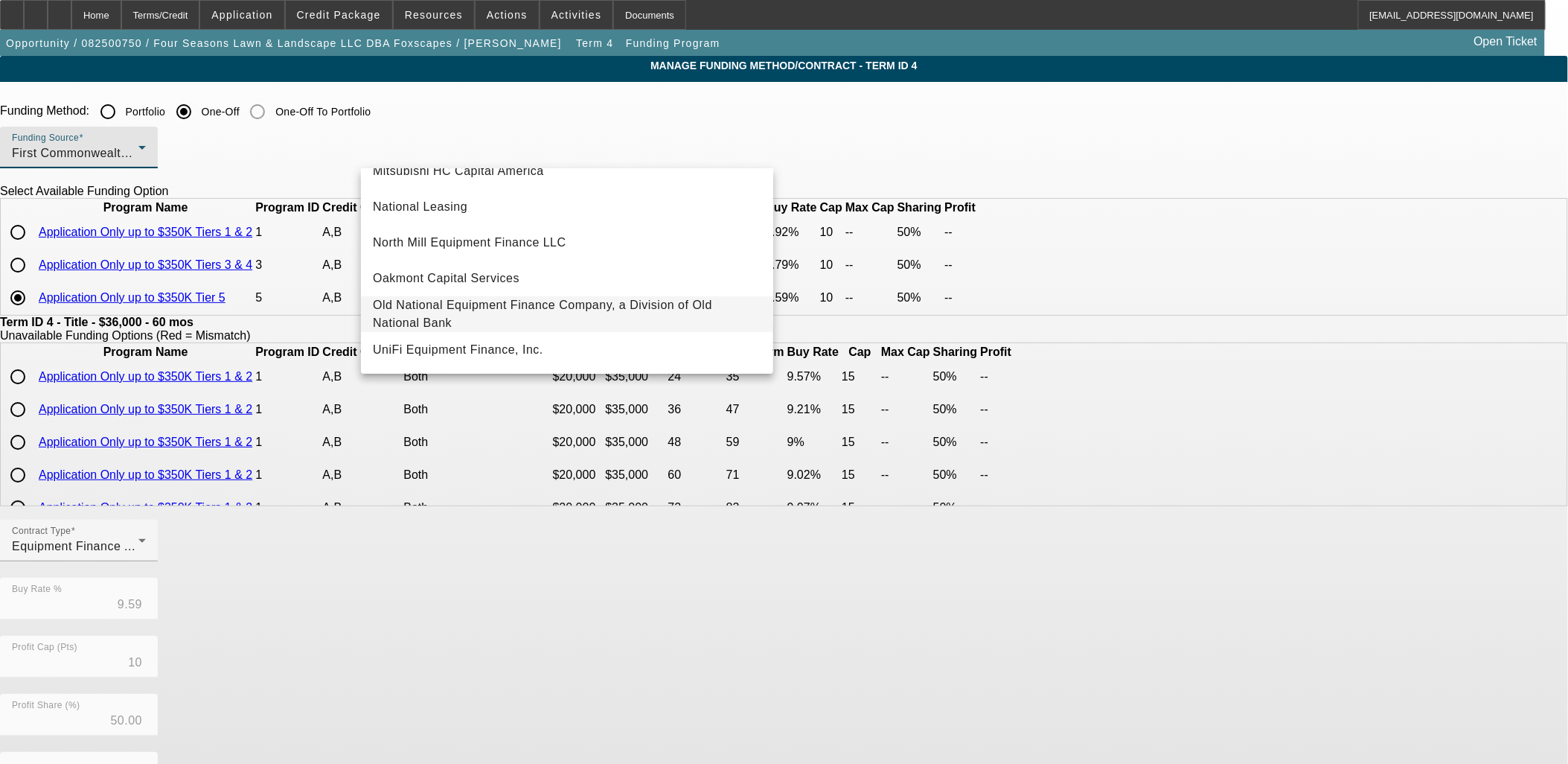
scroll to position [421, 0]
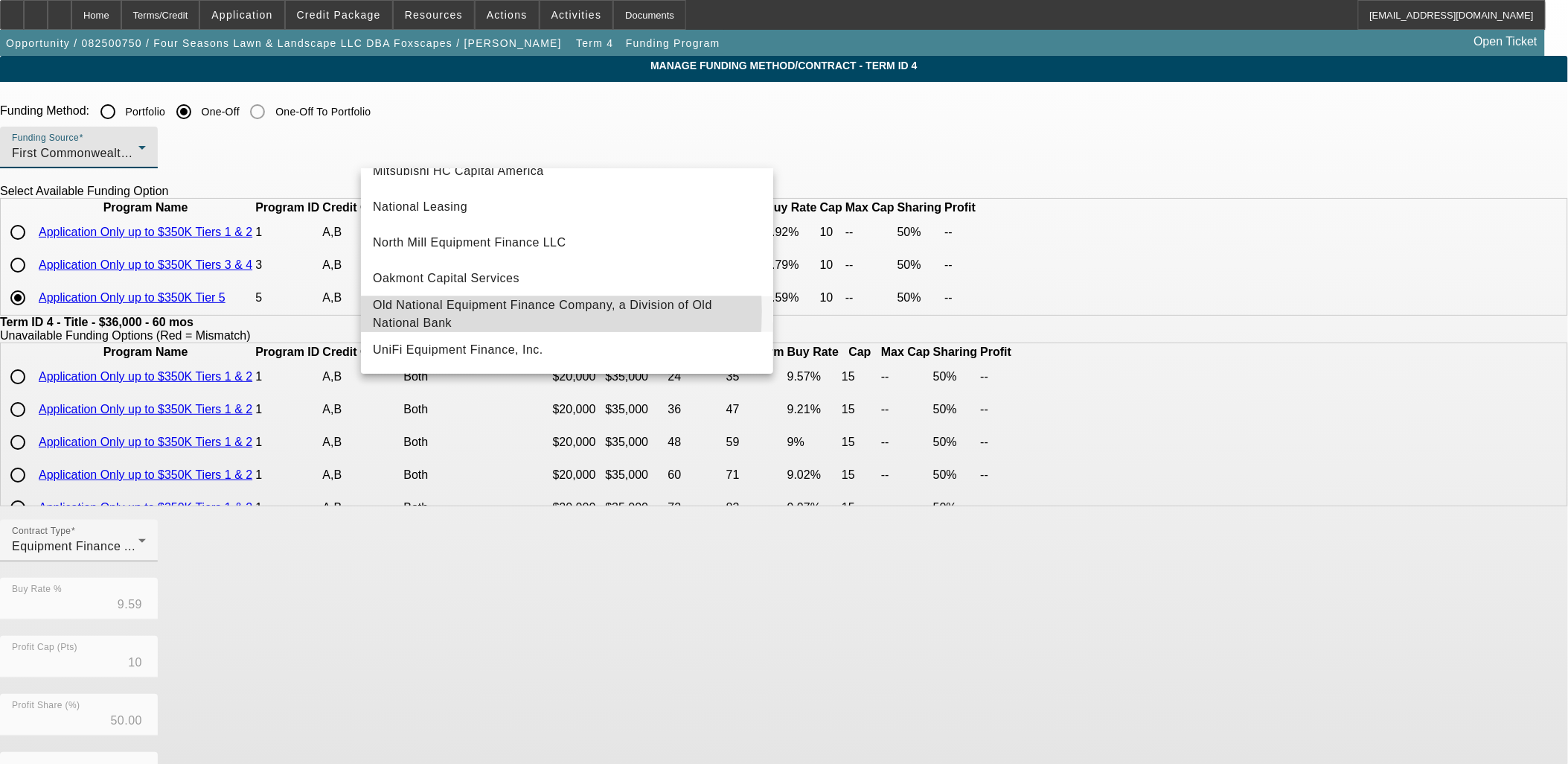
click at [450, 304] on span "Old National Equipment Finance Company, a Division of Old National Bank" at bounding box center [566, 314] width 388 height 36
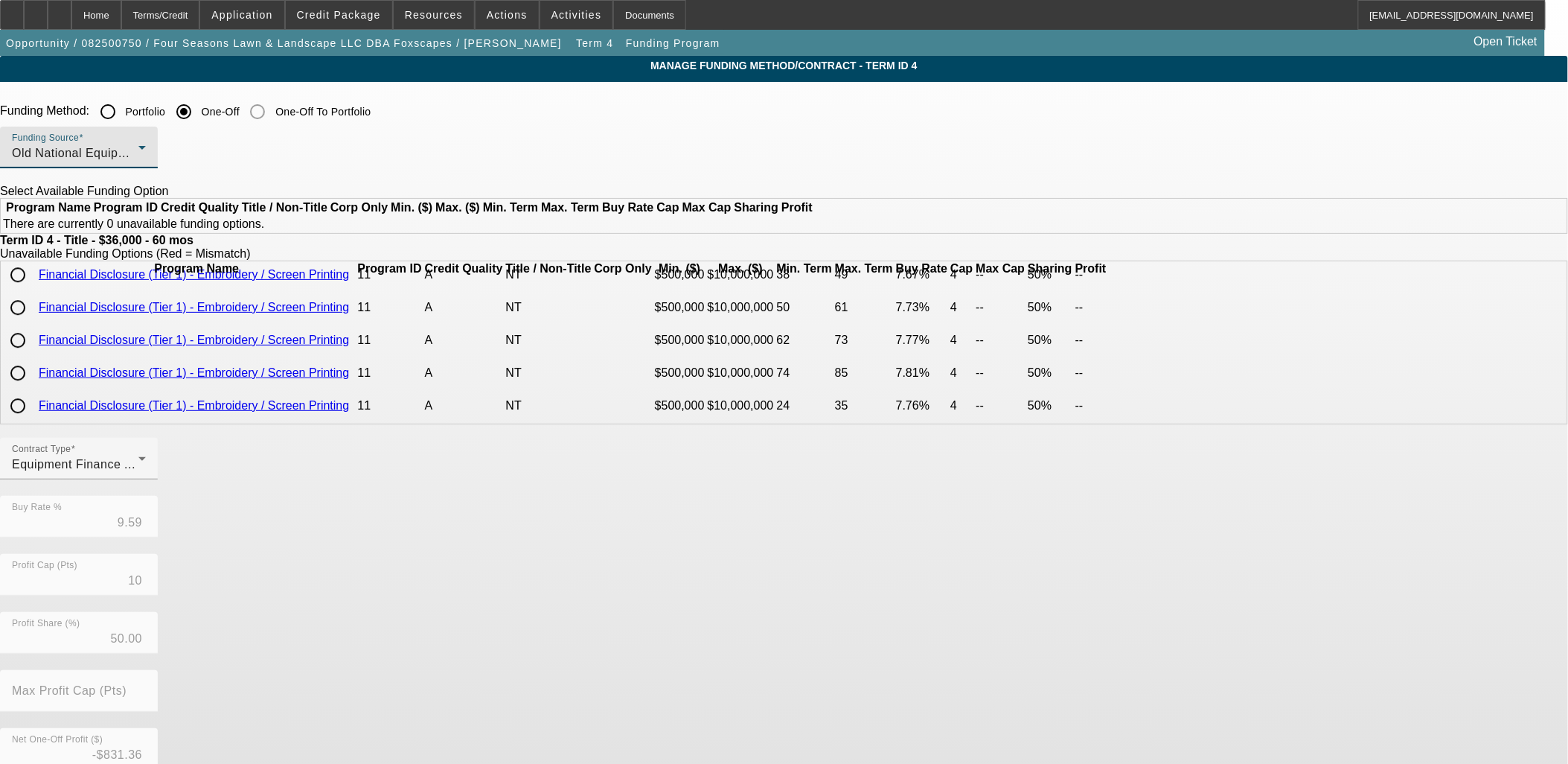
scroll to position [1928, 0]
drag, startPoint x: 295, startPoint y: 365, endPoint x: 90, endPoint y: 104, distance: 331.9
click at [295, 364] on app-term-manage-funding "Manage Funding Method/Contract - Term ID 4 Funding Method: Portfolio One-Off On…" at bounding box center [784, 501] width 1568 height 891
click at [121, 18] on div "Home" at bounding box center [96, 15] width 50 height 30
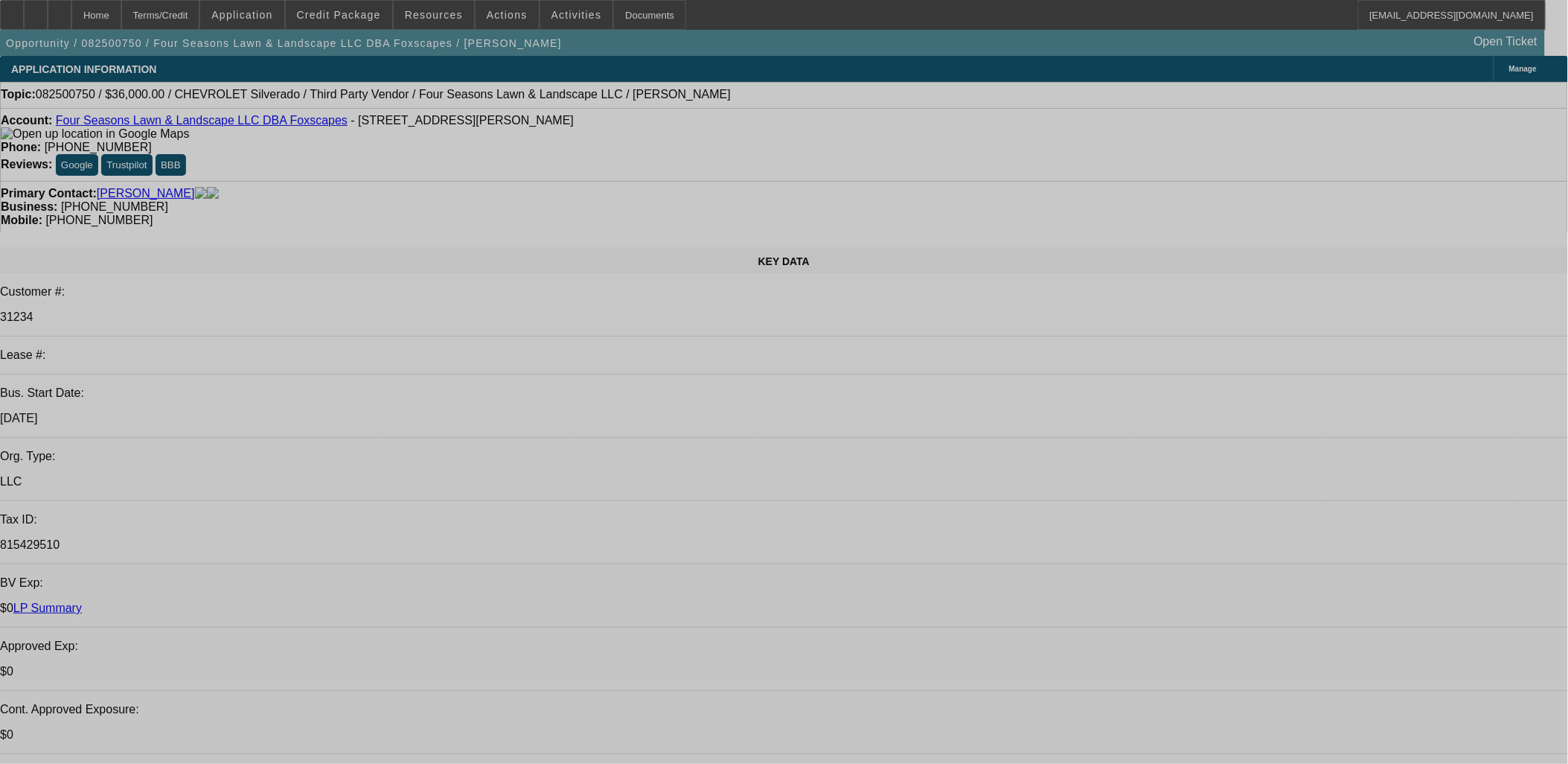
select select "0"
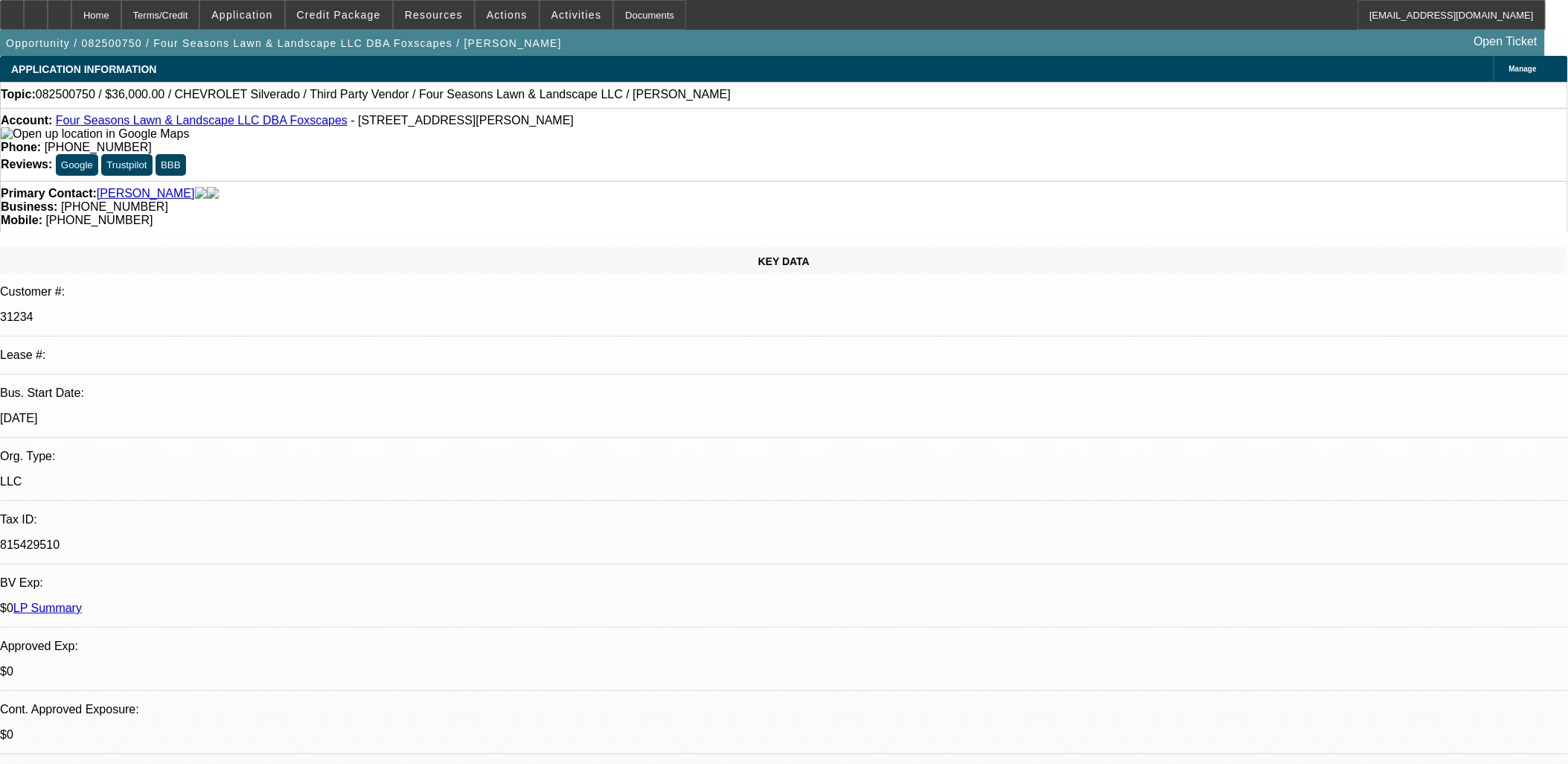
select select "6"
select select "0"
select select "6"
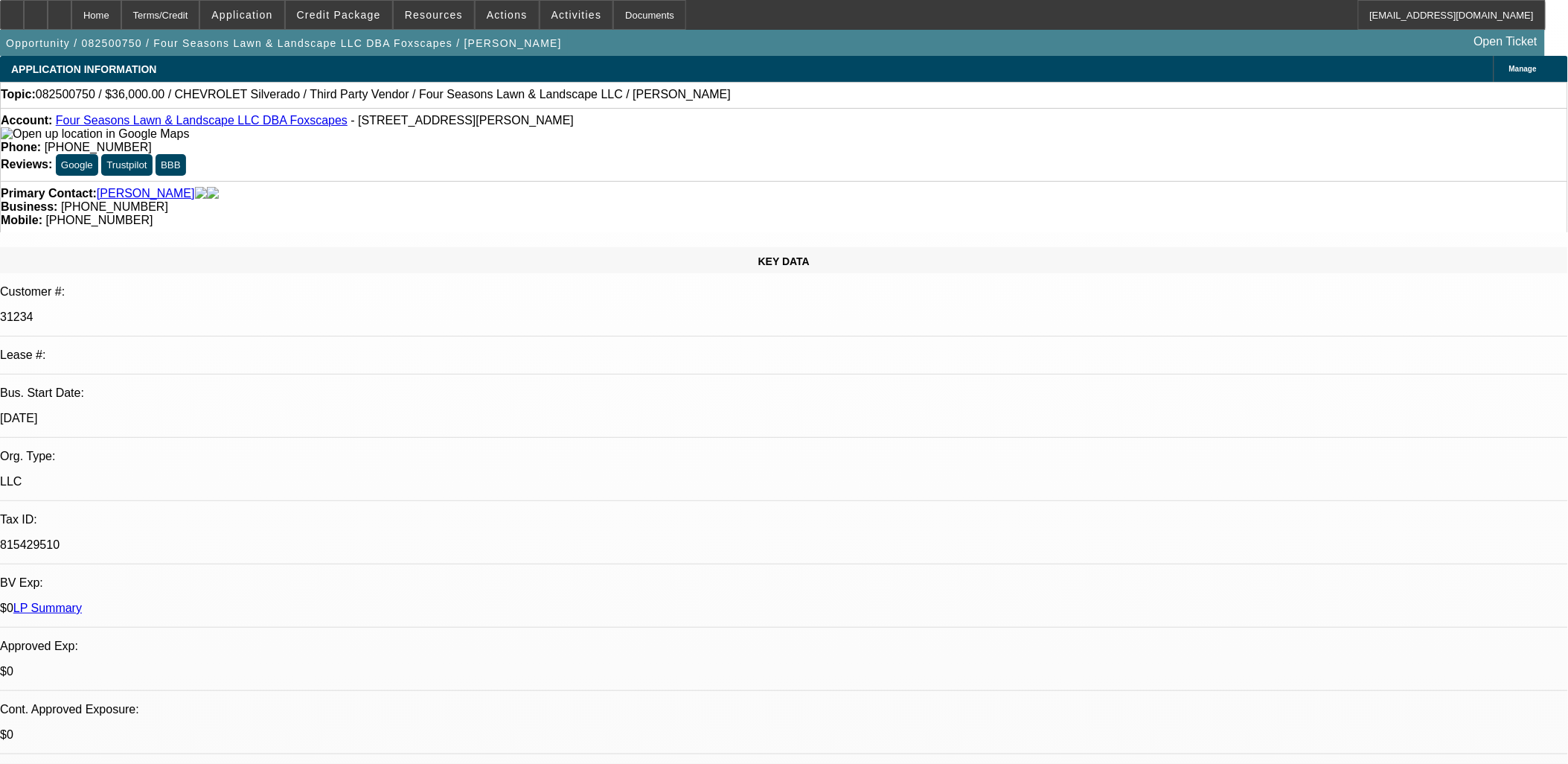
select select "0"
select select "6"
select select "0"
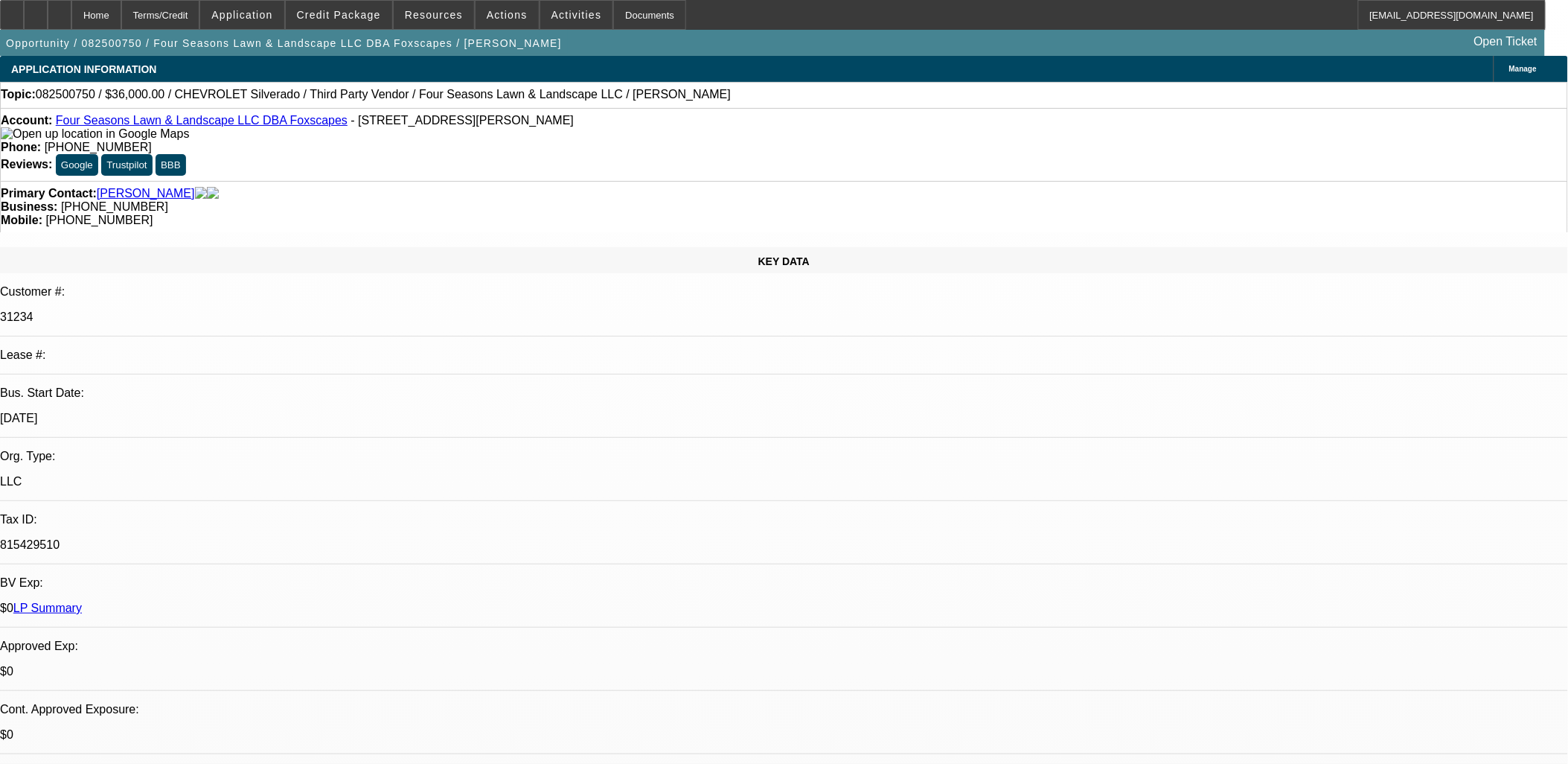
select select "0"
select select "6"
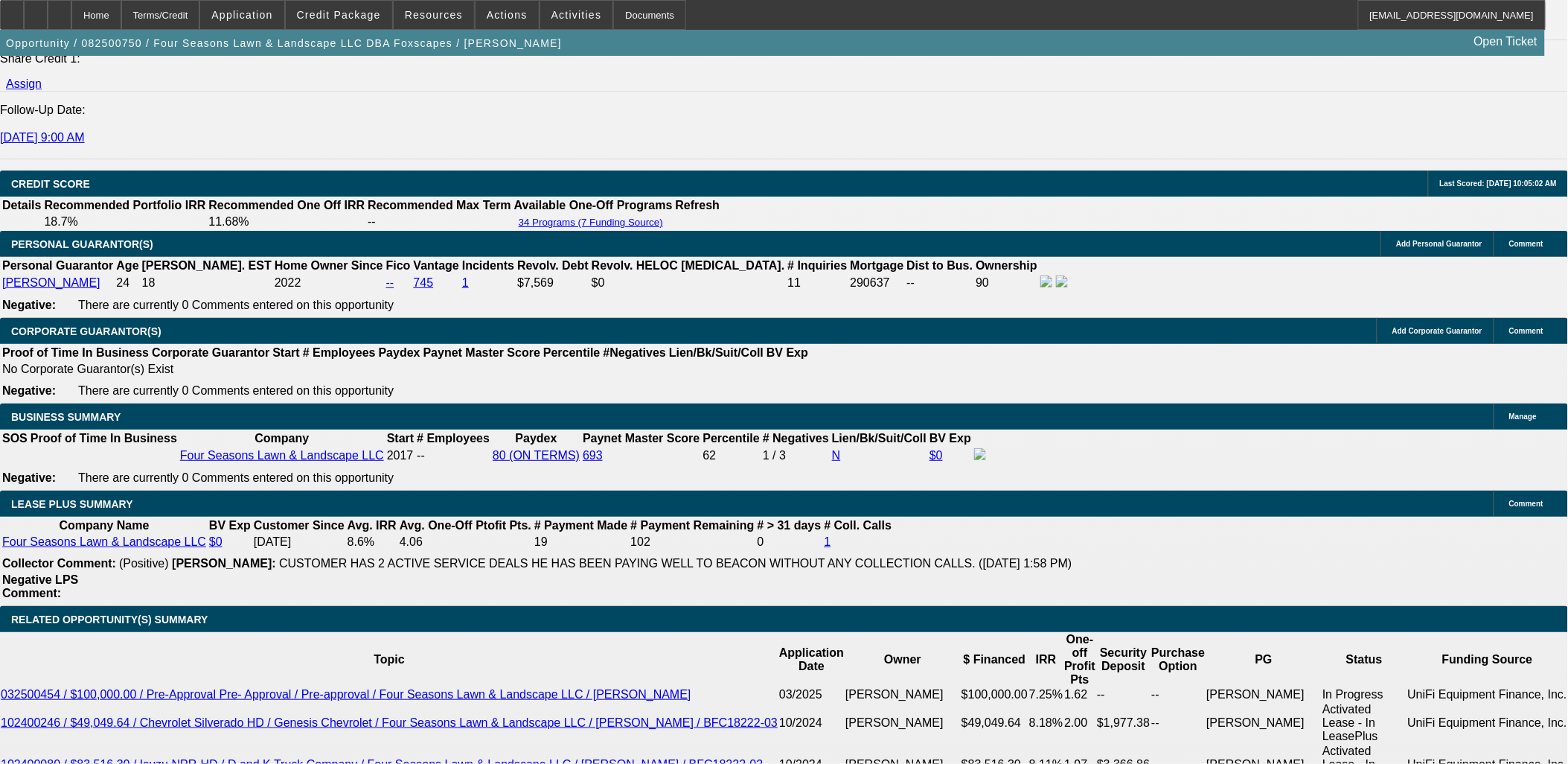
scroll to position [2067, 0]
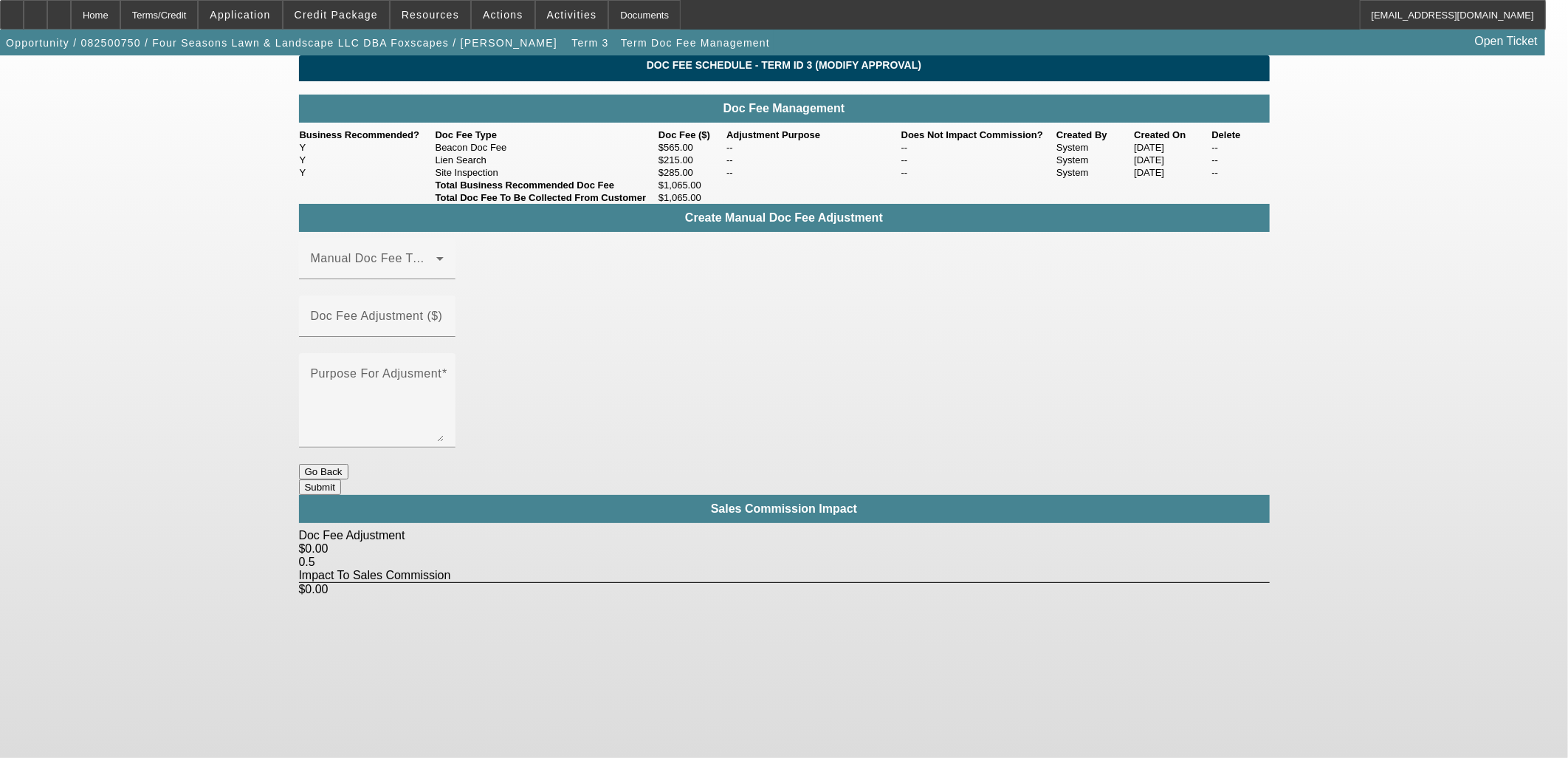
click at [348, 464] on button "Go Back" at bounding box center [323, 471] width 50 height 16
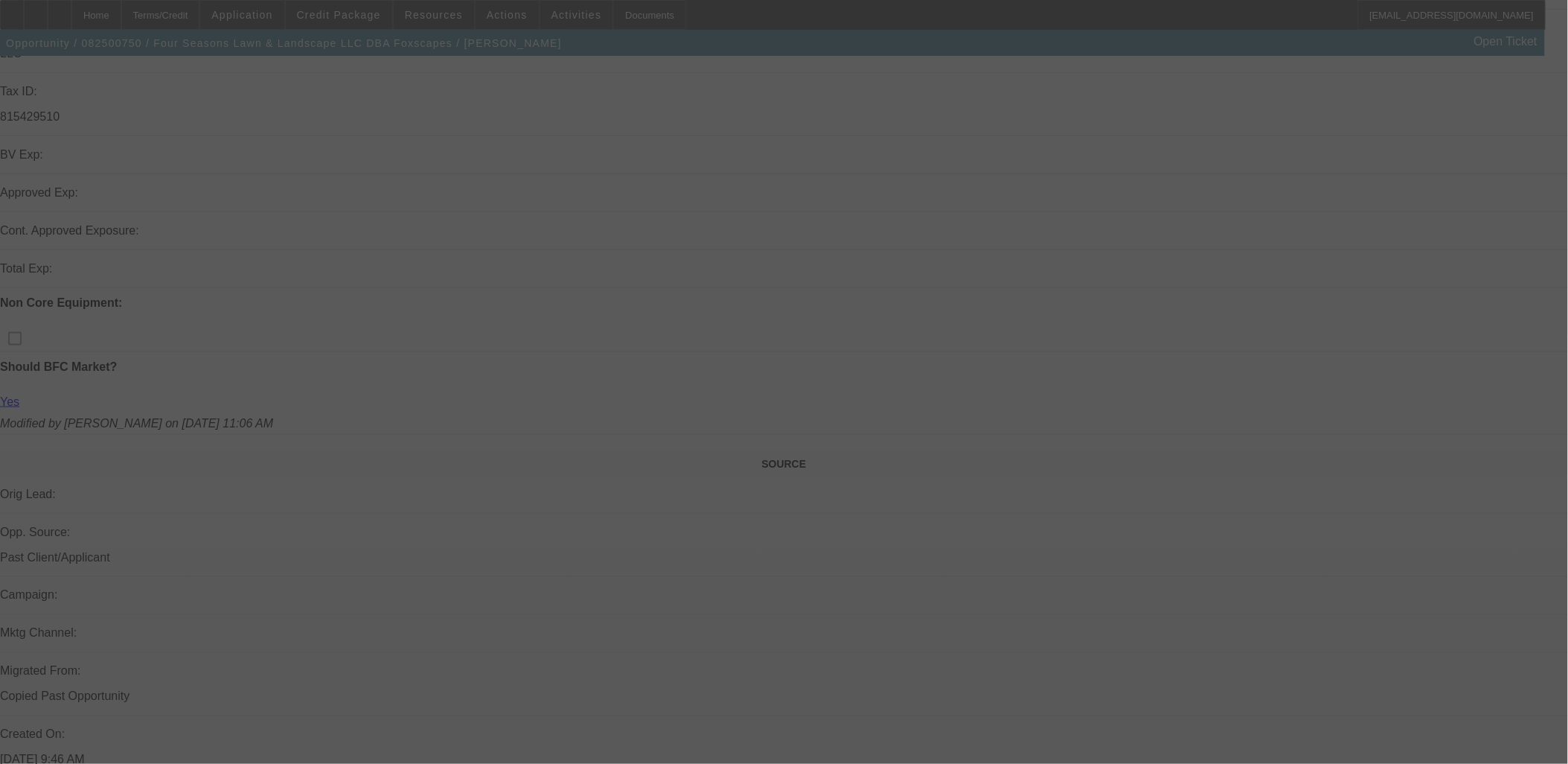
scroll to position [661, 0]
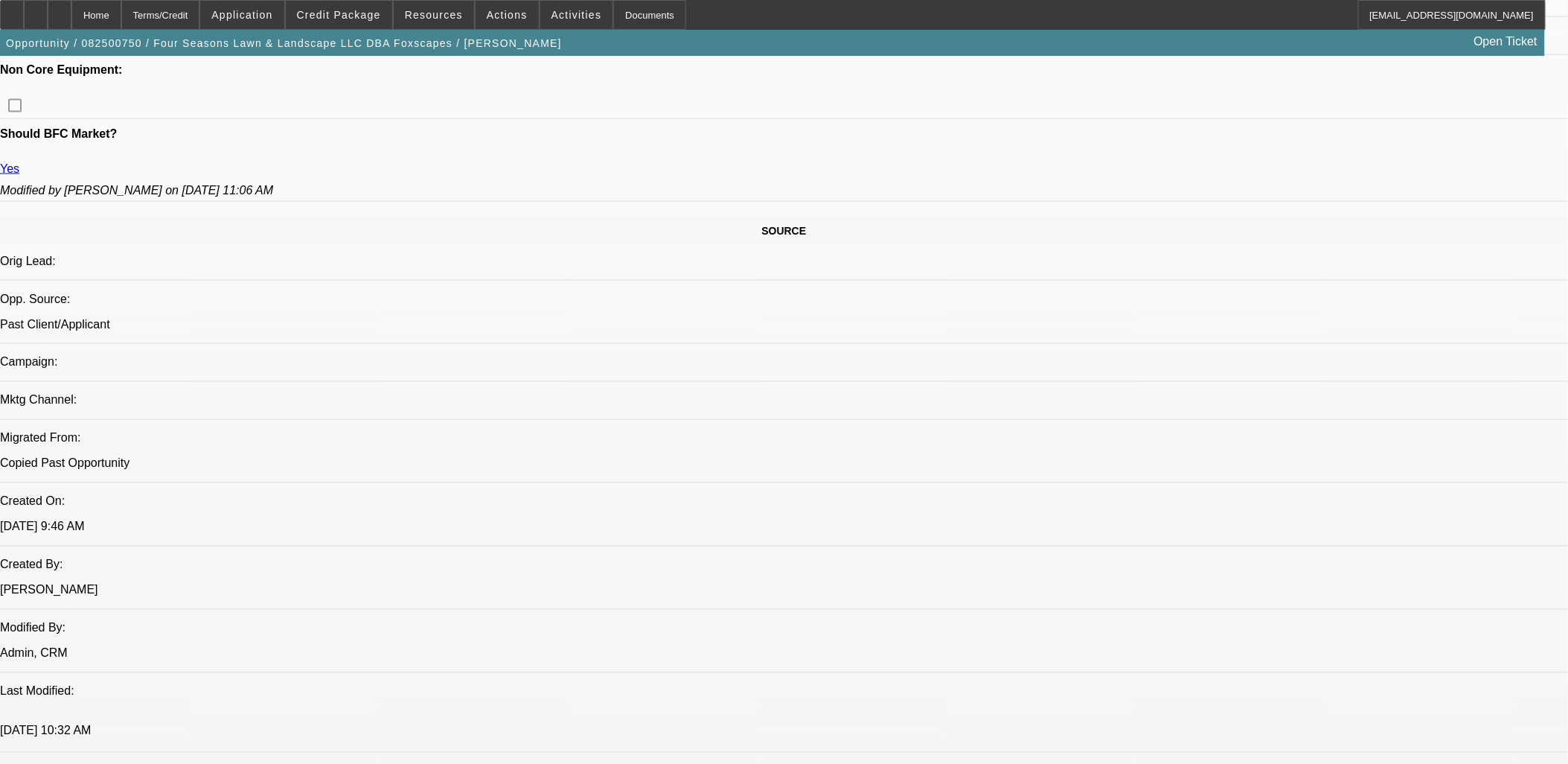
select select "0"
select select "6"
select select "0"
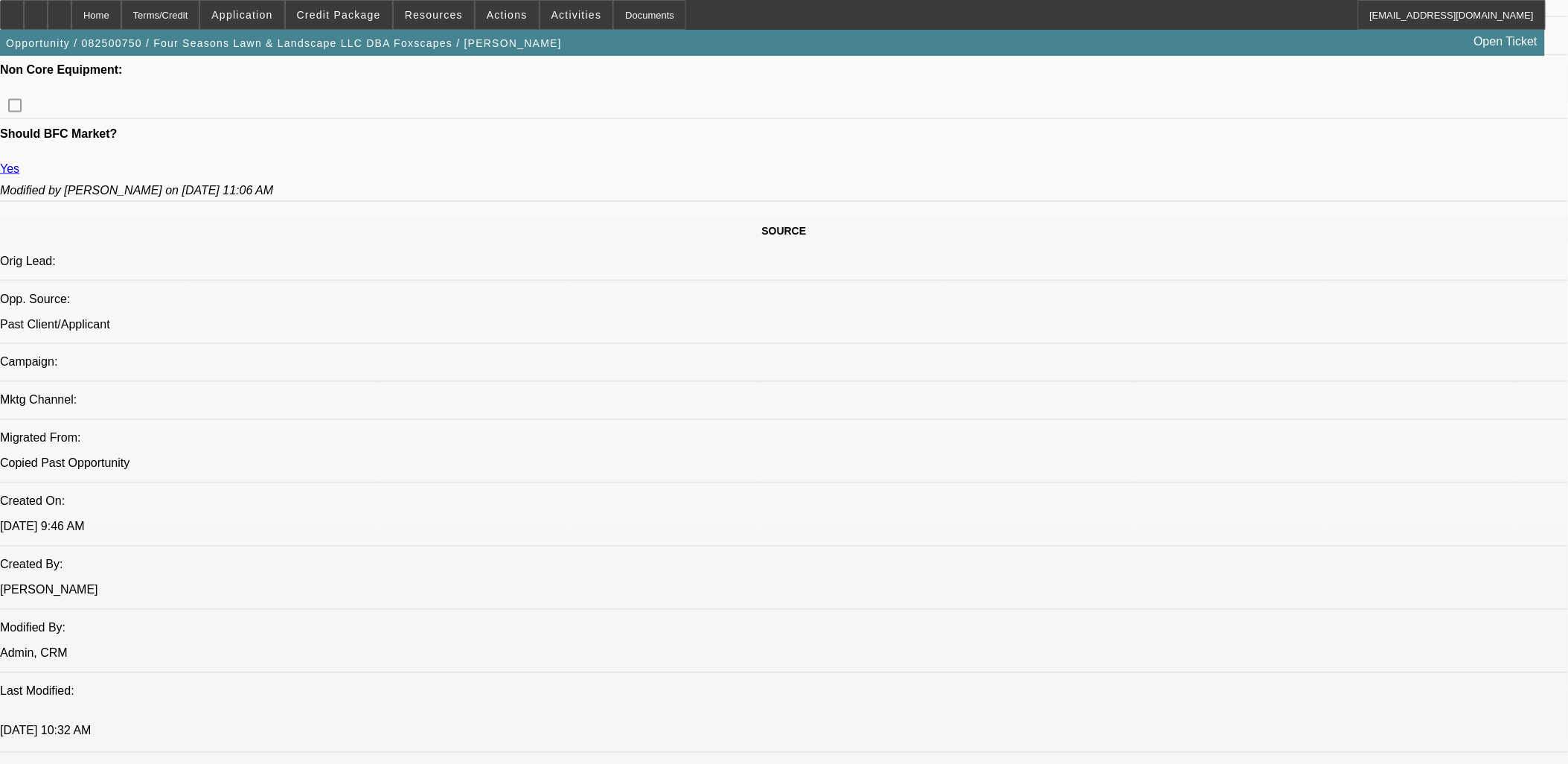
select select "0"
select select "6"
select select "0"
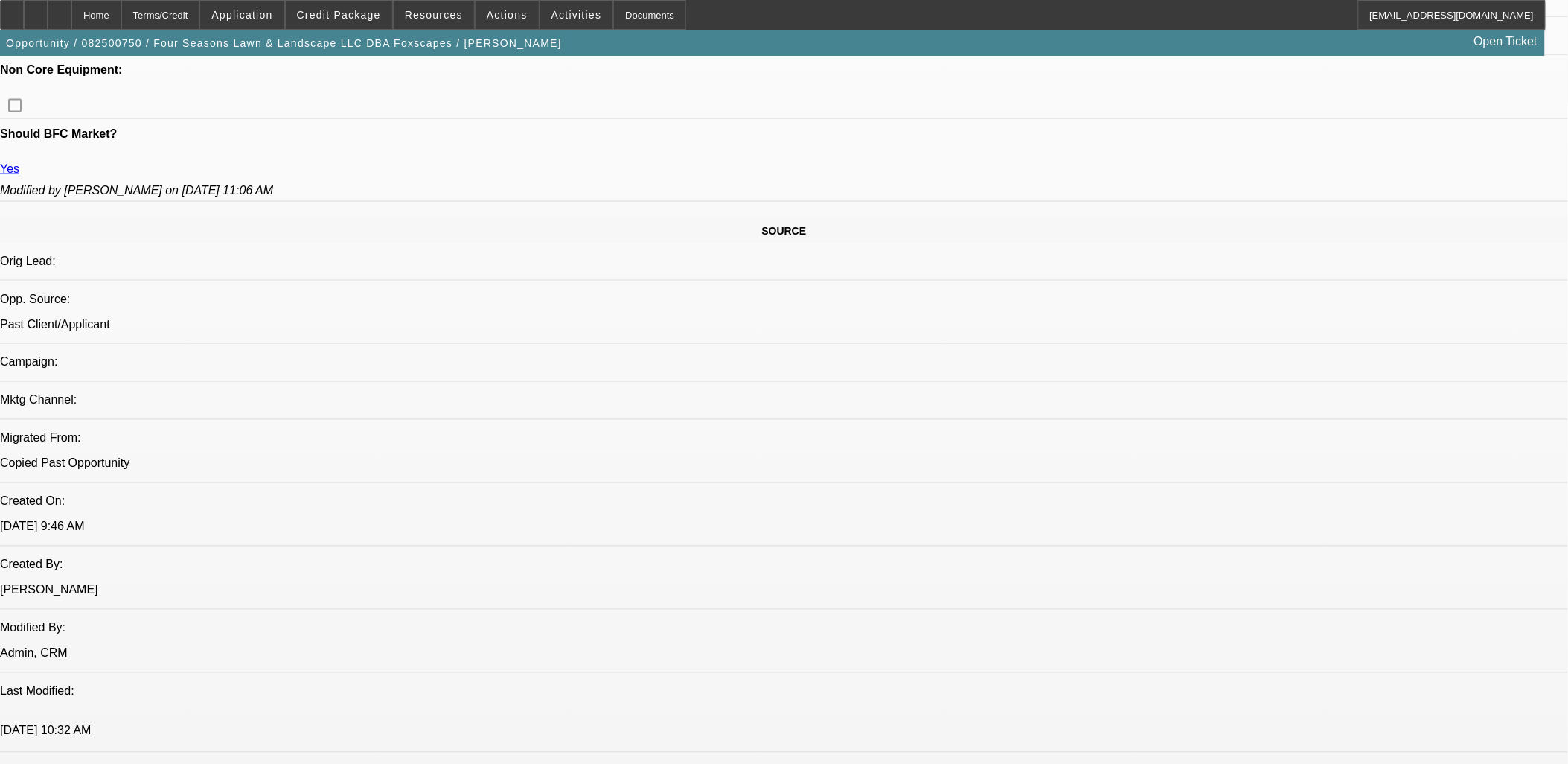
select select "0"
select select "6"
select select "0"
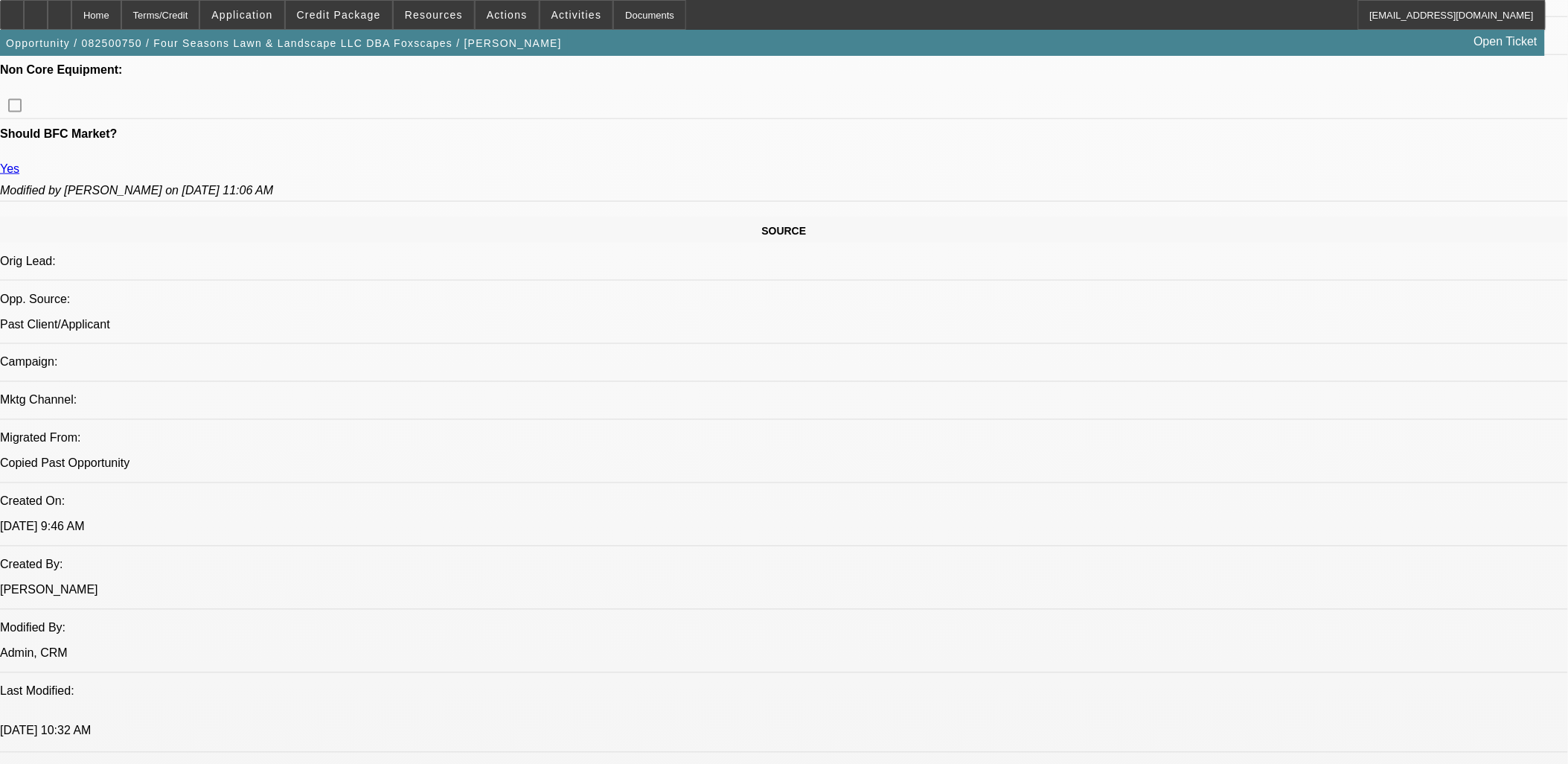
select select "6"
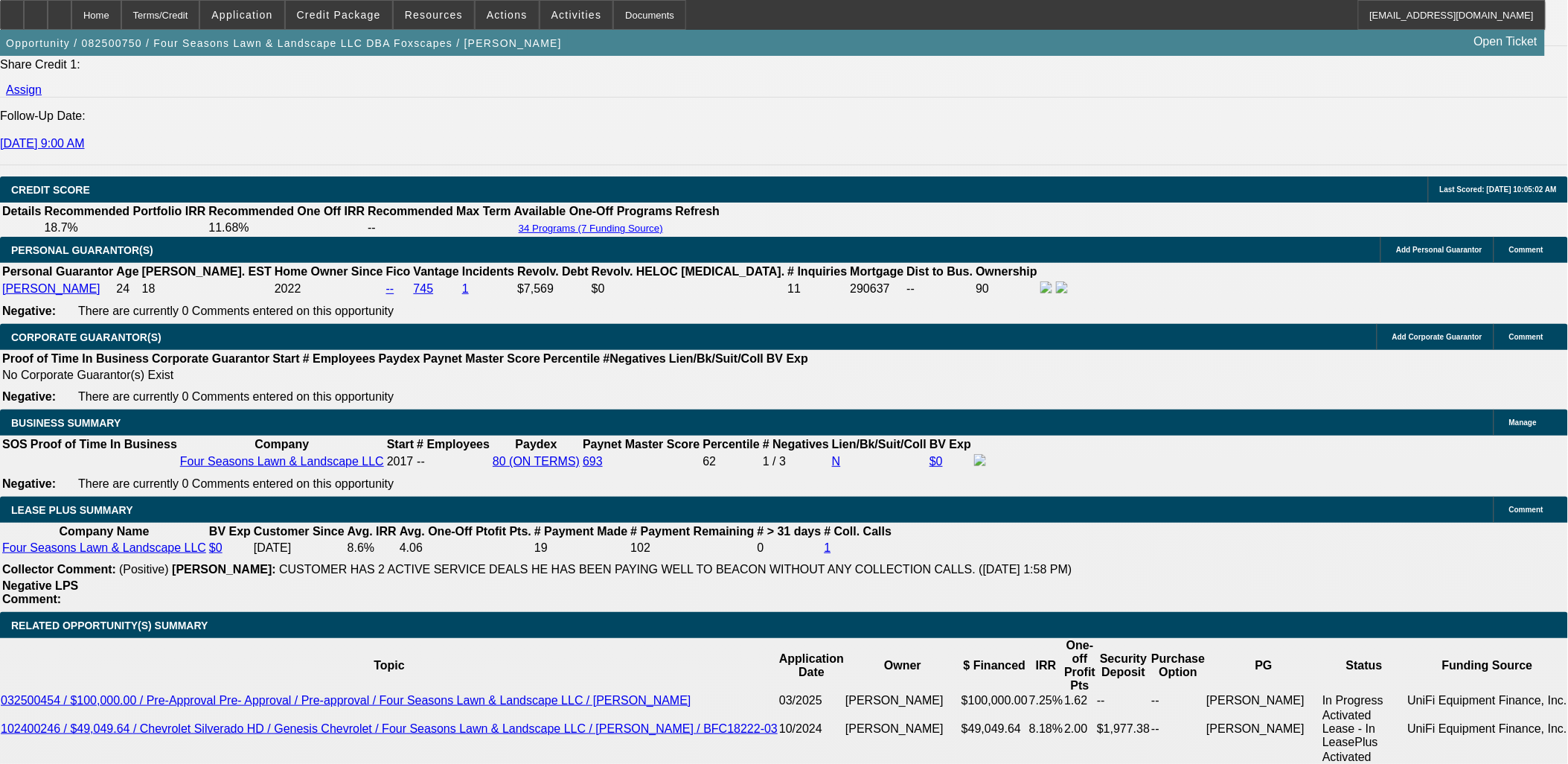
scroll to position [2145, 0]
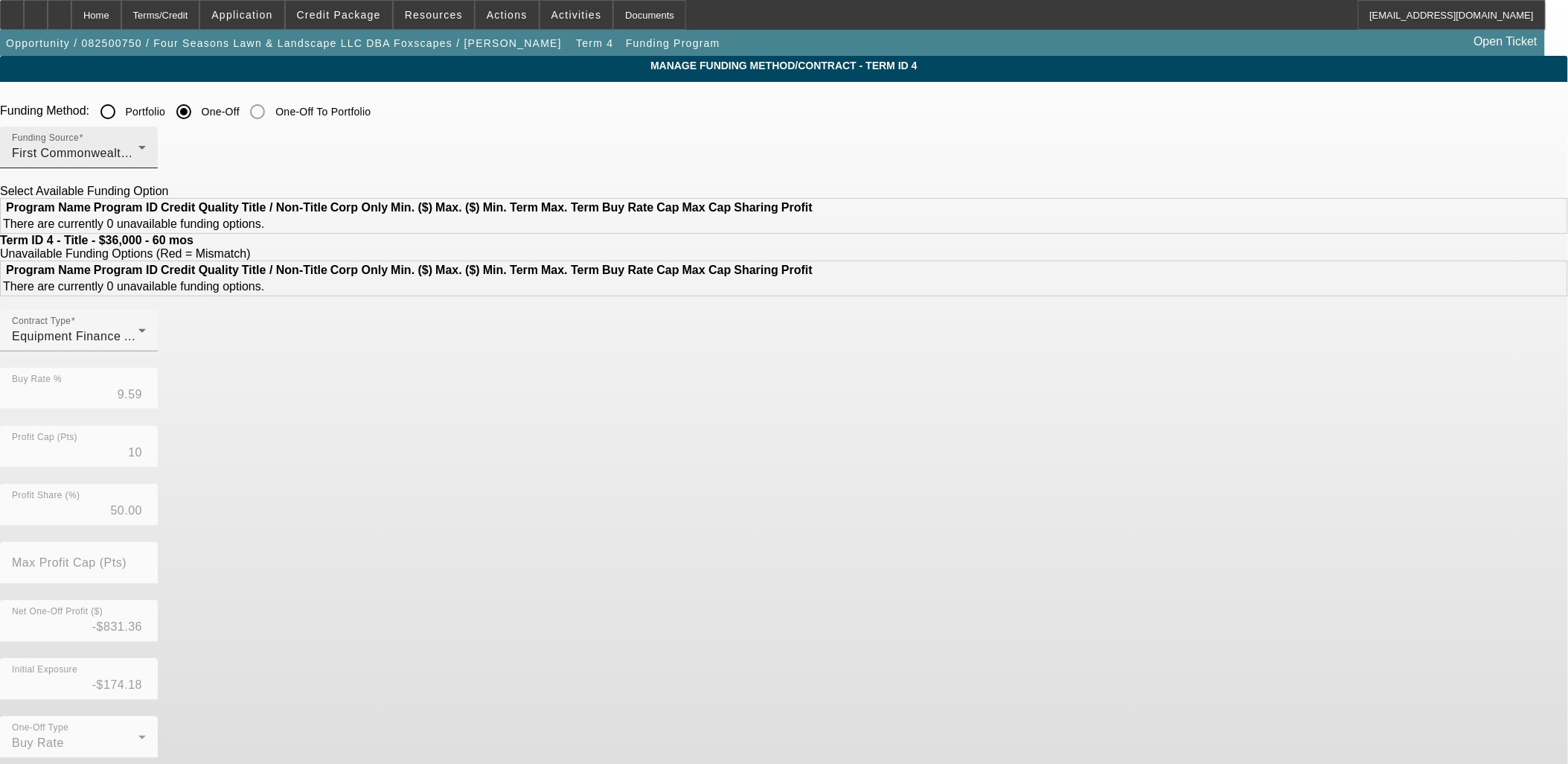
click at [241, 149] on span "First Commonwealth Equipment Finance" at bounding box center [126, 152] width 228 height 12
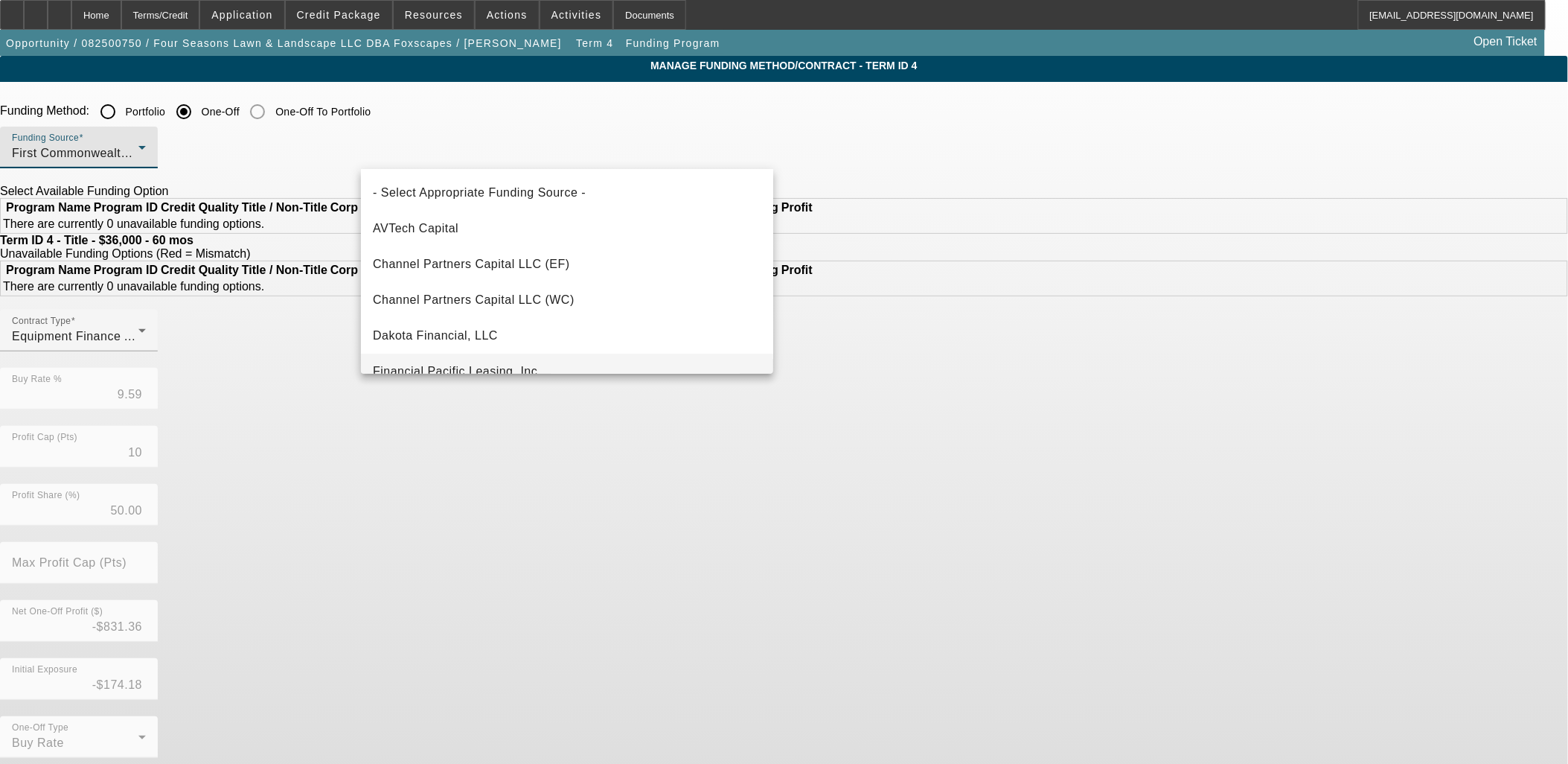
scroll to position [86, 0]
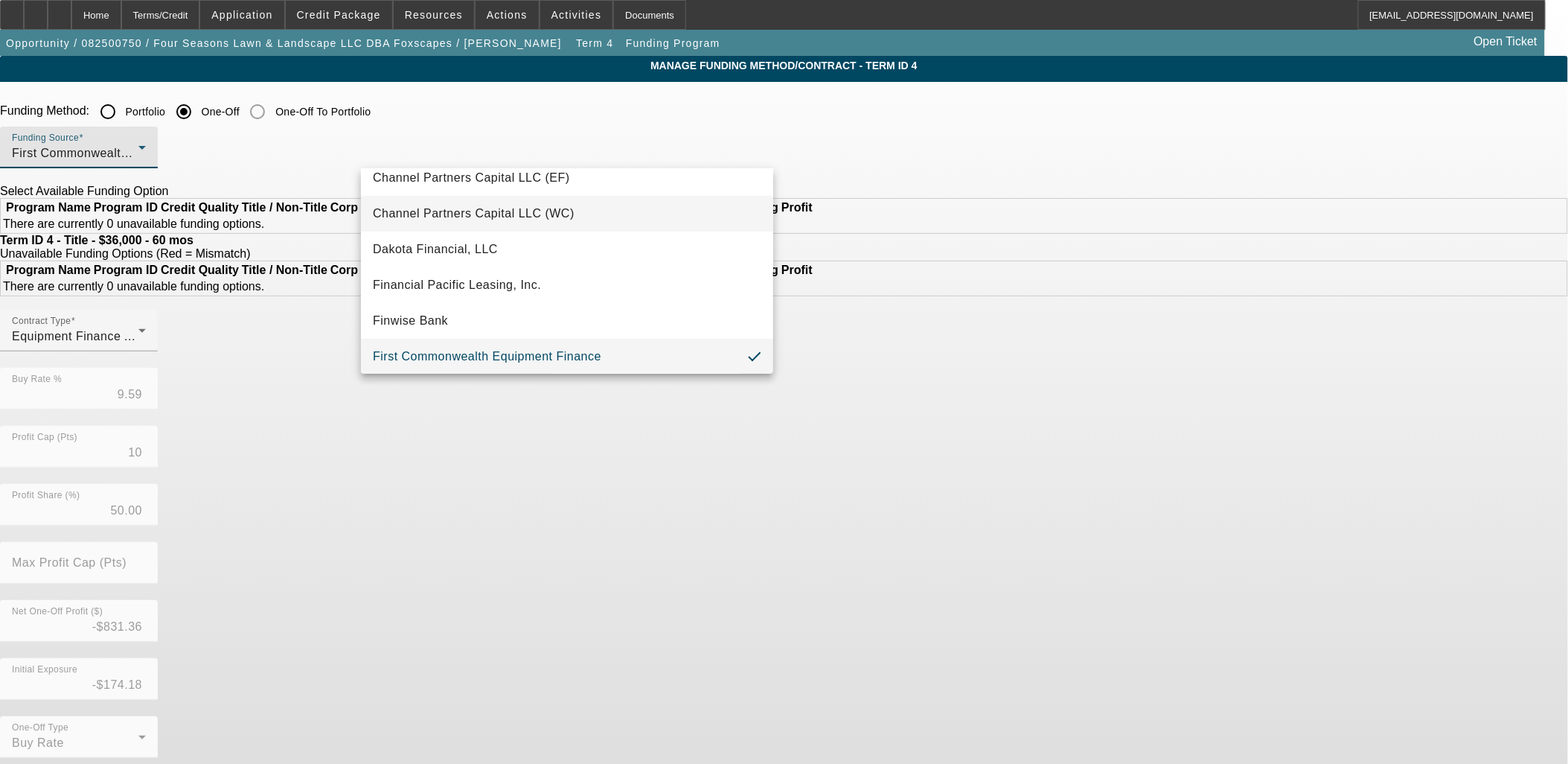
click at [534, 174] on span "Channel Partners Capital LLC (EF)" at bounding box center [471, 178] width 197 height 18
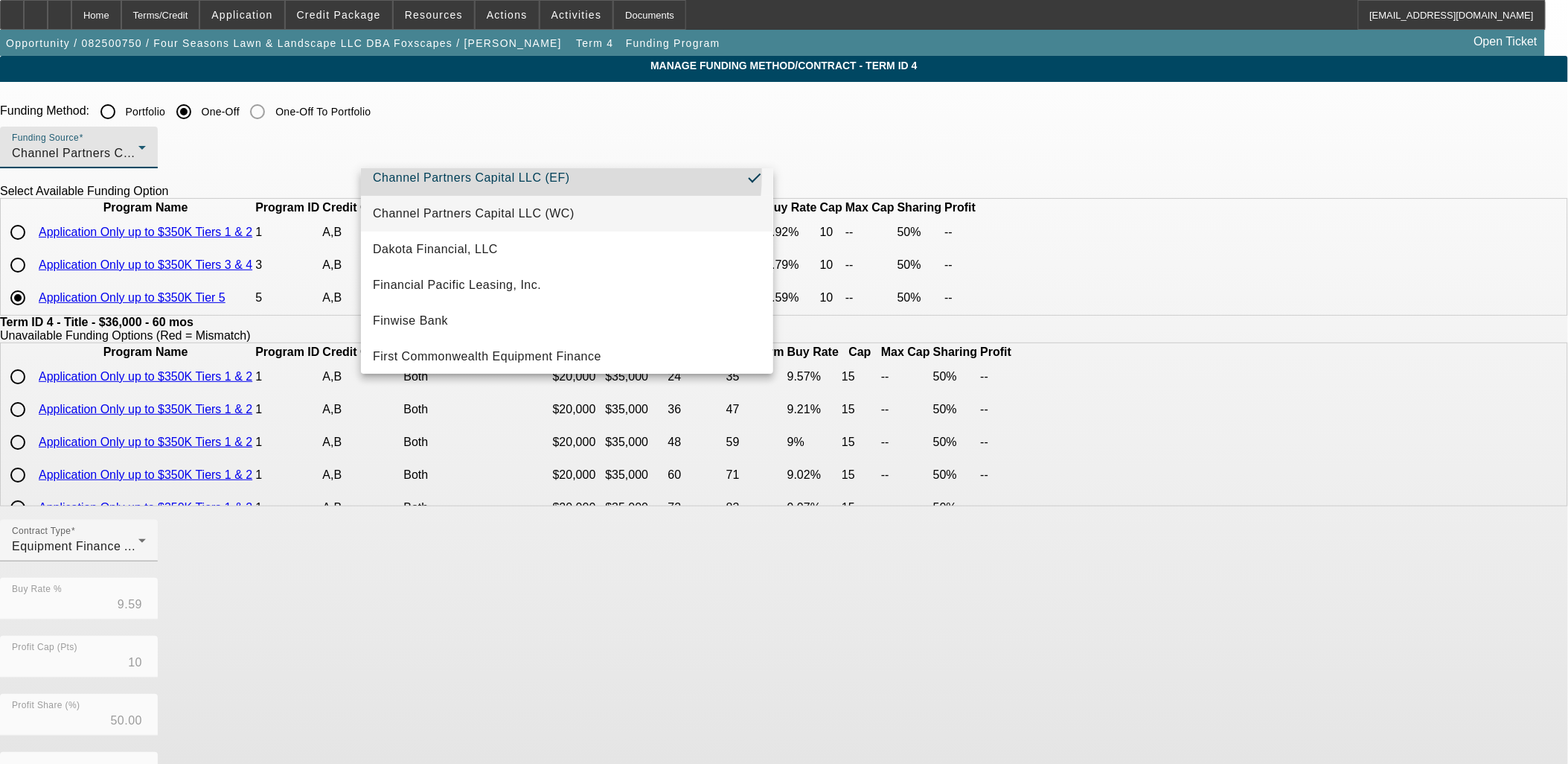
scroll to position [0, 0]
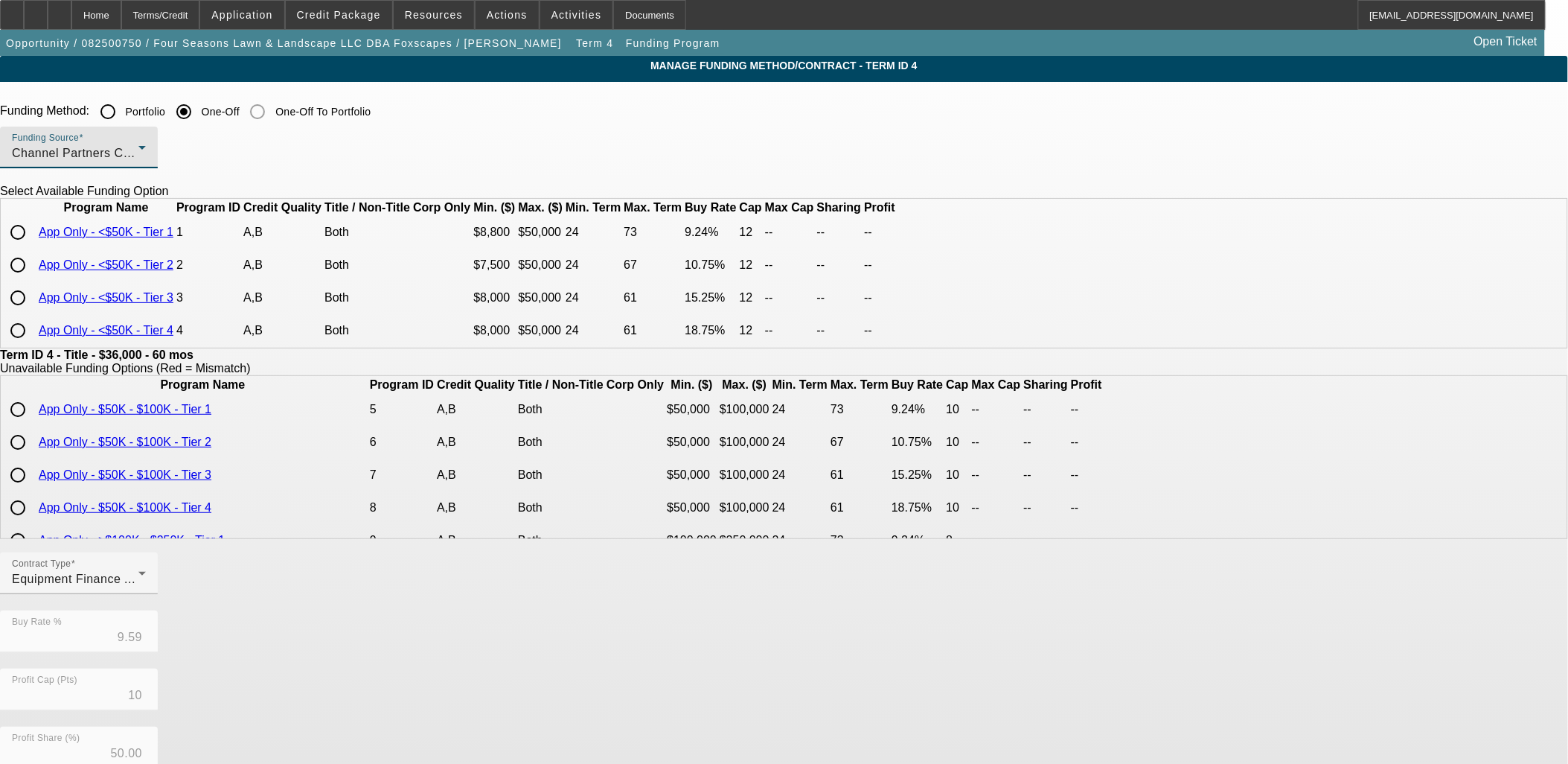
click at [33, 247] on input "radio" at bounding box center [18, 232] width 30 height 30
radio input "true"
type input "9.24"
type input "12"
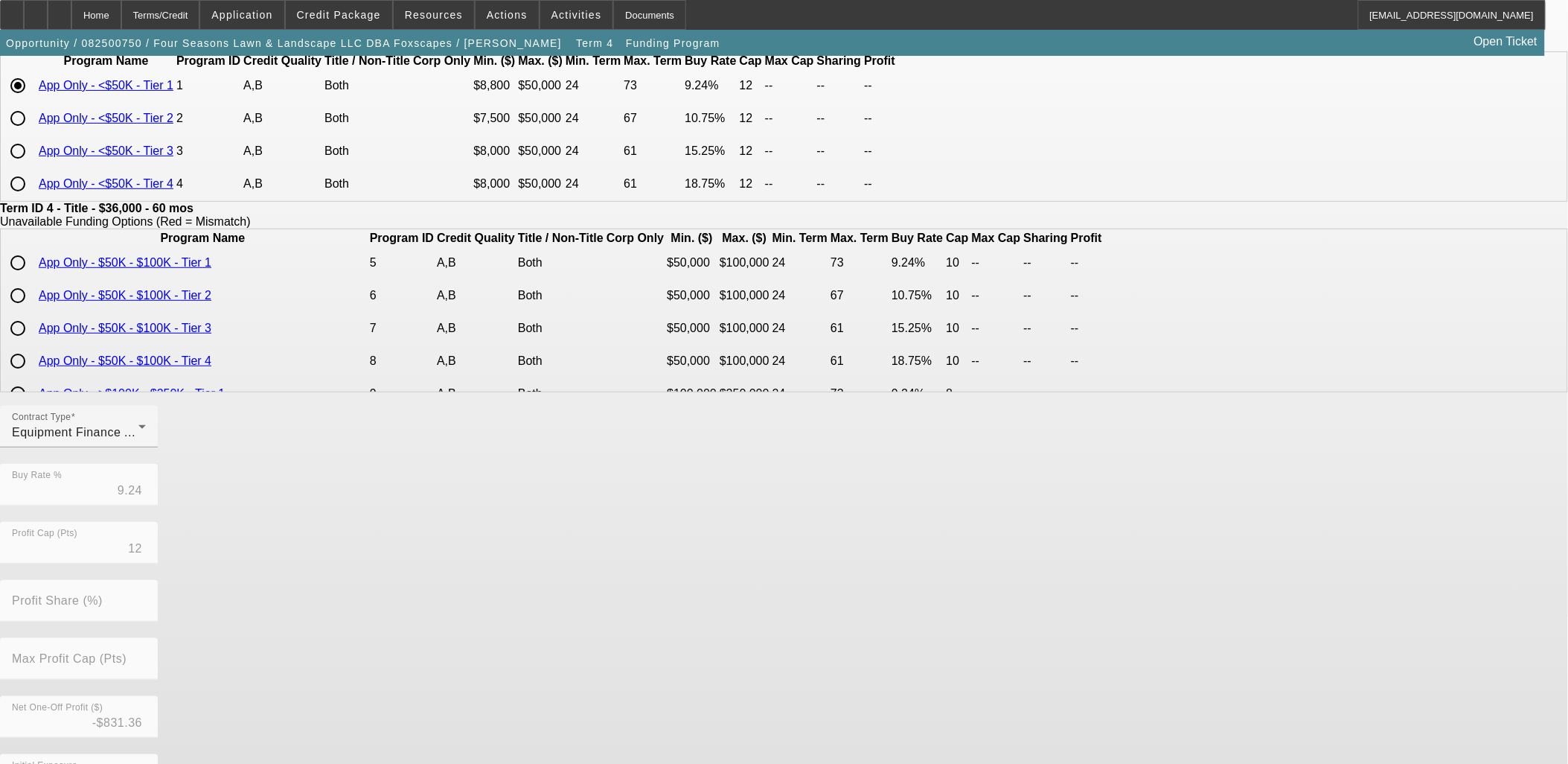
scroll to position [262, 0]
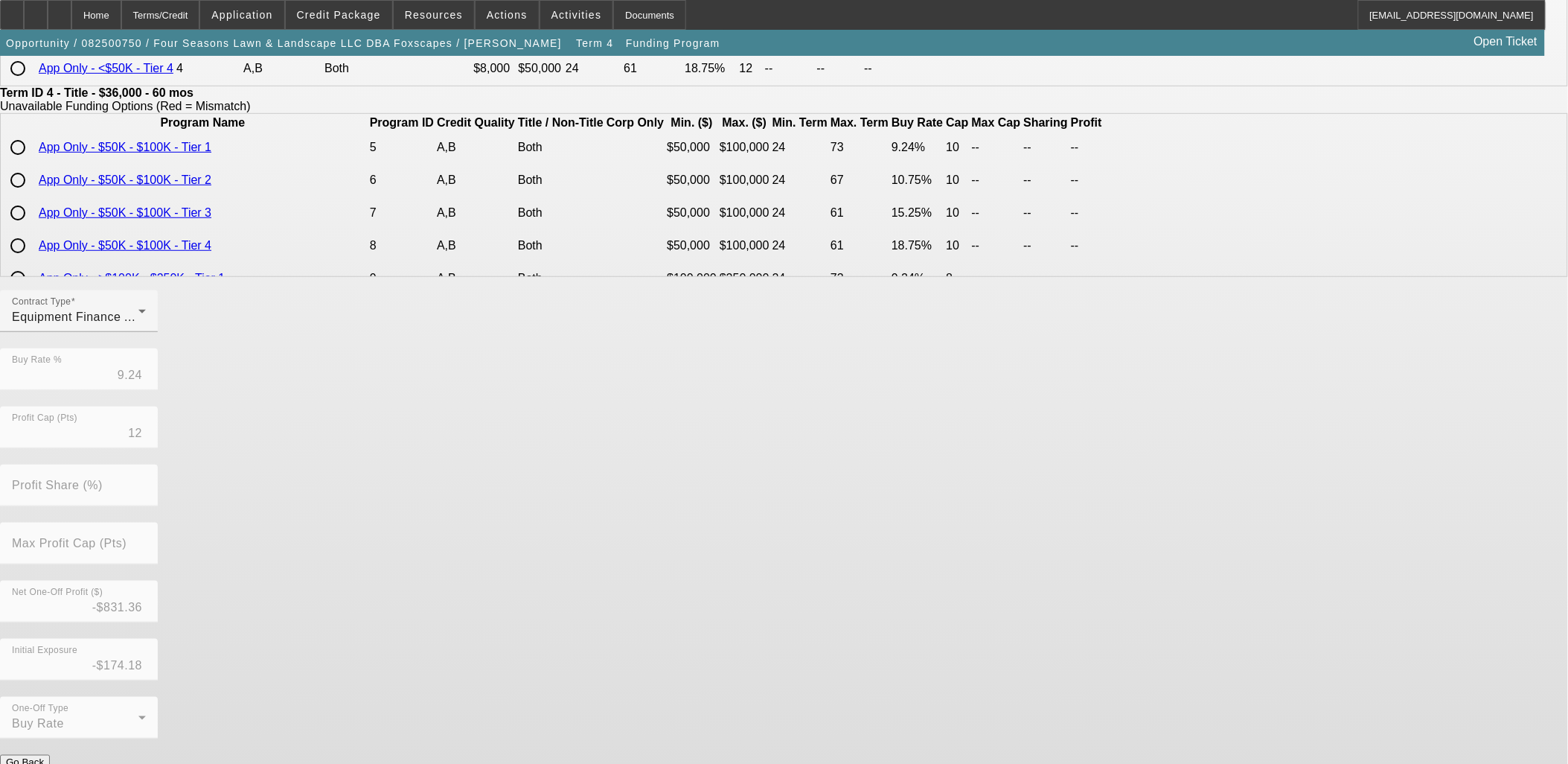
click at [42, 763] on button "Submit" at bounding box center [21, 778] width 42 height 16
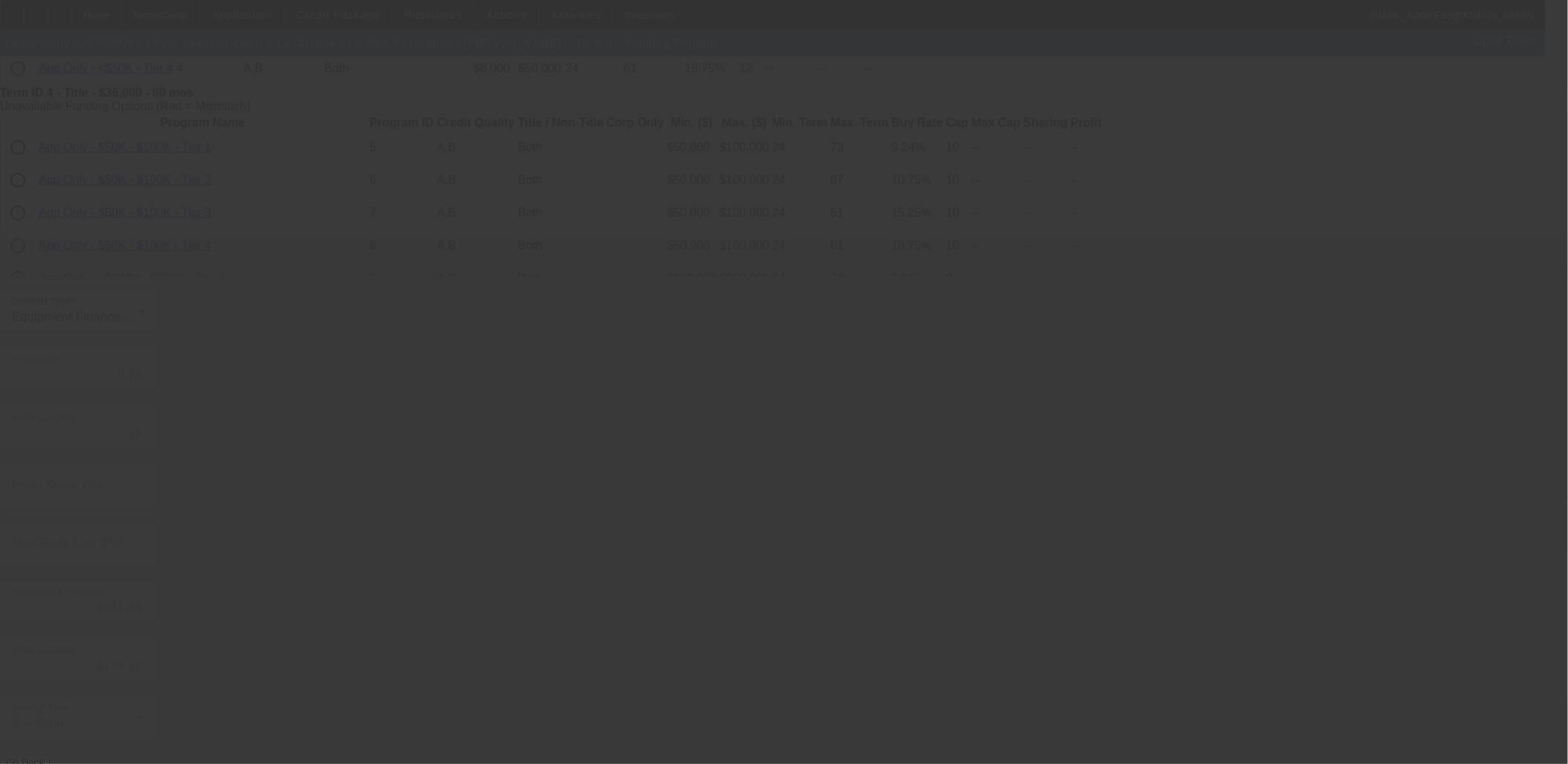
type input "9.59"
type input "10"
type input "50.00"
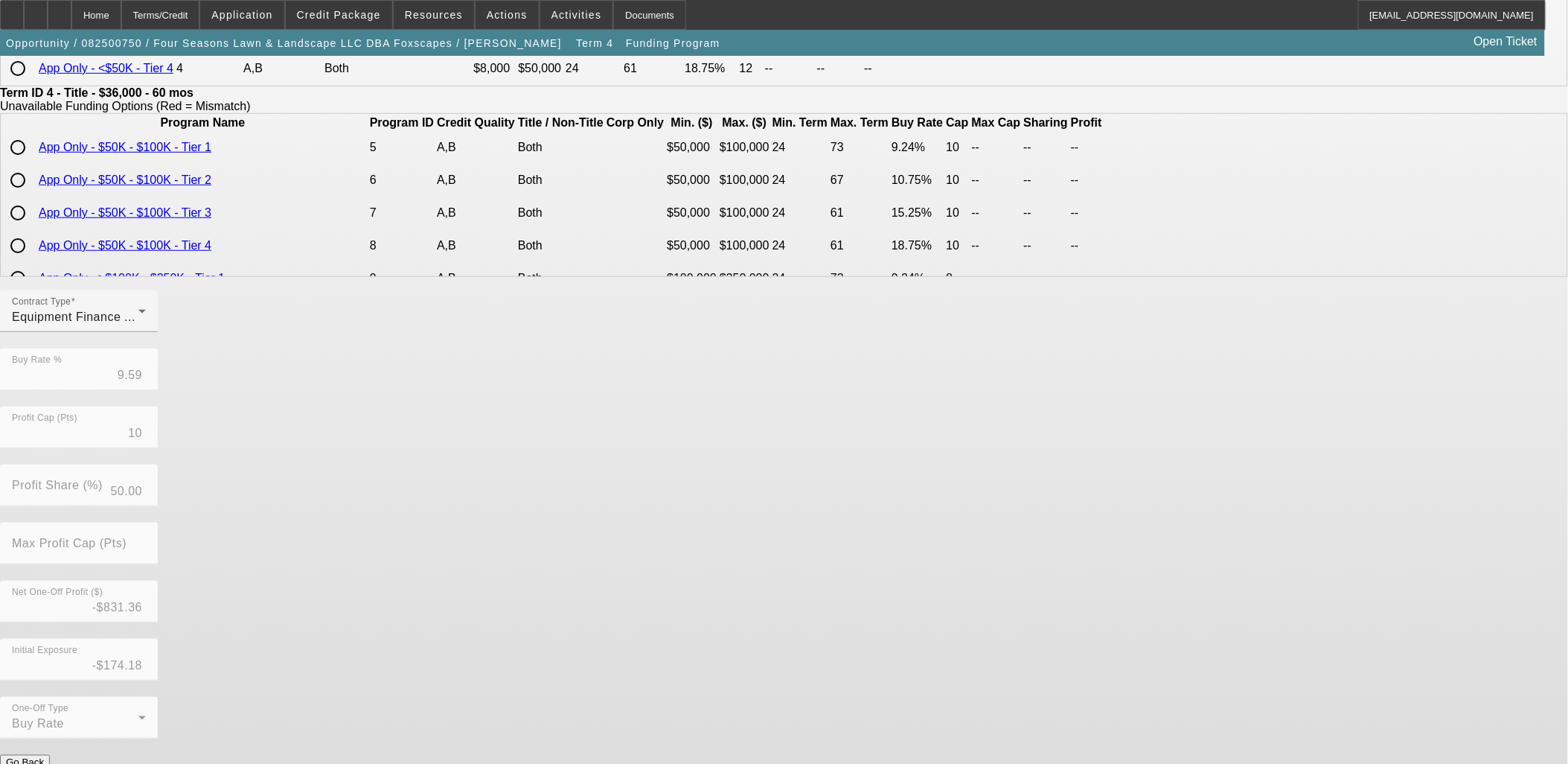
scroll to position [0, 0]
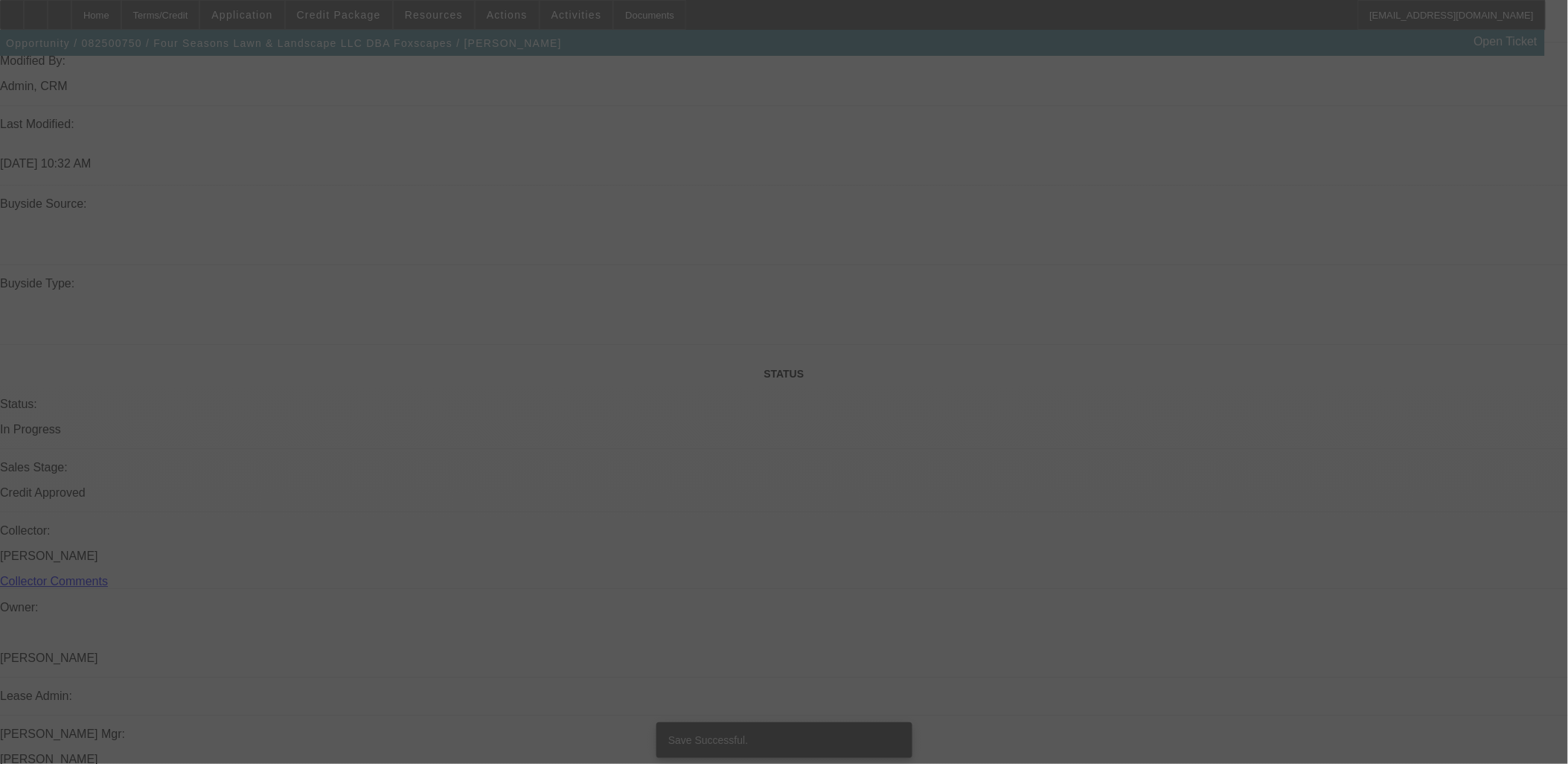
scroll to position [1368, 0]
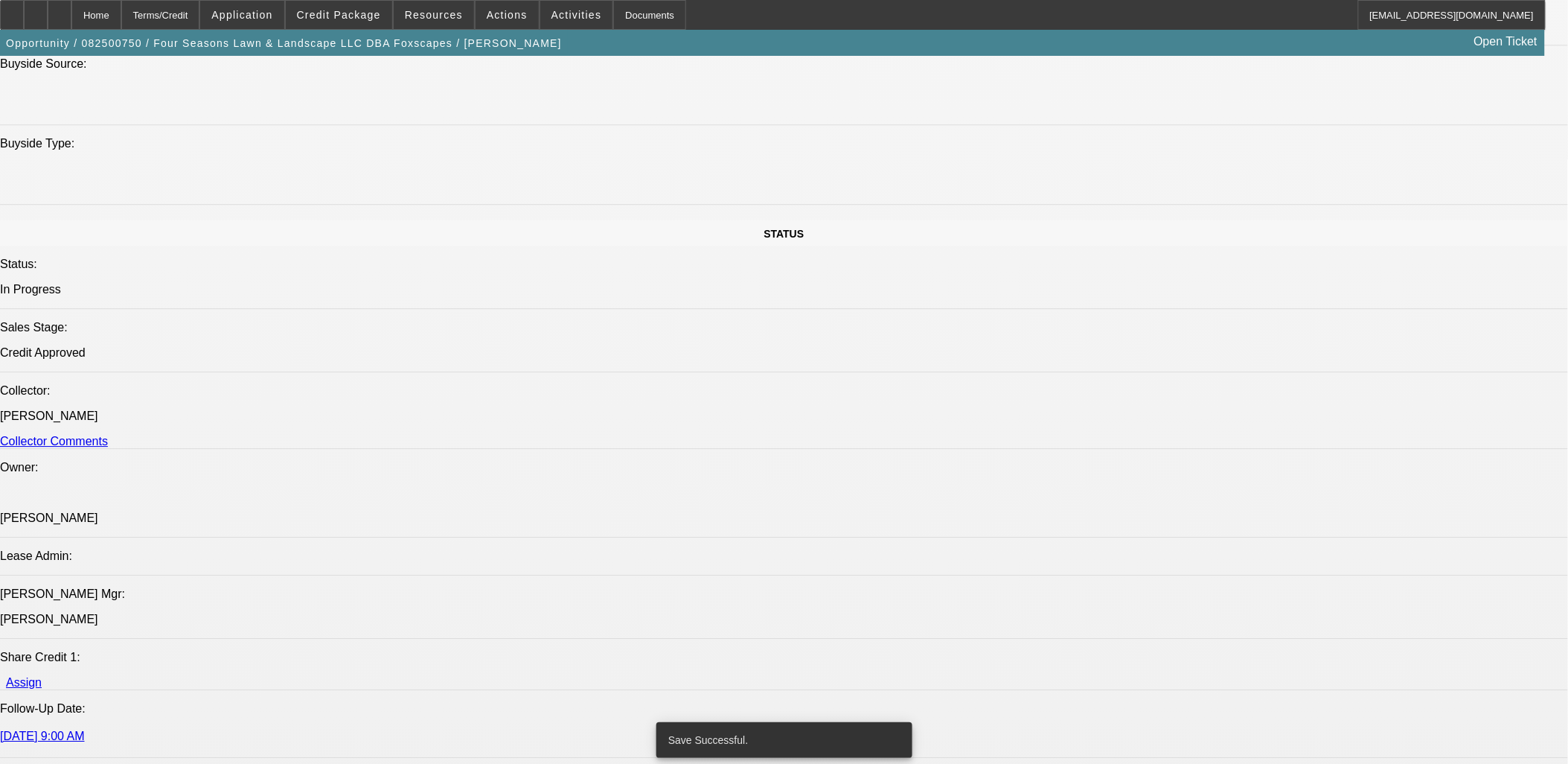
select select "0"
select select "6"
select select "0"
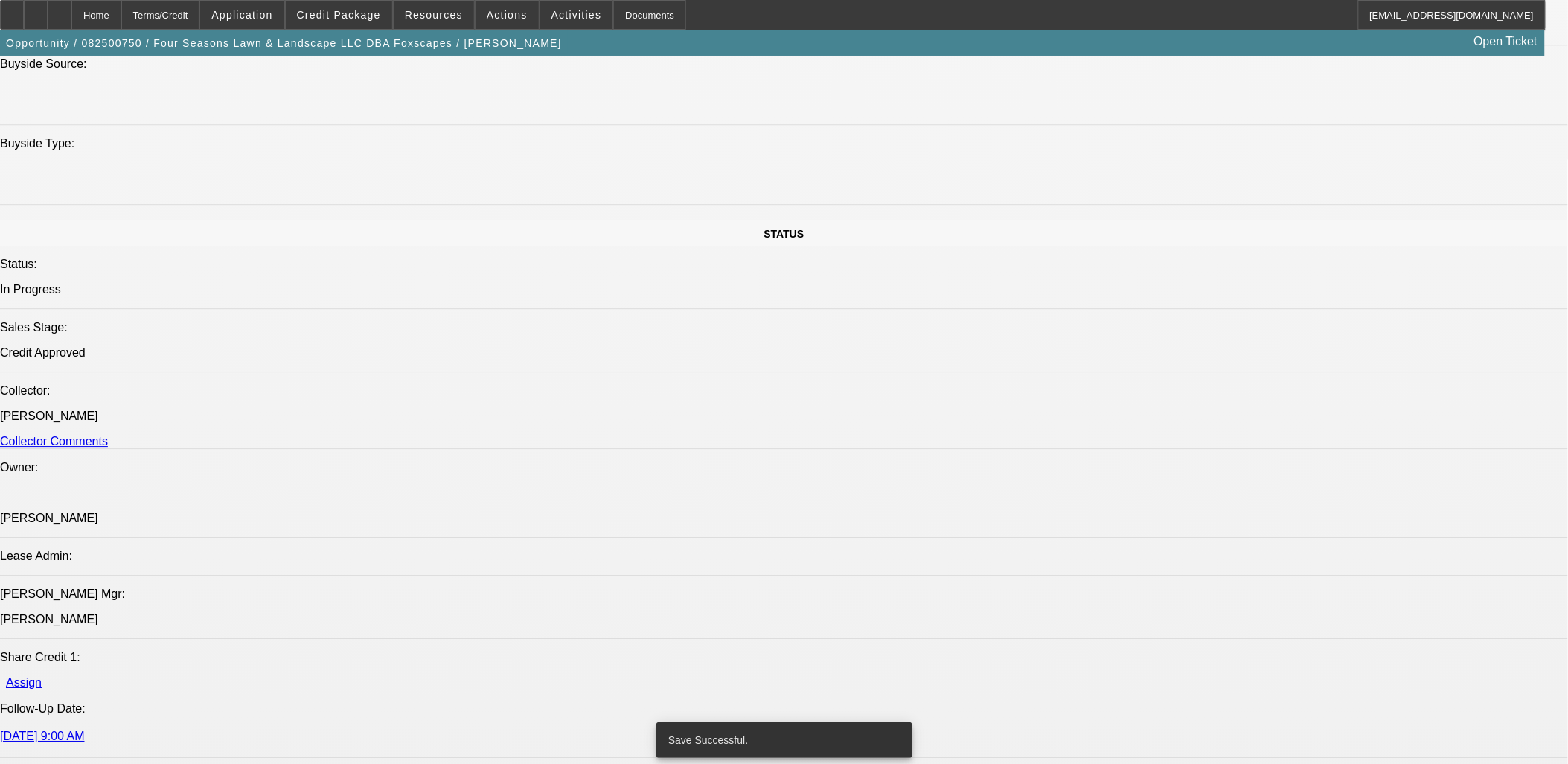
select select "0"
select select "6"
select select "0"
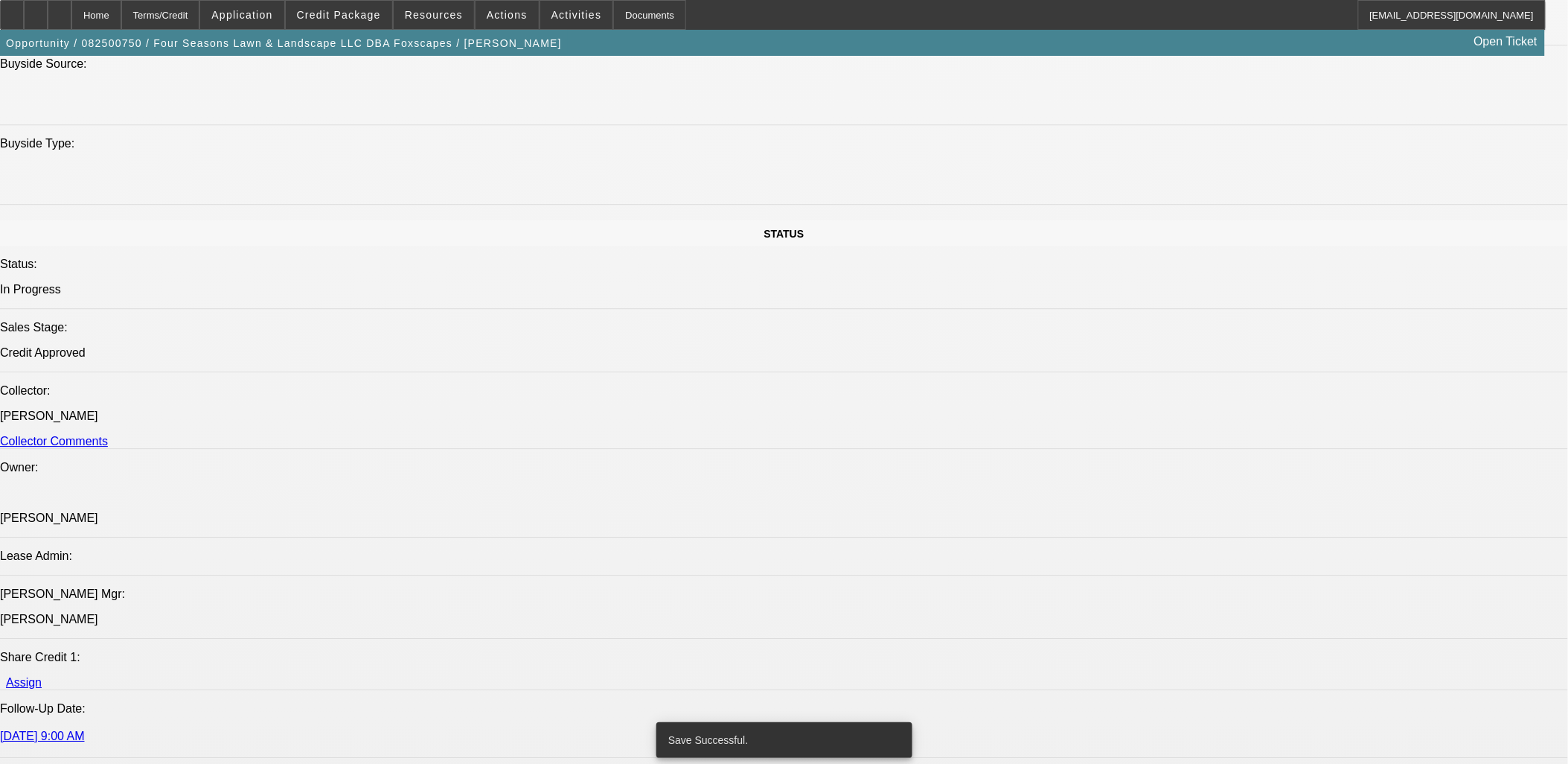
select select "0"
select select "6"
select select "0"
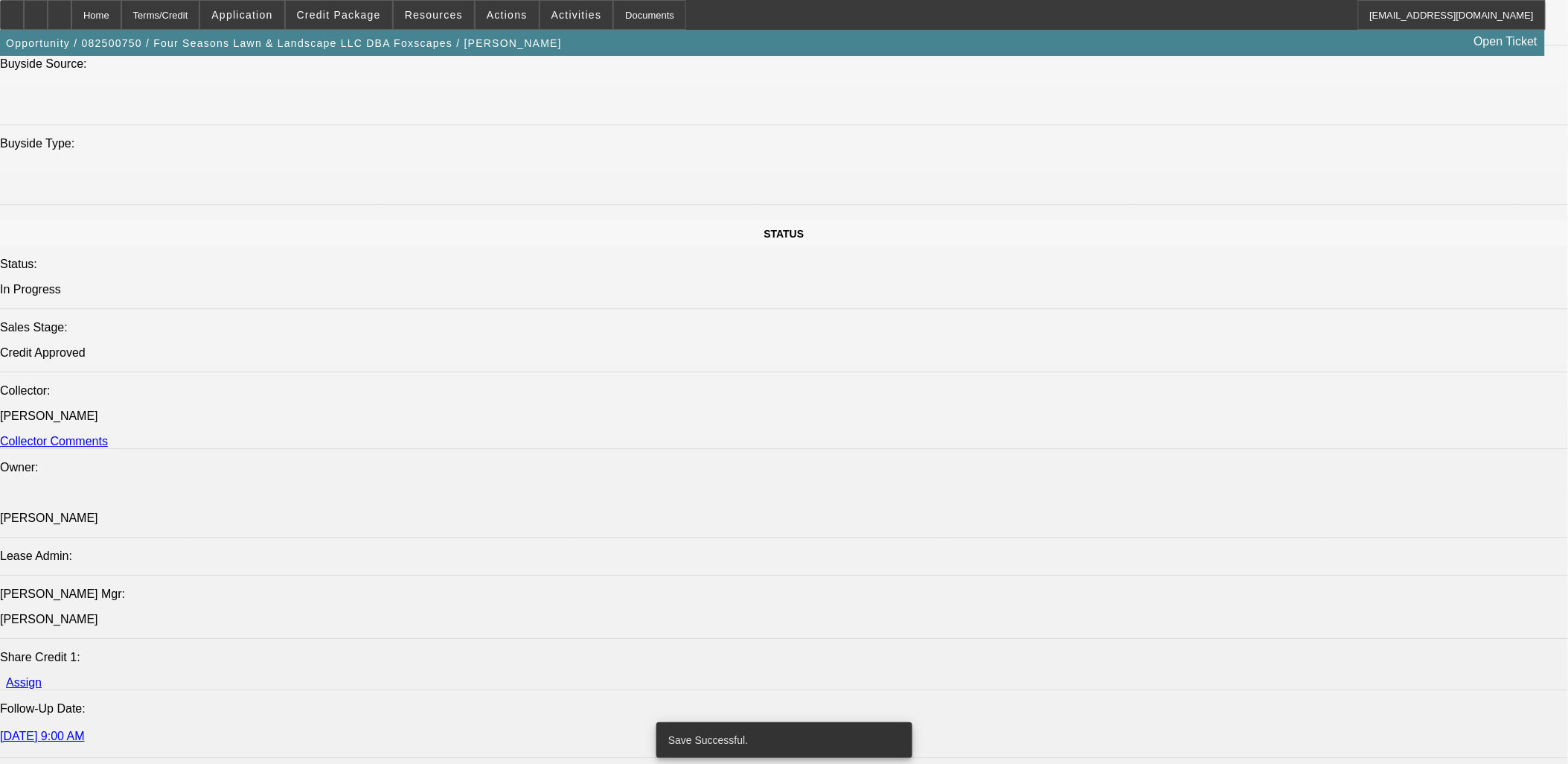
select select "6"
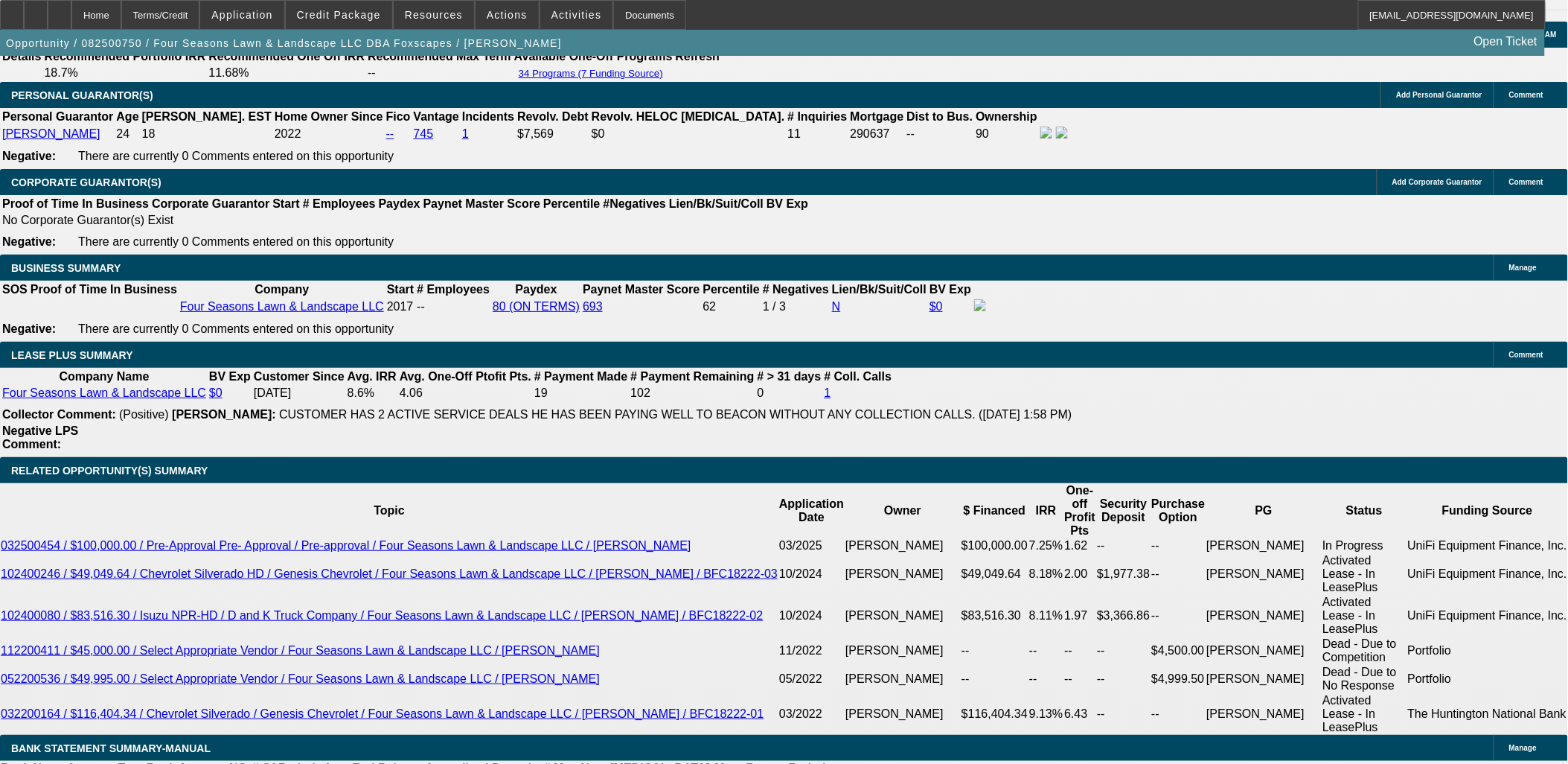
scroll to position [2175, 0]
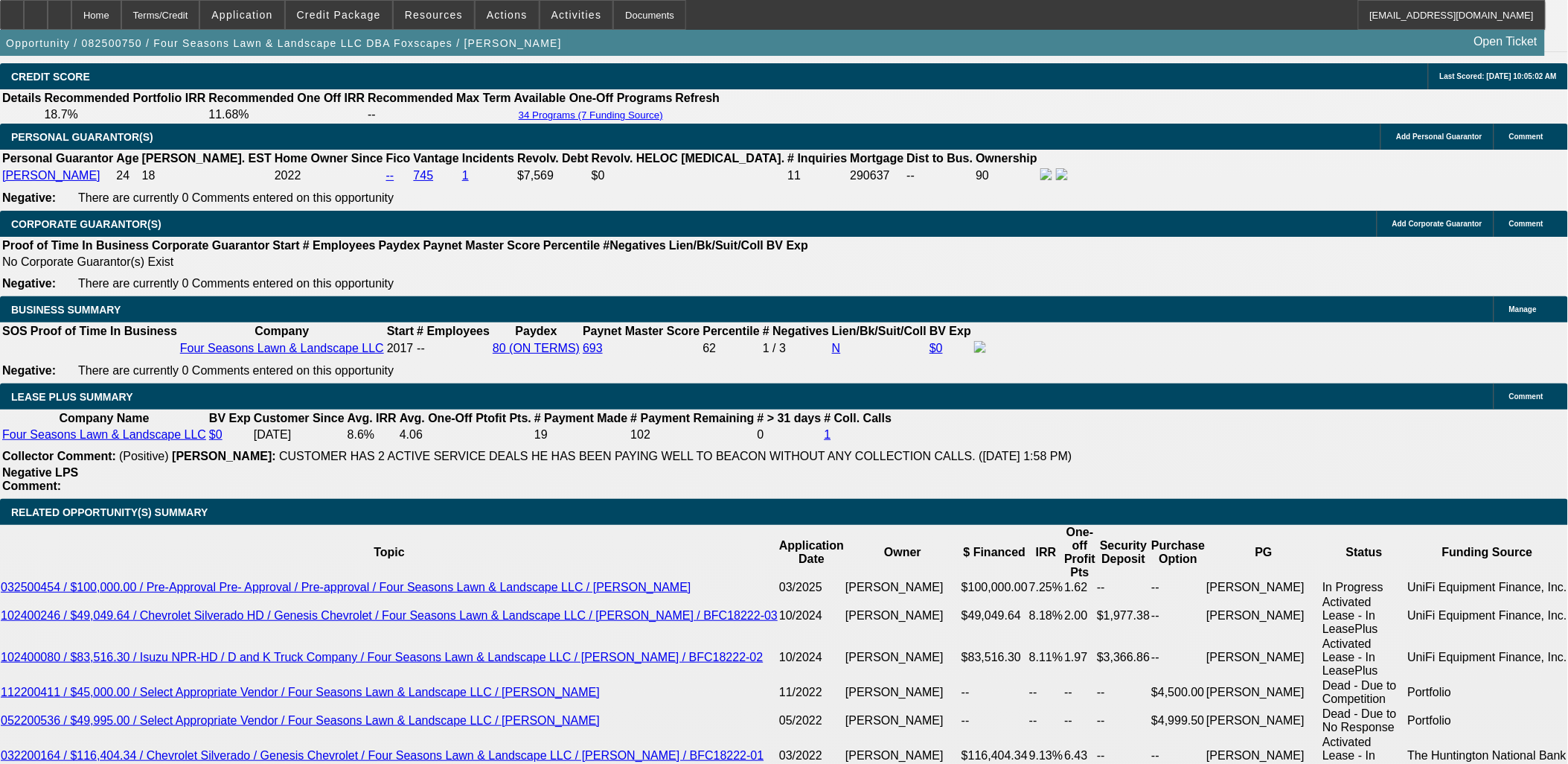
type input "UNKNOWN"
type input "9."
type input "$747.30"
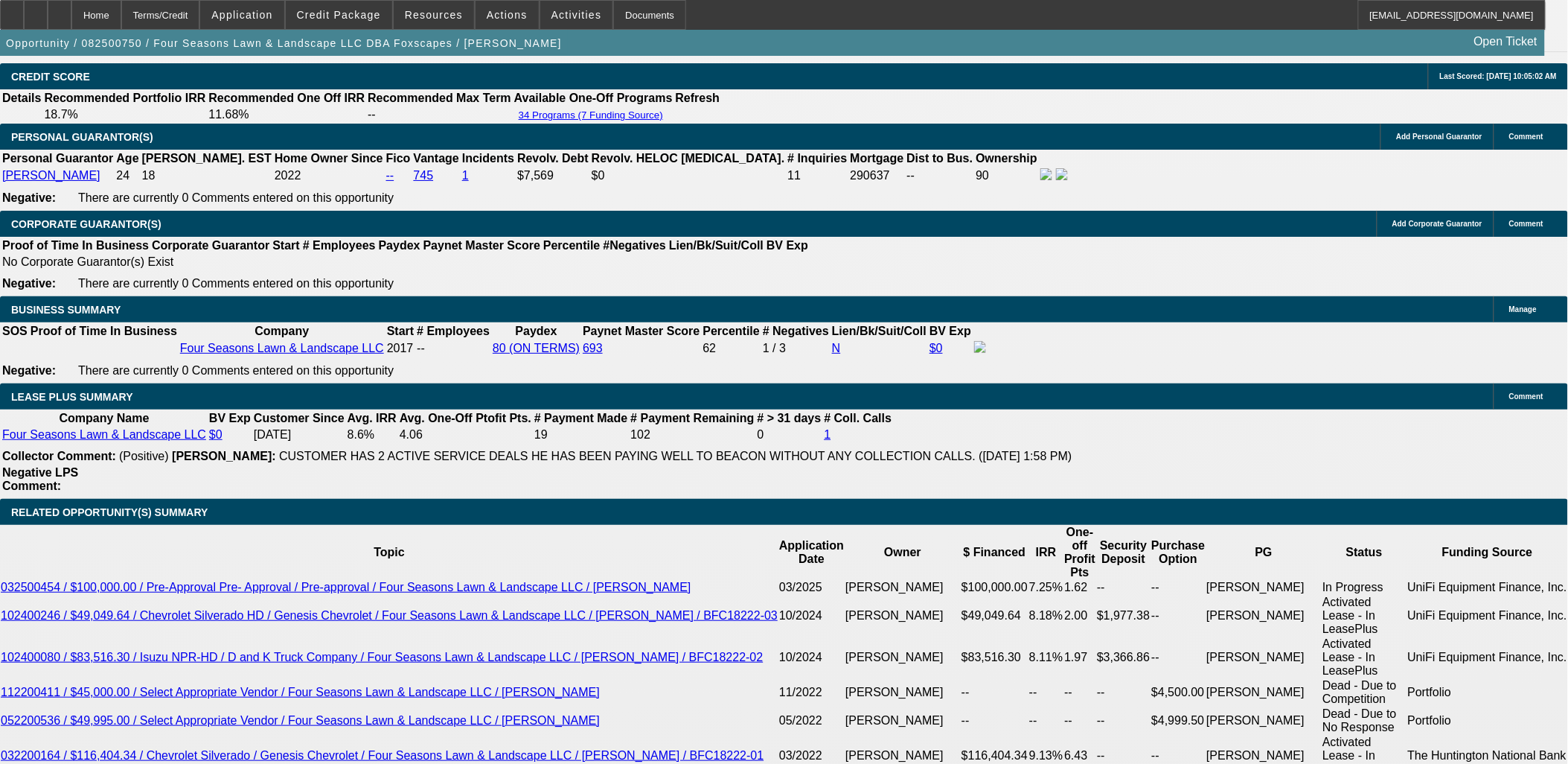
type input "9.5"
type input "$756.07"
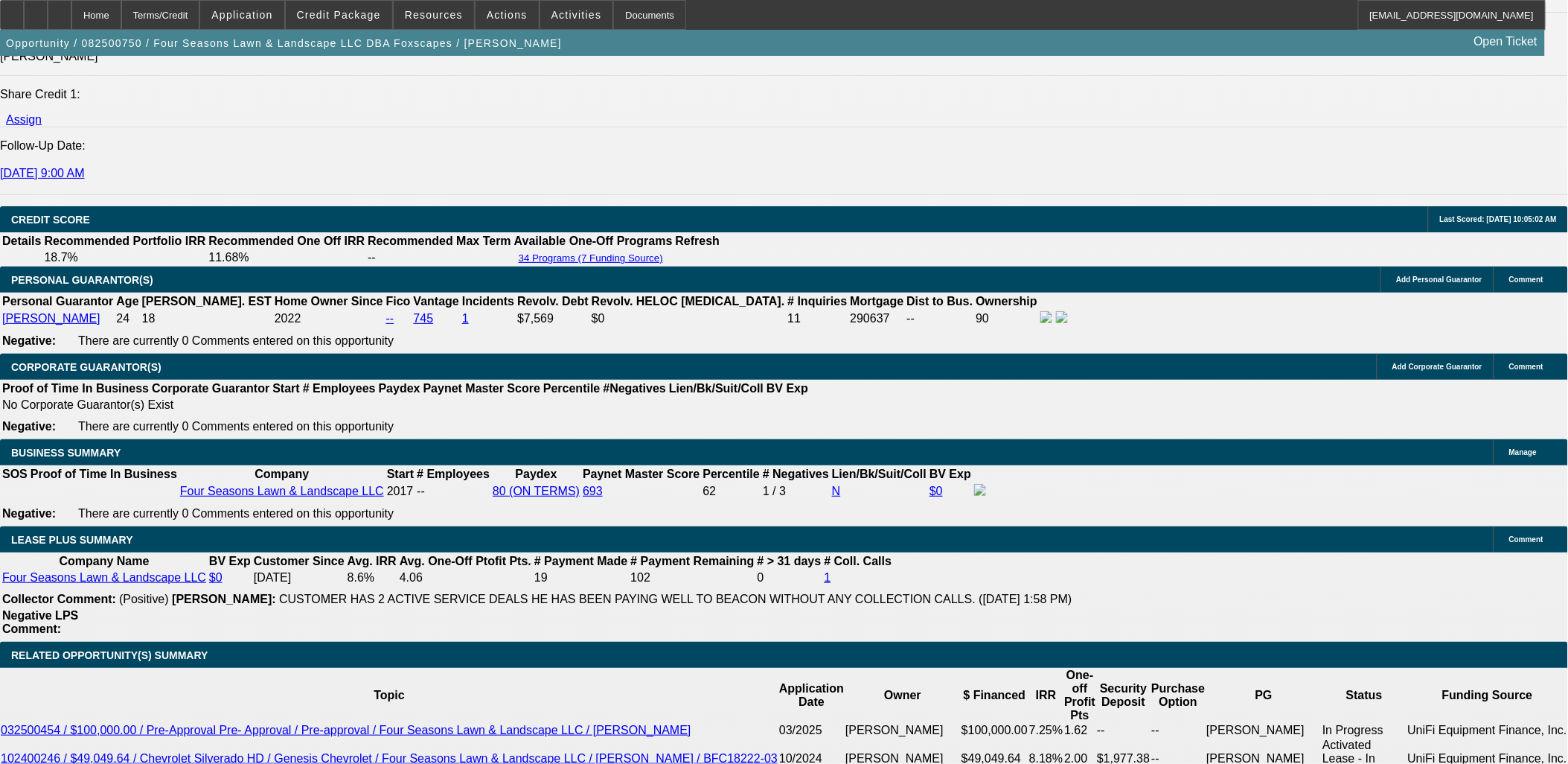
scroll to position [2010, 0]
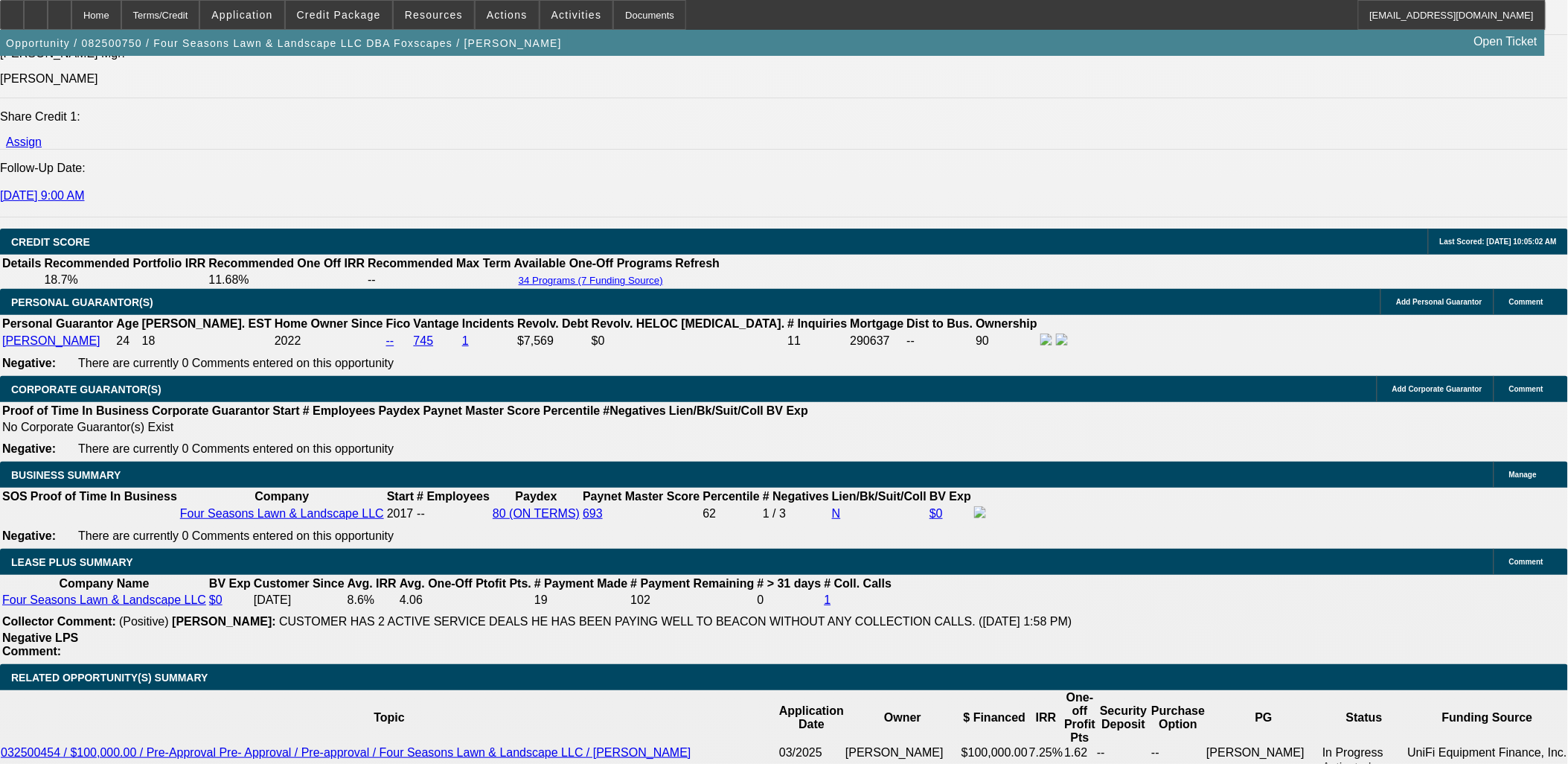
type input "9.5"
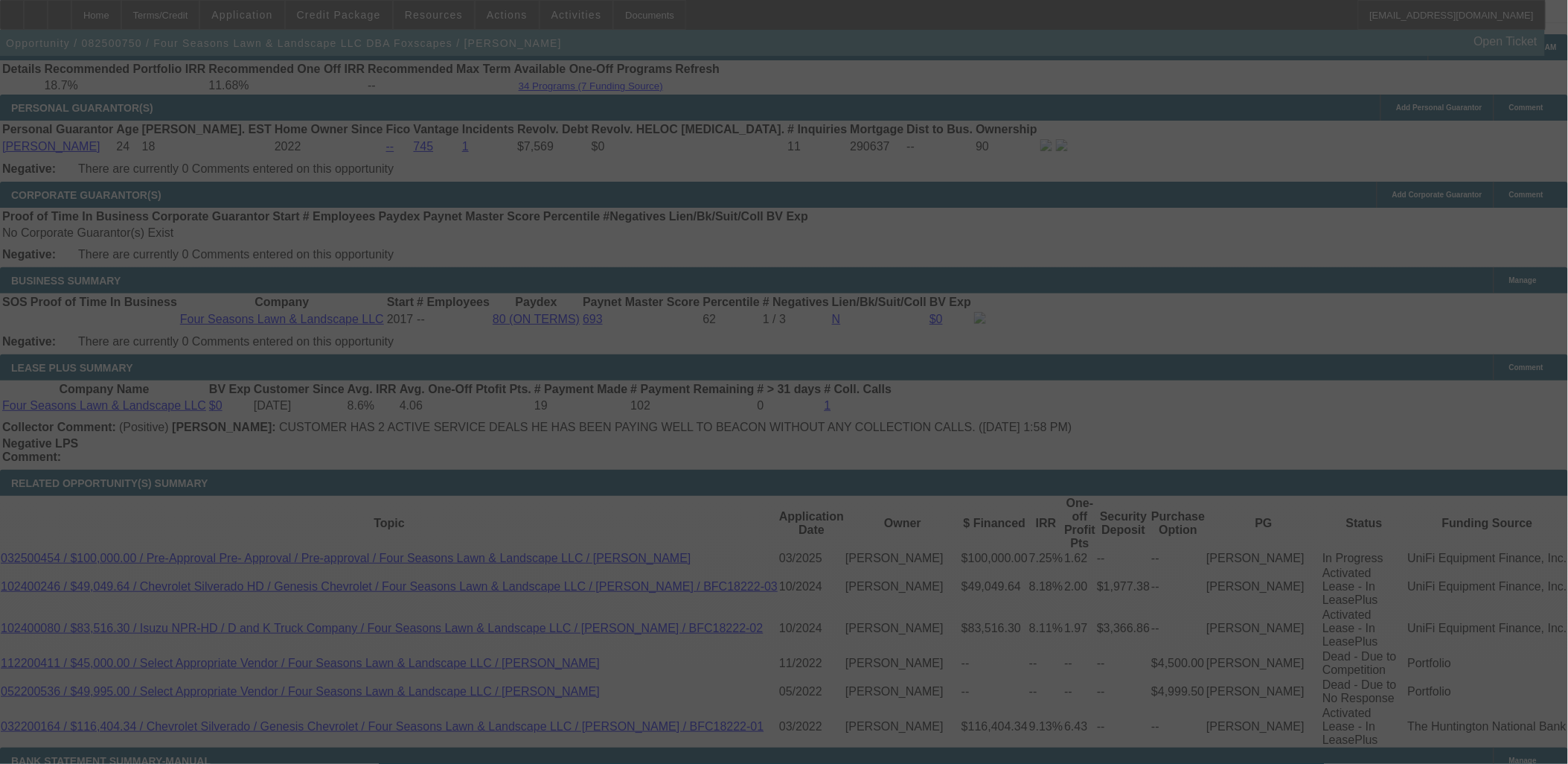
scroll to position [2175, 0]
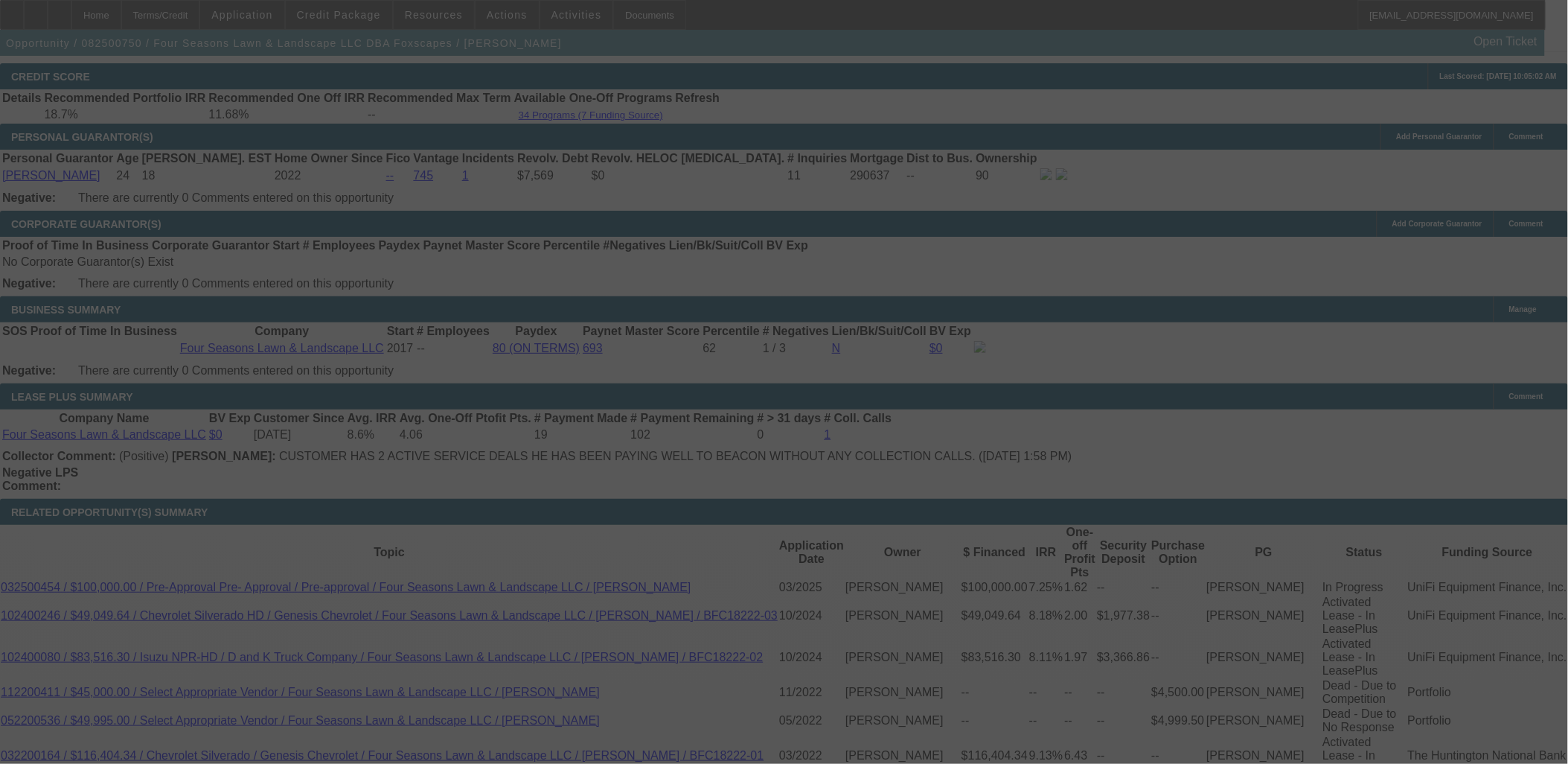
select select "0"
select select "6"
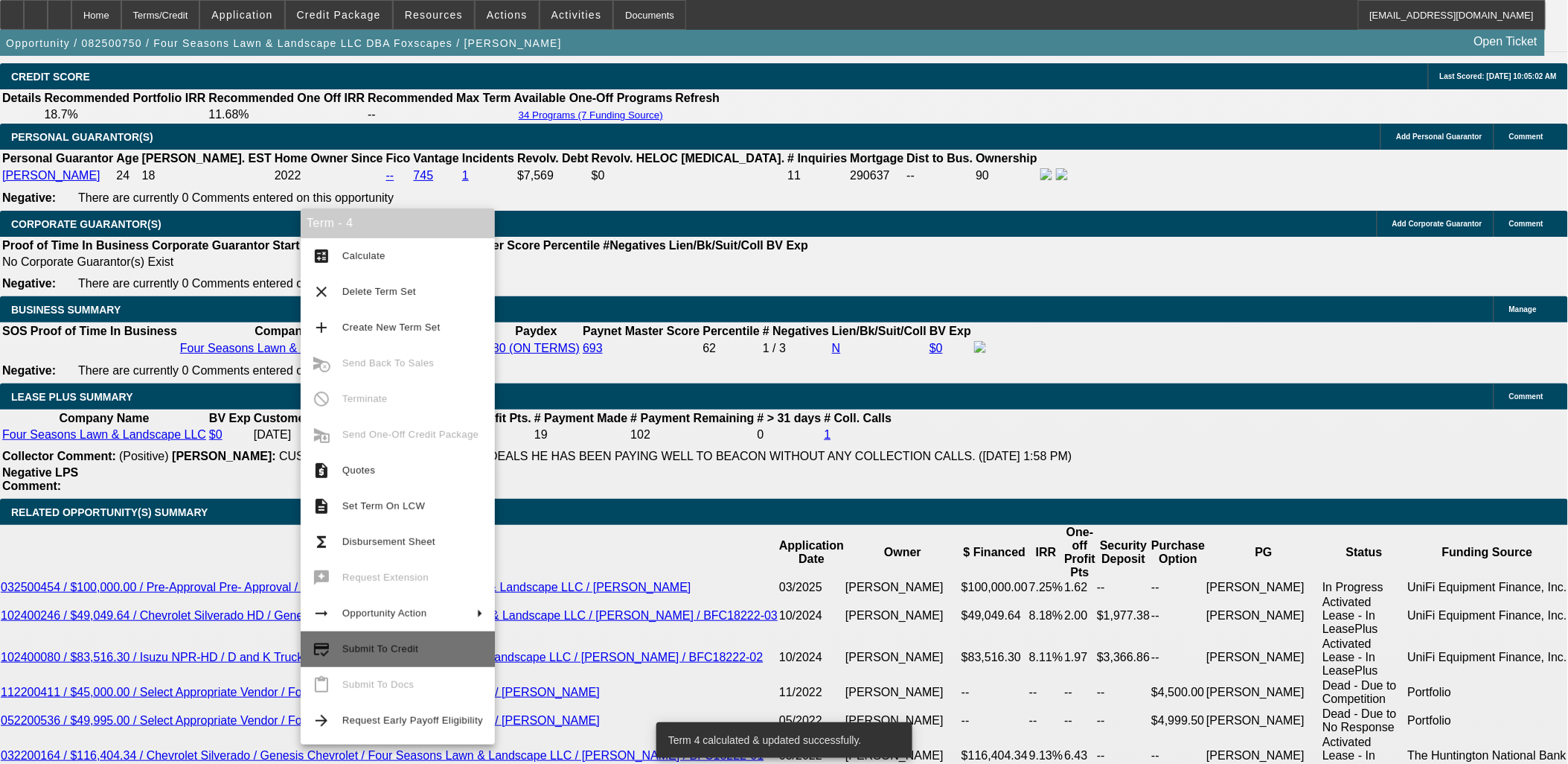
click at [404, 655] on span "Submit To Credit" at bounding box center [413, 649] width 141 height 18
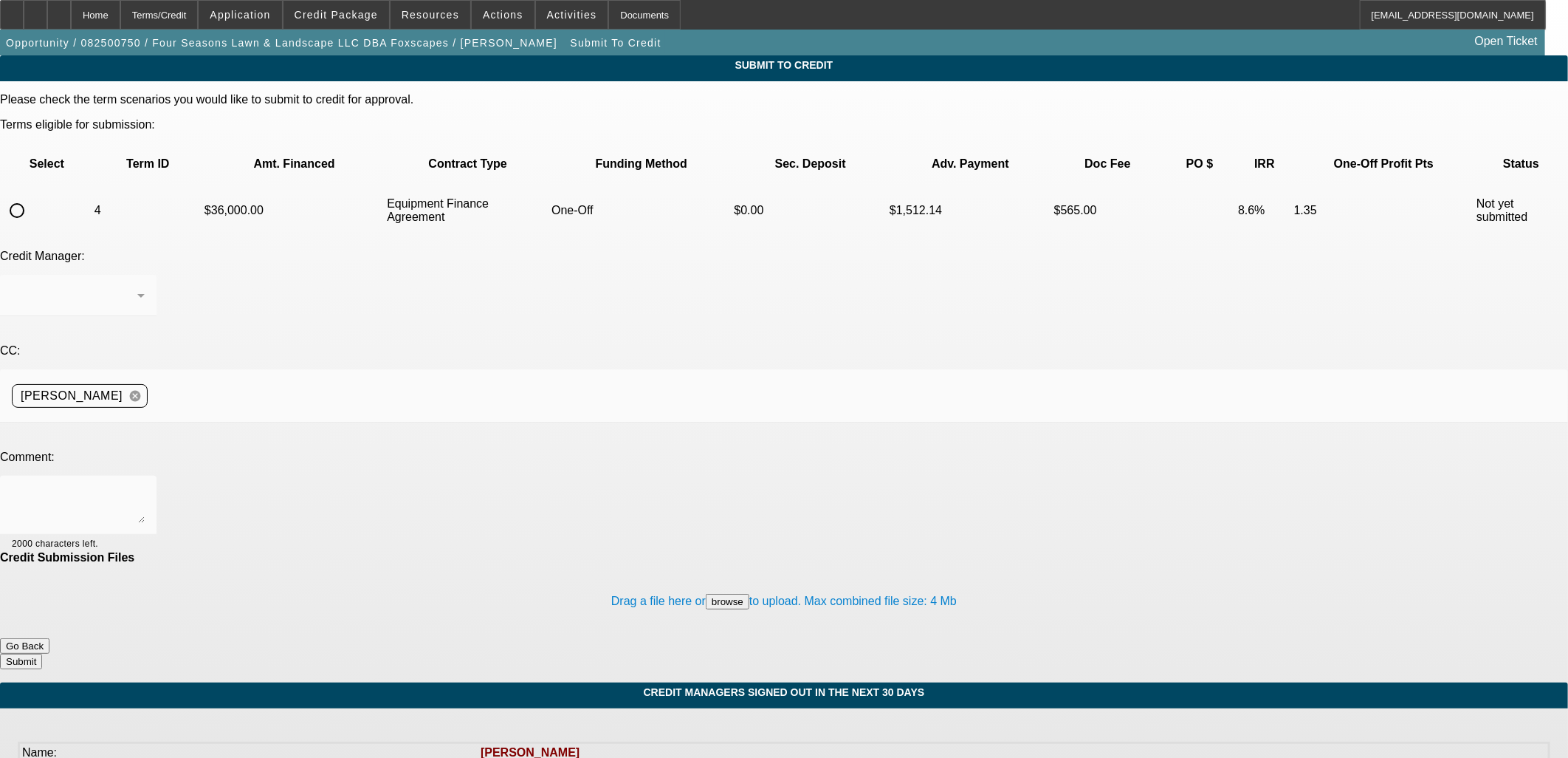
click at [32, 196] on input "radio" at bounding box center [17, 211] width 30 height 30
radio input "true"
click at [144, 487] on textarea at bounding box center [79, 505] width 133 height 36
type textarea "Guy is rate sensitive can we see if Channel will take it then do a rate excepti…"
click at [42, 654] on button "Submit" at bounding box center [21, 661] width 42 height 16
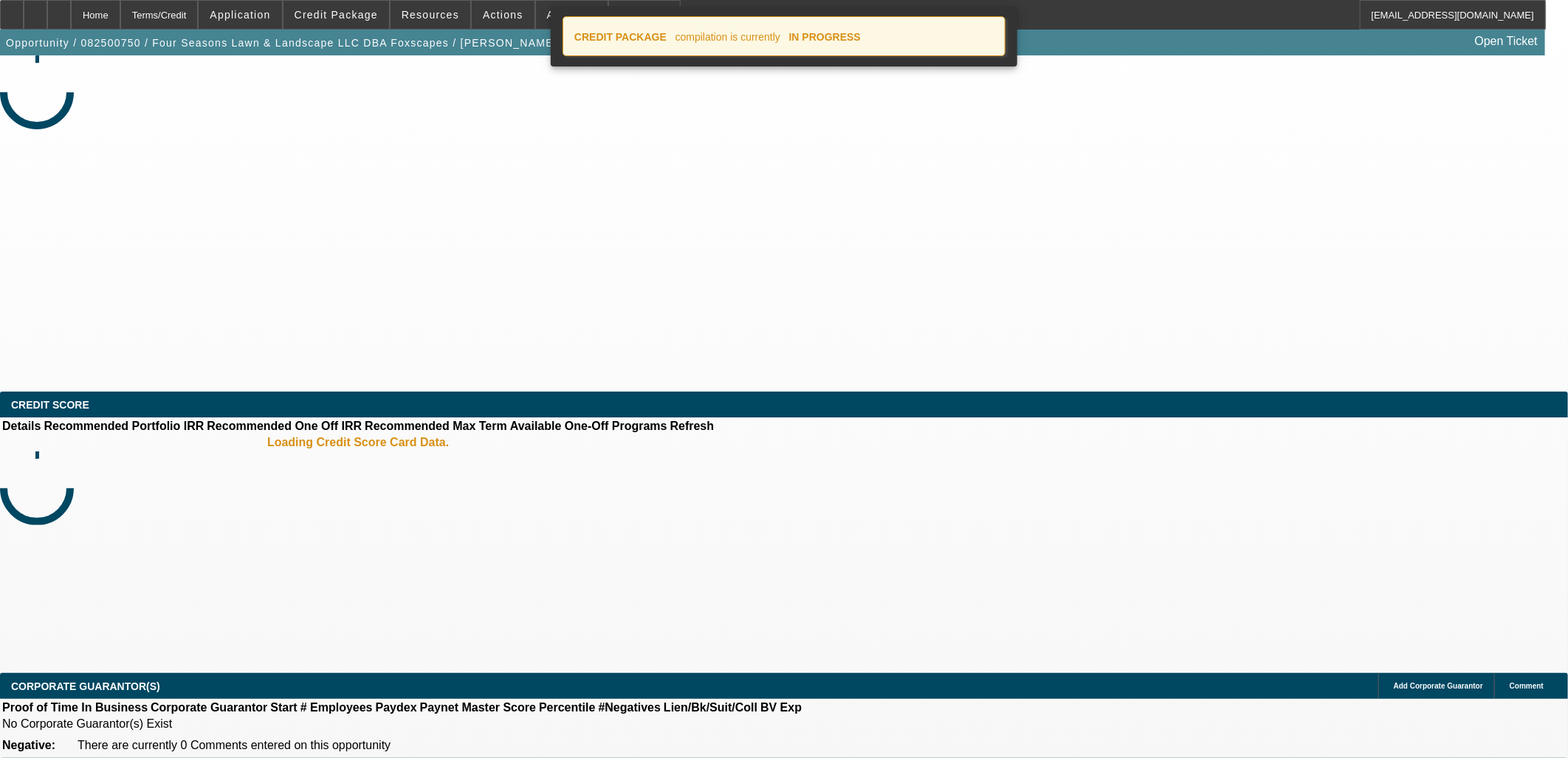
select select "0"
select select "6"
select select "0"
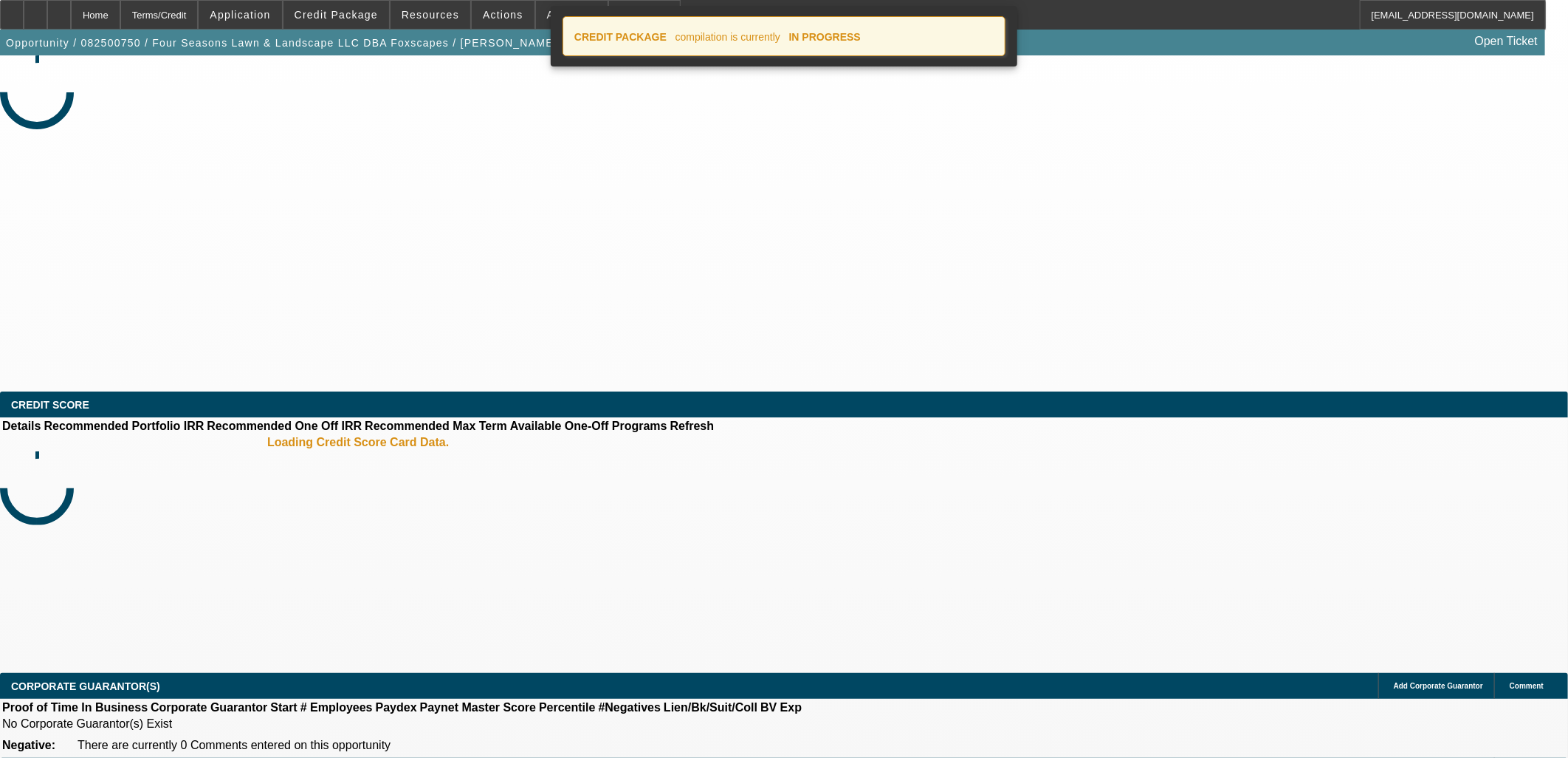
select select "0"
select select "6"
select select "0"
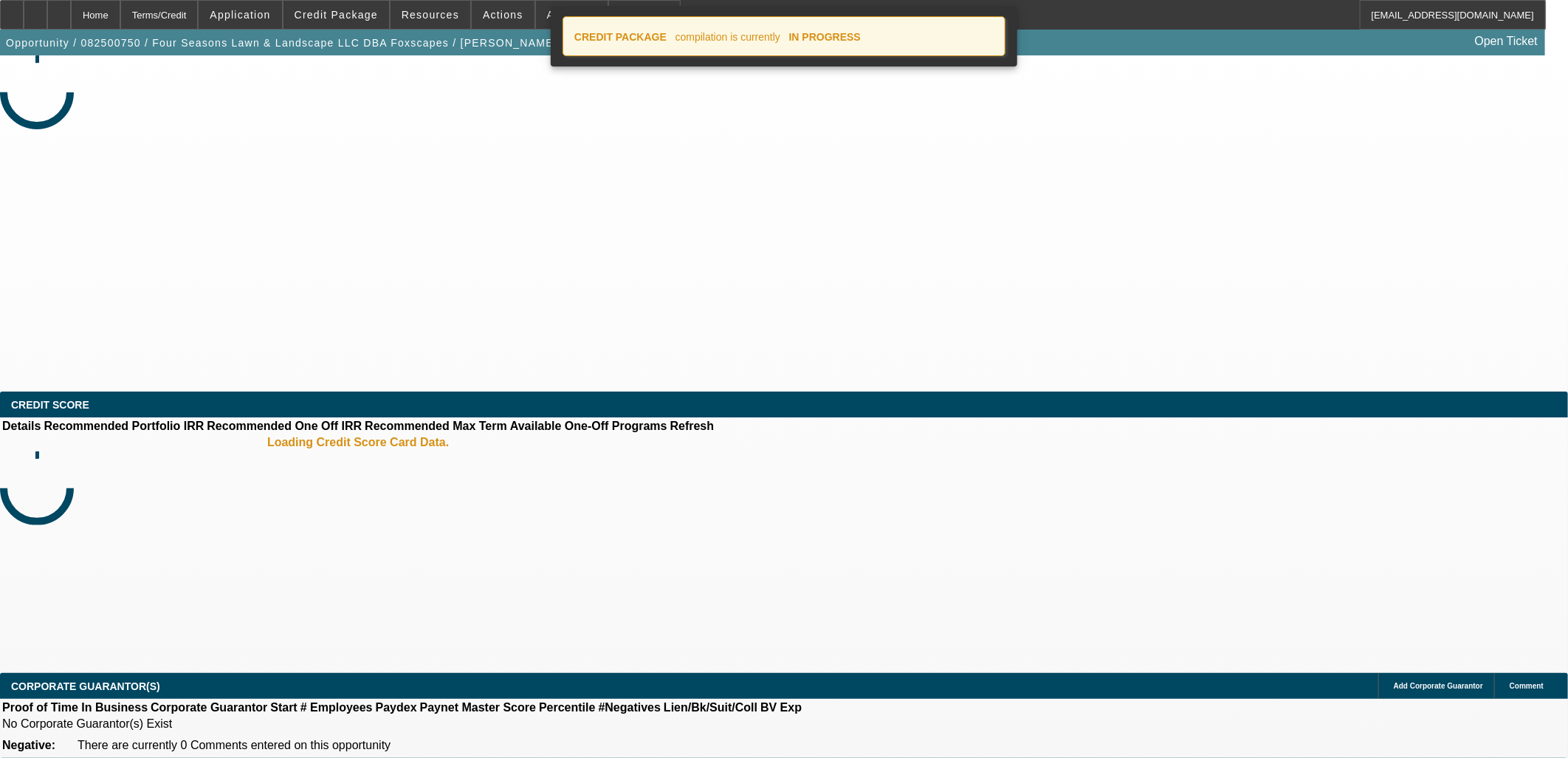
select select "0"
select select "6"
select select "0"
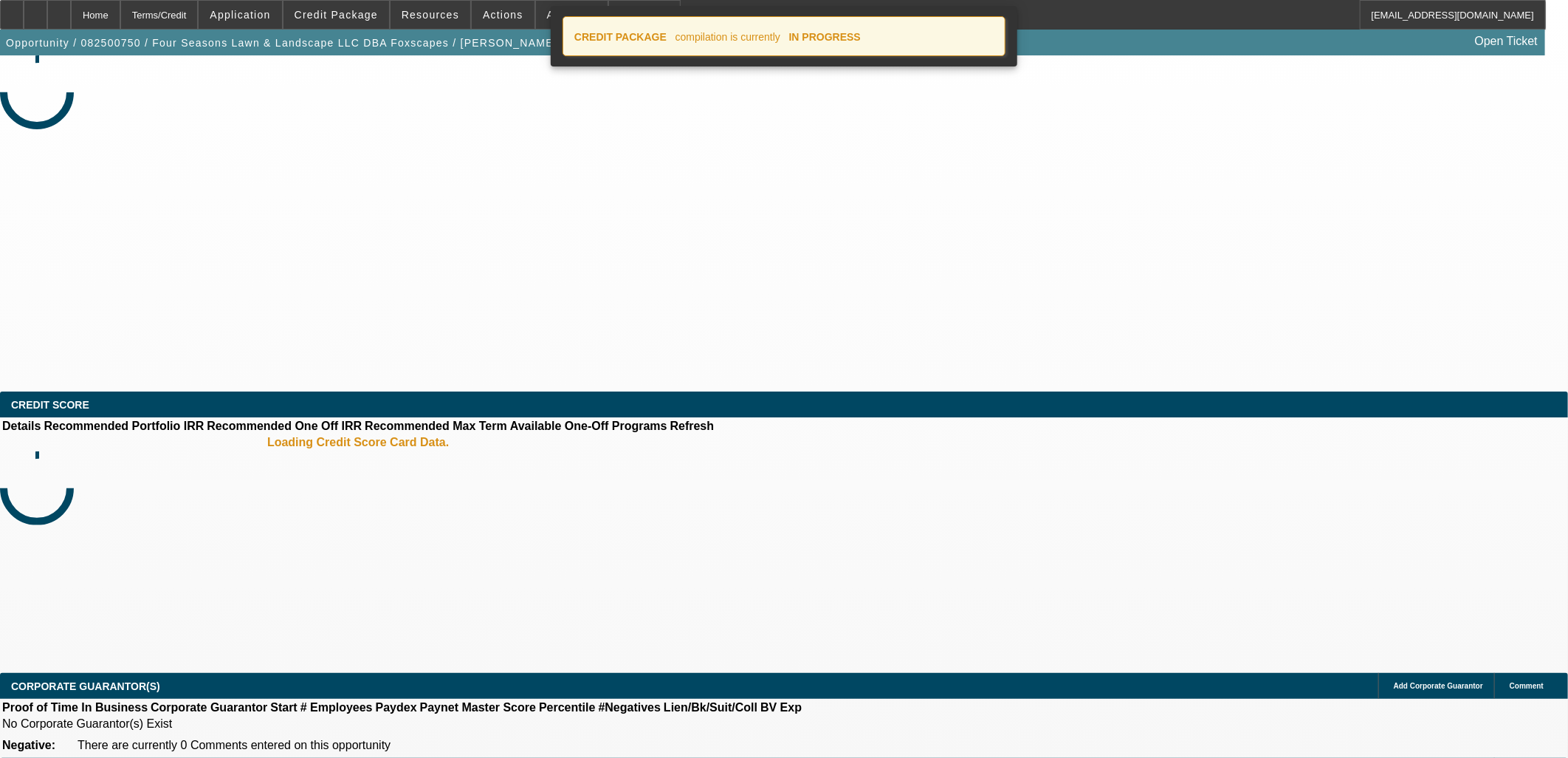
select select "6"
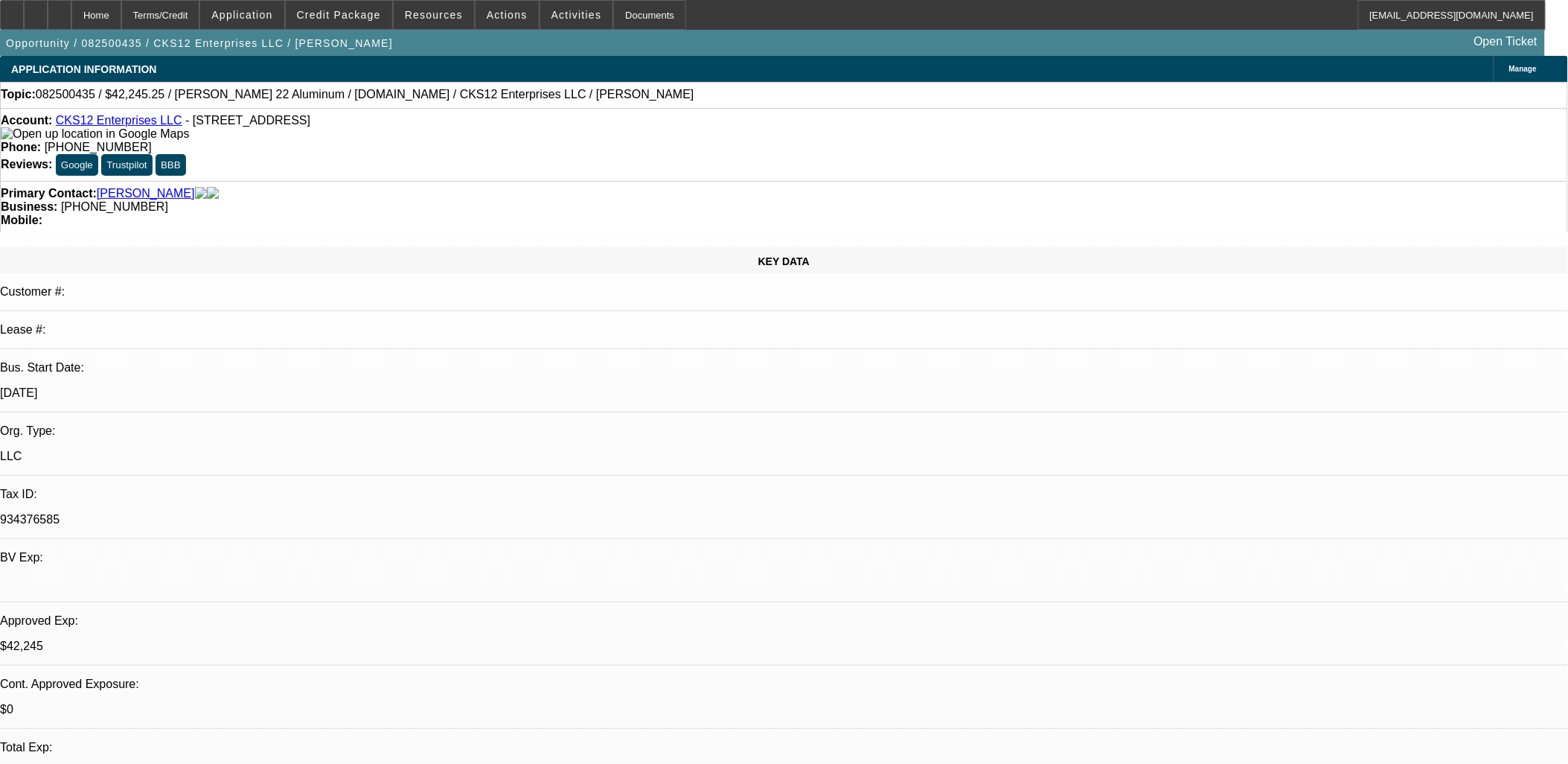
select select "0"
select select "2"
select select "0.1"
select select "0"
select select "2"
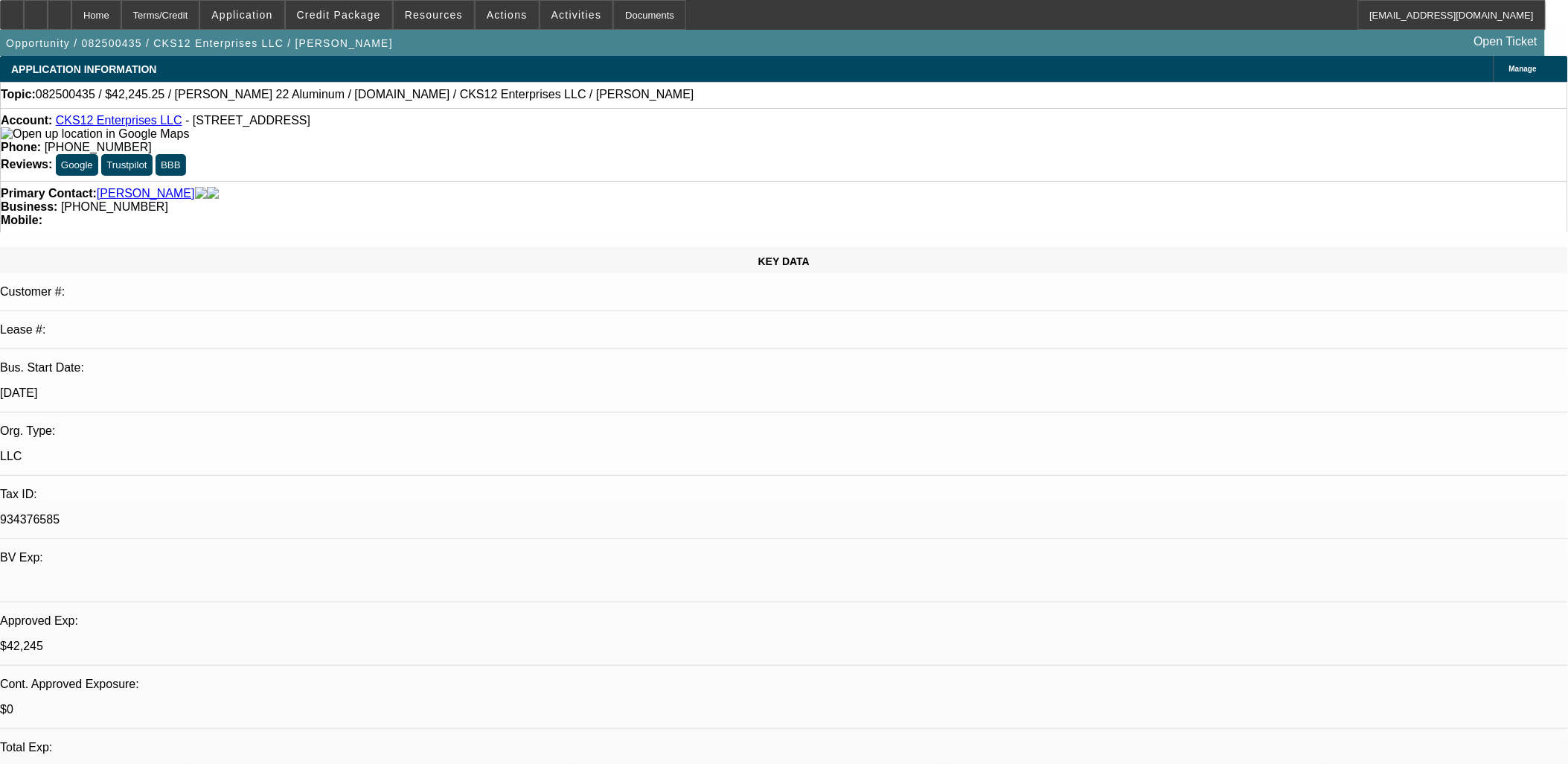
select select "0.1"
select select "0"
select select "2"
select select "0.1"
select select "0"
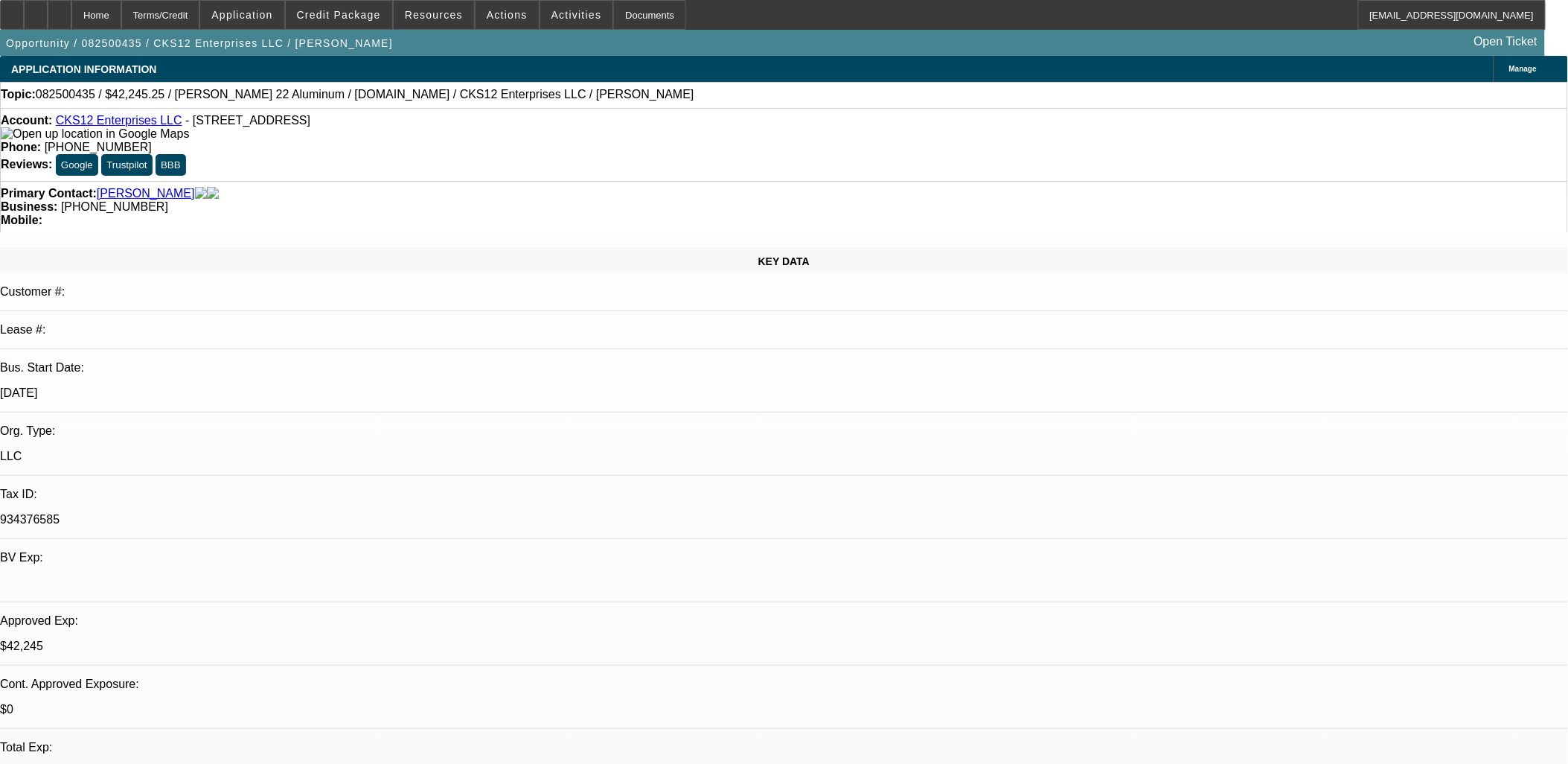
select select "2"
select select "0.1"
select select "1"
select select "2"
select select "4"
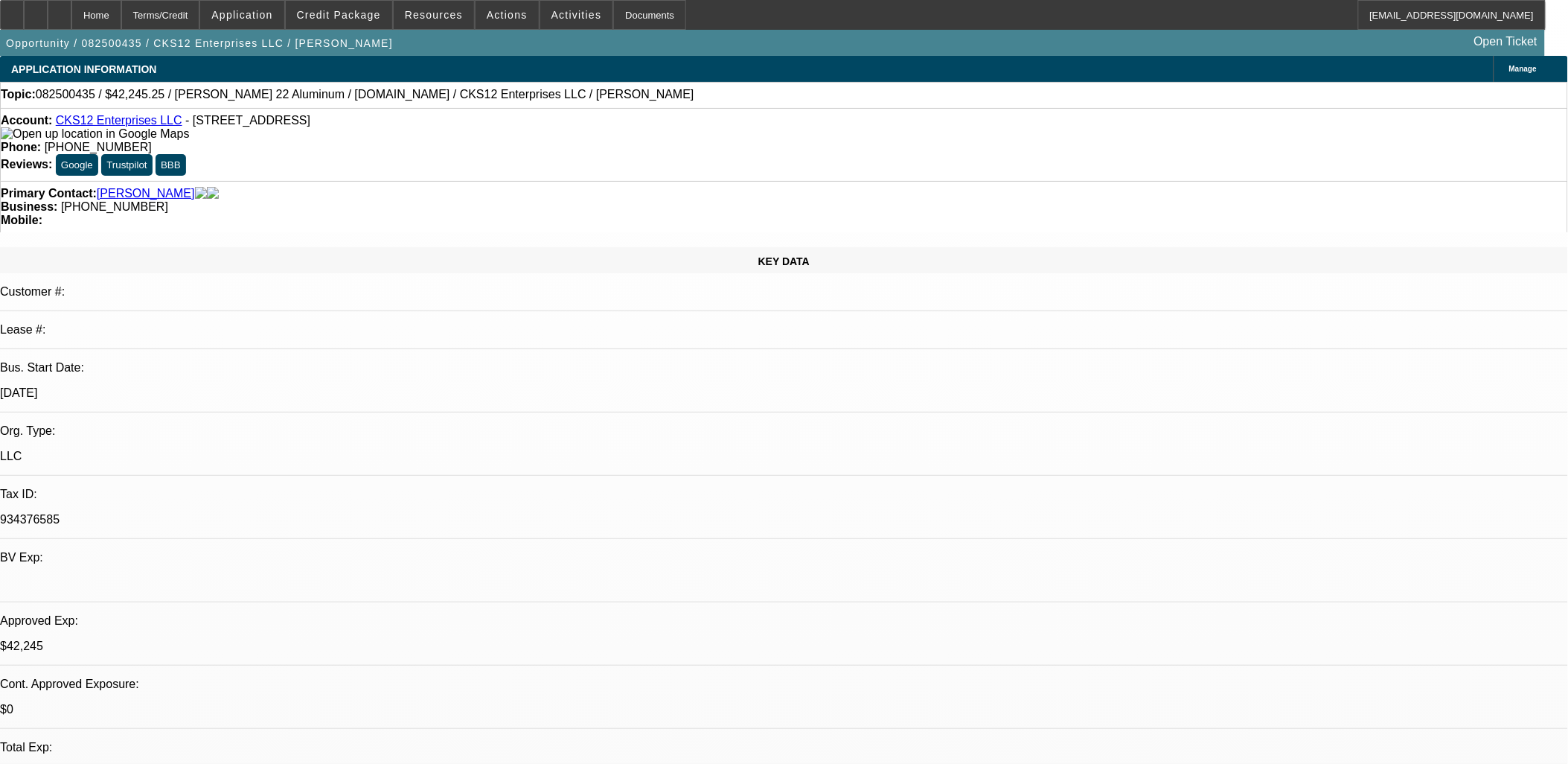
select select "1"
select select "2"
select select "4"
select select "1"
select select "2"
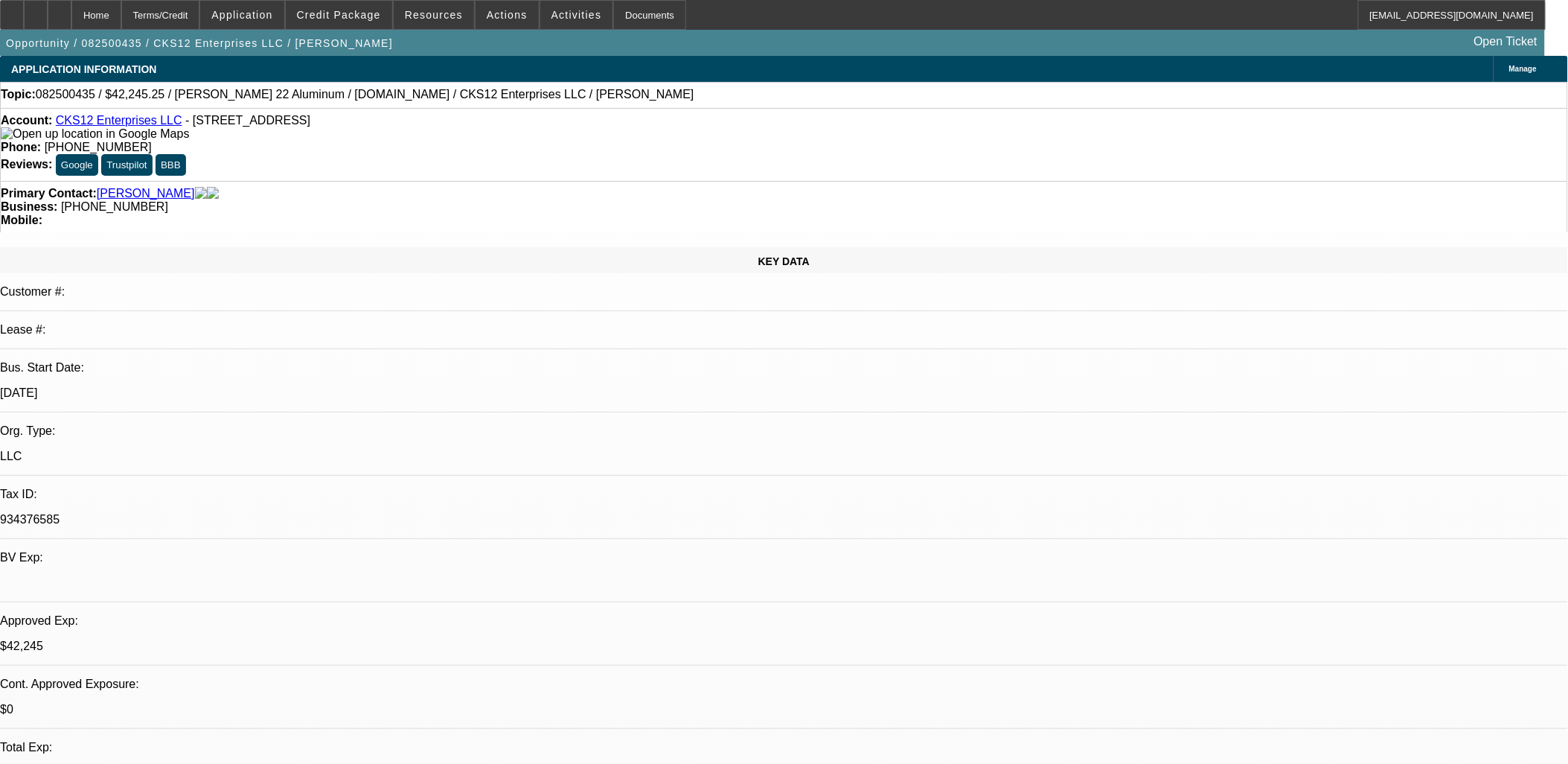
select select "4"
select select "1"
select select "2"
select select "4"
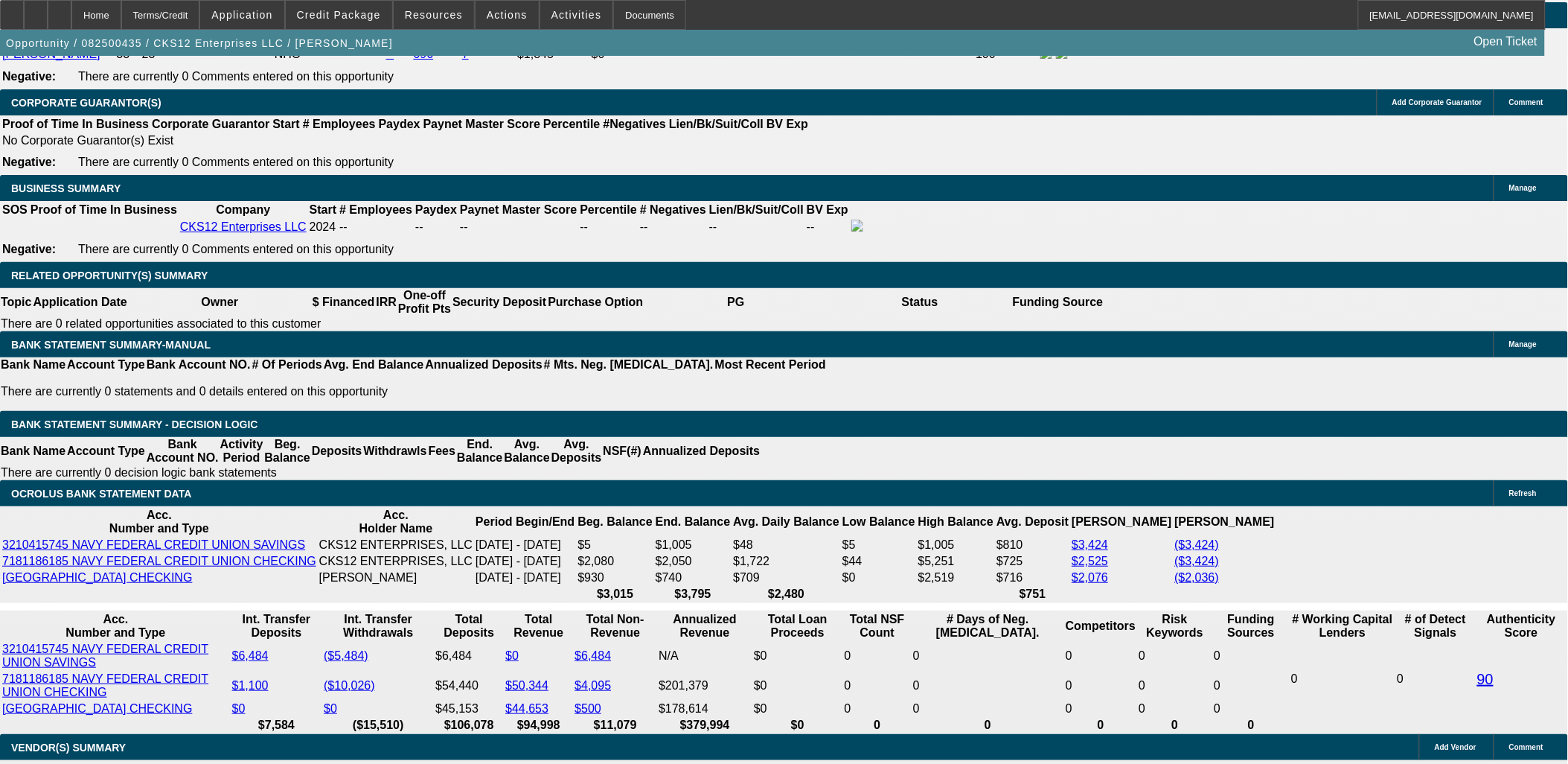
scroll to position [2316, 0]
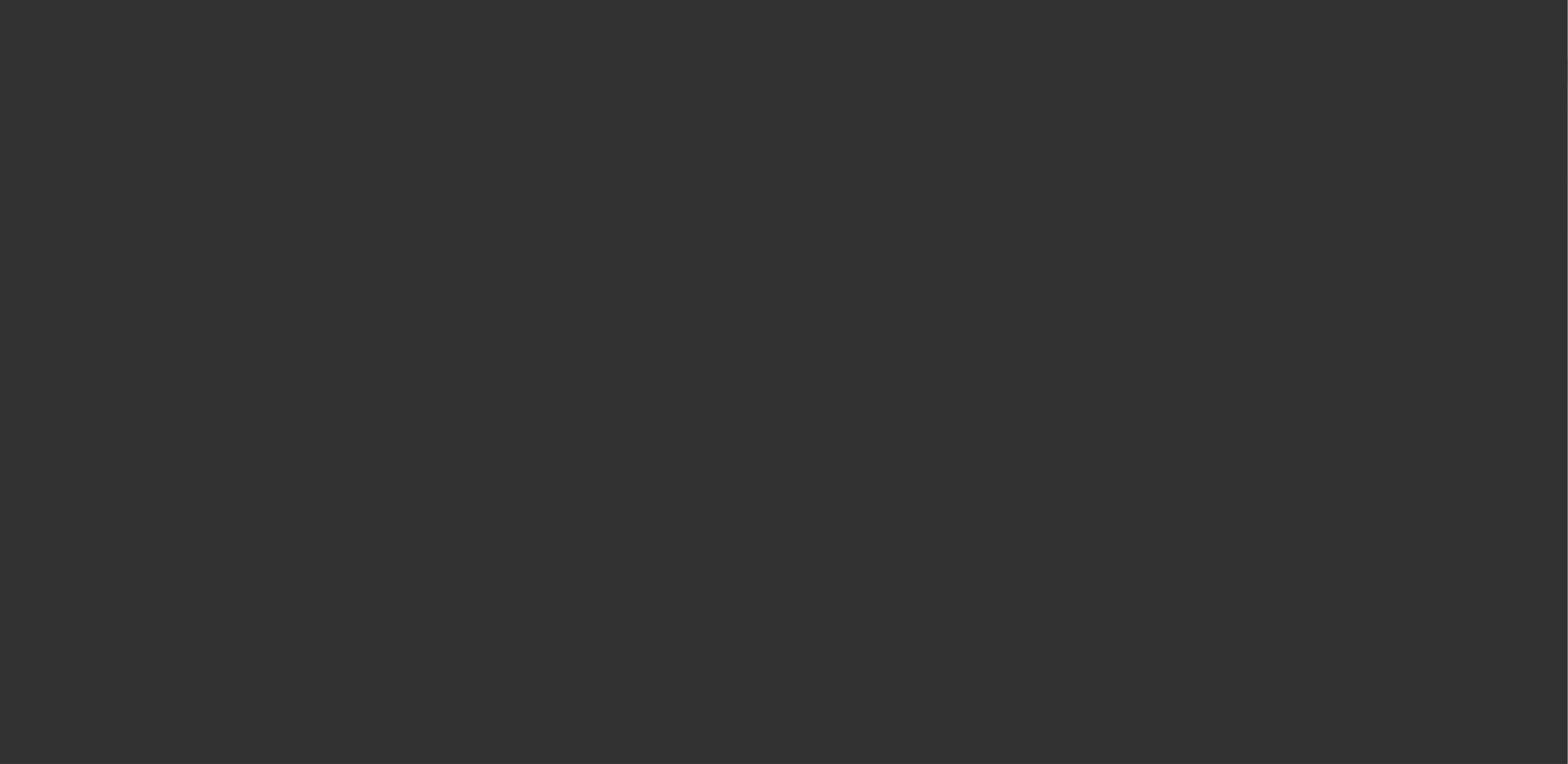
select select "0"
select select "2"
select select "0.1"
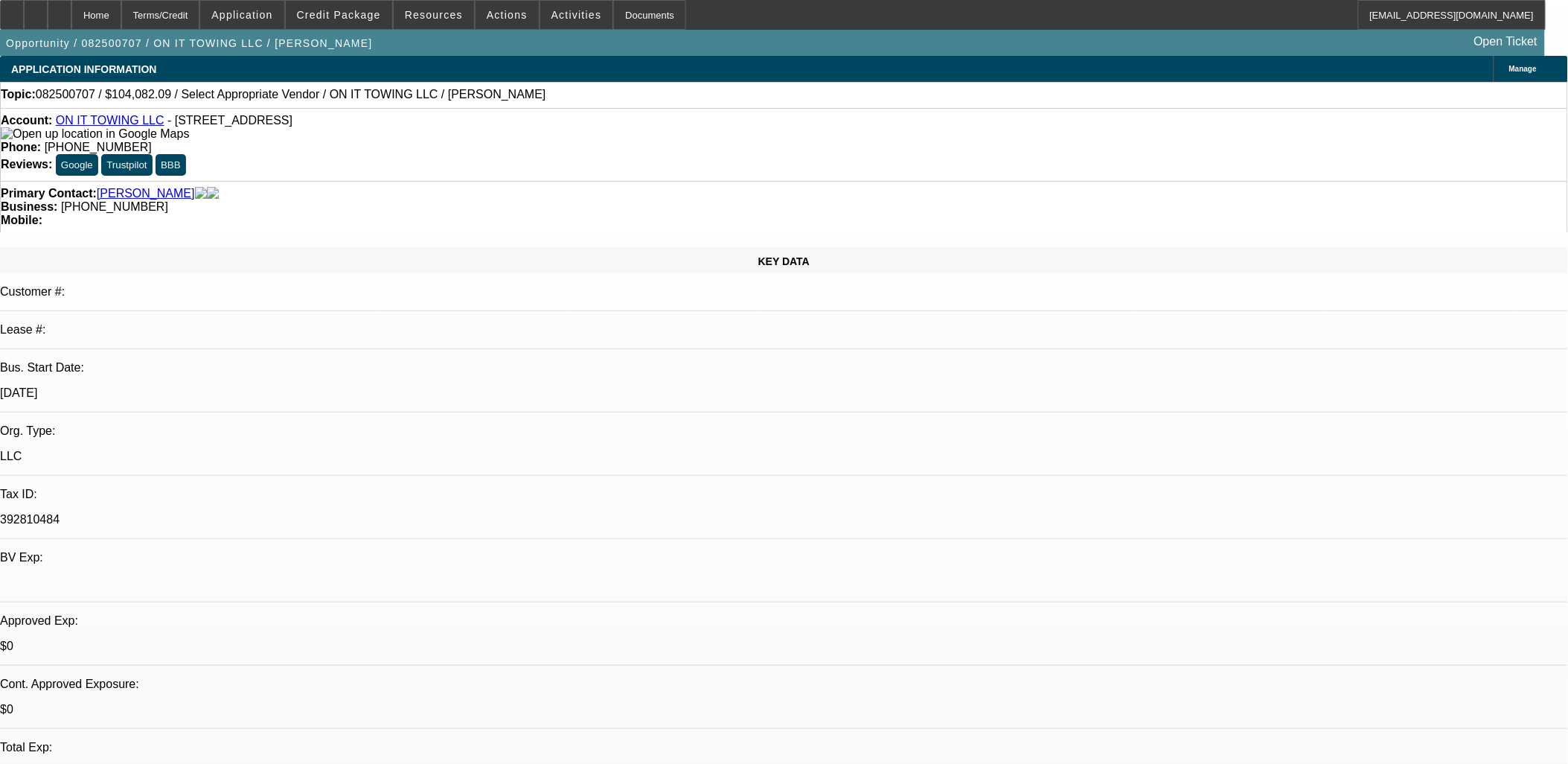
select select "1"
select select "2"
select select "4"
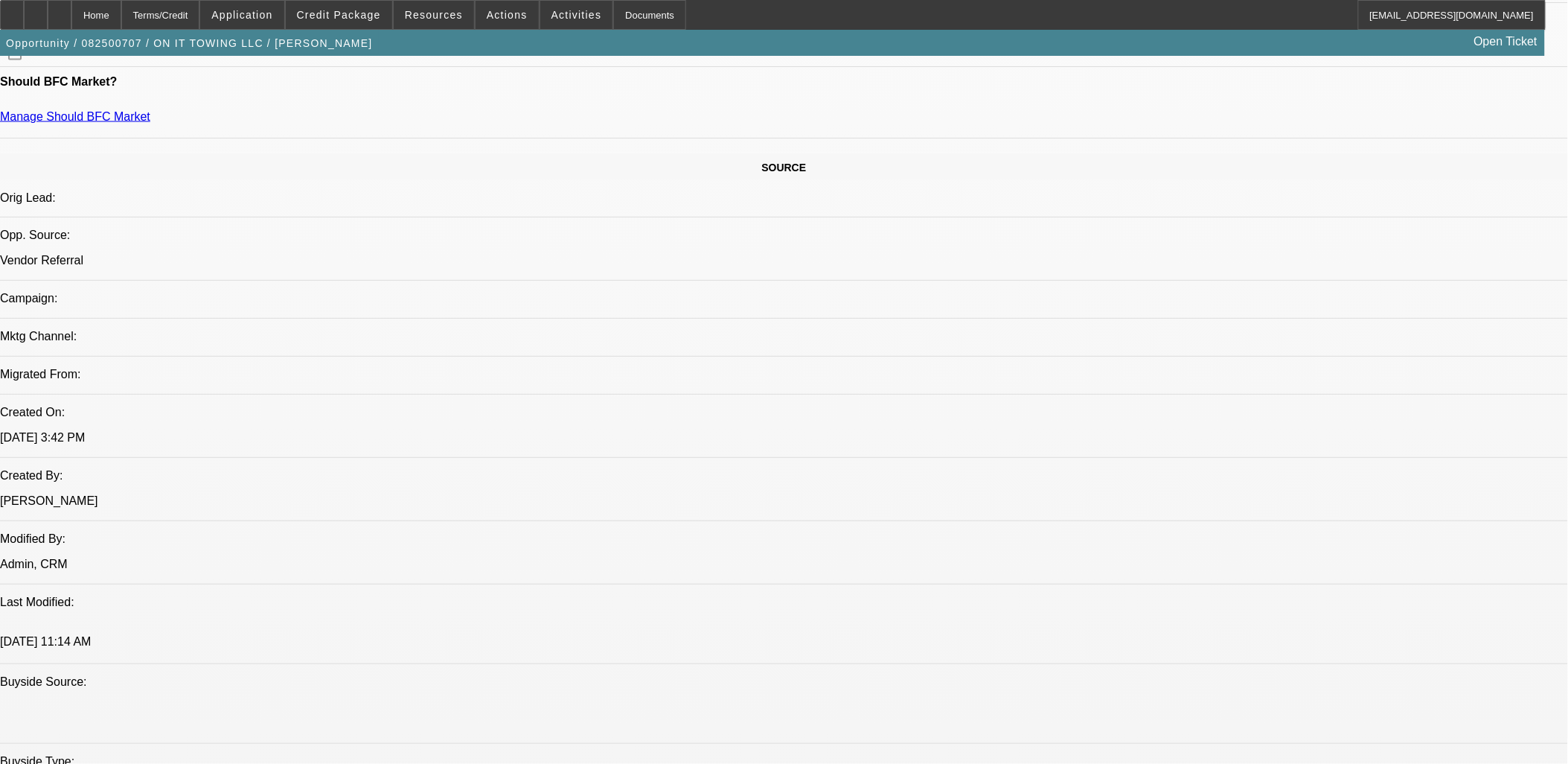
scroll to position [578, 0]
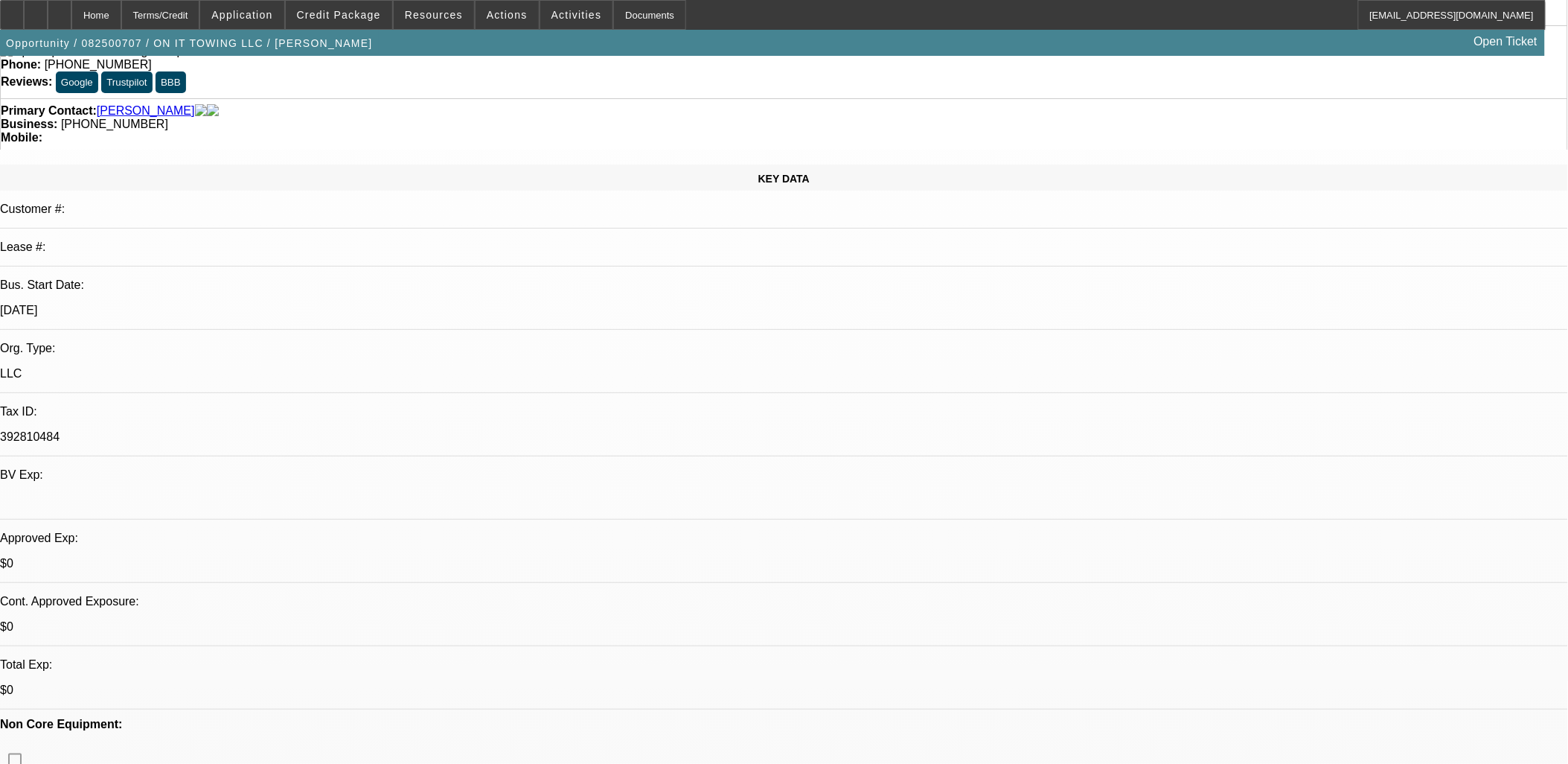
scroll to position [0, 0]
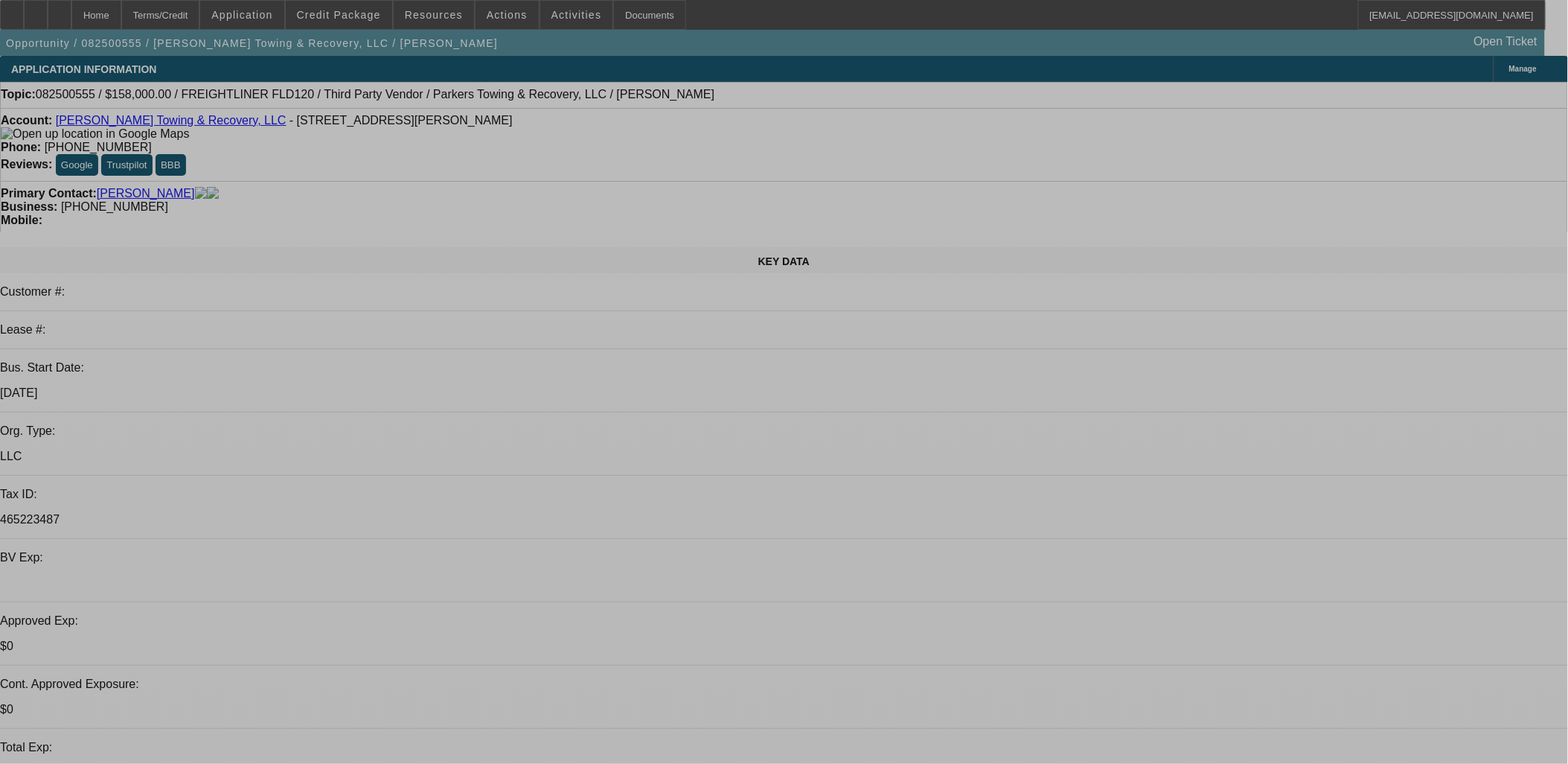
select select "0"
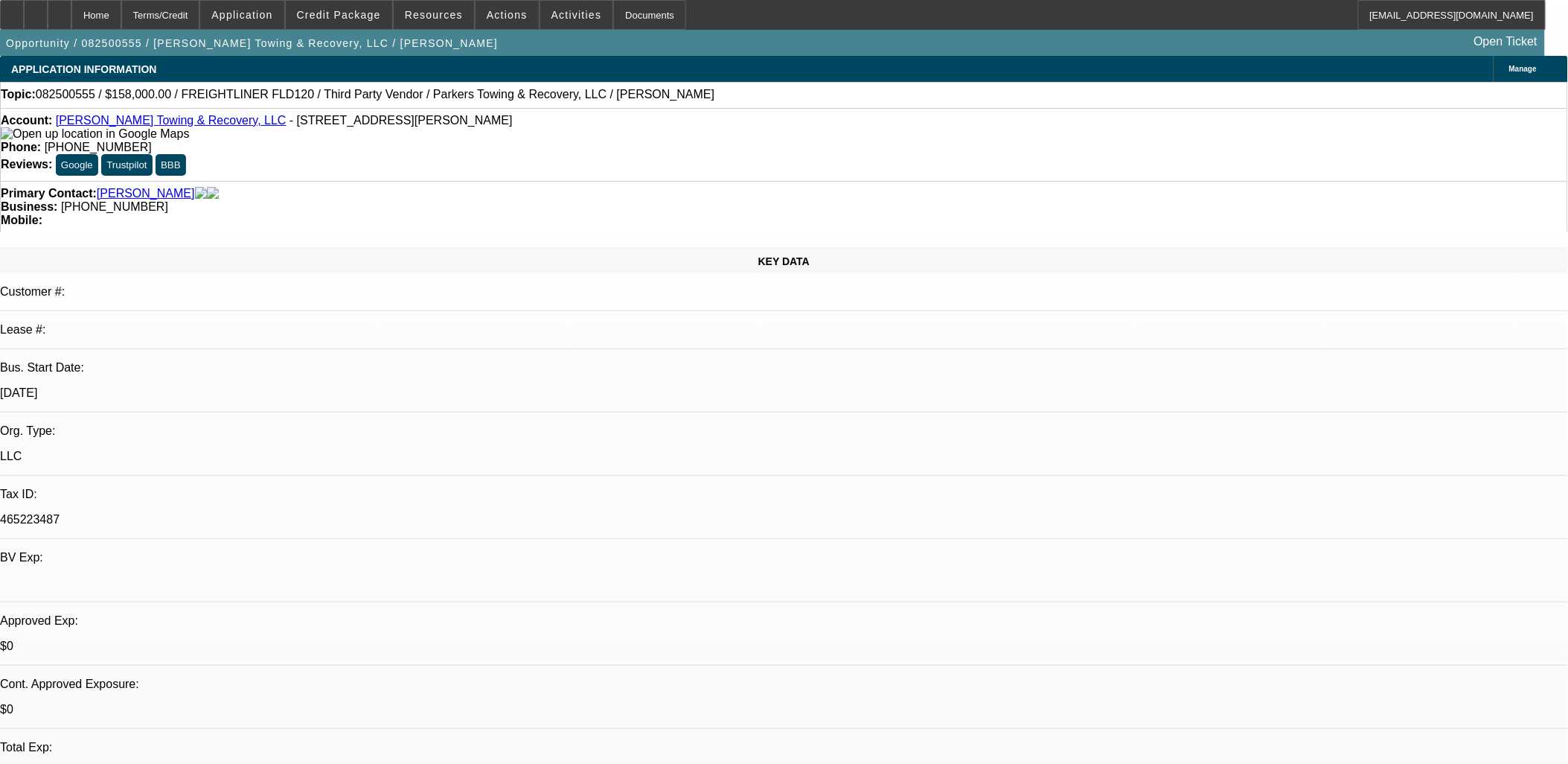
select select "0"
select select "0.1"
select select "0"
select select "0.1"
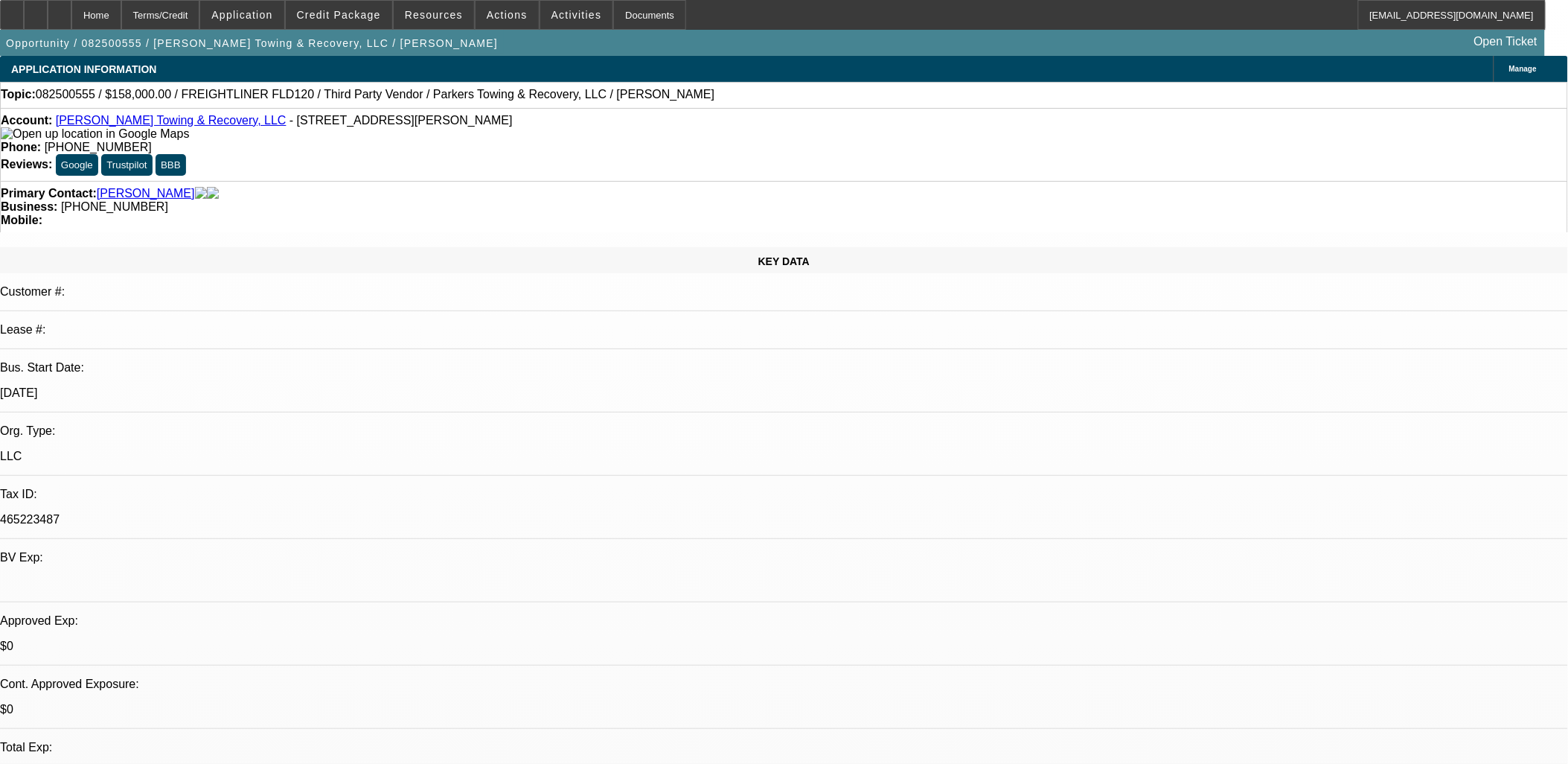
select select "0"
select select "0.1"
select select "0"
select select "0.1"
select select "1"
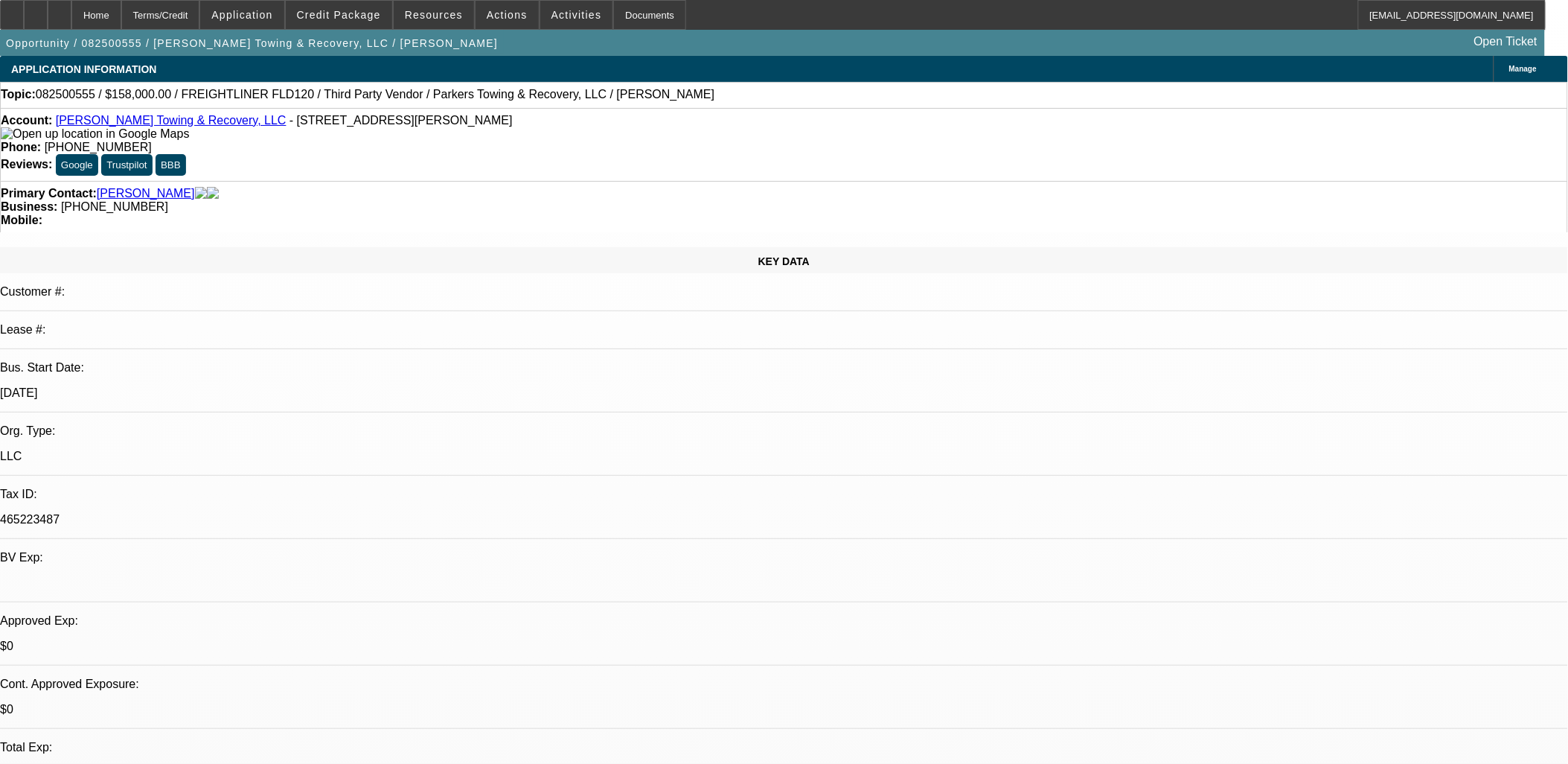
select select "1"
select select "4"
select select "1"
select select "4"
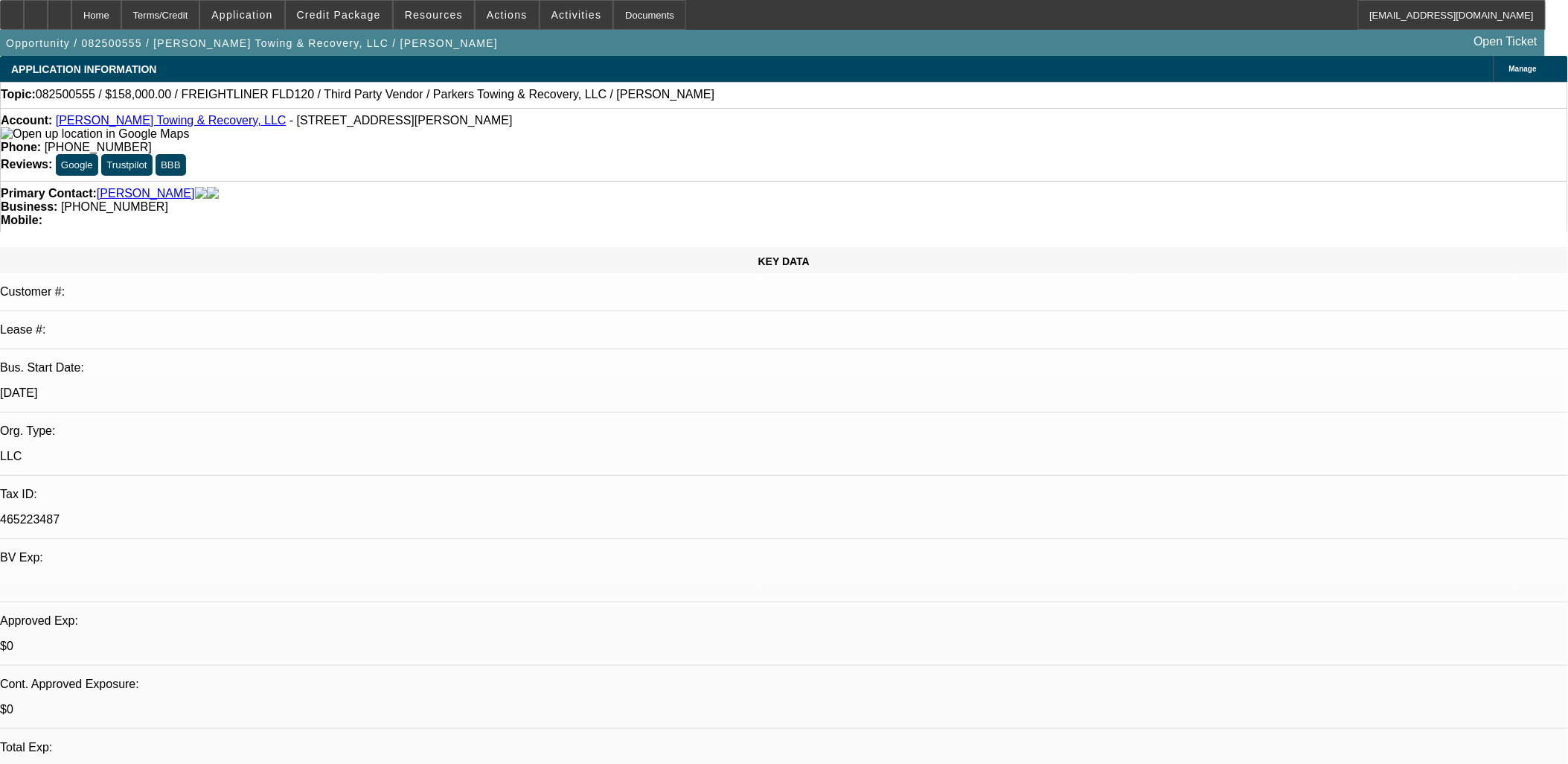
select select "1"
select select "2"
select select "4"
select select "1"
select select "2"
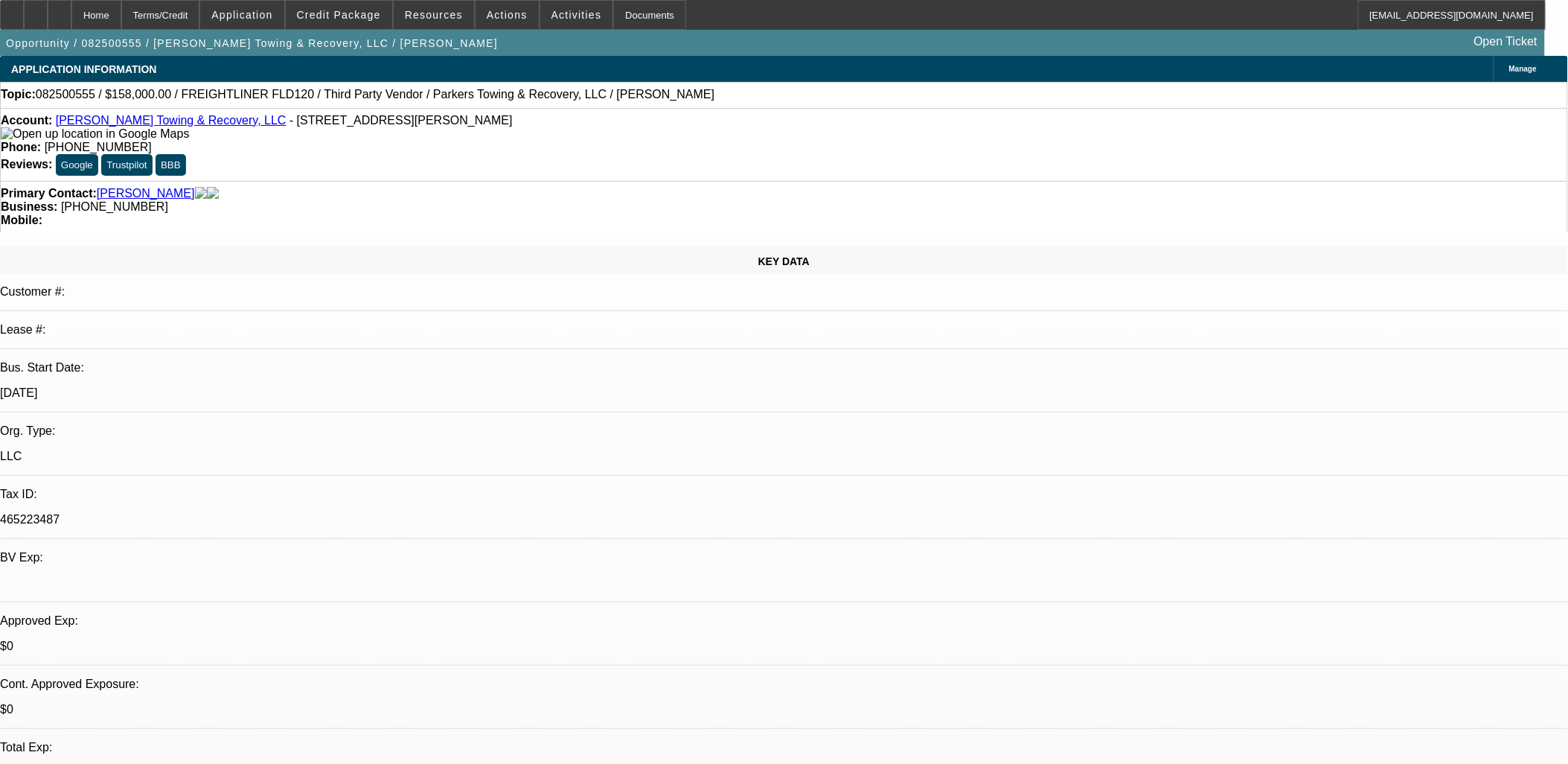
select select "4"
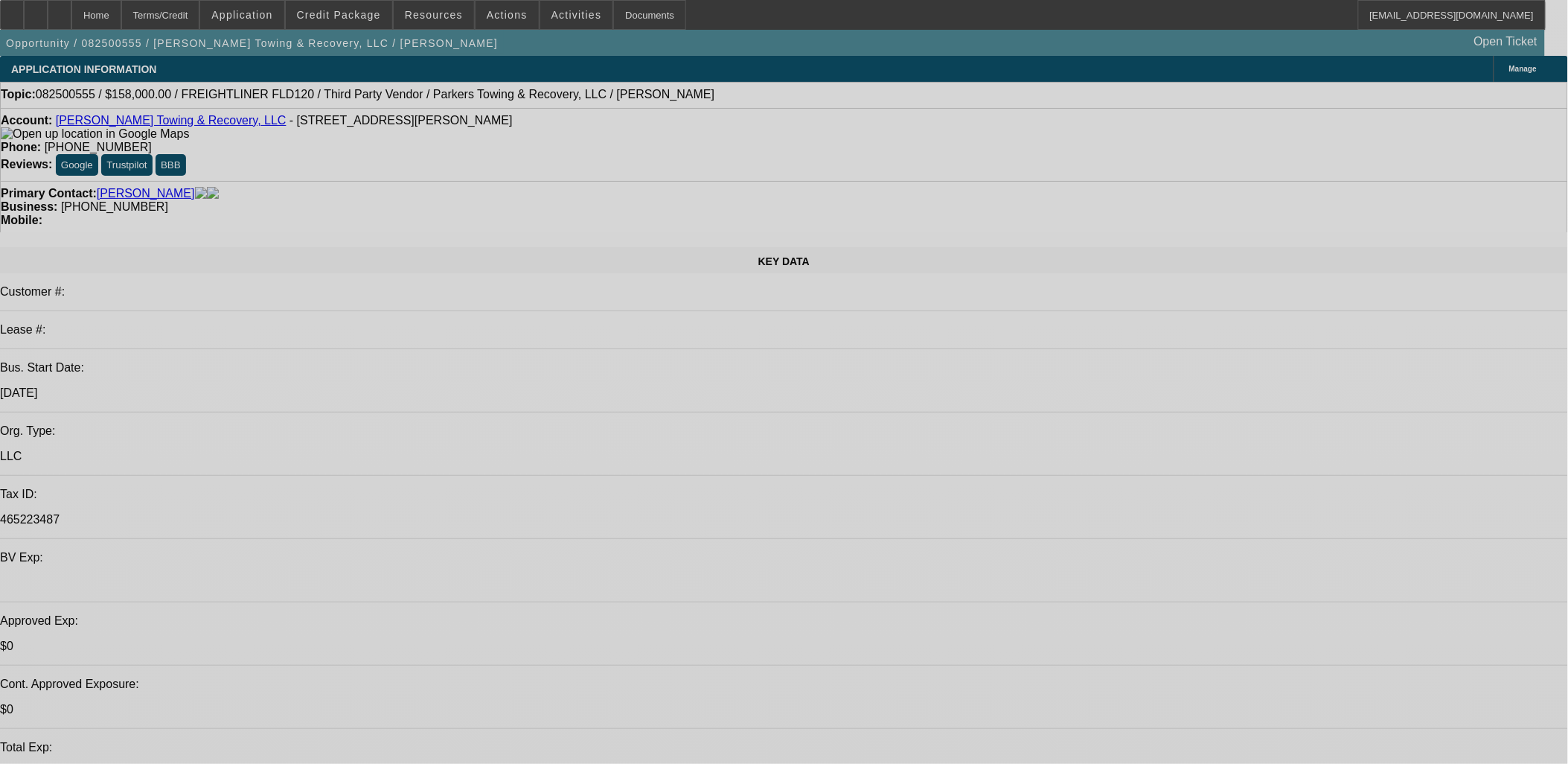
select select "0"
select select "0.1"
select select "0"
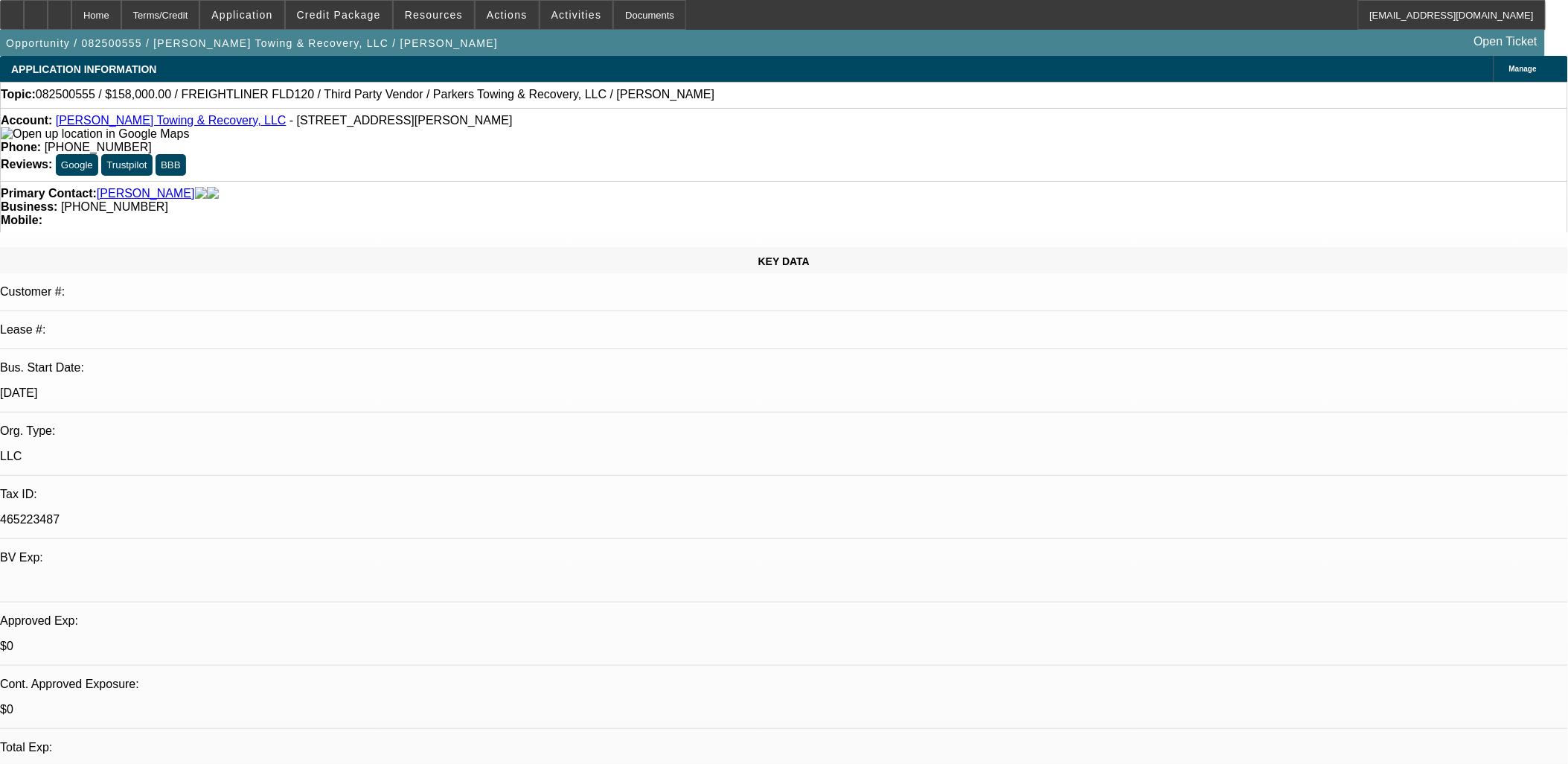
select select "0"
select select "0.1"
select select "0"
select select "0.1"
select select "0"
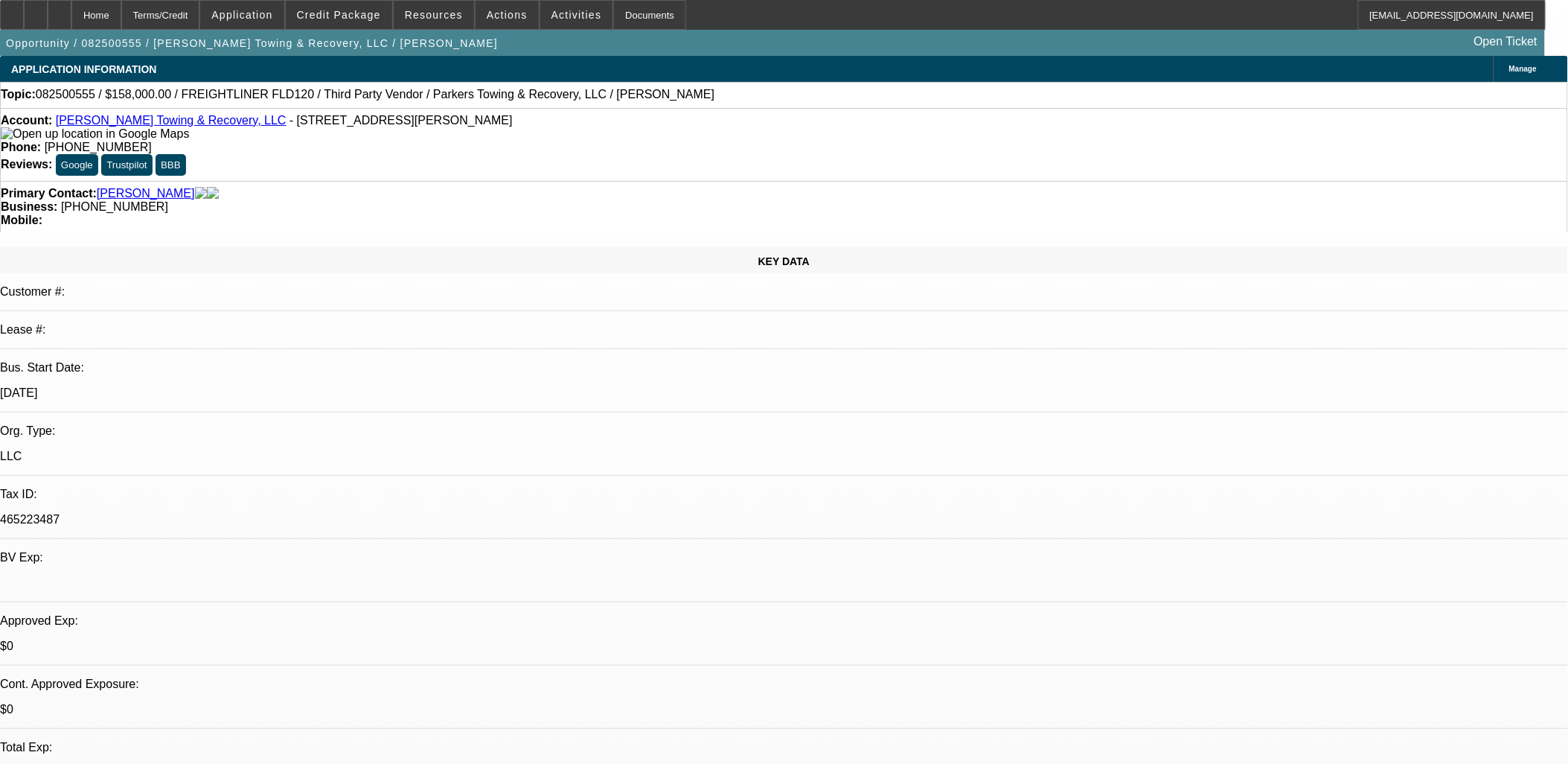
select select "0.1"
select select "1"
select select "4"
select select "1"
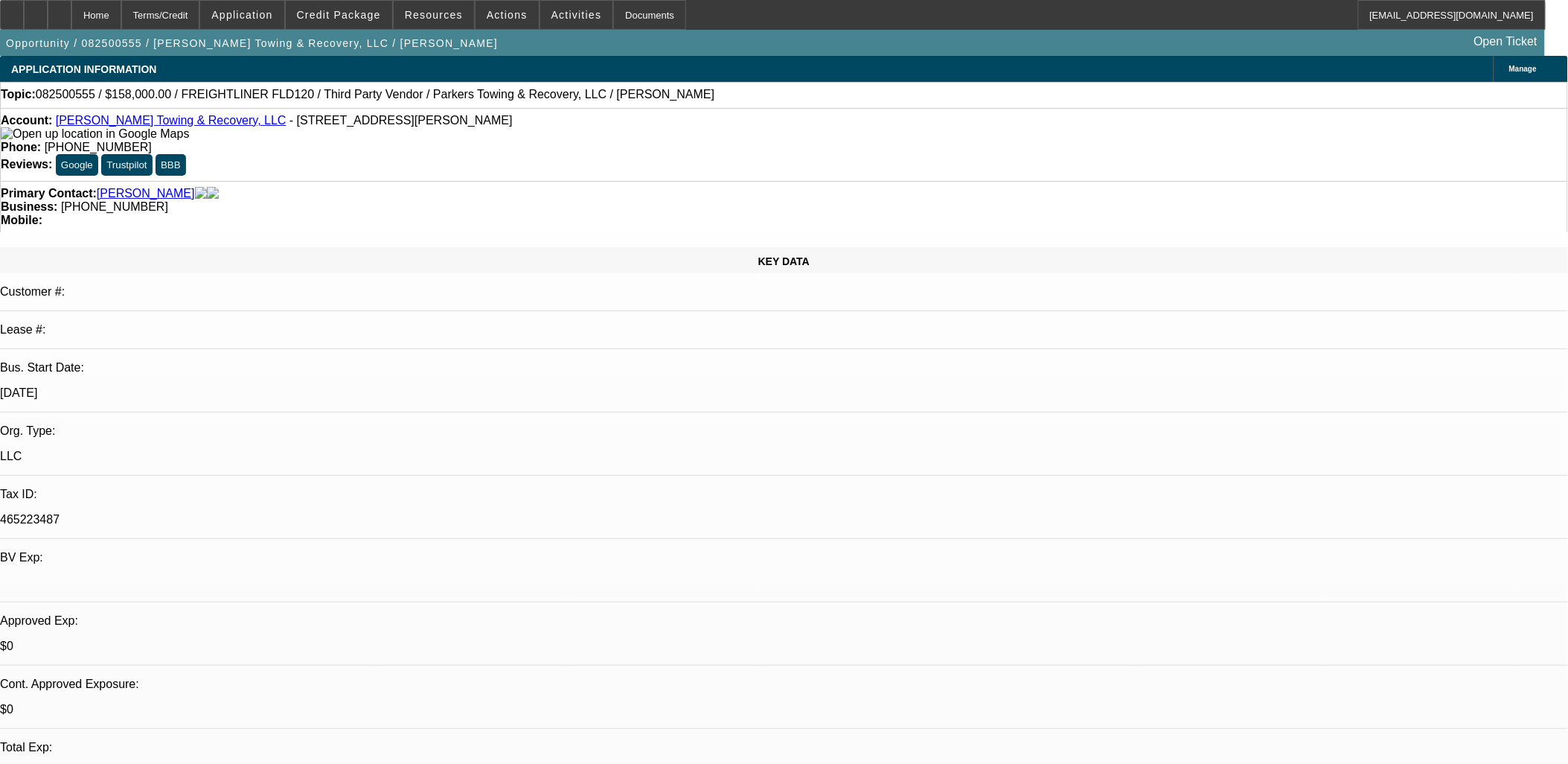
select select "1"
select select "4"
select select "1"
select select "2"
select select "4"
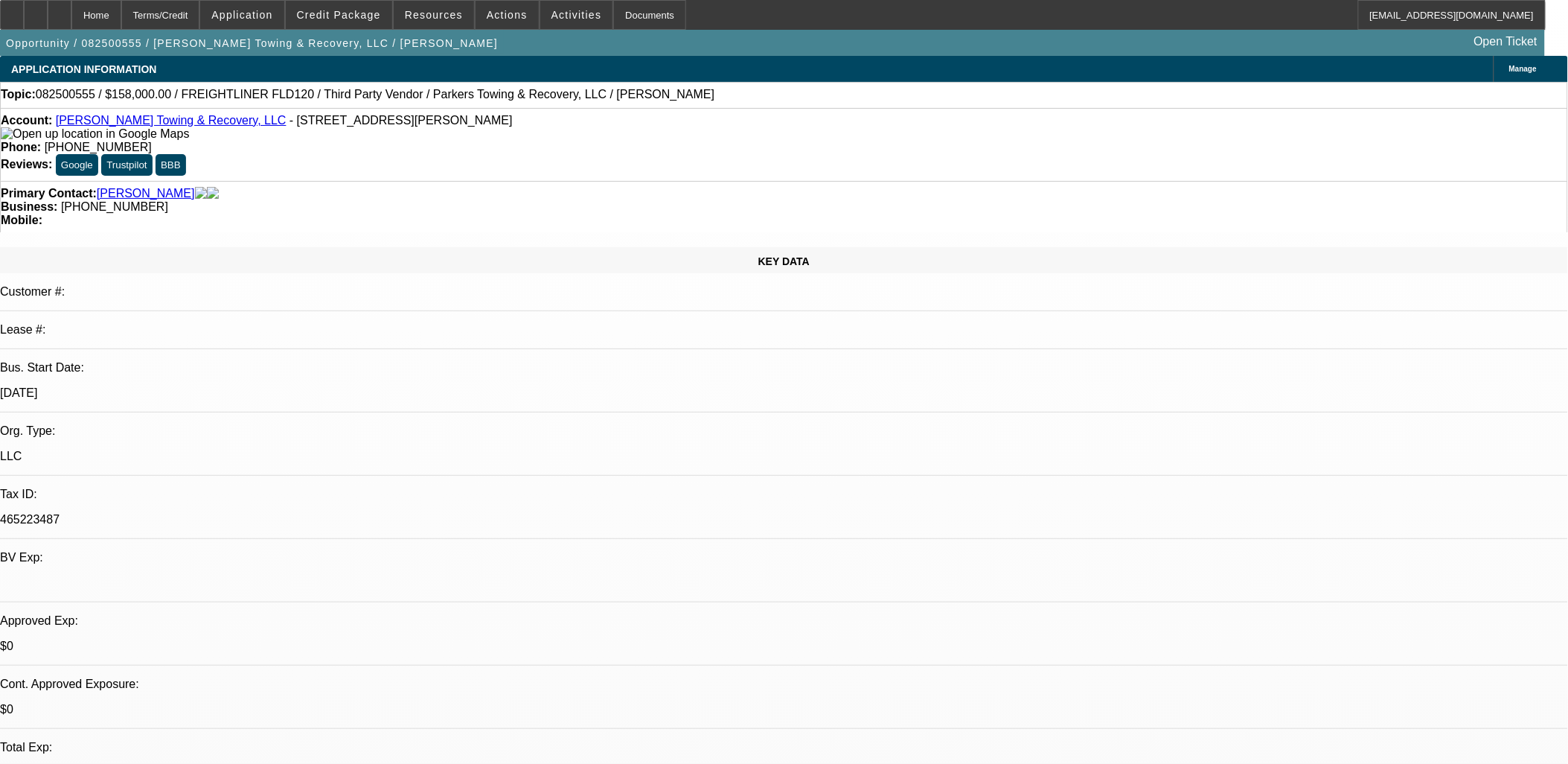
select select "1"
select select "2"
select select "4"
drag, startPoint x: 1262, startPoint y: 279, endPoint x: 1263, endPoint y: 304, distance: 25.0
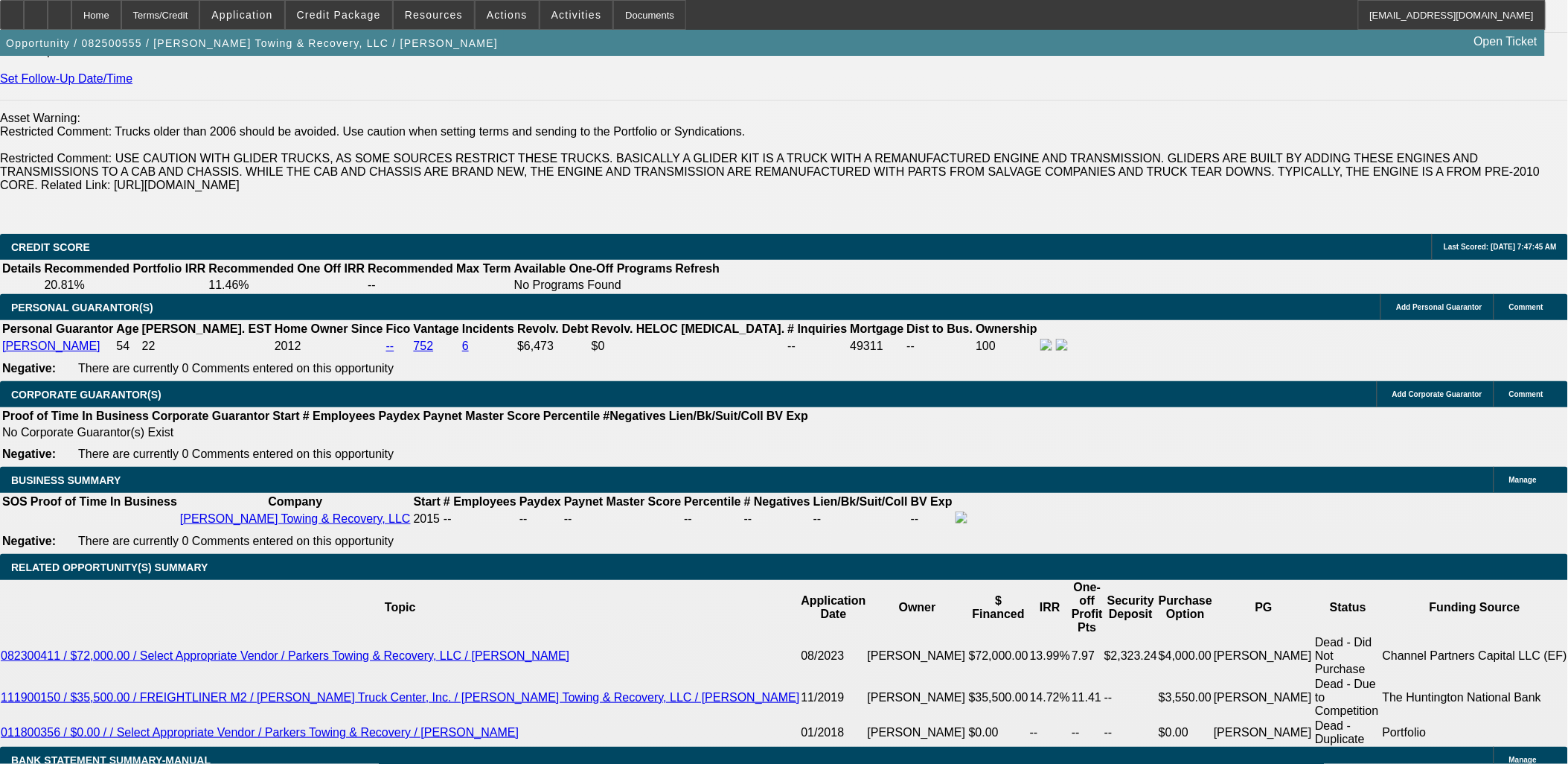
scroll to position [2067, 0]
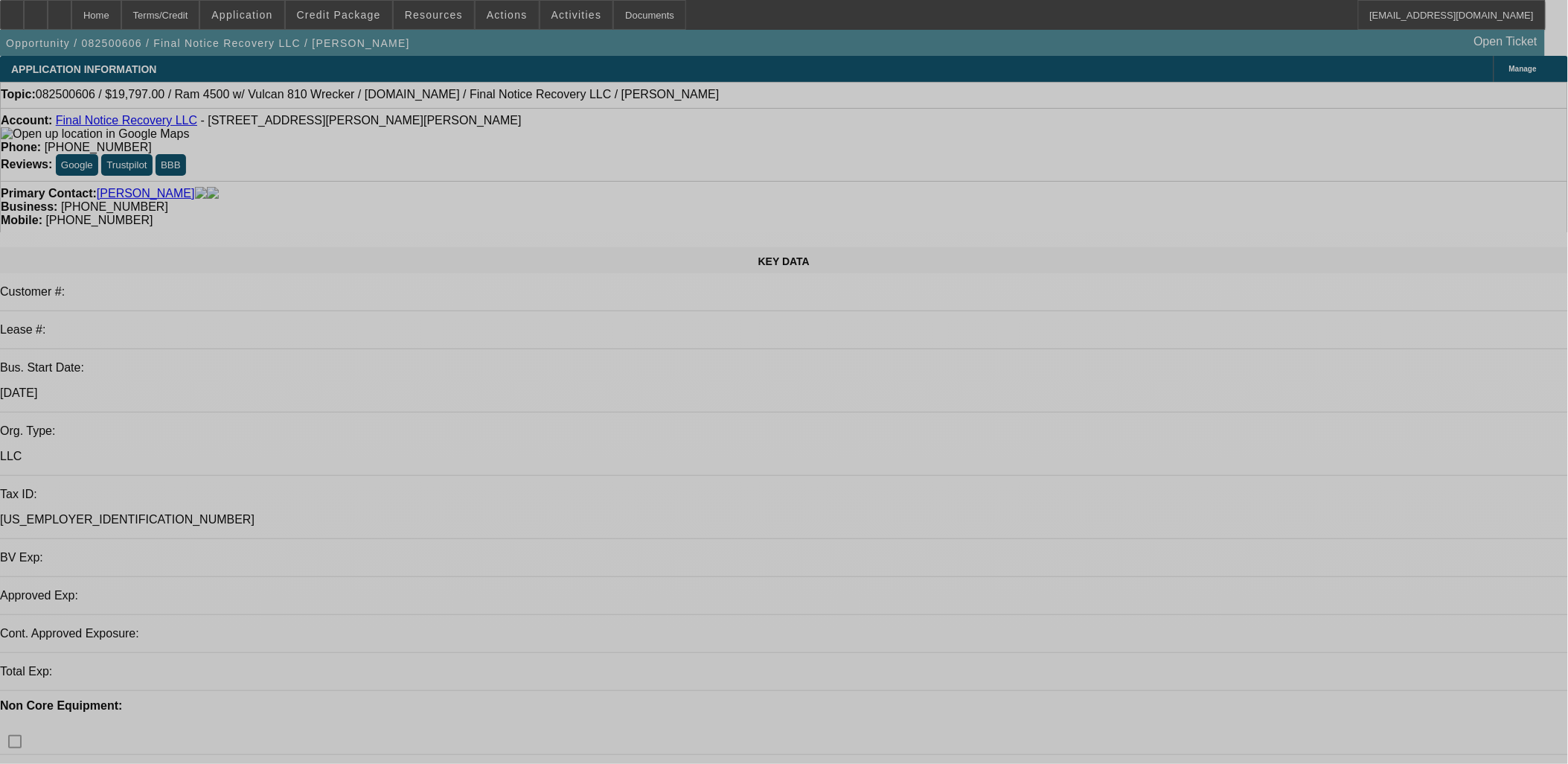
select select "0"
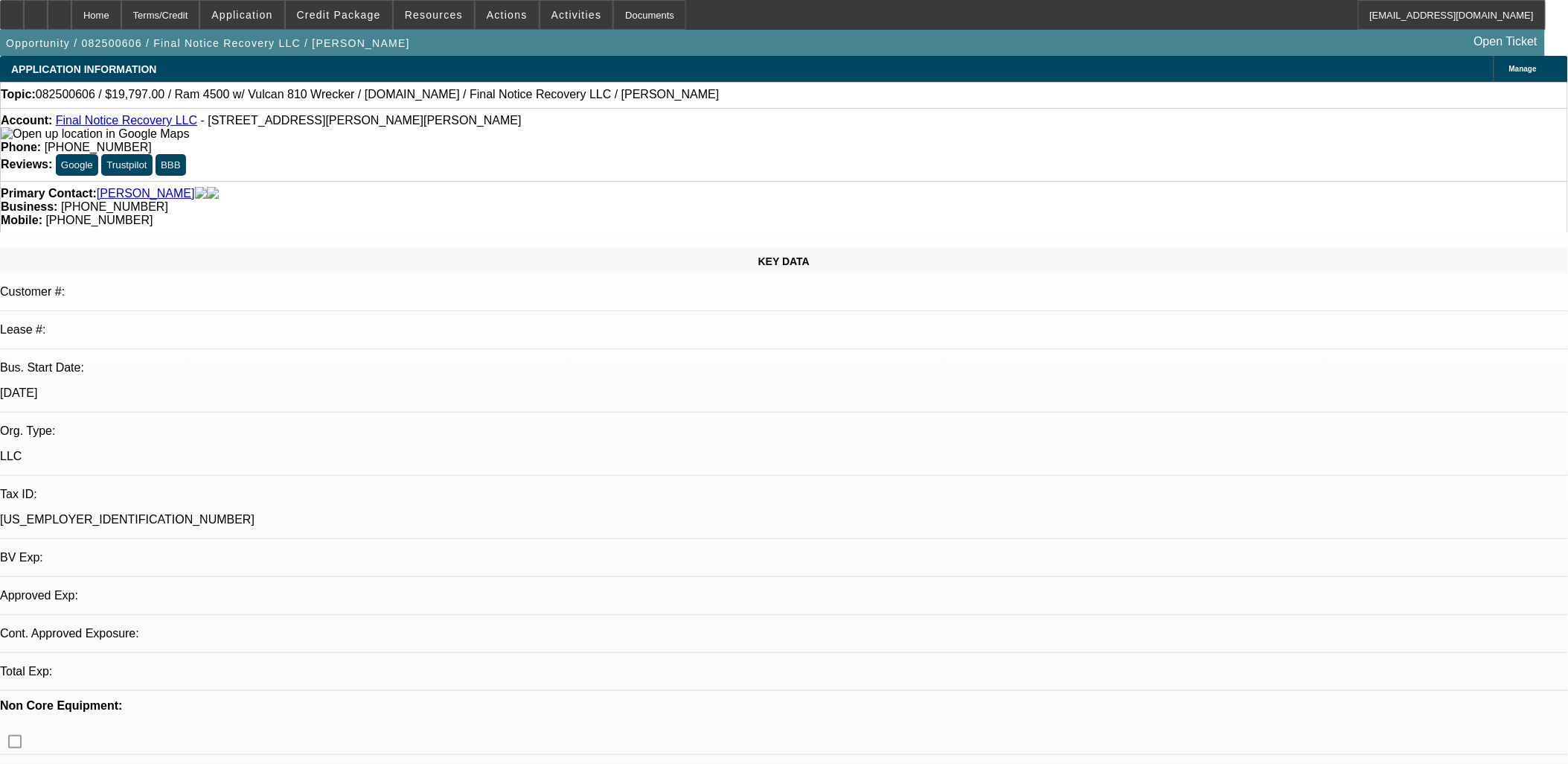
select select "0"
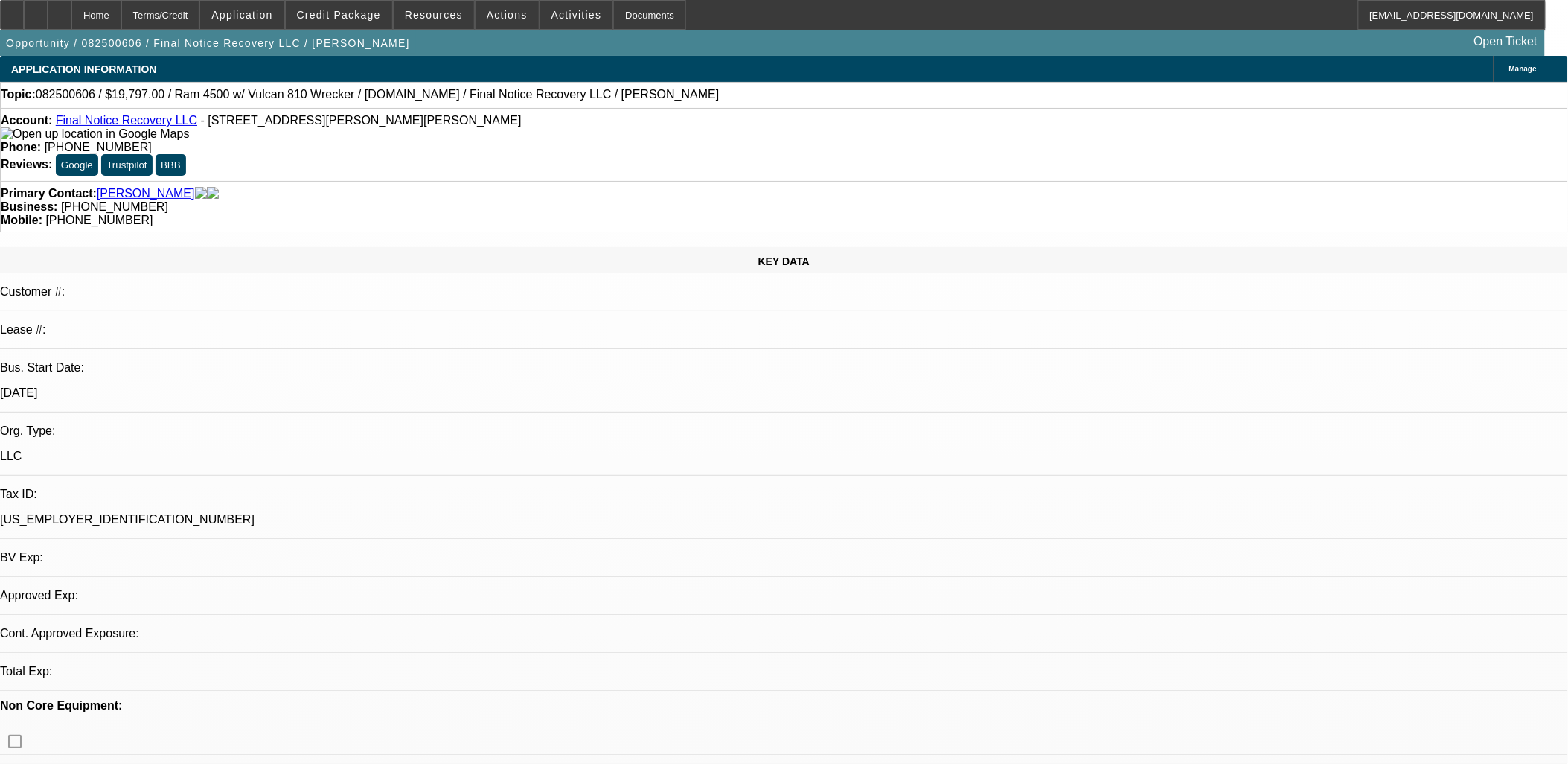
select select "0"
select select "1"
select select "2"
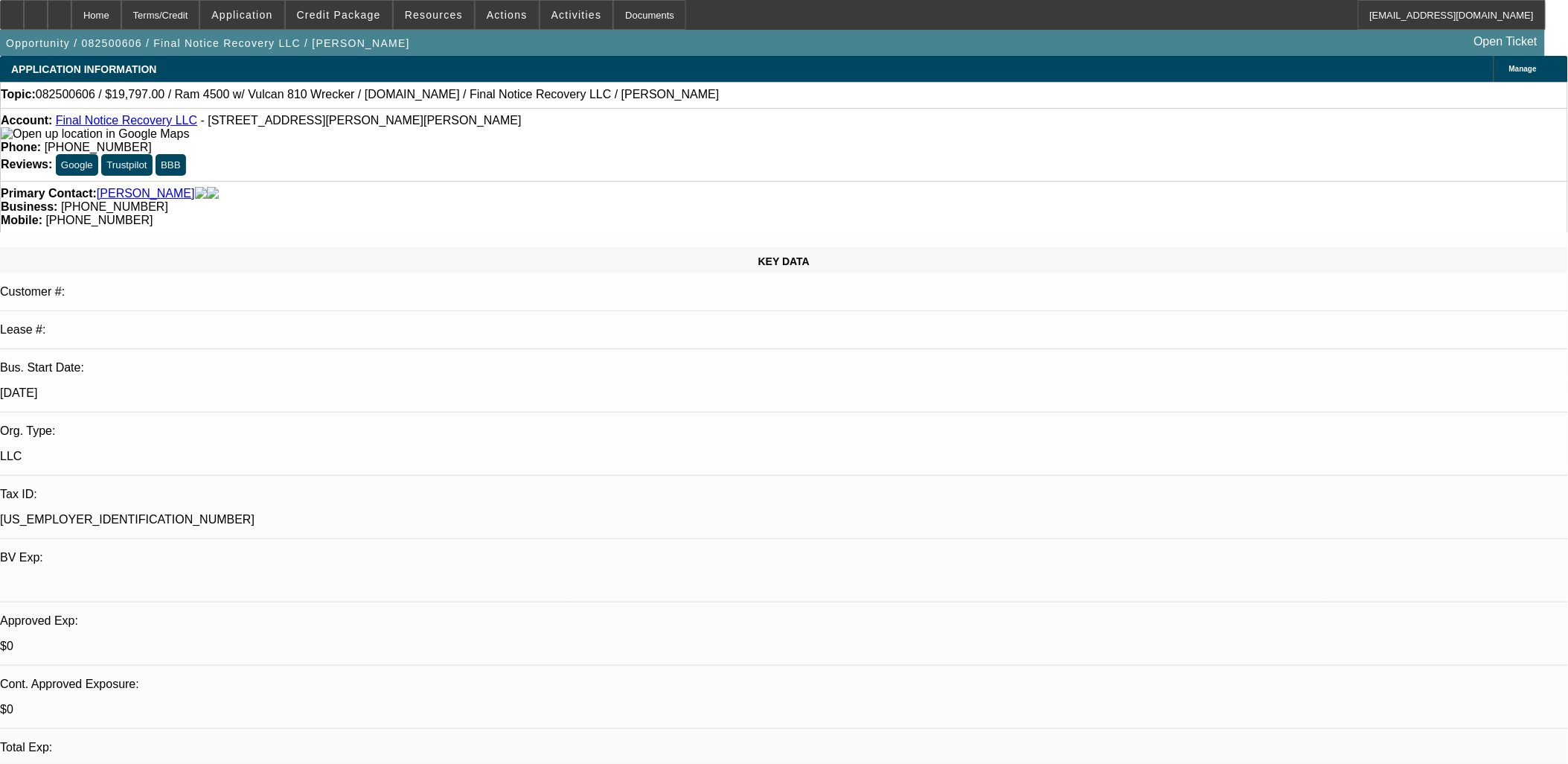
select select "21"
select select "1"
select select "2"
select select "21"
select select "1"
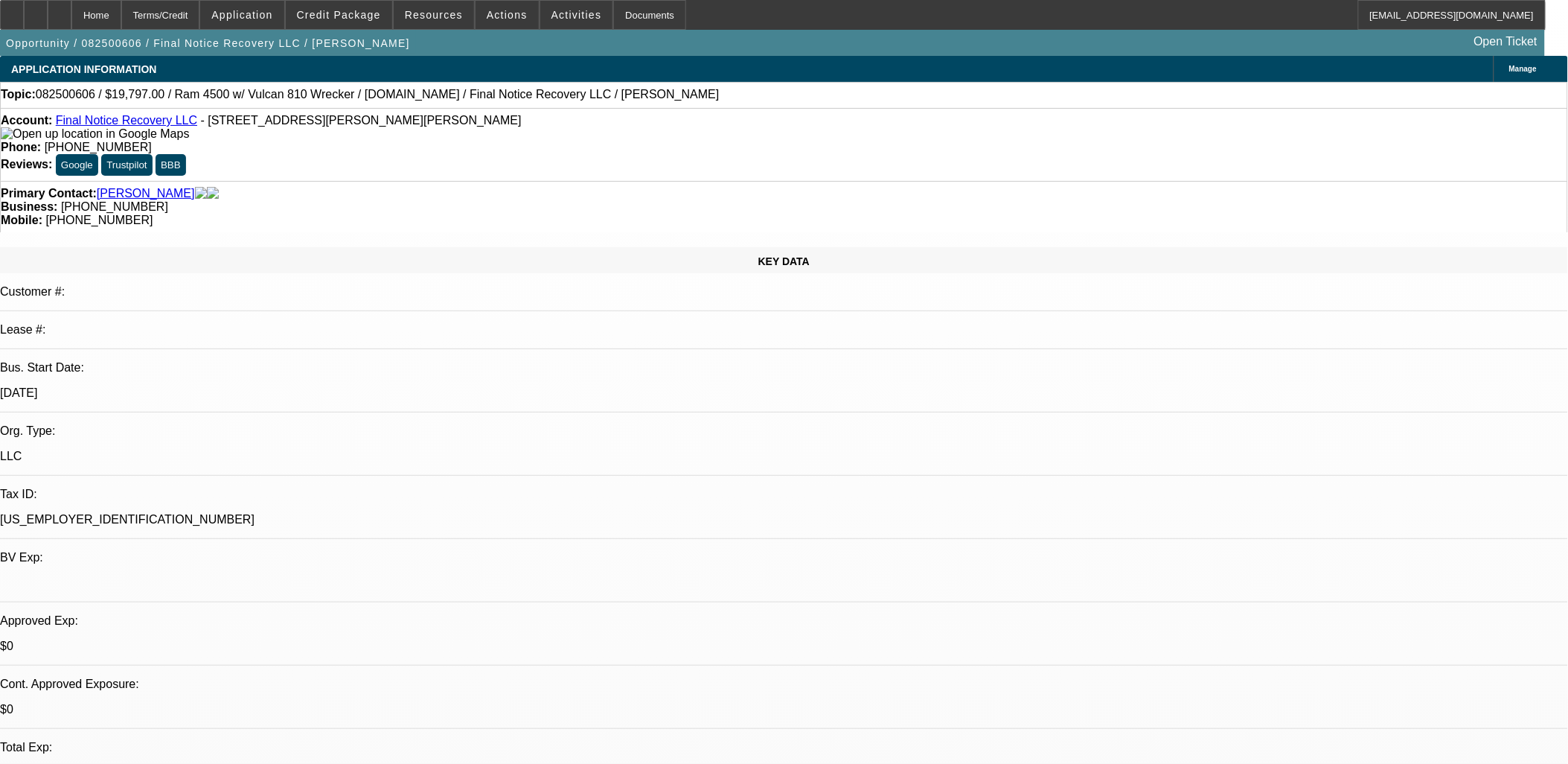
select select "2"
select select "5"
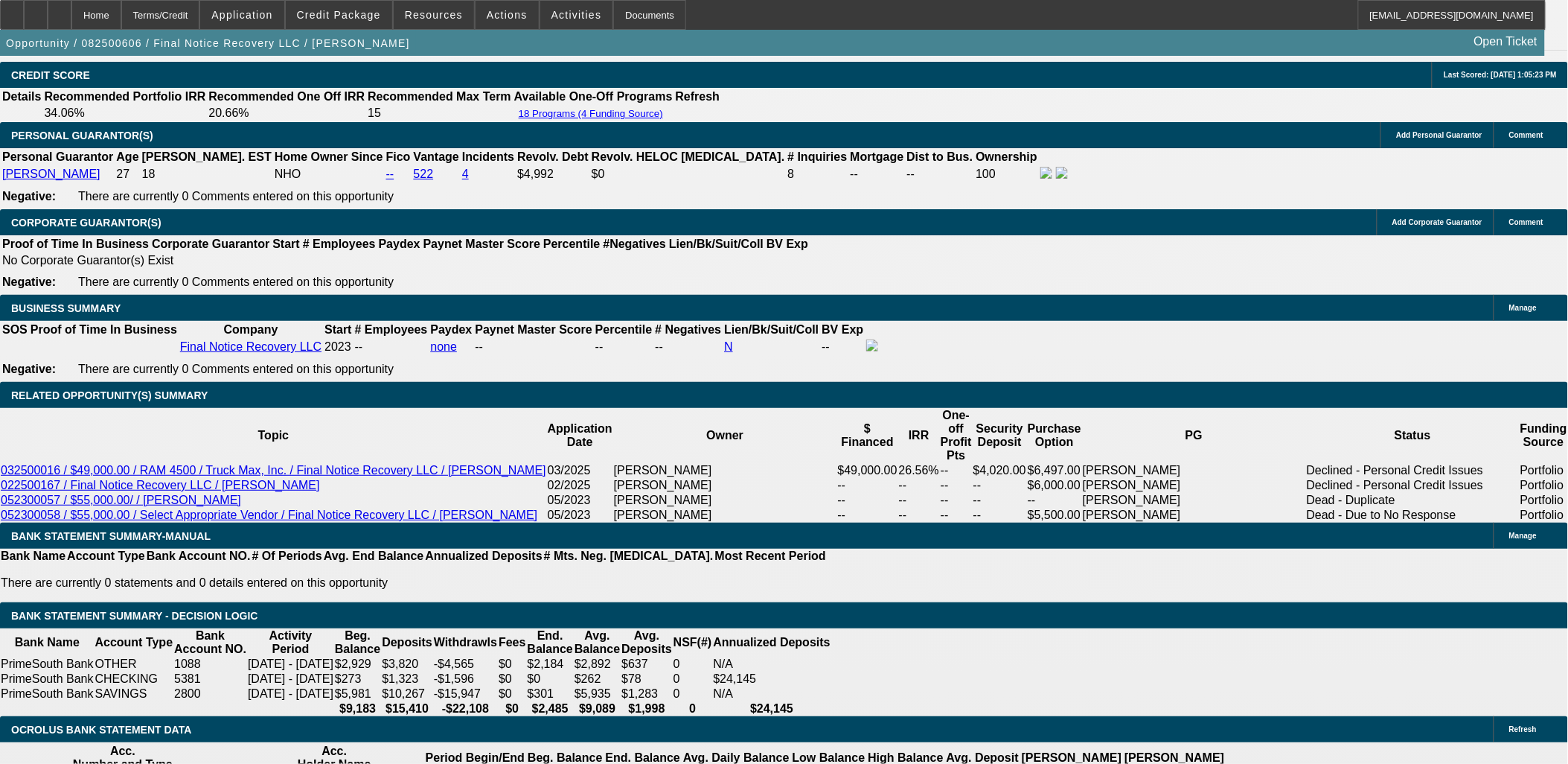
scroll to position [2316, 0]
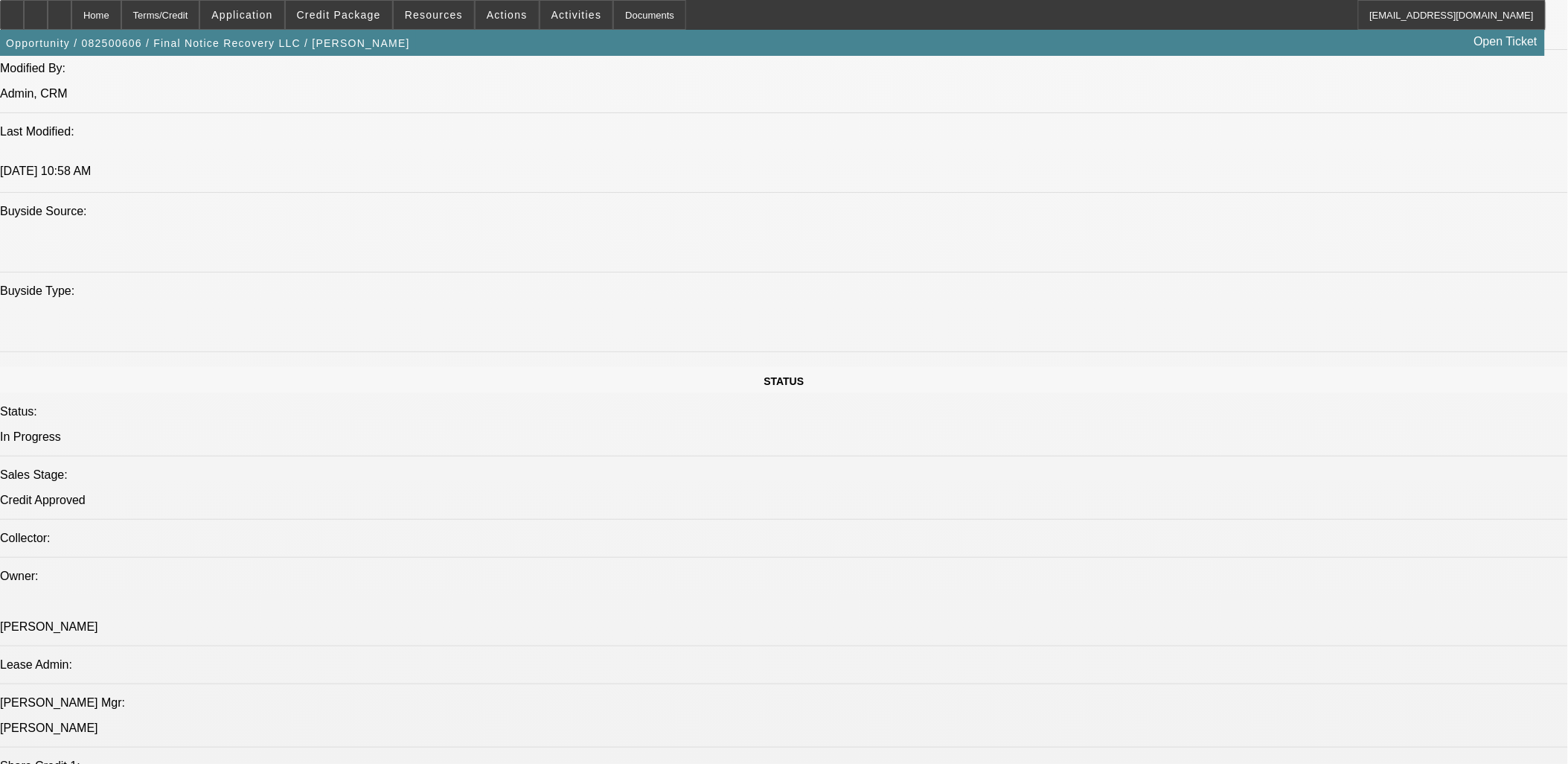
select select "0"
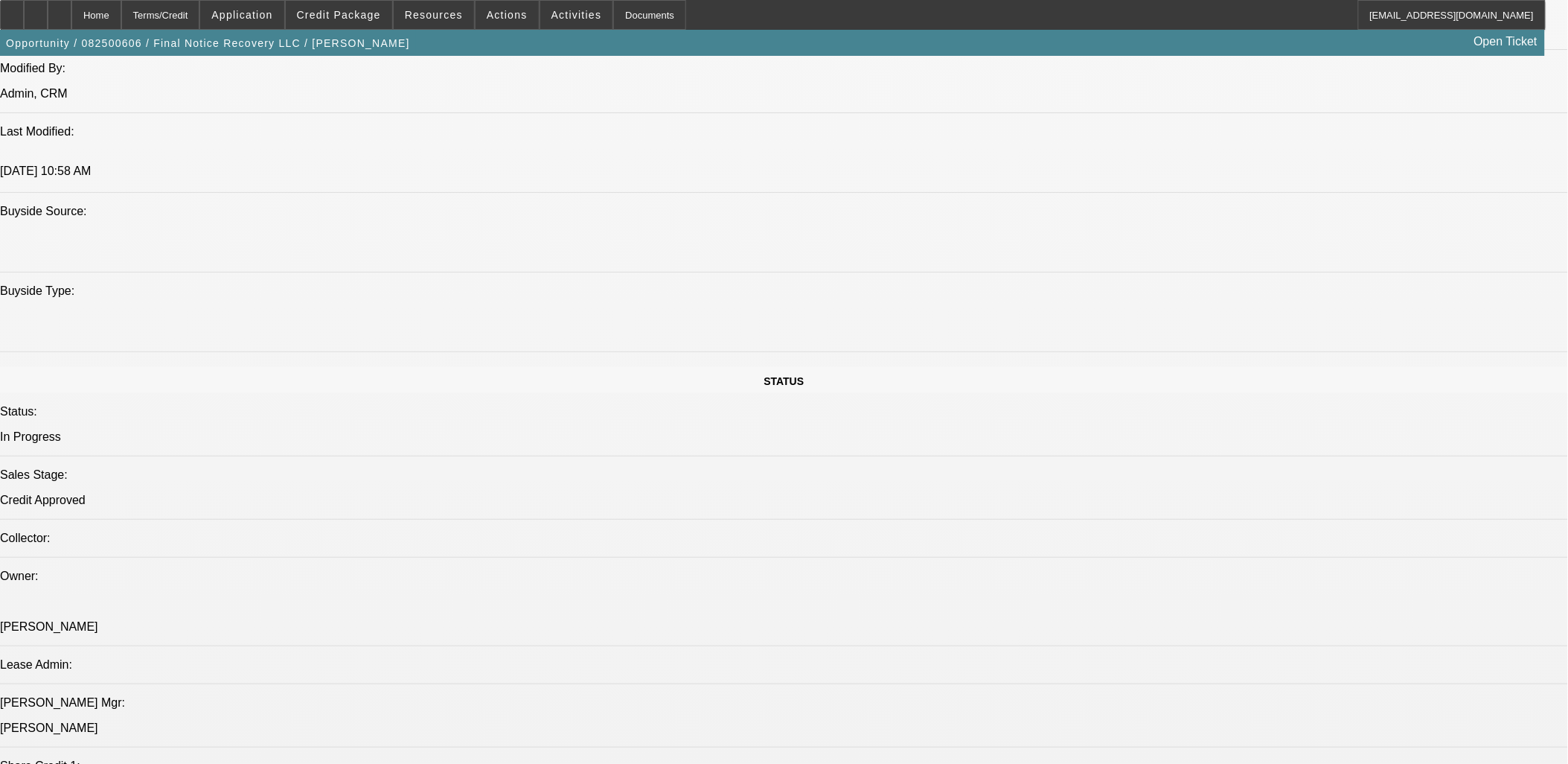
select select "0"
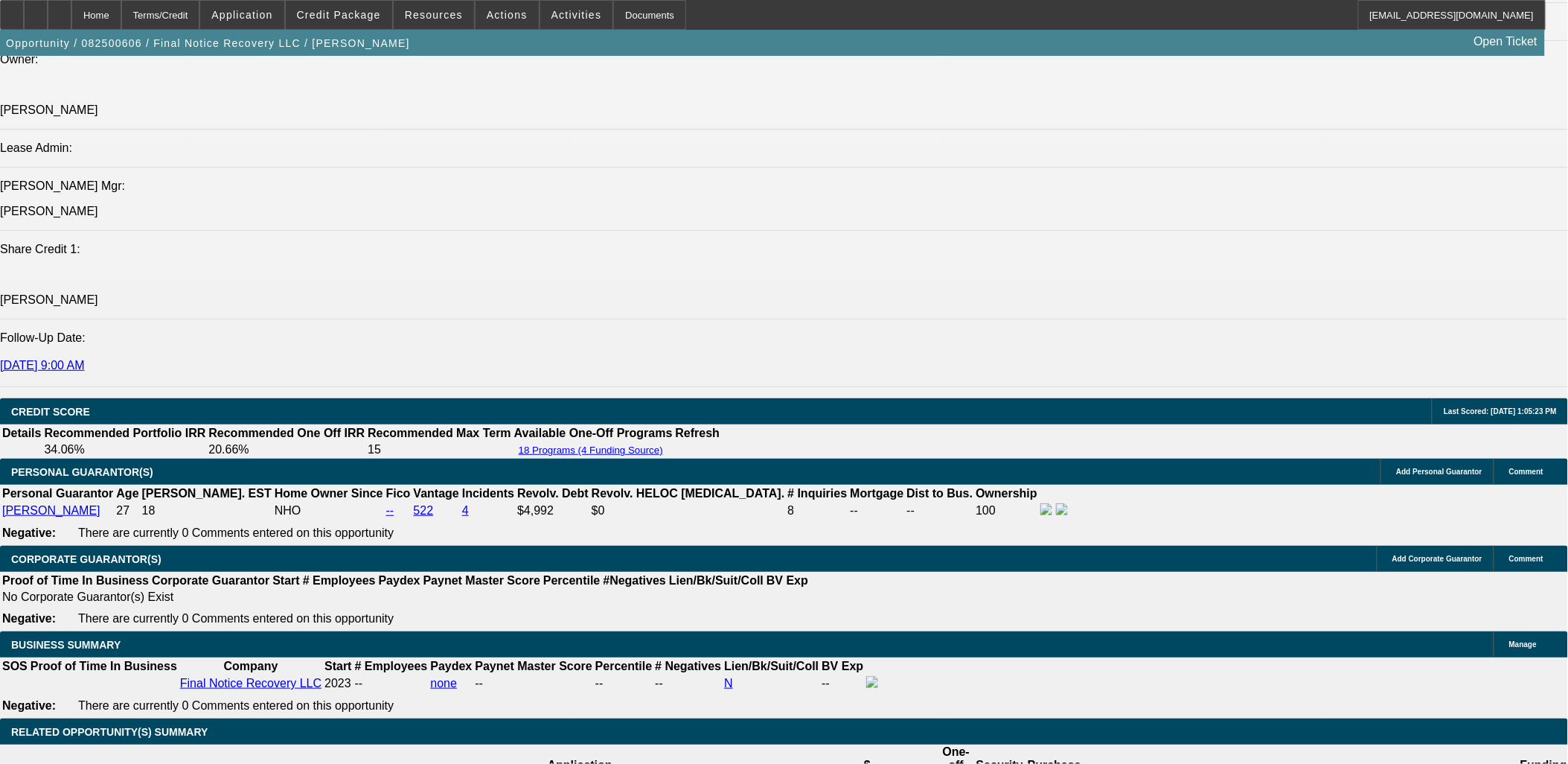
select select "1"
select select "2"
select select "21"
select select "1"
select select "2"
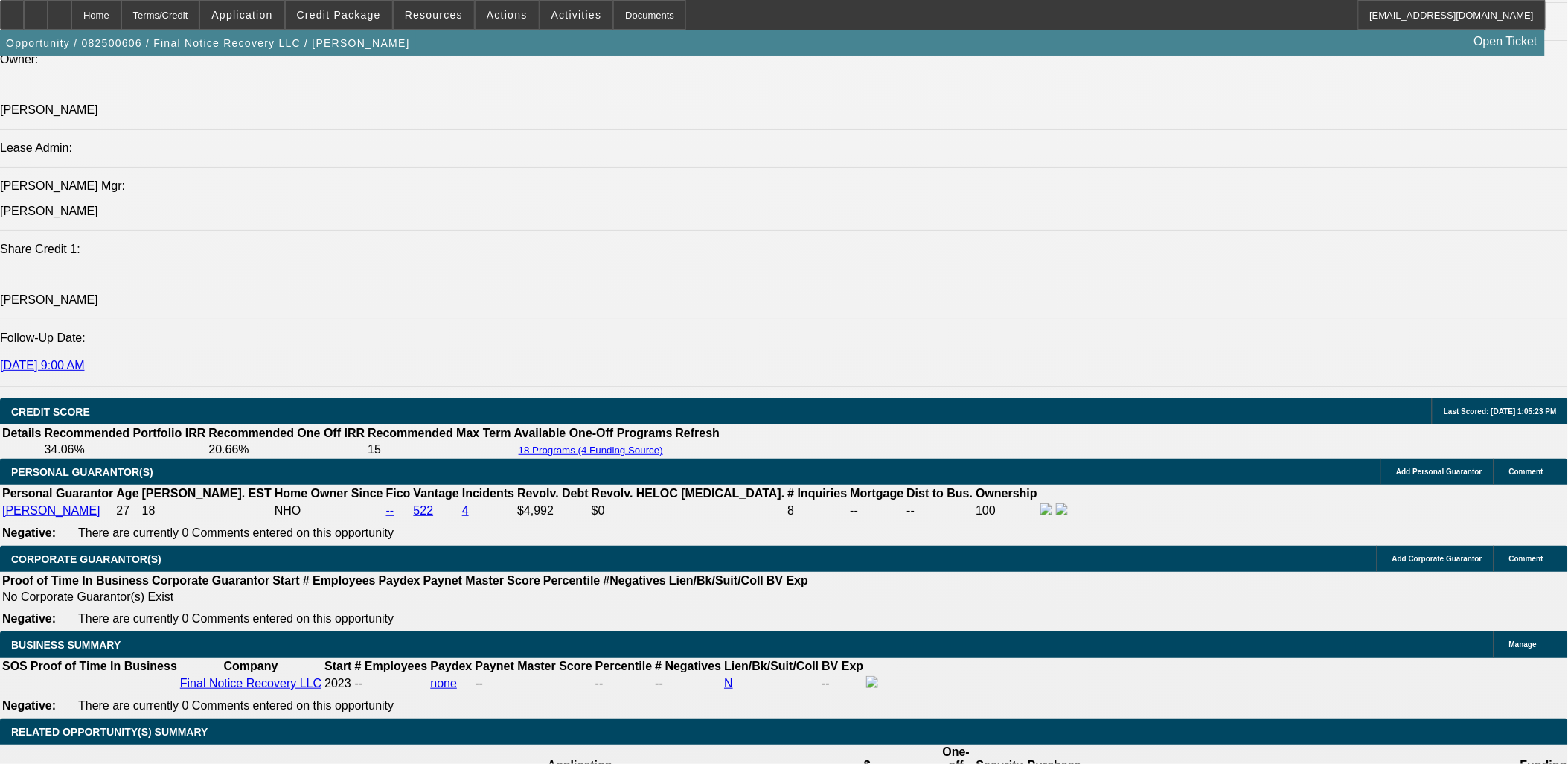
select select "21"
select select "1"
select select "2"
select select "5"
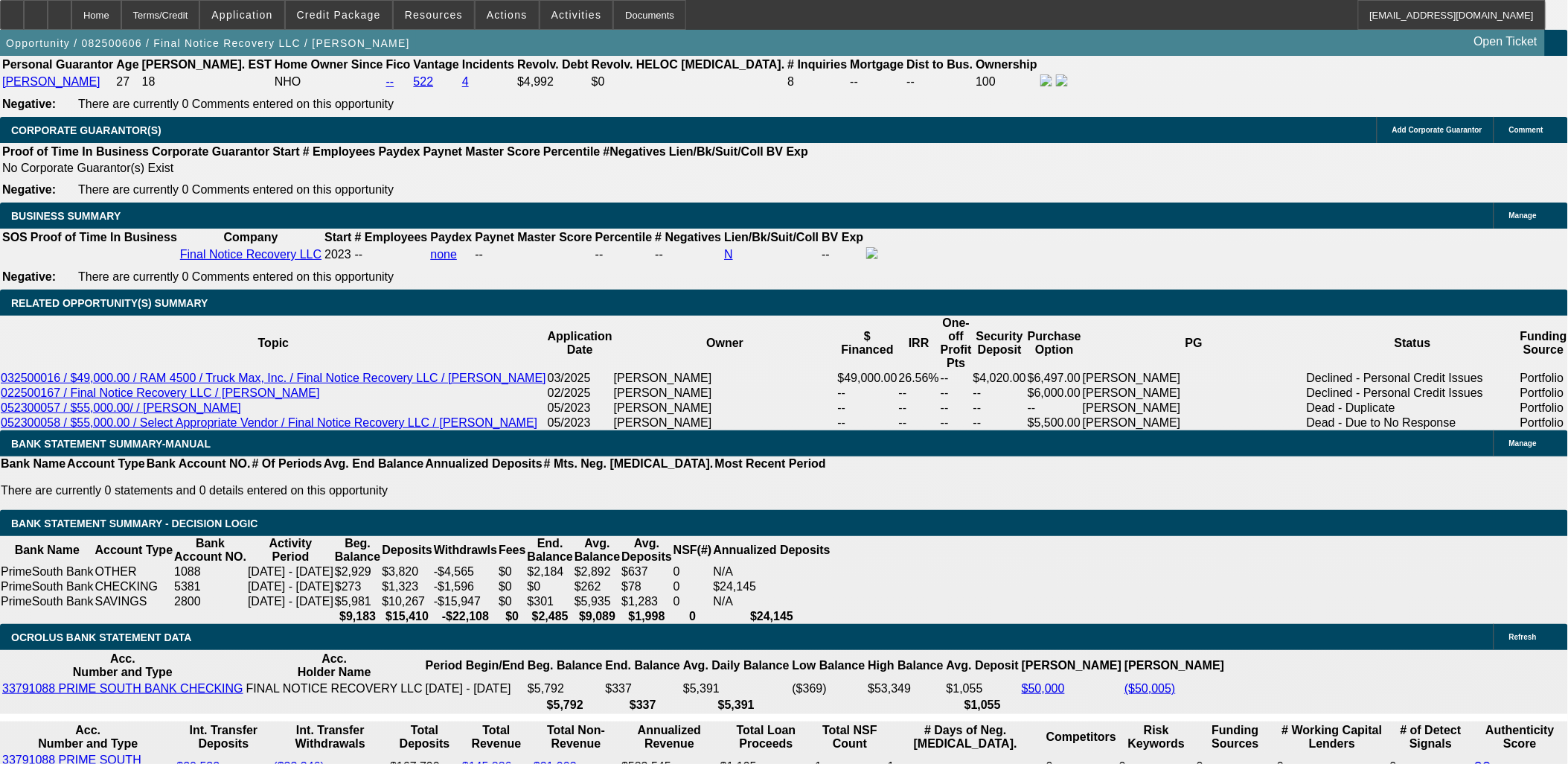
scroll to position [2271, 0]
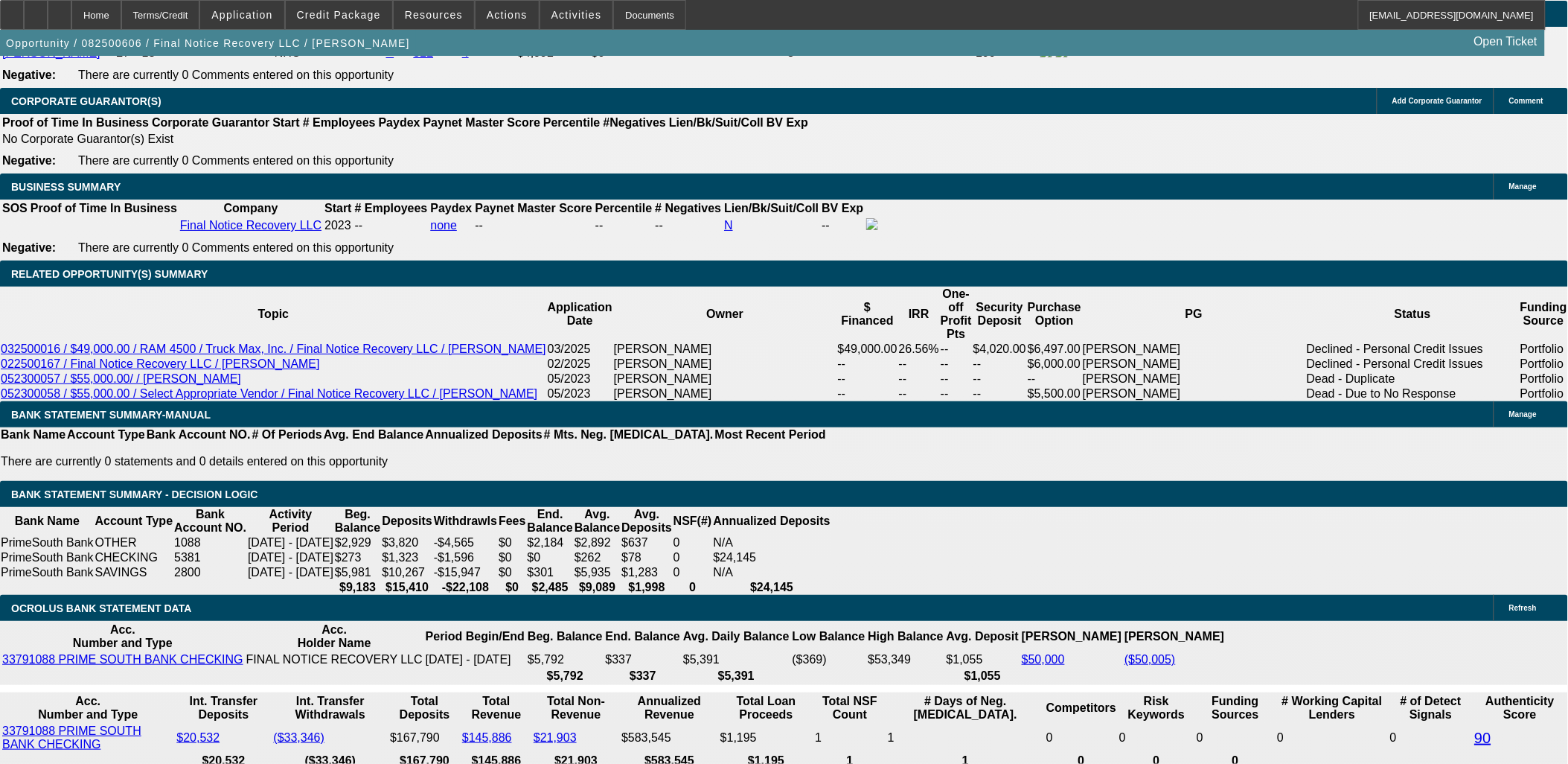
click at [374, 15] on span "Credit Package" at bounding box center [339, 14] width 84 height 12
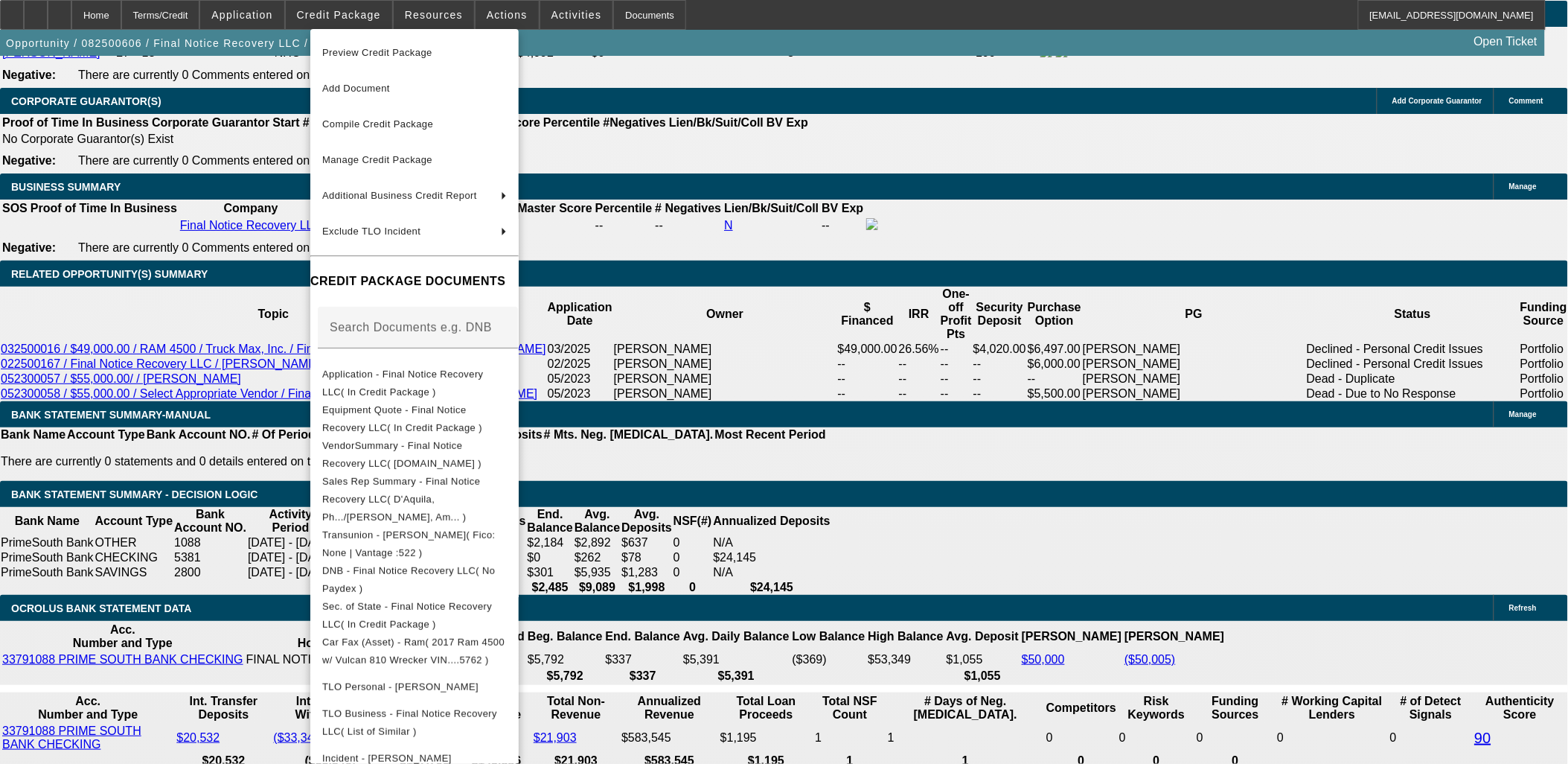
click at [890, 436] on div at bounding box center [784, 382] width 1568 height 764
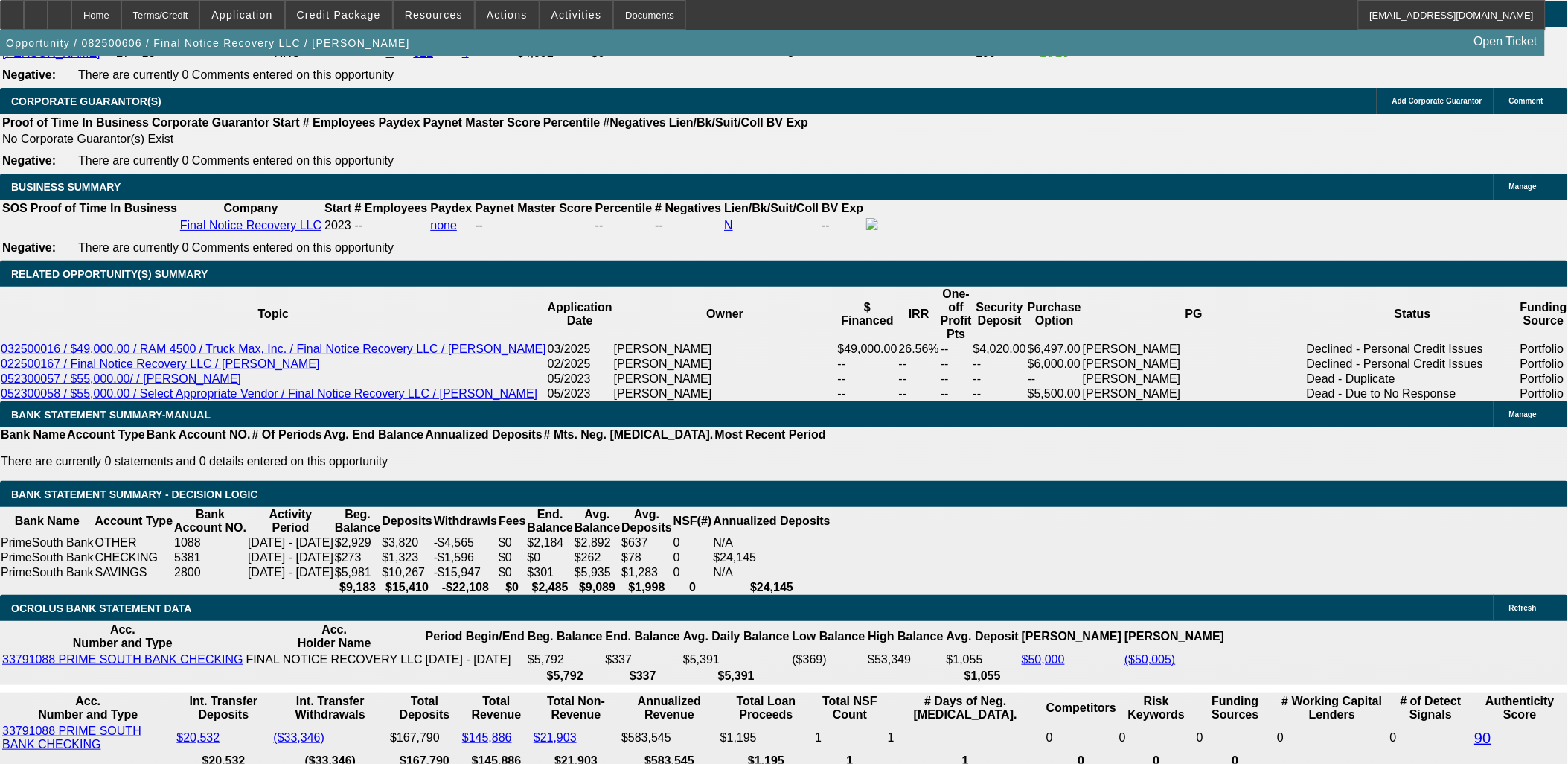
scroll to position [247, 0]
drag, startPoint x: 1172, startPoint y: 533, endPoint x: 1385, endPoint y: 540, distance: 213.1
drag, startPoint x: 1385, startPoint y: 540, endPoint x: 1390, endPoint y: 552, distance: 13.0
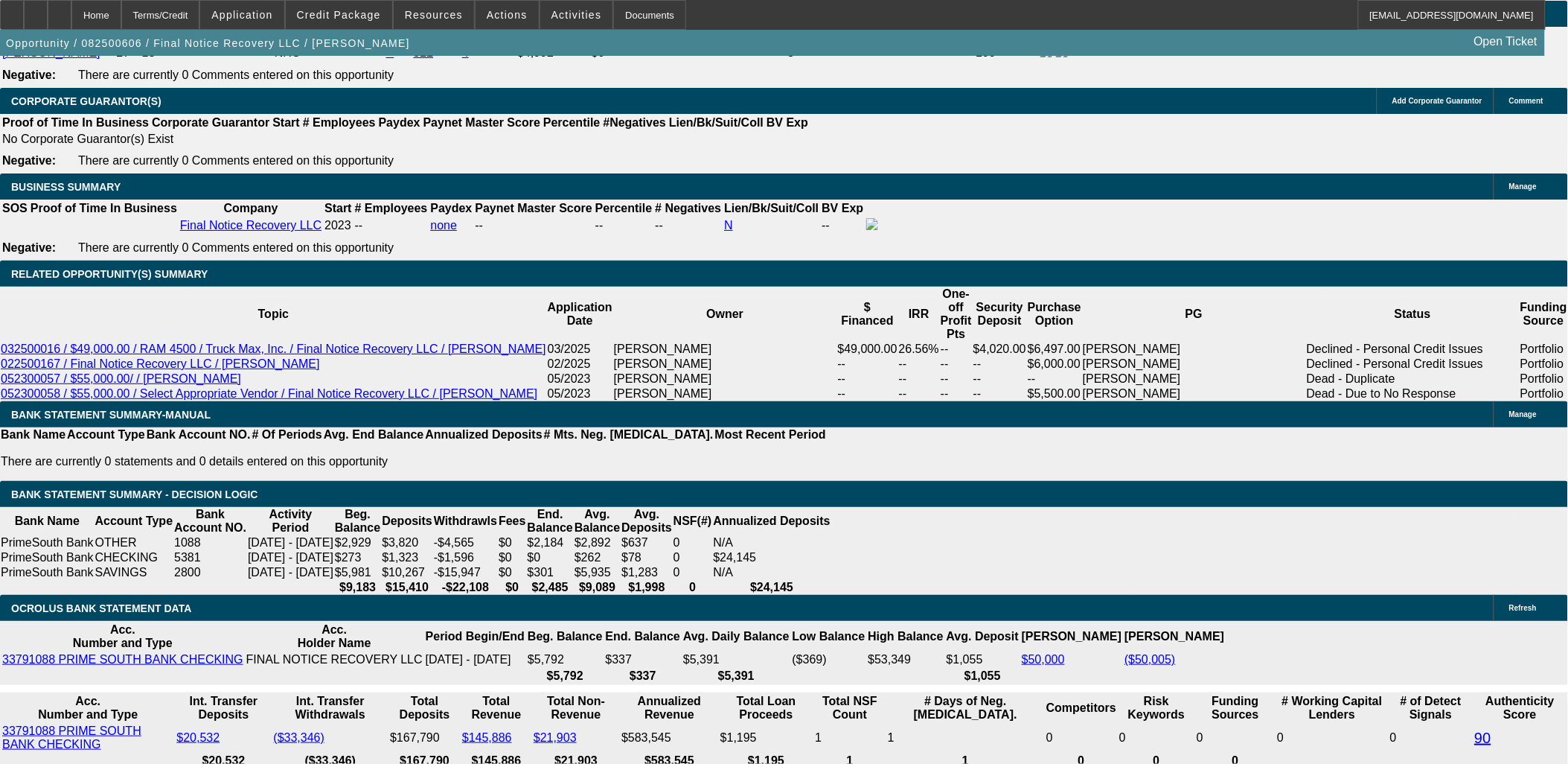
drag, startPoint x: 1189, startPoint y: 566, endPoint x: 1266, endPoint y: 564, distance: 77.0
drag, startPoint x: 1266, startPoint y: 564, endPoint x: 1276, endPoint y: 564, distance: 10.0
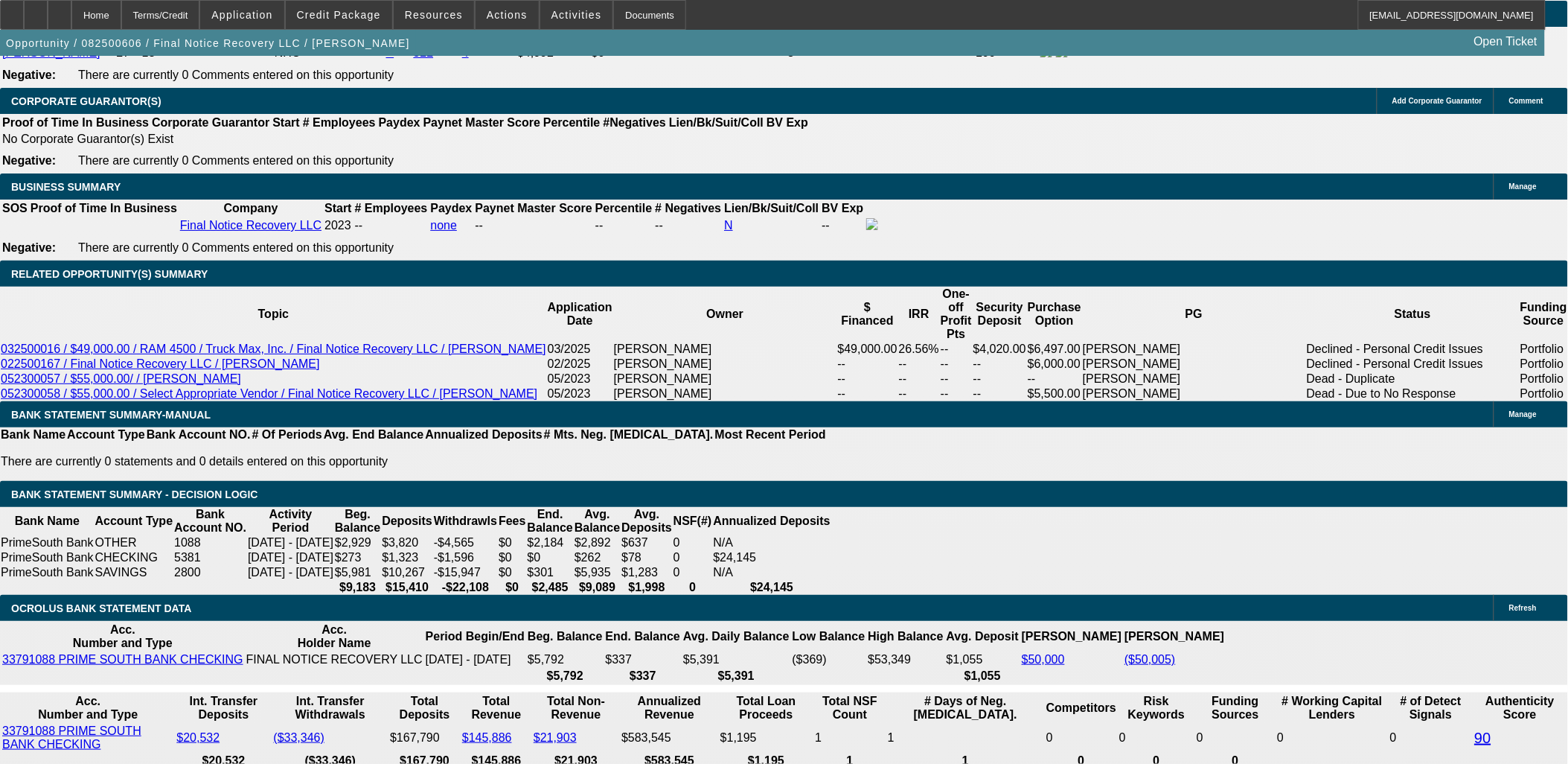
drag, startPoint x: 1276, startPoint y: 564, endPoint x: 1405, endPoint y: 564, distance: 129.0
drag, startPoint x: 1405, startPoint y: 564, endPoint x: 1340, endPoint y: 571, distance: 65.4
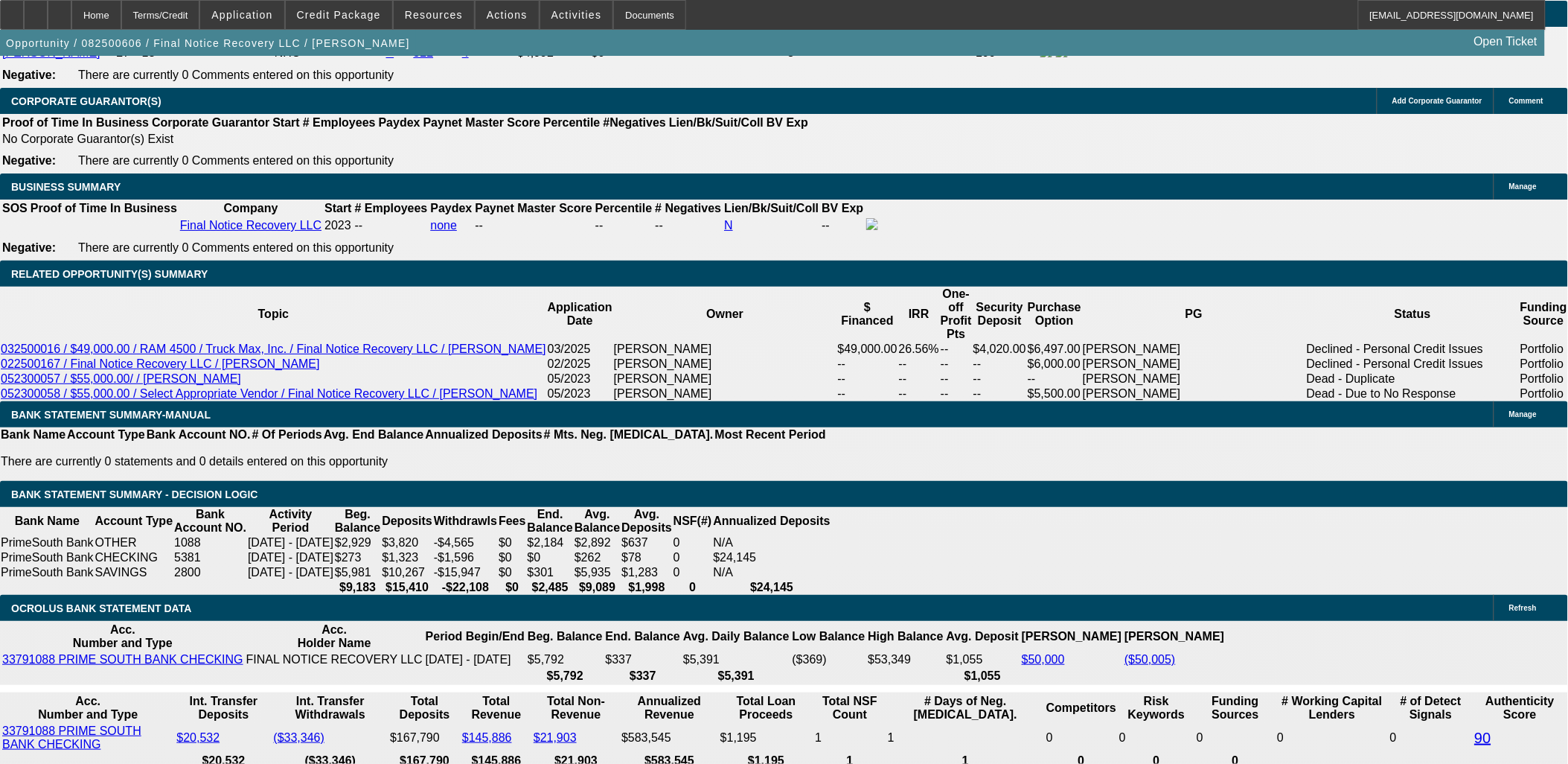
drag, startPoint x: 1244, startPoint y: 571, endPoint x: 1321, endPoint y: 575, distance: 77.1
drag, startPoint x: 898, startPoint y: 480, endPoint x: 890, endPoint y: 473, distance: 10.6
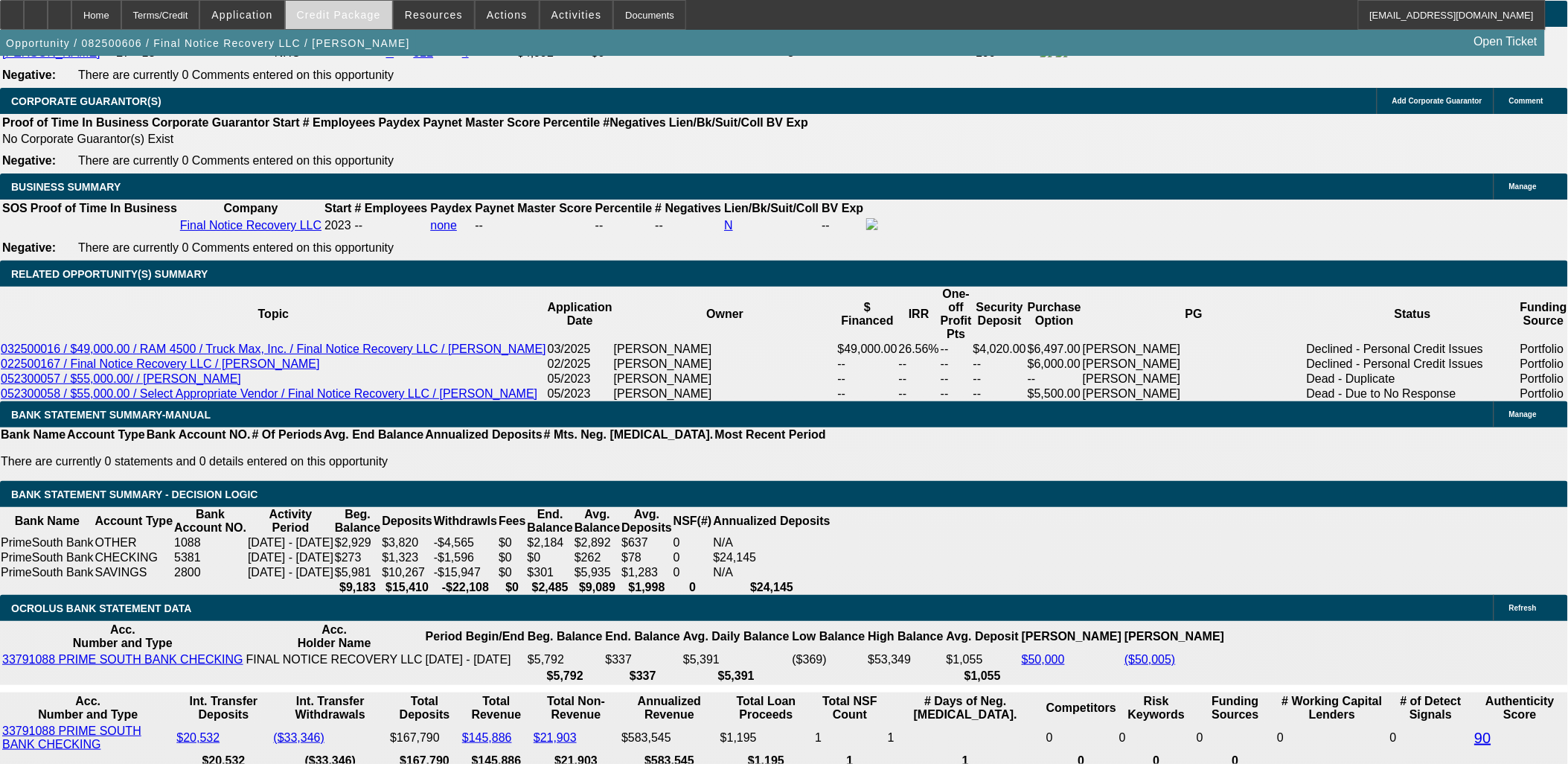
click at [362, 18] on span "Credit Package" at bounding box center [339, 14] width 84 height 12
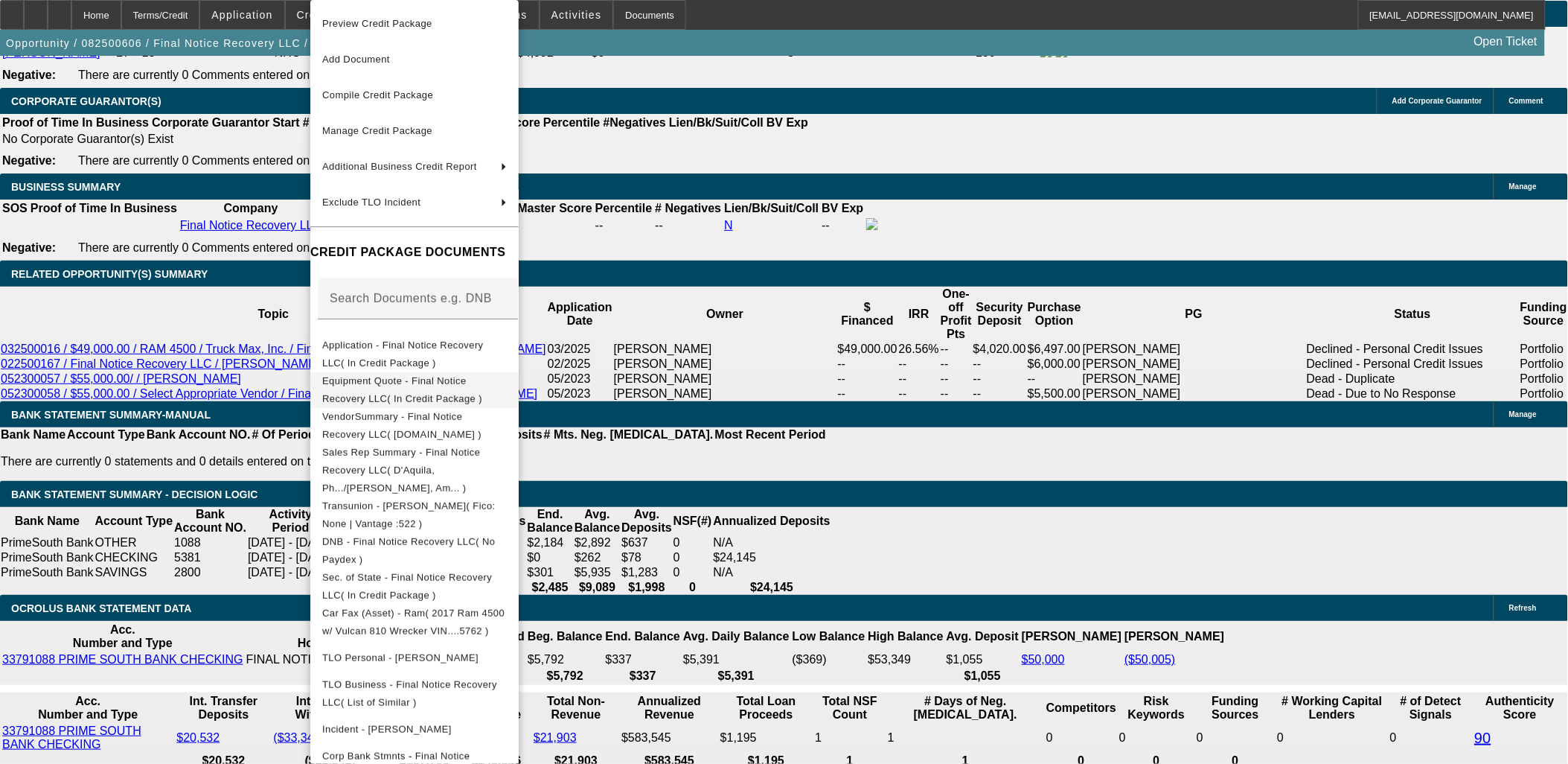
scroll to position [80, 0]
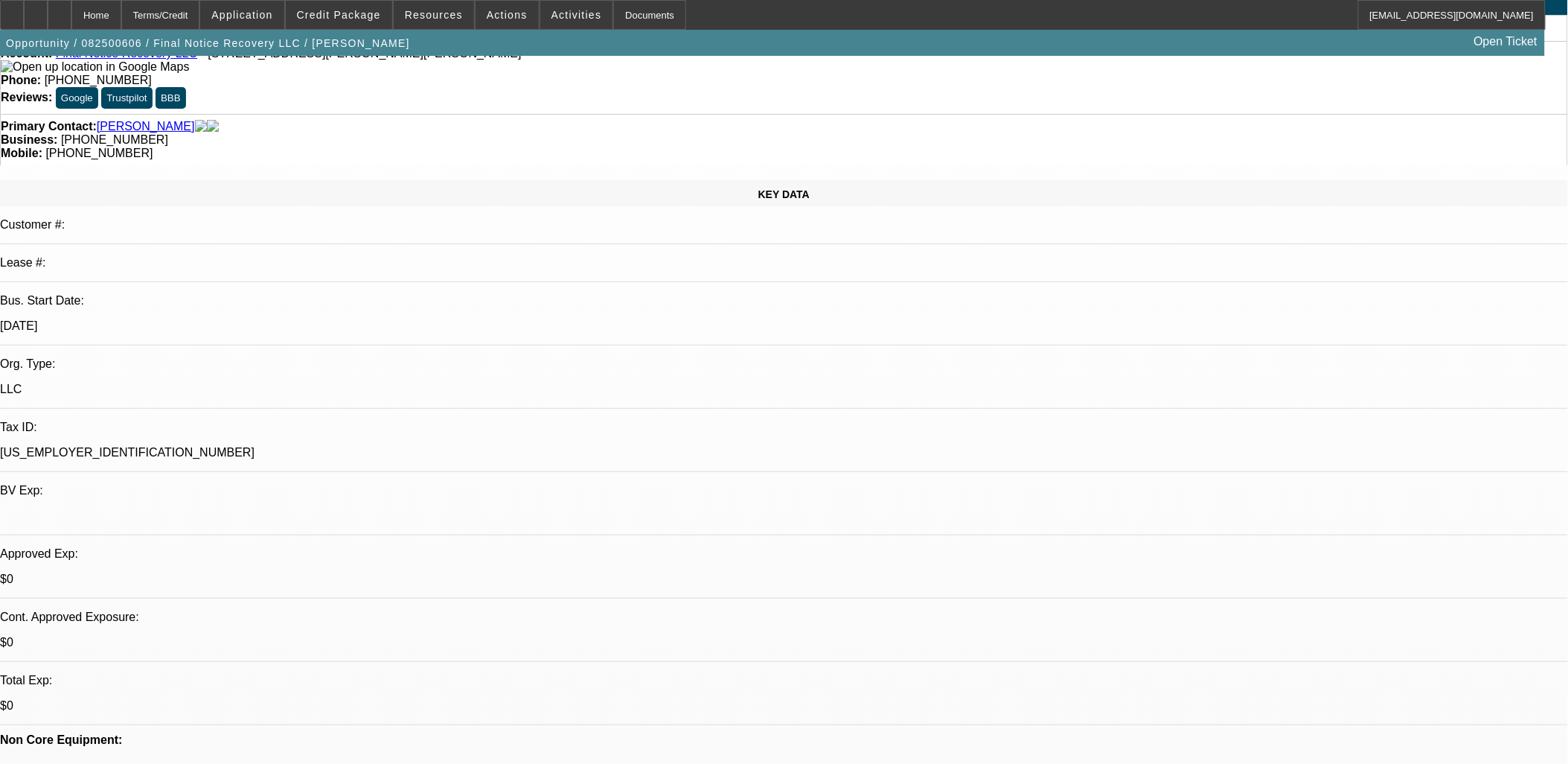
scroll to position [165, 0]
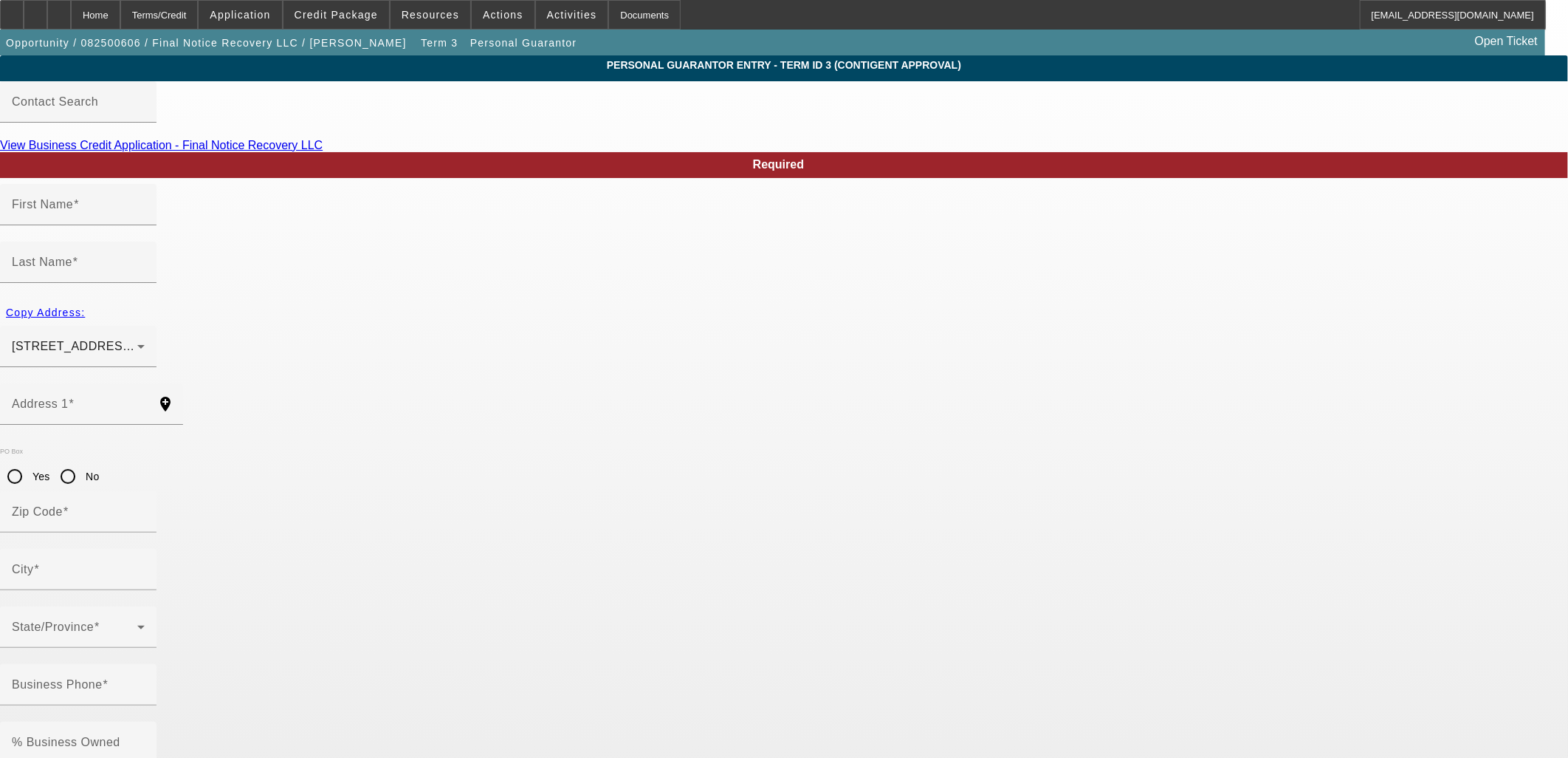
type input "Christophere"
type input "Rozier"
type input "1025 Nautical Drive Southeast"
radio input "true"
type input "31331"
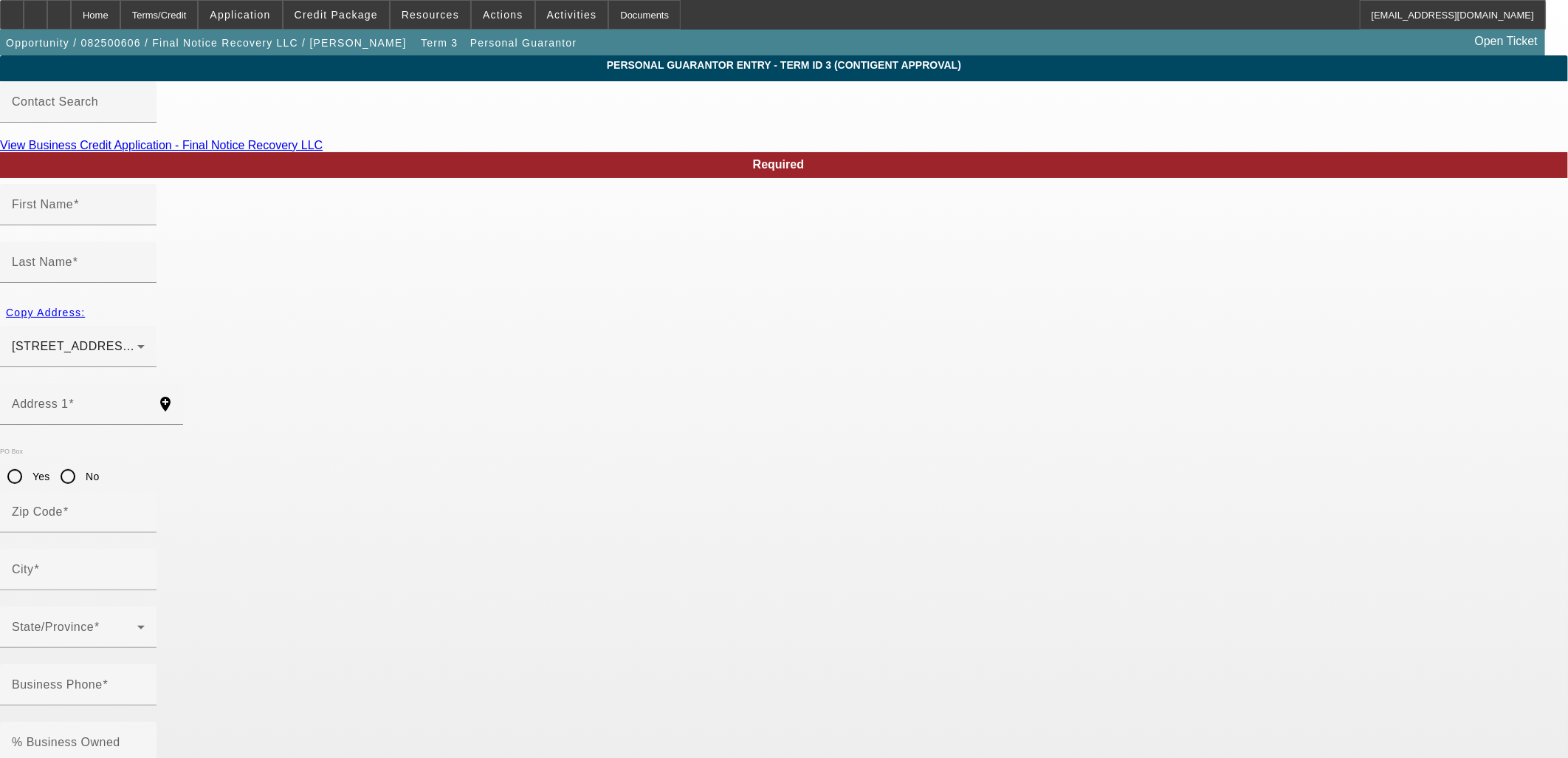
type input "Townsend"
type input "(912) 402-6383"
type input "100"
type input "670-03-7700"
type input "finalnoticerecovery2023@gmail.com"
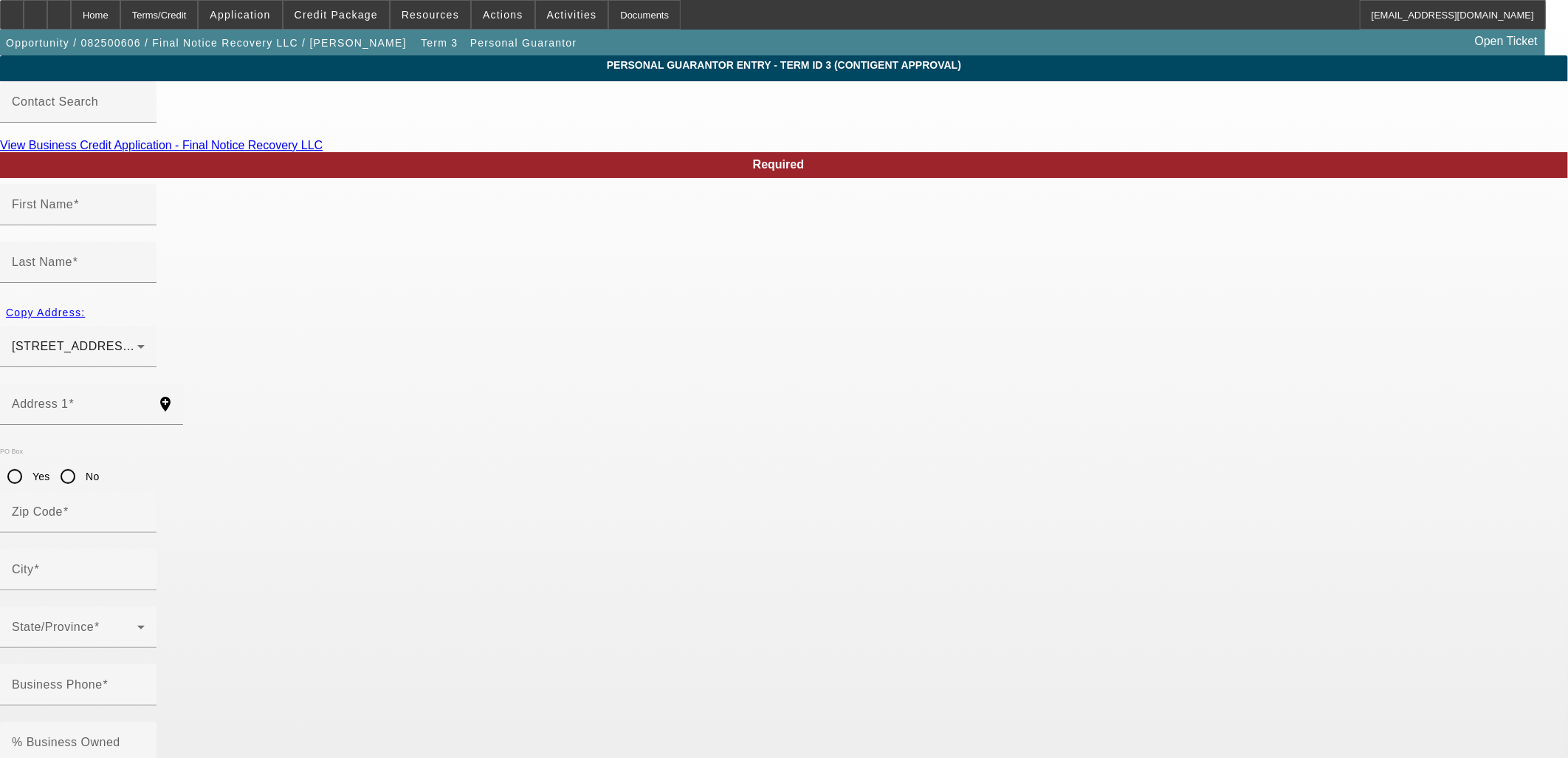
type input "Jacob"
type input "(912) 321-3299"
drag, startPoint x: 755, startPoint y: 586, endPoint x: 555, endPoint y: 585, distance: 200.0
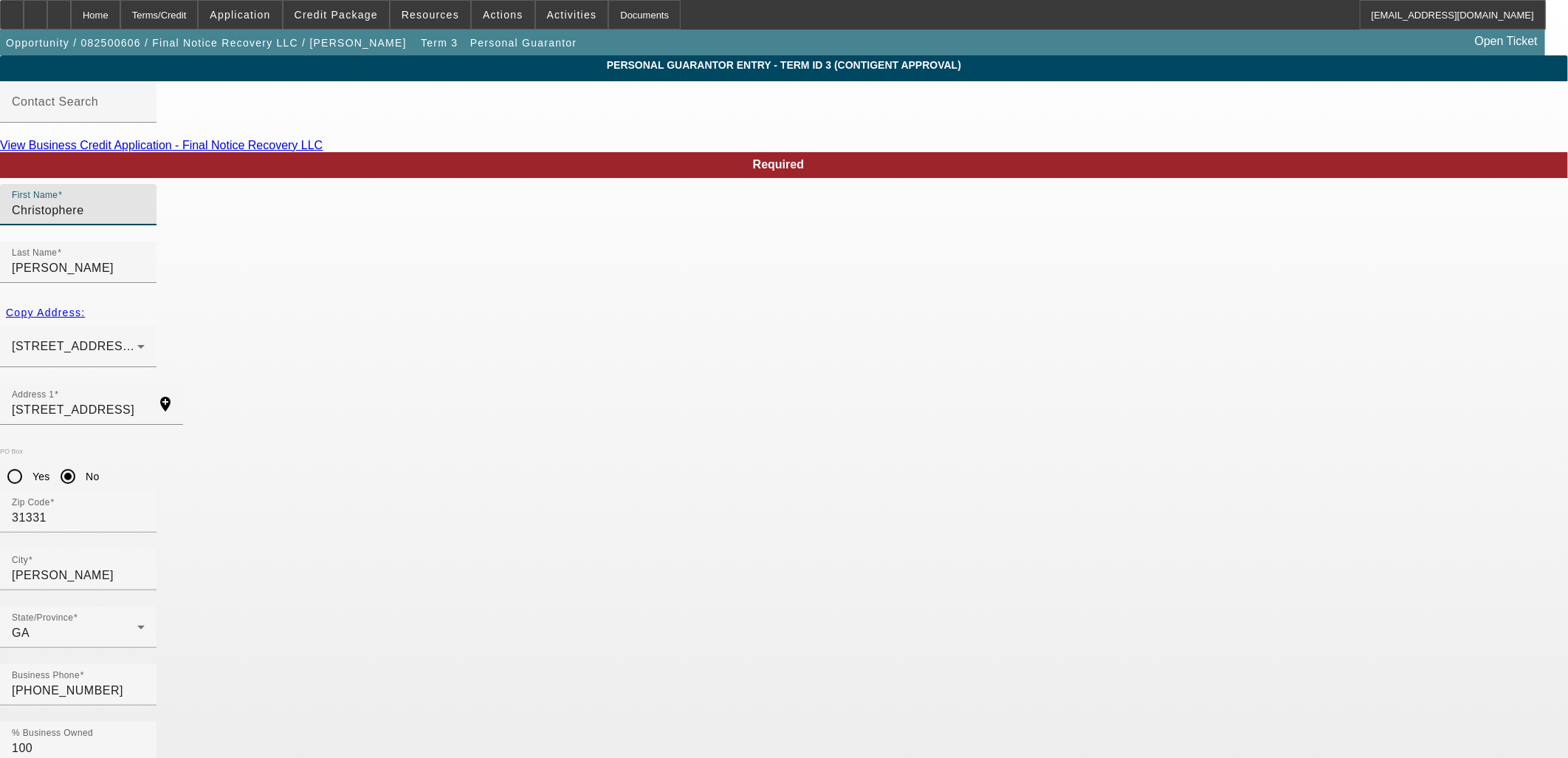
drag, startPoint x: 468, startPoint y: 242, endPoint x: 345, endPoint y: 241, distance: 123.0
drag, startPoint x: 754, startPoint y: 581, endPoint x: 552, endPoint y: 584, distance: 202.0
click at [120, 15] on div "Home" at bounding box center [96, 15] width 50 height 30
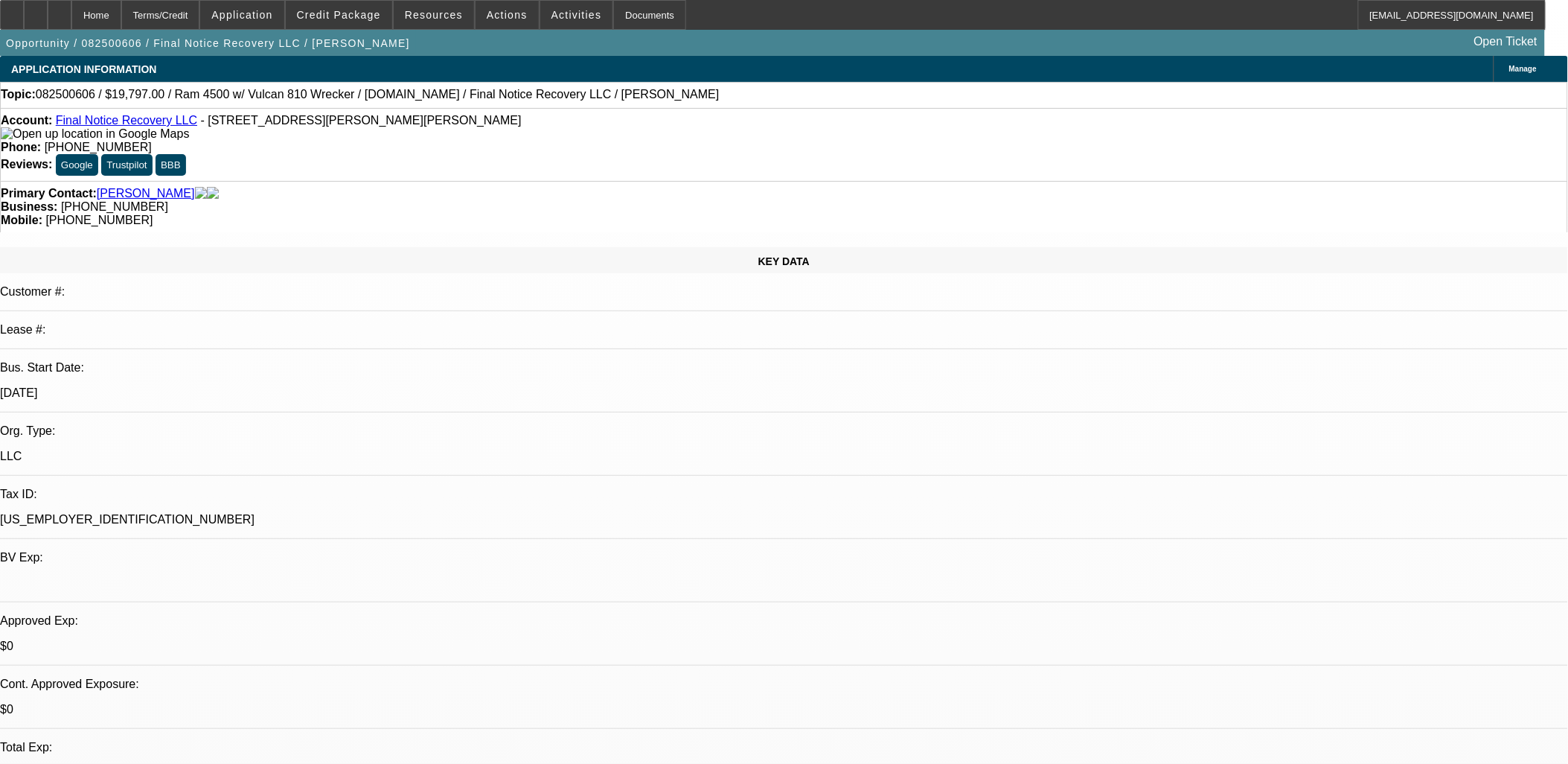
select select "0"
select select "2"
select select "0"
select select "21"
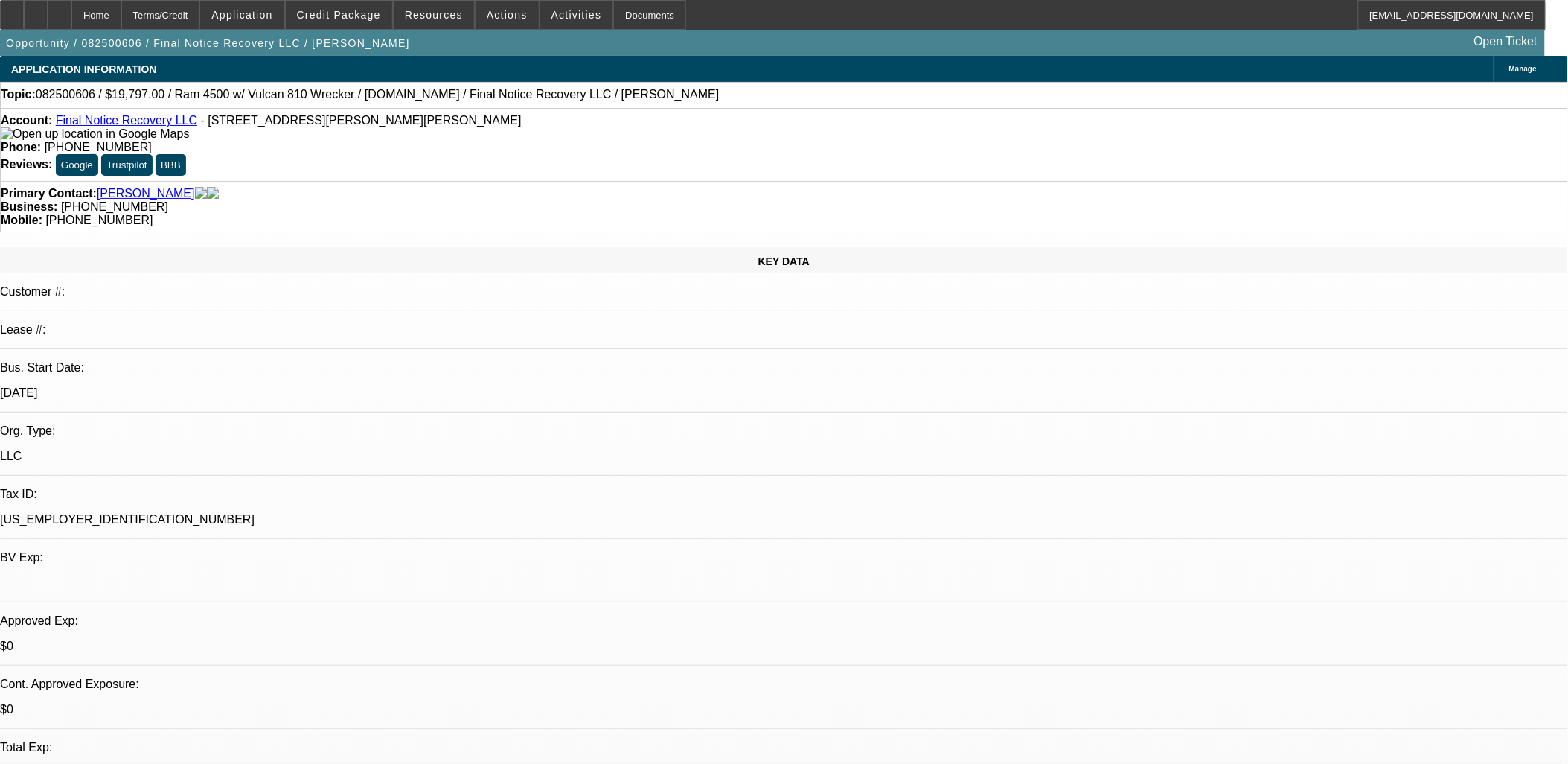
select select "0"
select select "2"
select select "0"
select select "21"
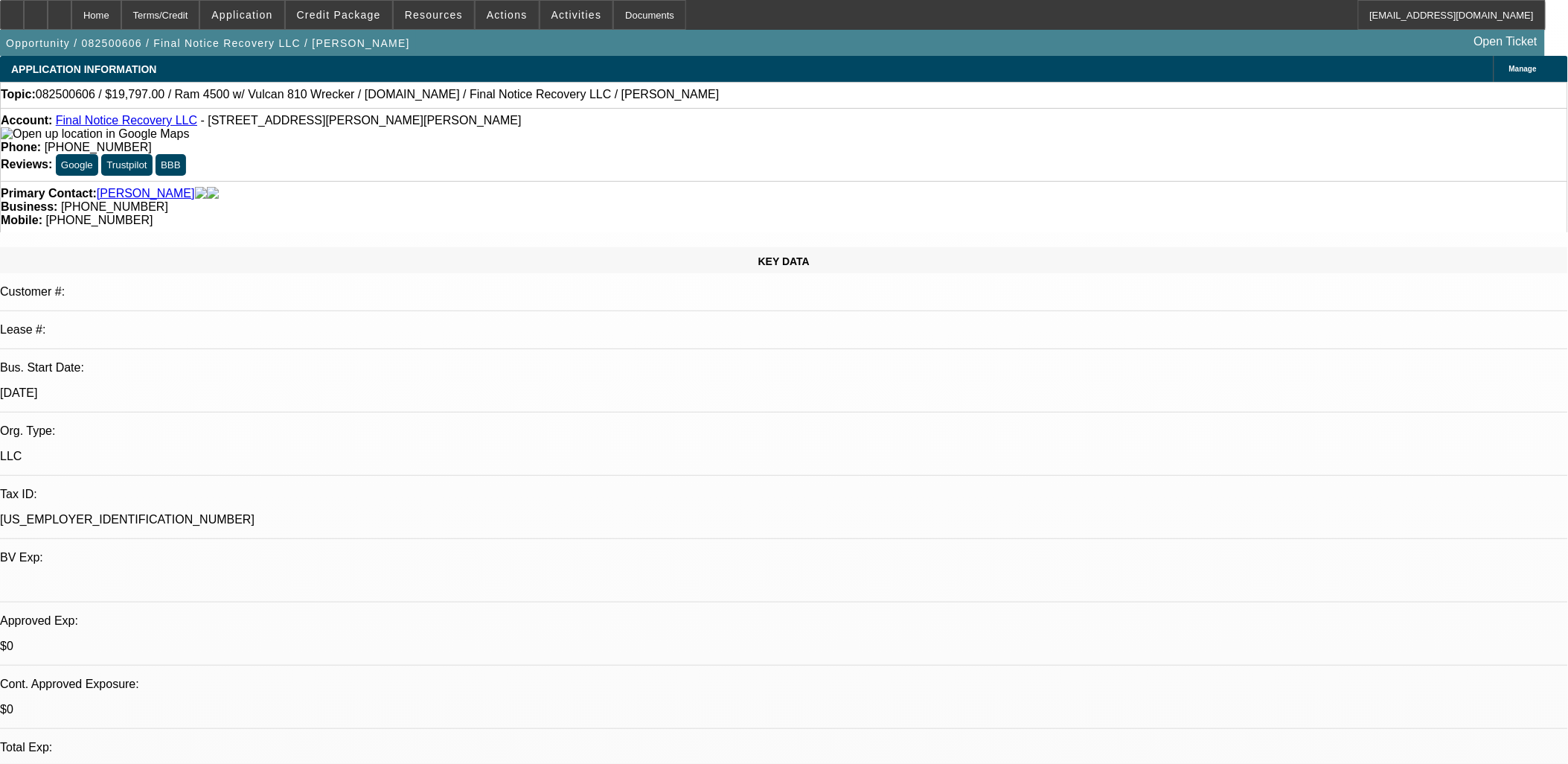
select select "0"
select select "2"
select select "0"
select select "5"
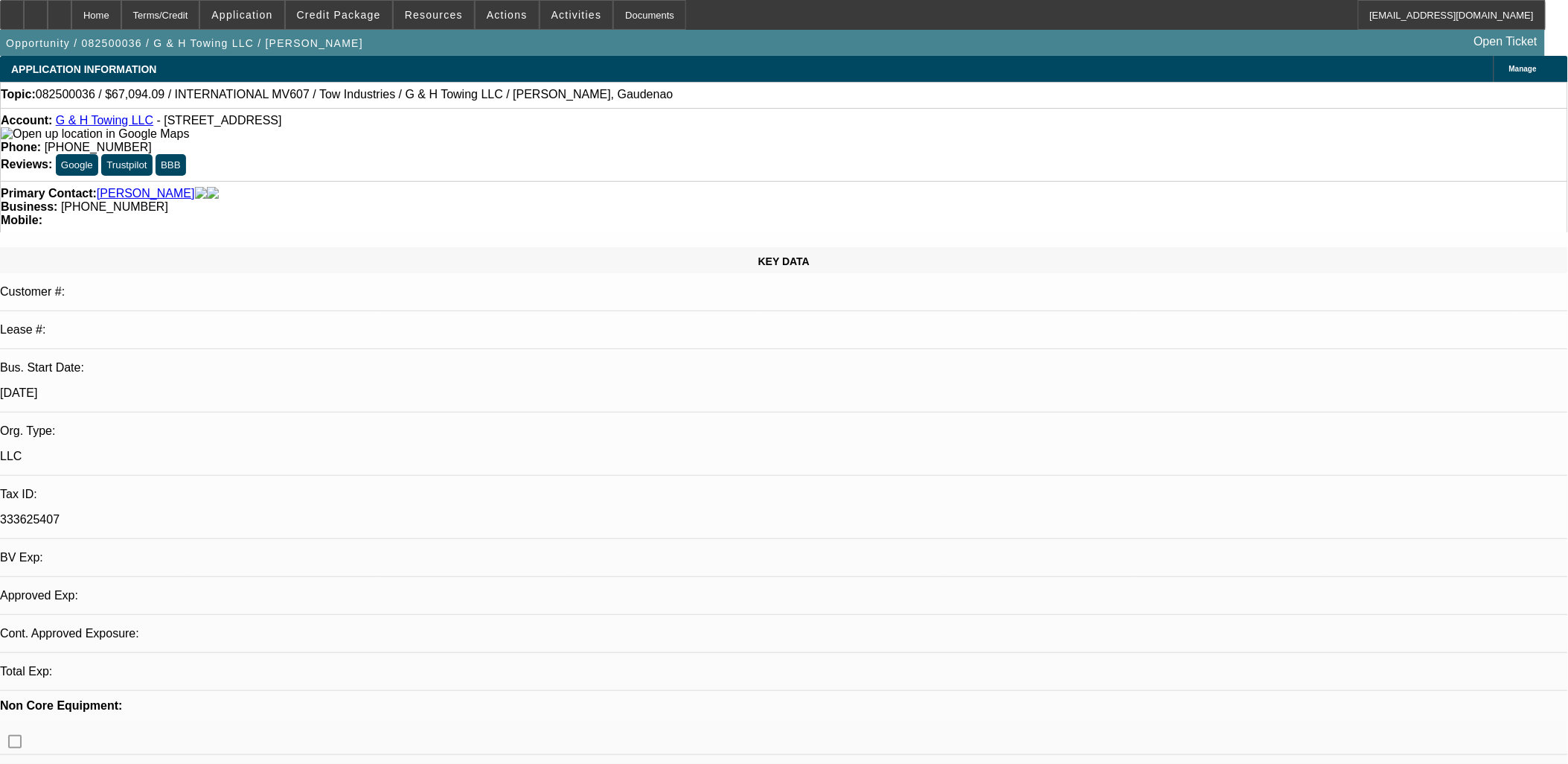
select select "0"
select select "2"
select select "0.1"
select select "1"
select select "2"
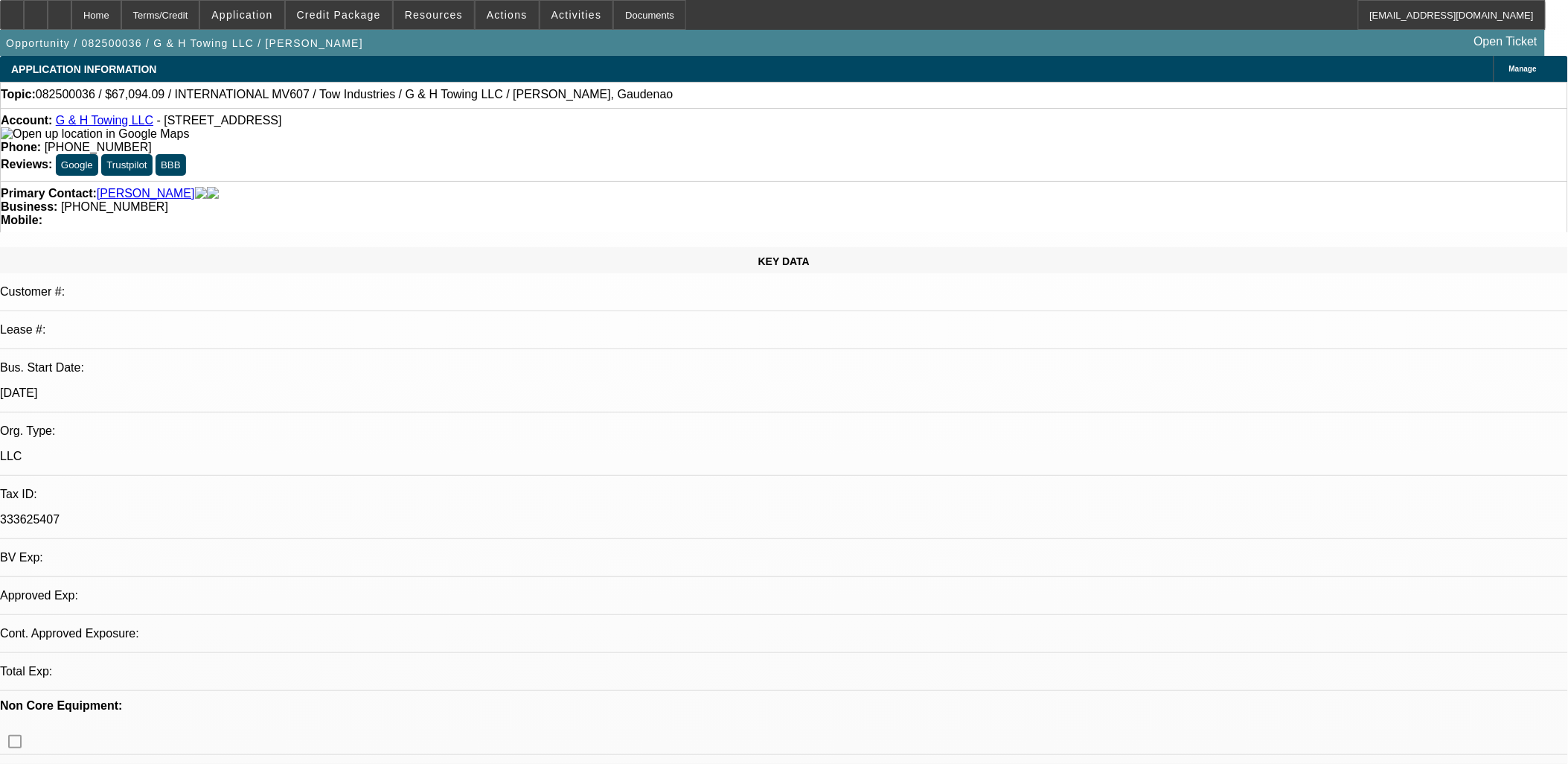
select select "4"
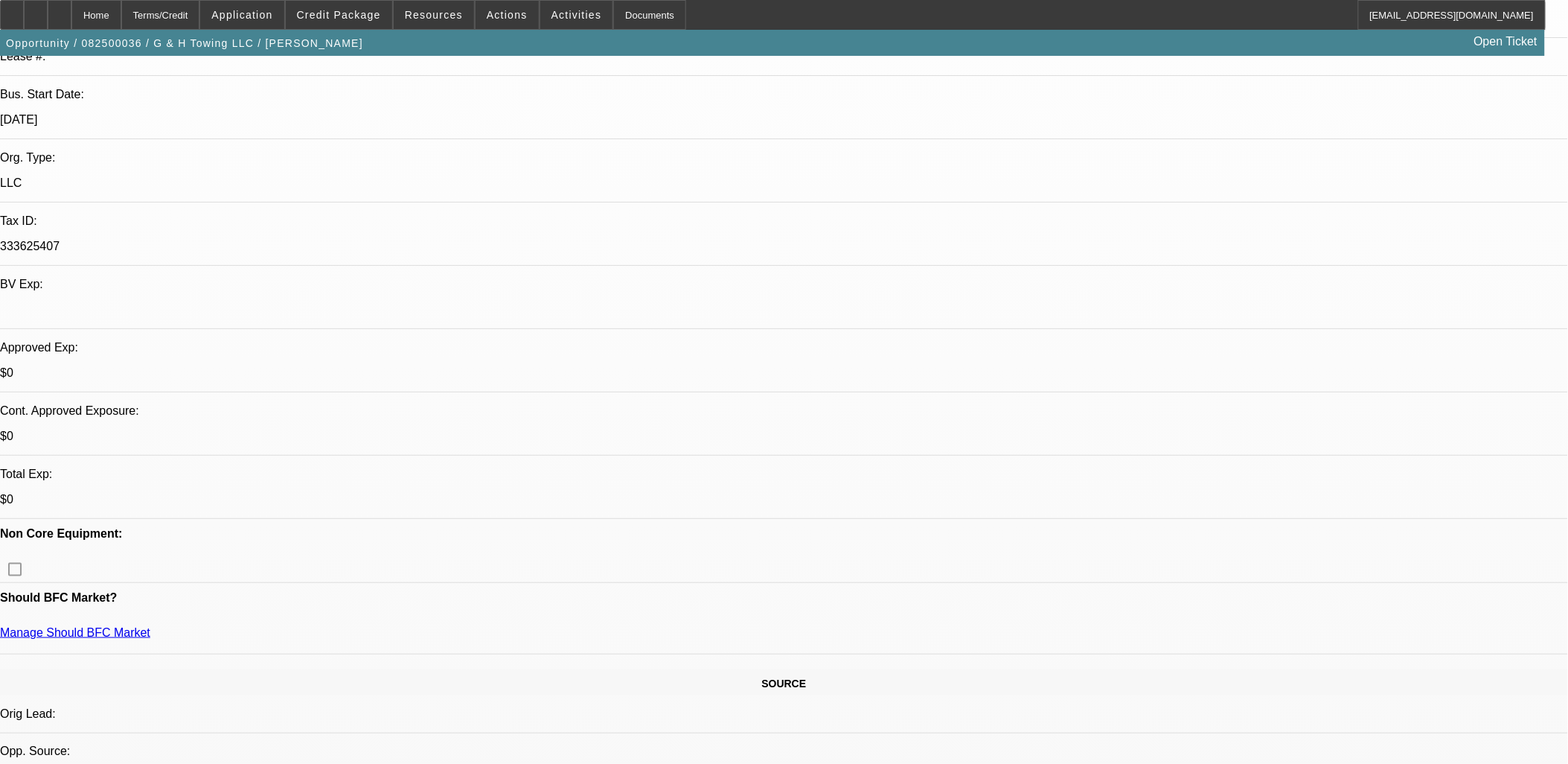
scroll to position [413, 0]
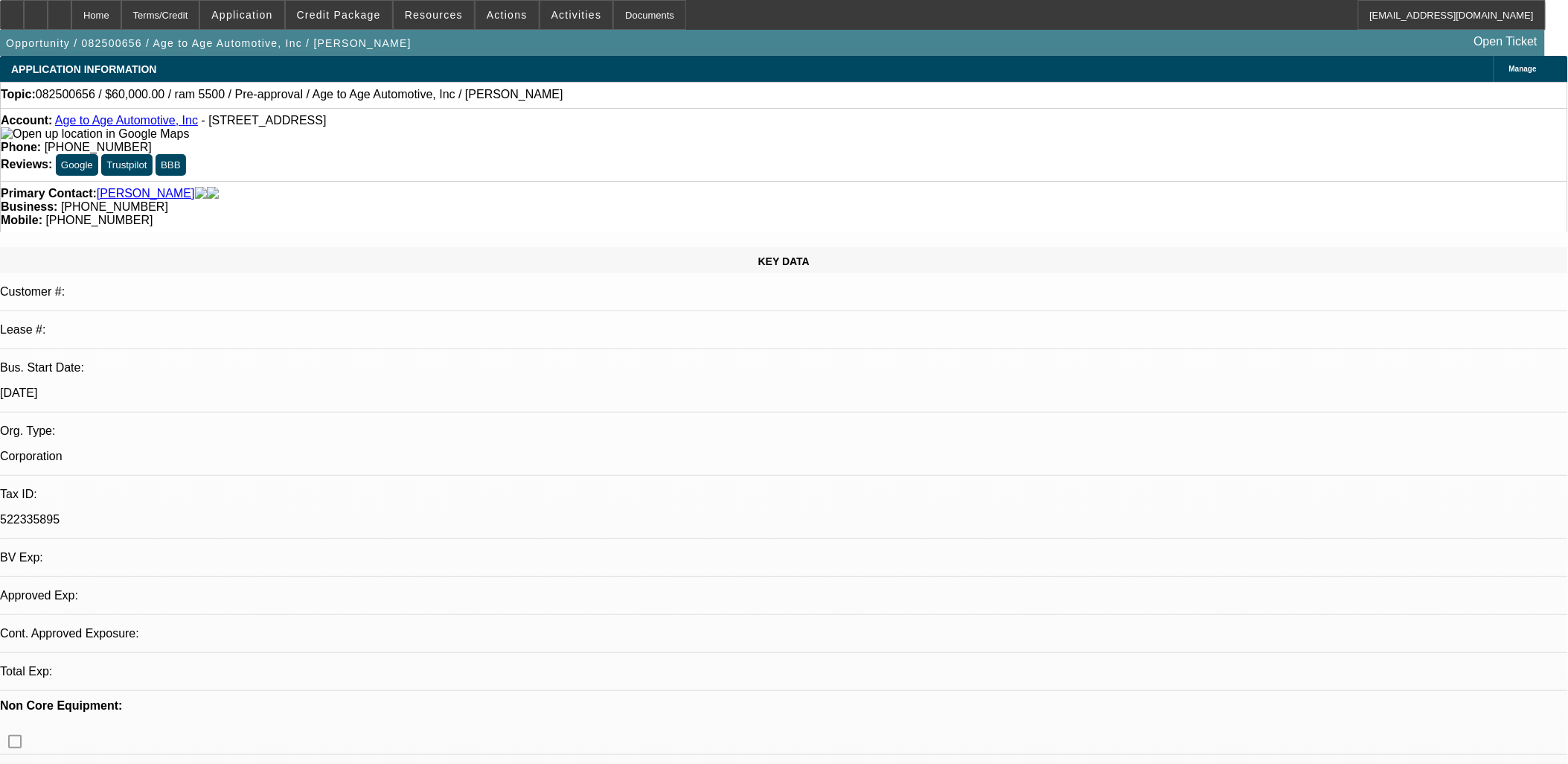
select select "0"
select select "2"
select select "0.1"
select select "1"
select select "2"
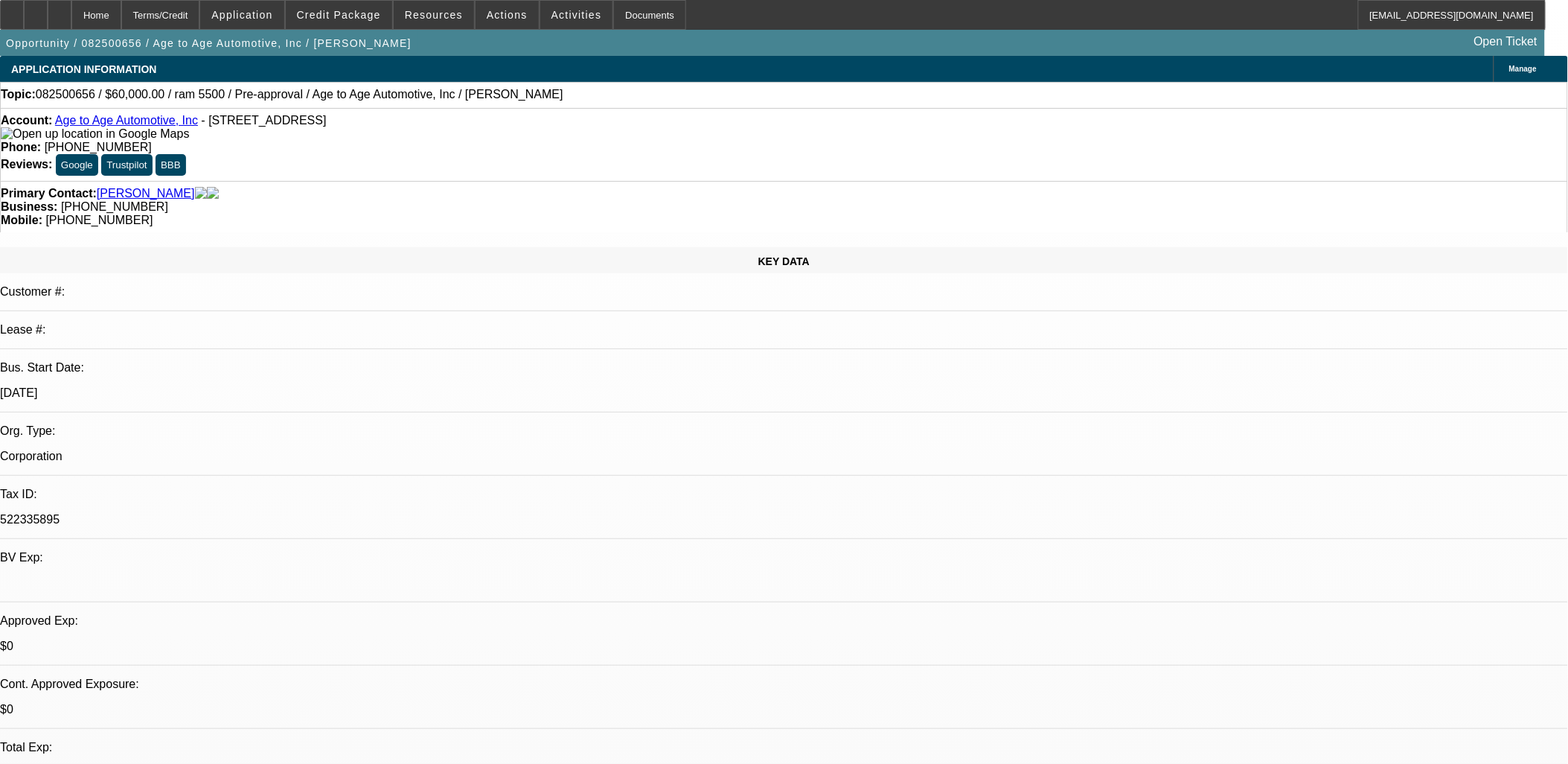
select select "4"
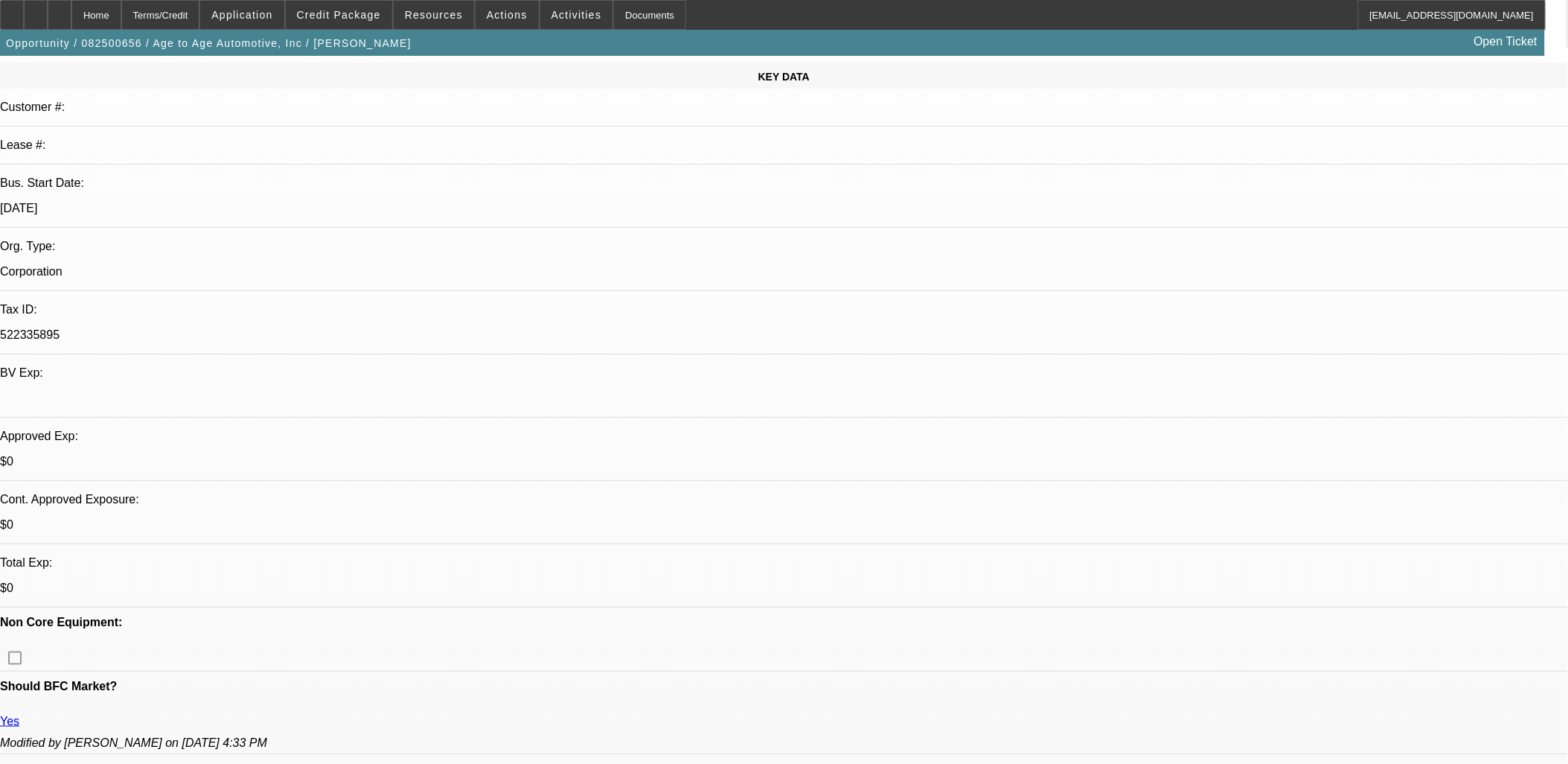
scroll to position [413, 0]
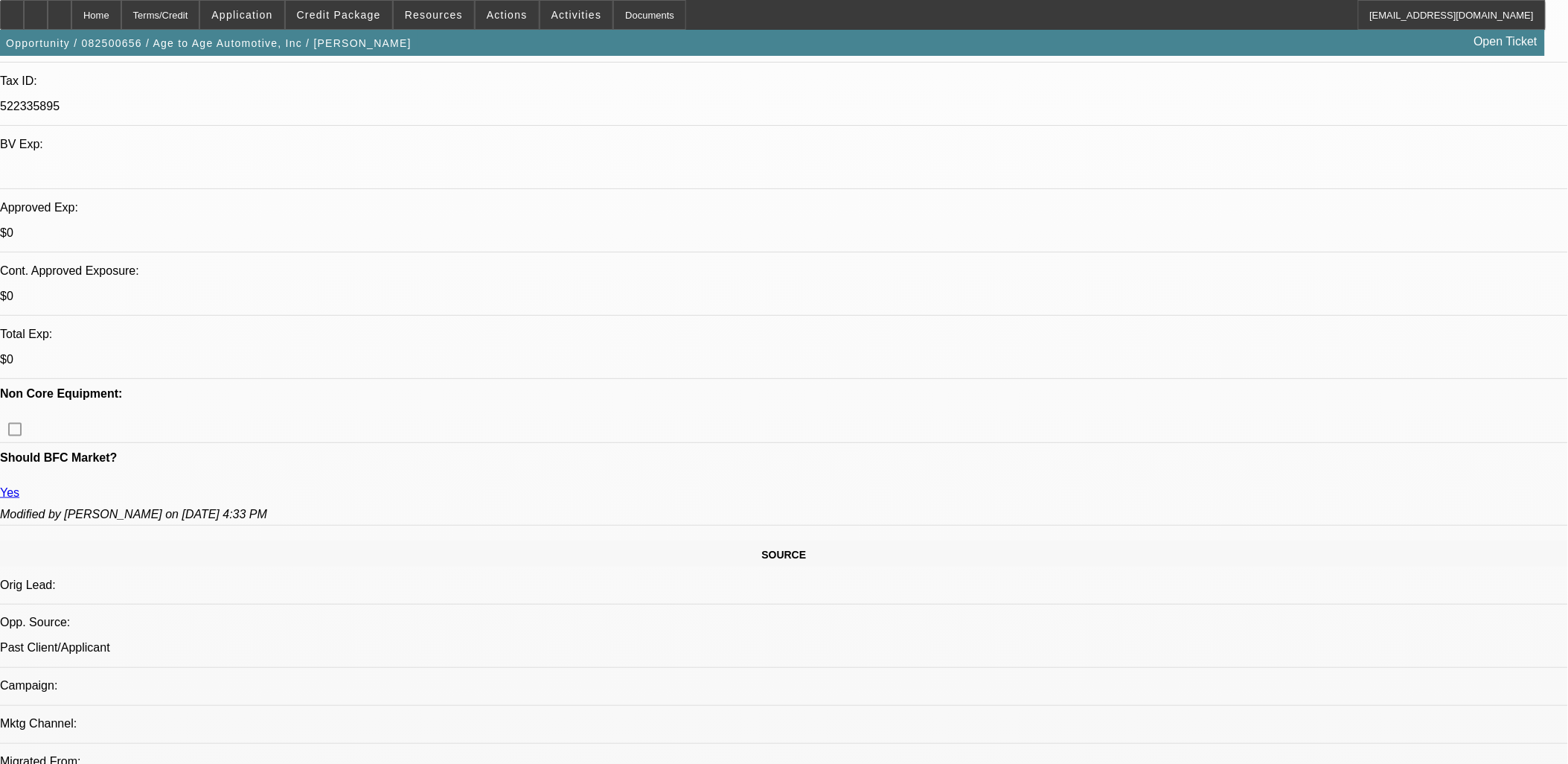
drag, startPoint x: 1179, startPoint y: 181, endPoint x: 1186, endPoint y: 217, distance: 36.7
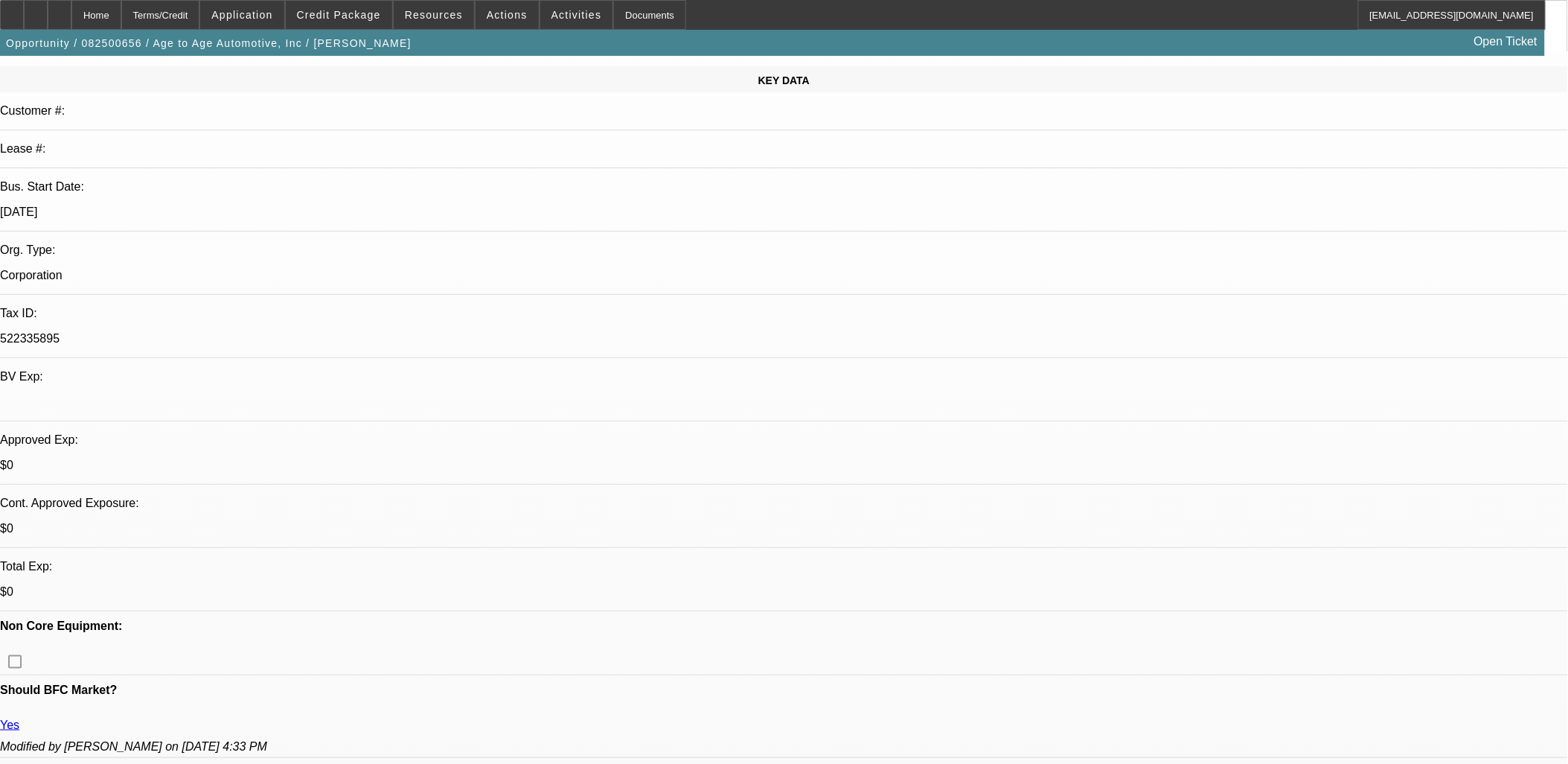
scroll to position [0, 0]
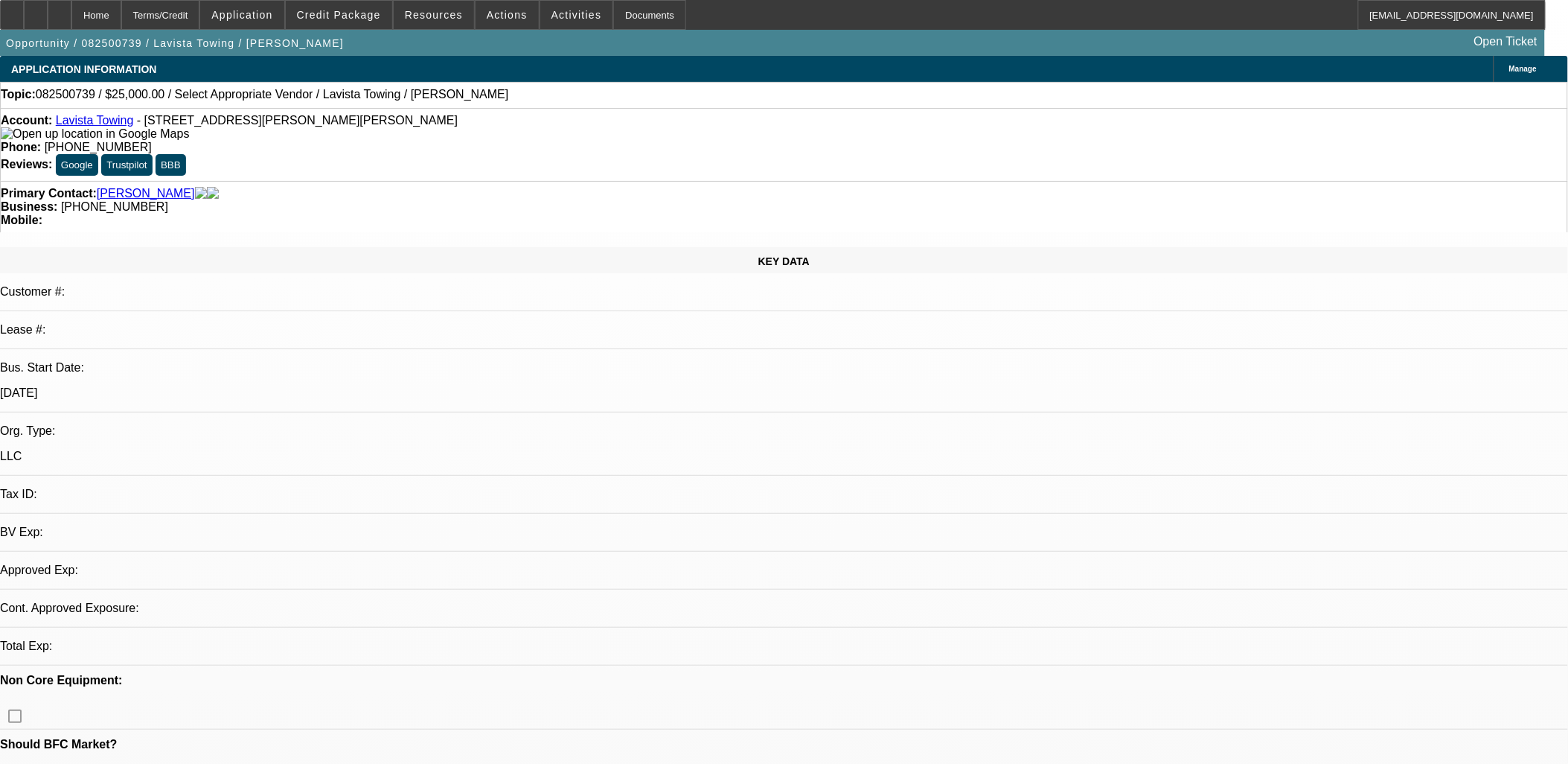
select select "0"
select select "2"
select select "0.1"
select select "1"
select select "2"
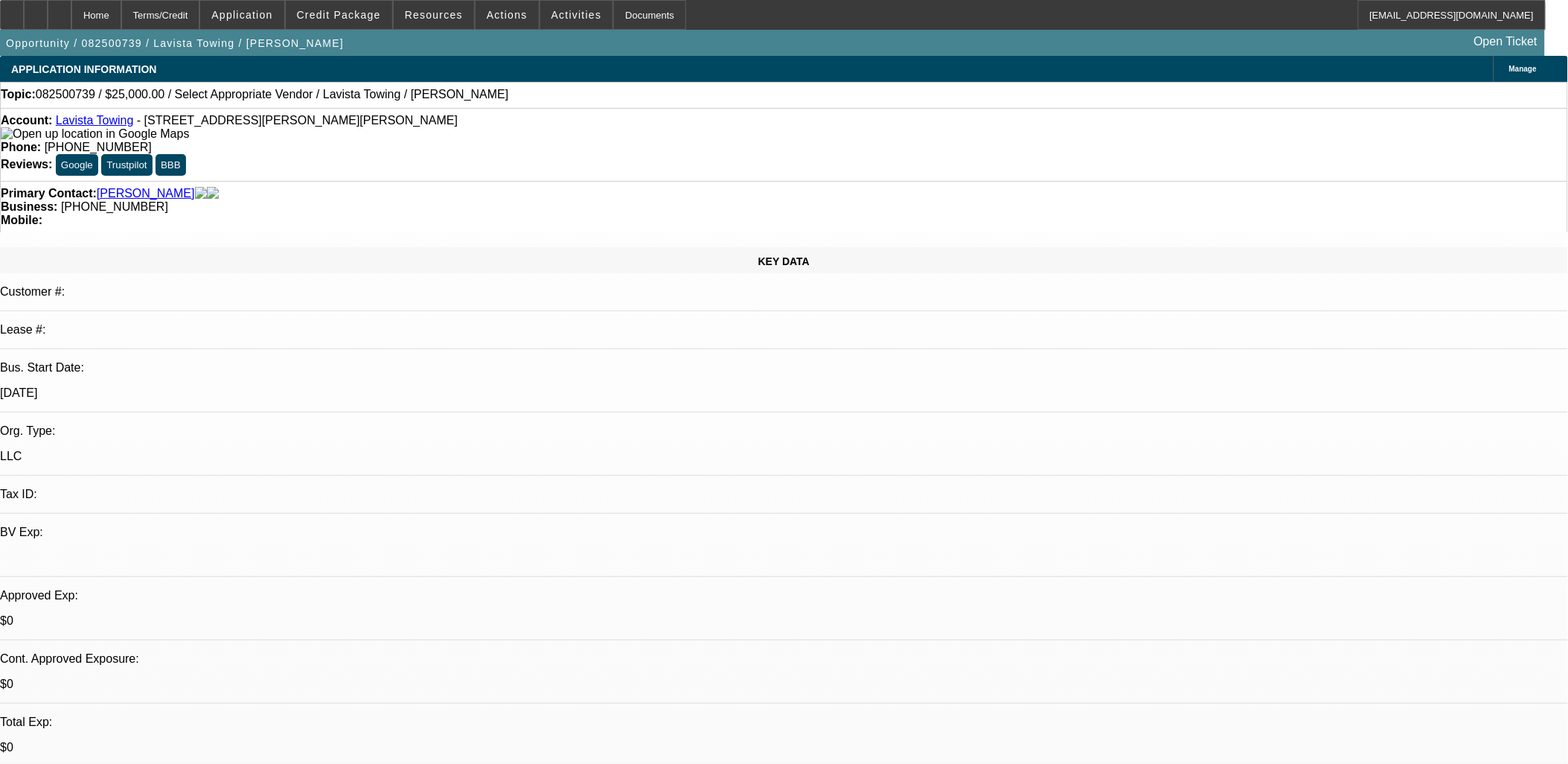
select select "4"
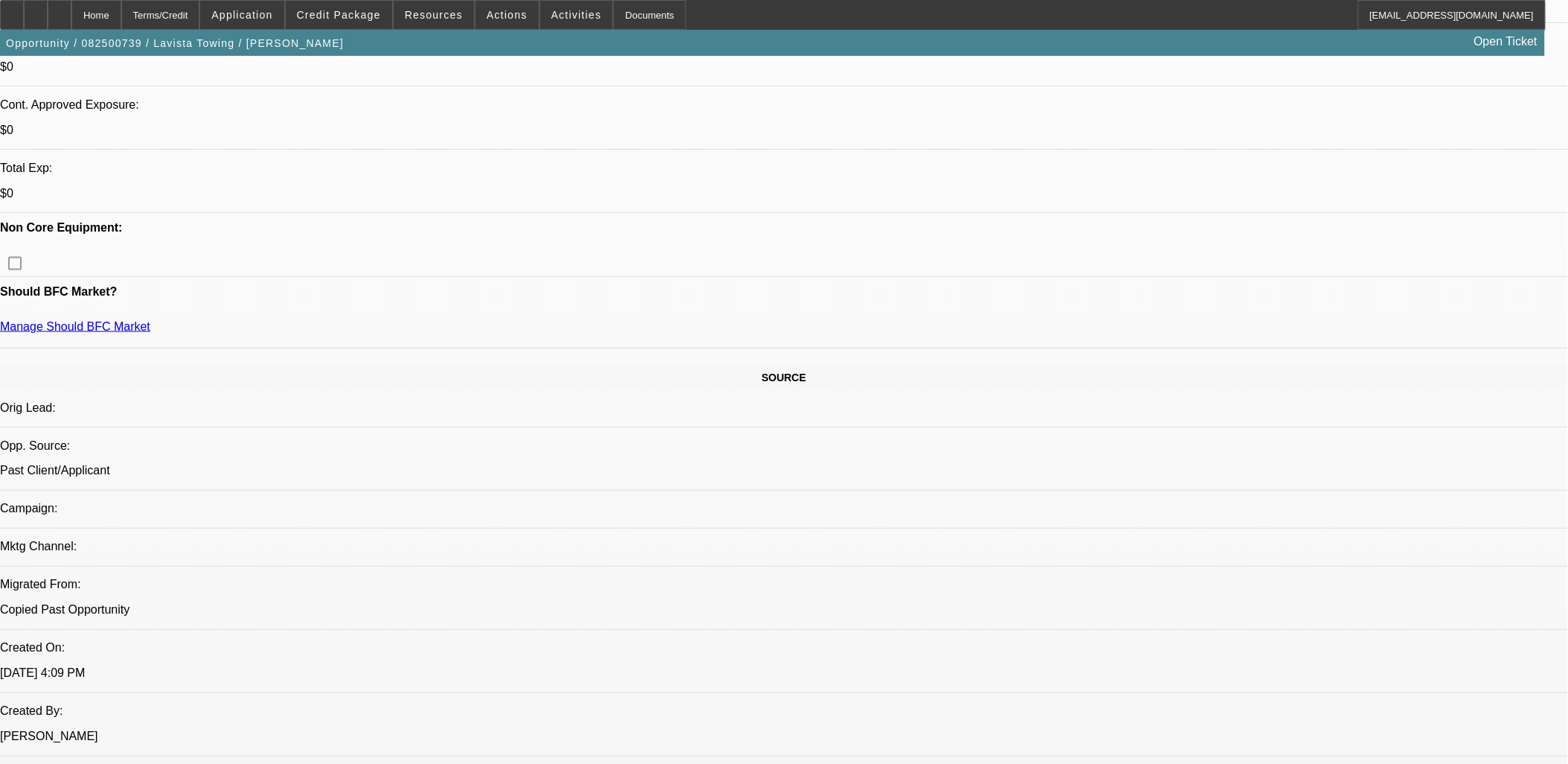
scroll to position [661, 0]
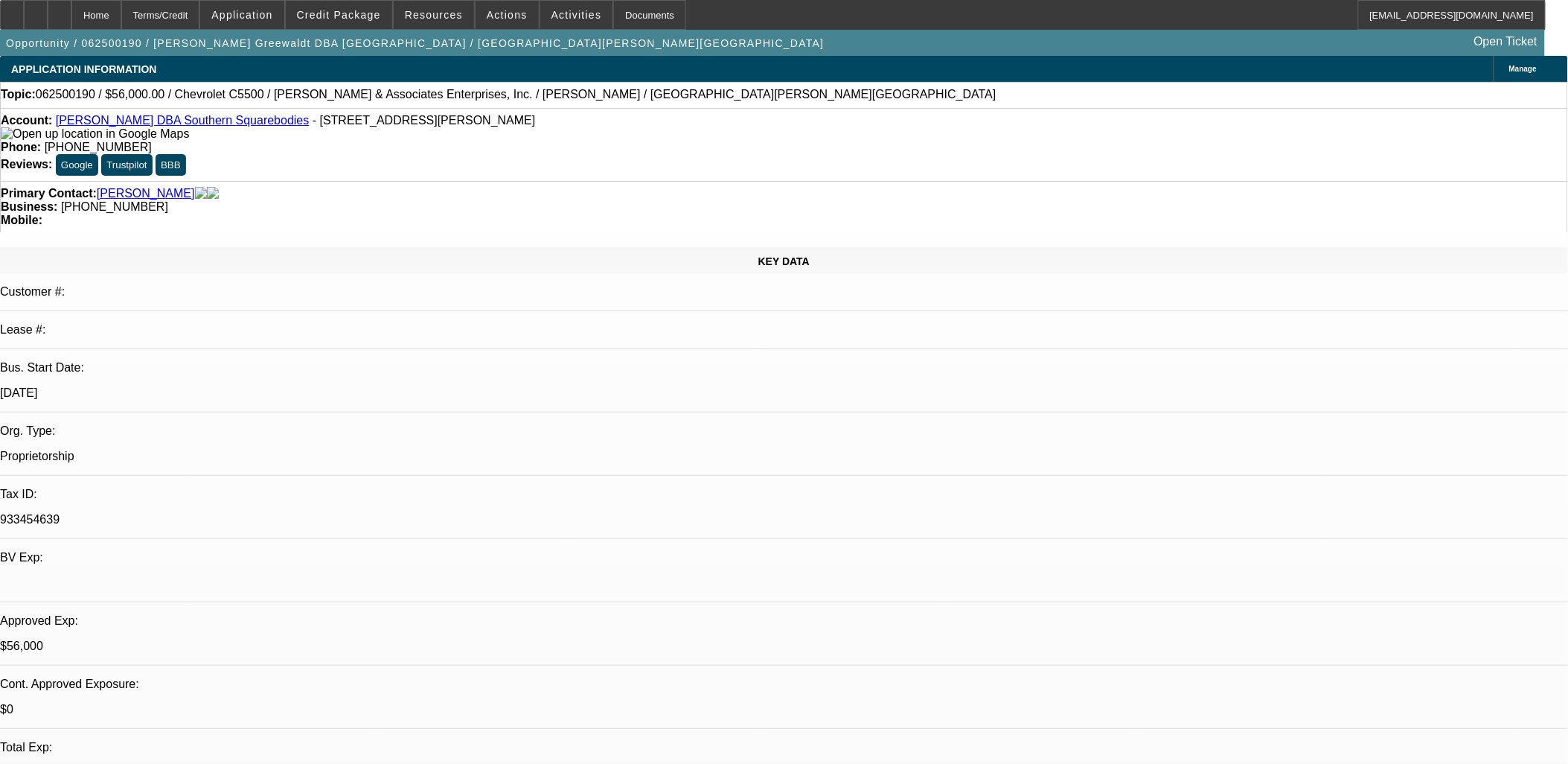
select select "0"
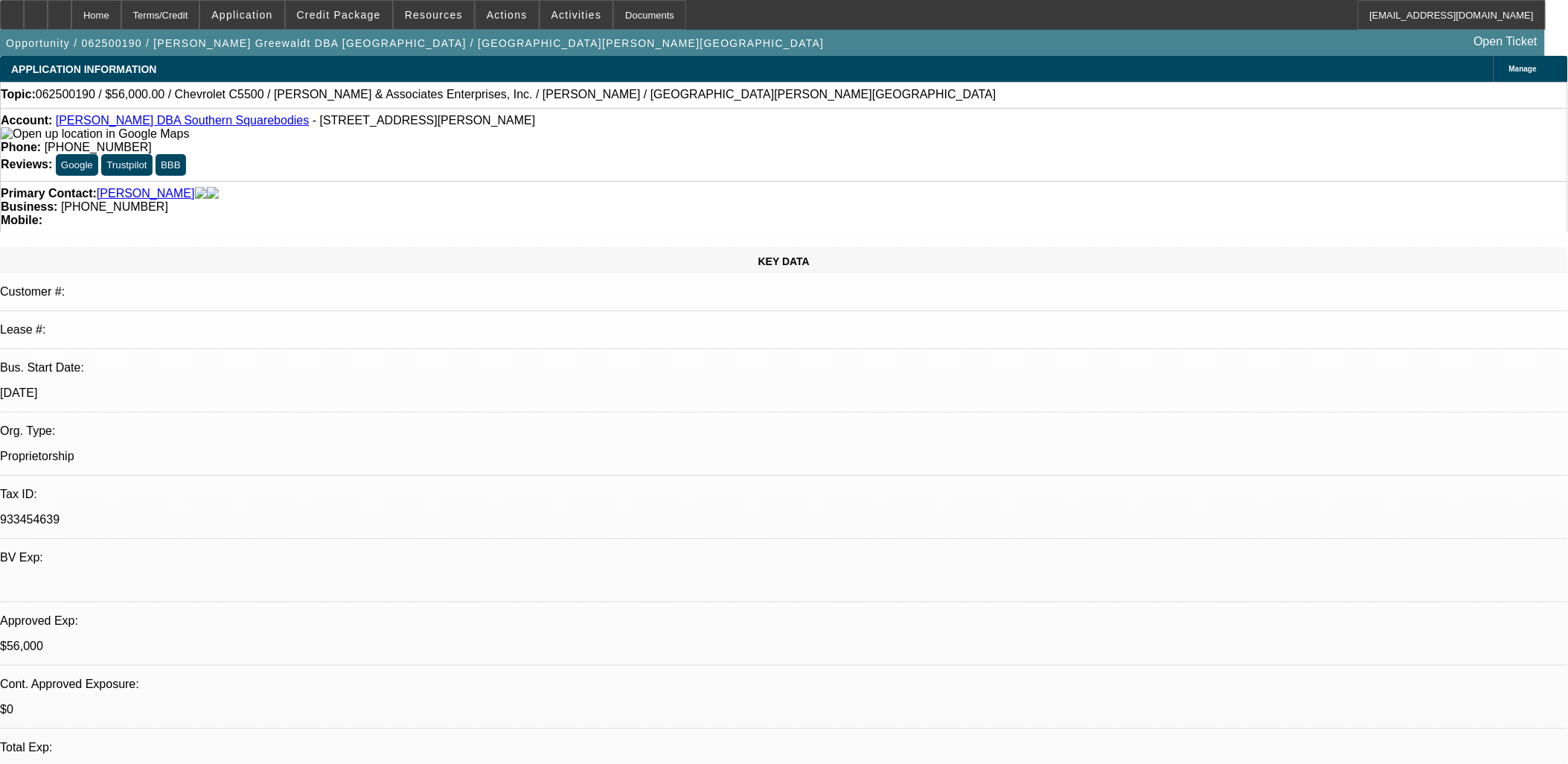
select select "0"
select select "2"
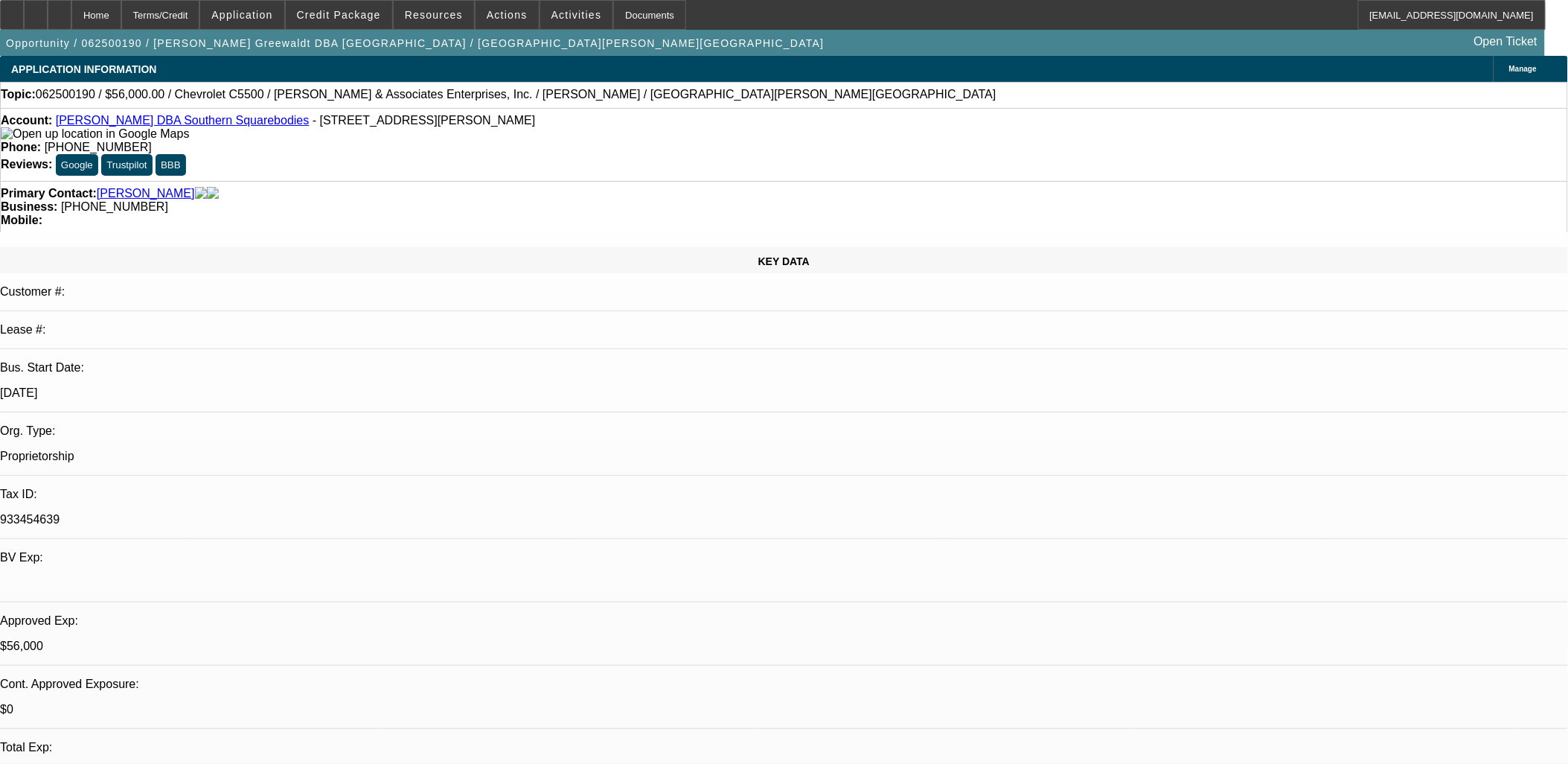
select select "0.1"
select select "1"
select select "6"
select select "1"
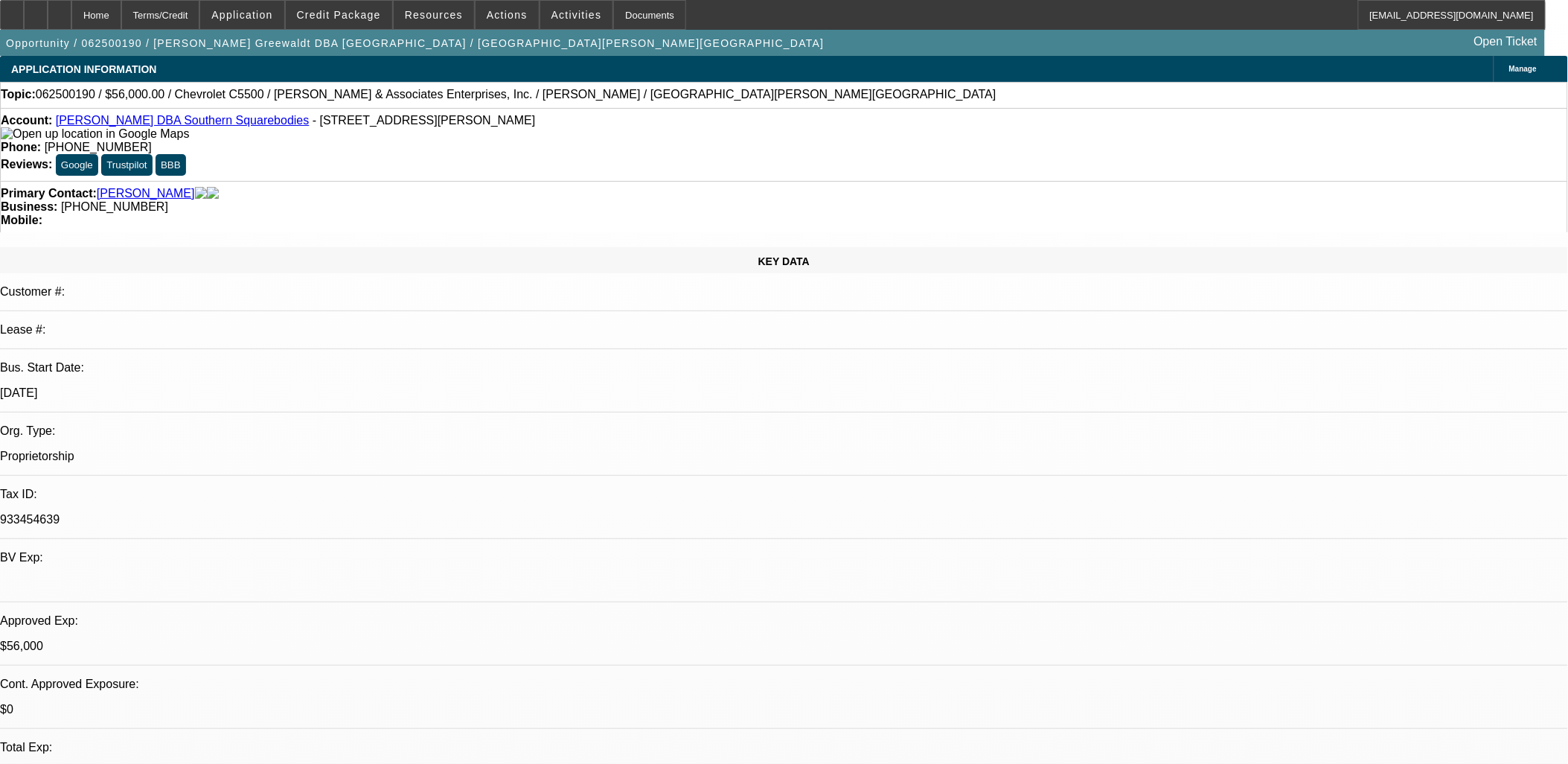
select select "1"
select select "6"
select select "1"
select select "6"
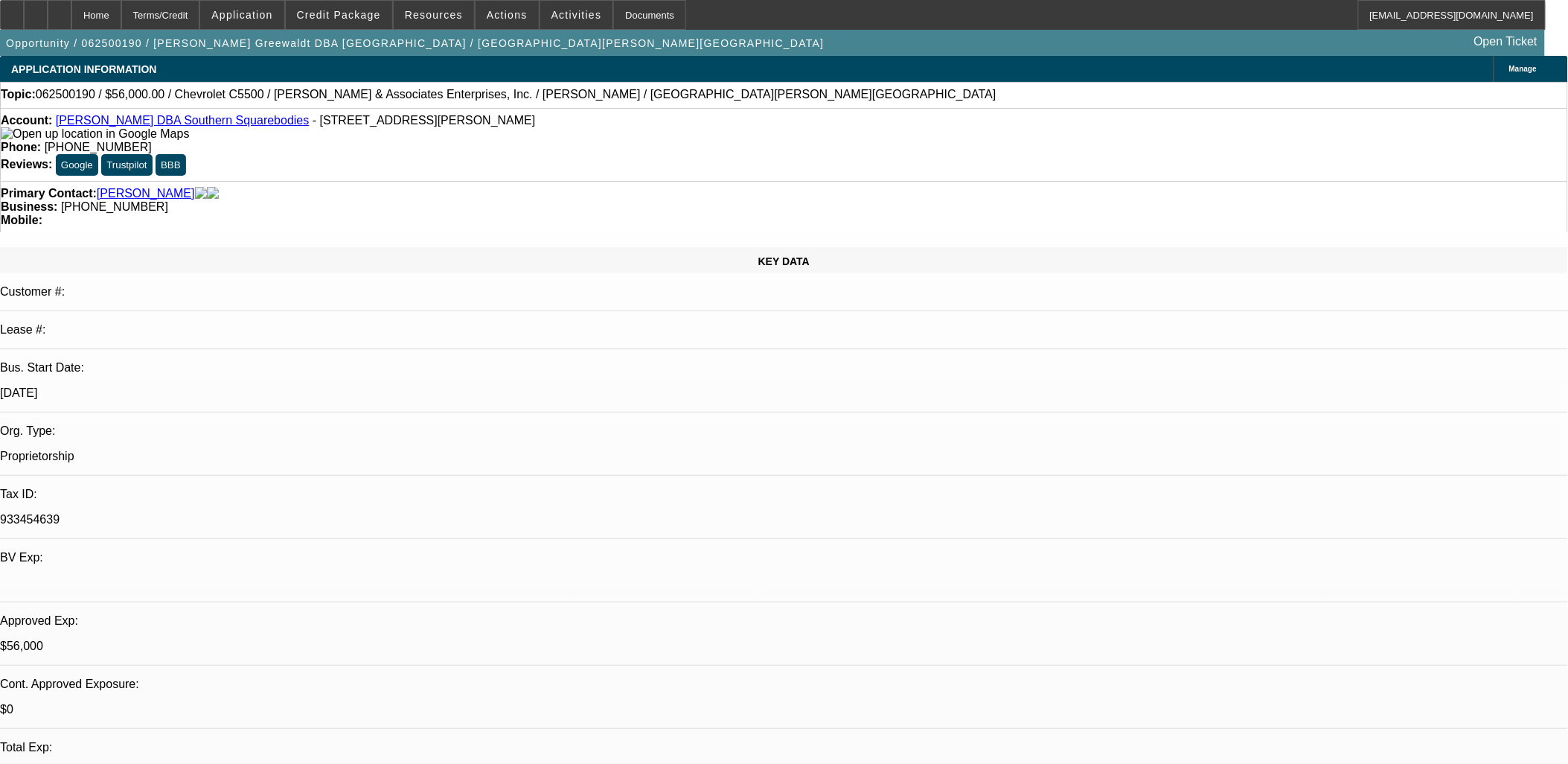
select select "1"
select select "2"
select select "4"
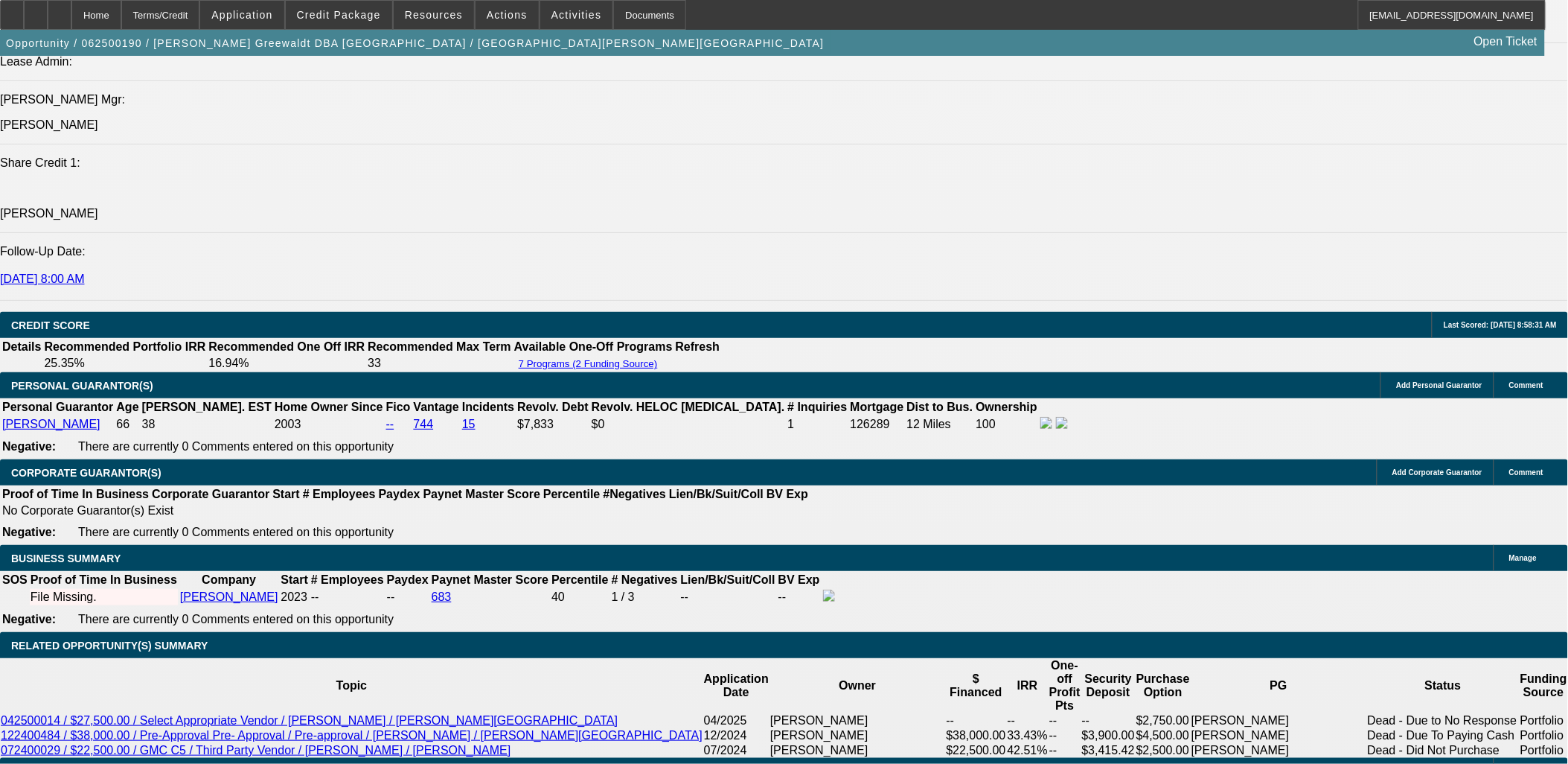
scroll to position [2067, 0]
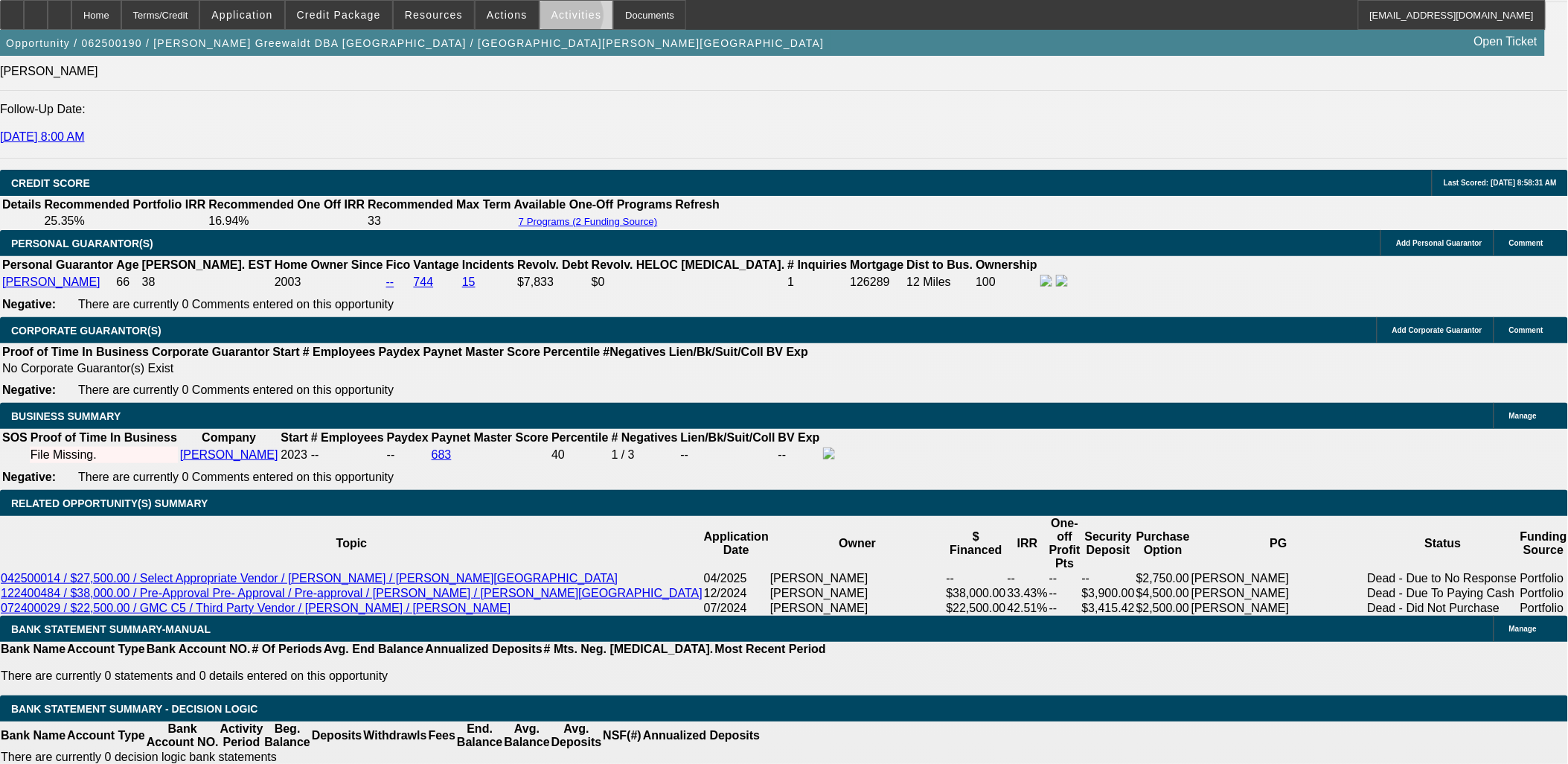
click at [553, 19] on span "Activities" at bounding box center [577, 14] width 51 height 12
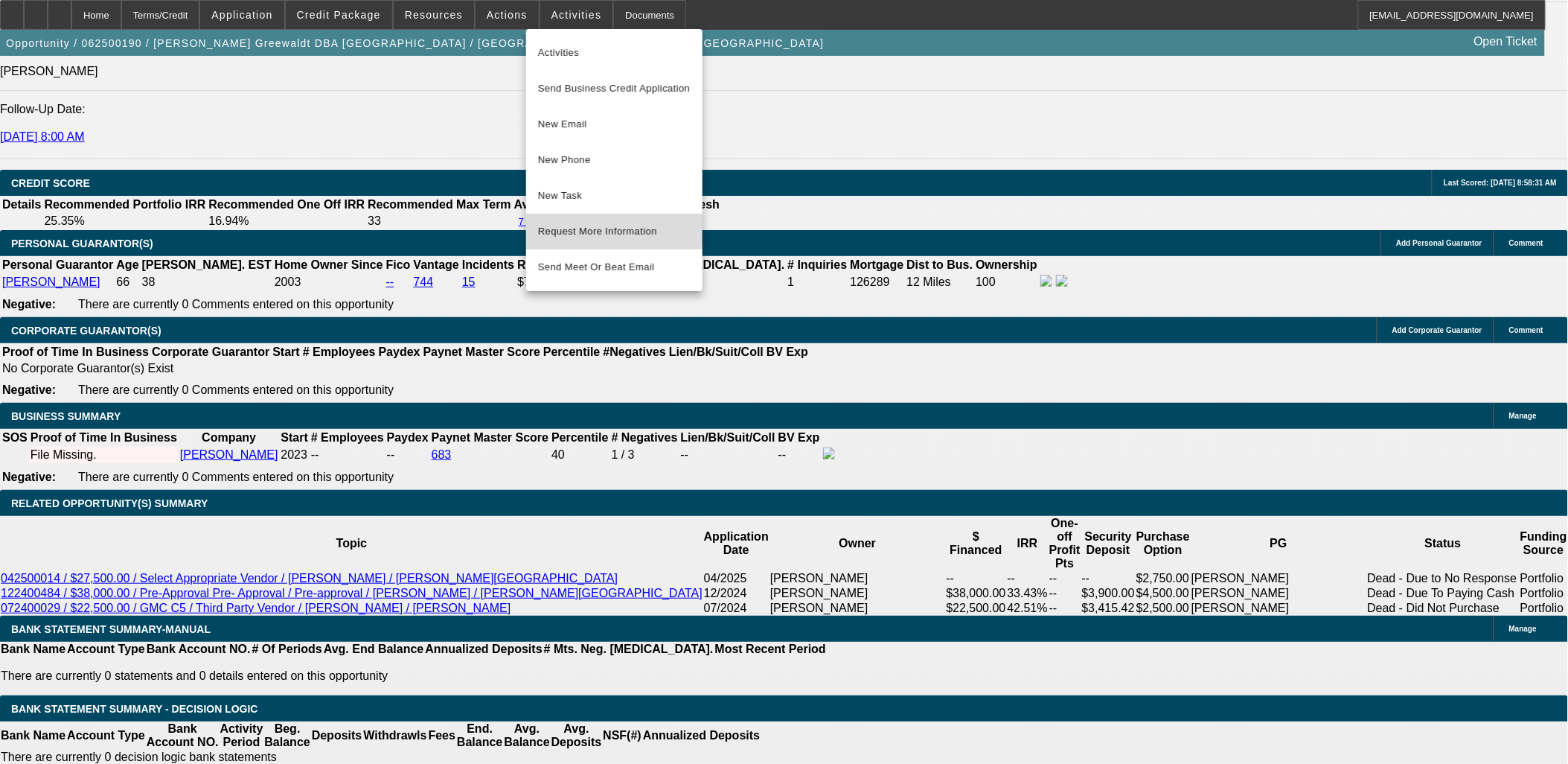
click at [577, 229] on span "Request More Information" at bounding box center [615, 231] width 153 height 18
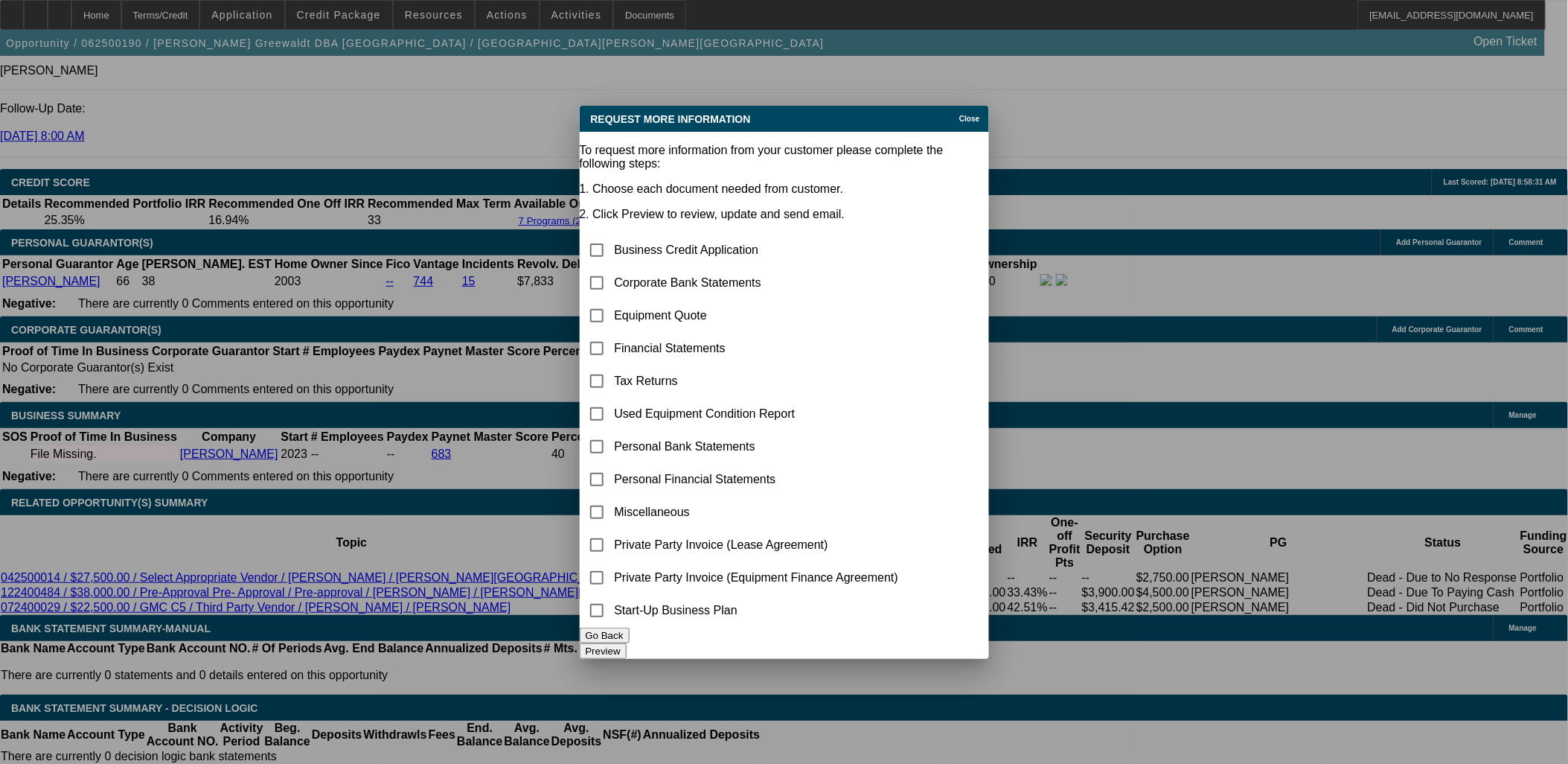
click at [627, 643] on button "Preview" at bounding box center [603, 651] width 47 height 16
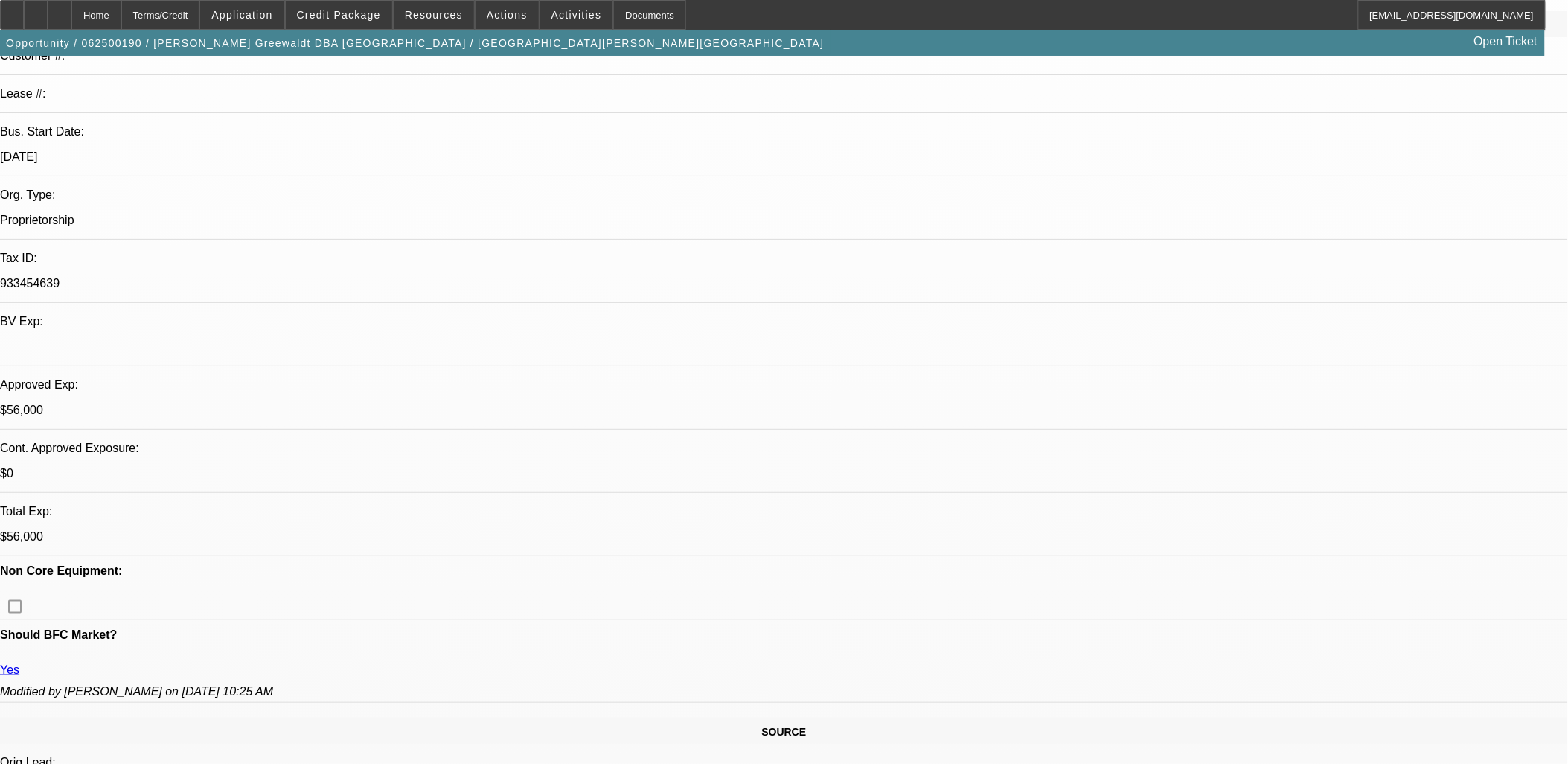
scroll to position [82, 0]
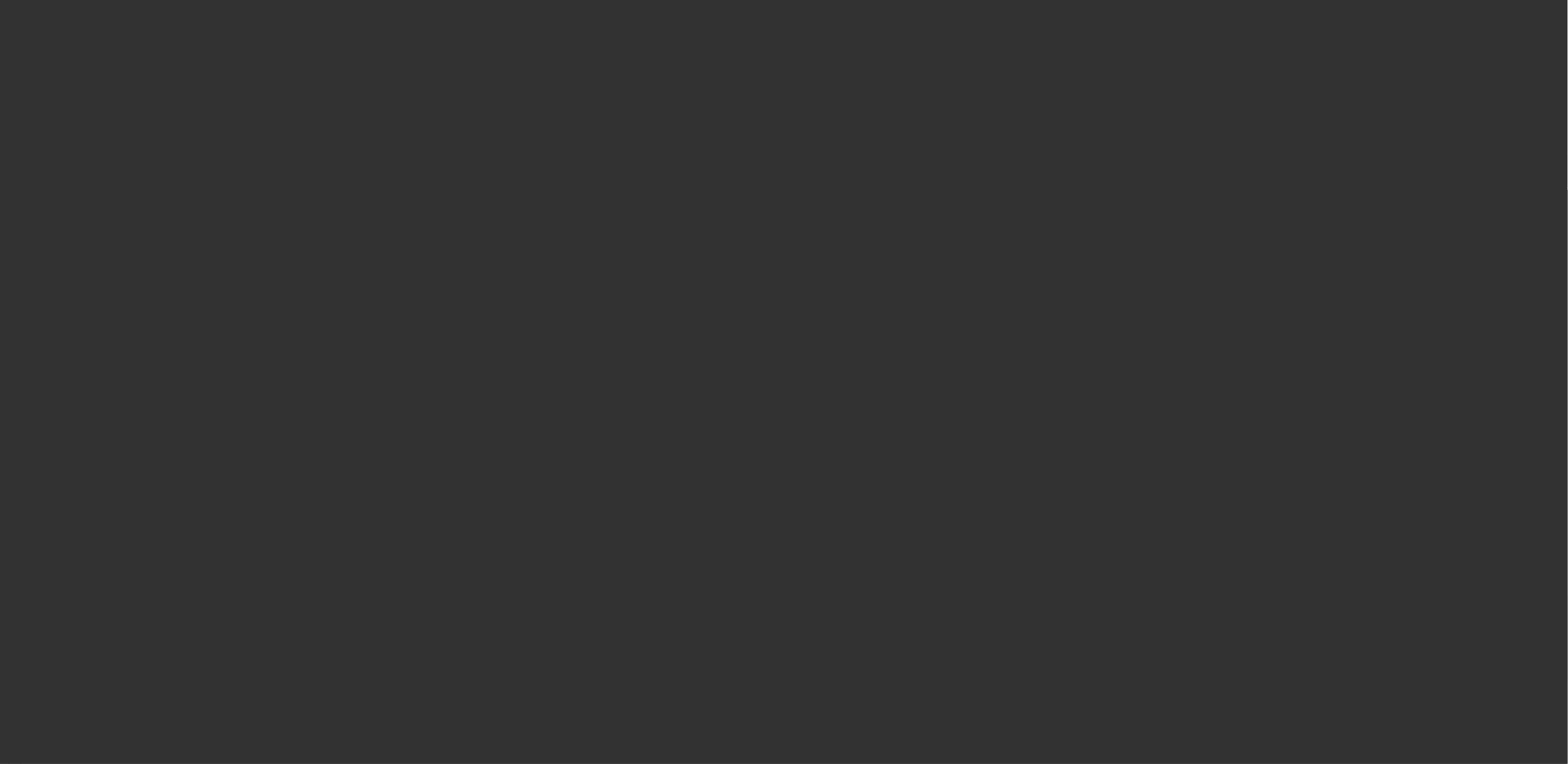
scroll to position [0, 0]
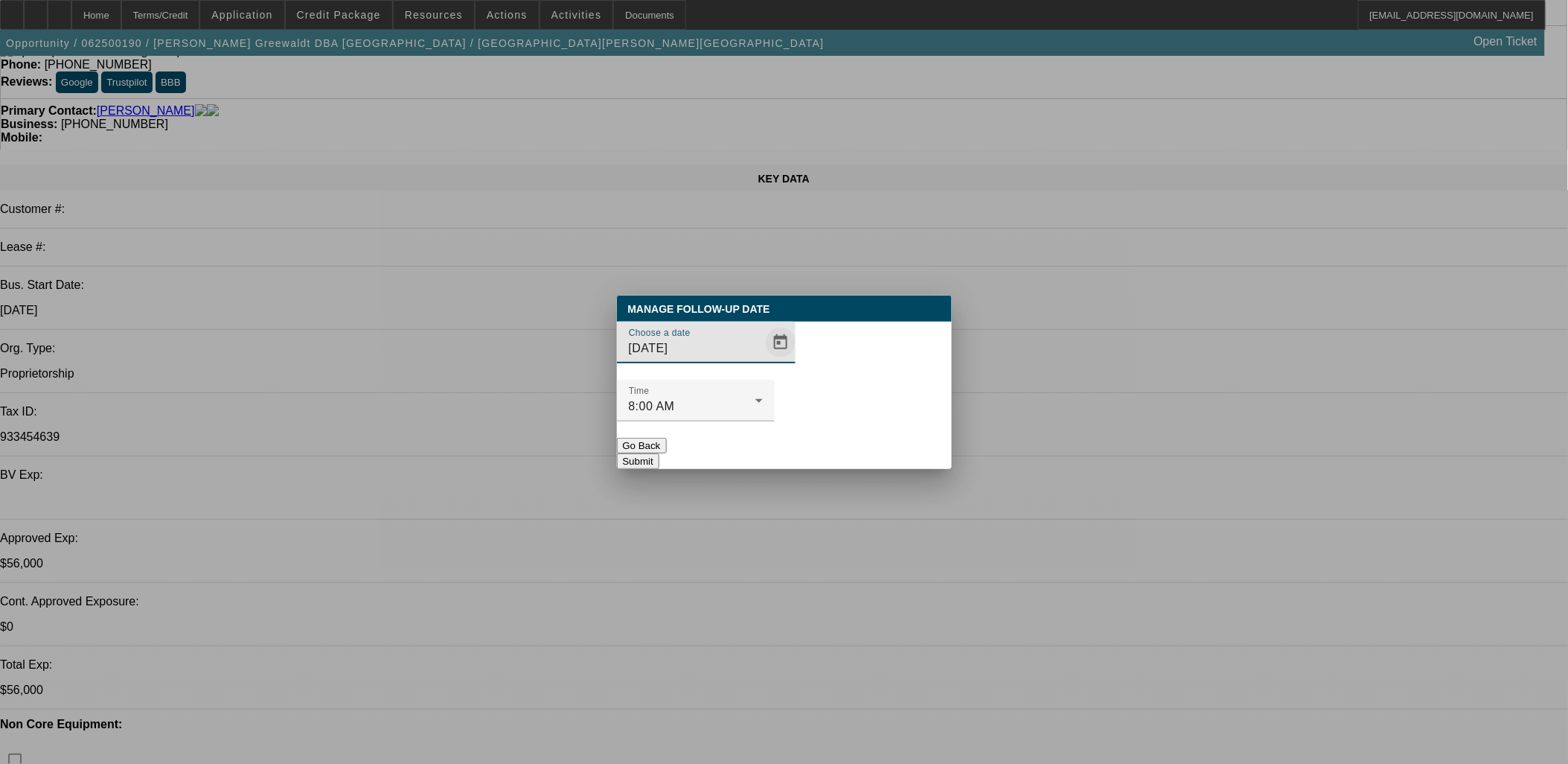
click at [763, 361] on span "Open calendar" at bounding box center [781, 343] width 36 height 36
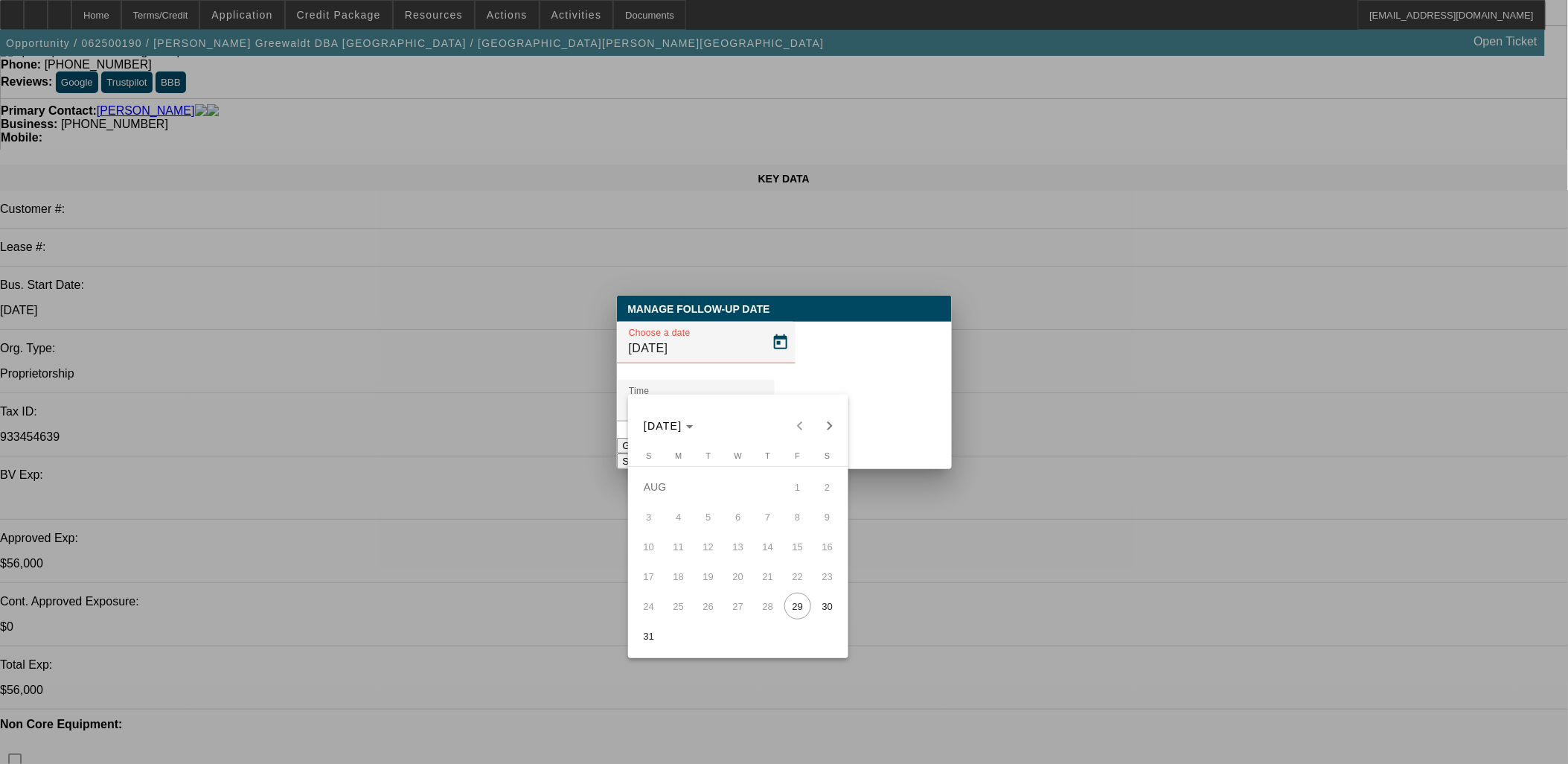
click at [824, 418] on span "Next month" at bounding box center [830, 426] width 30 height 30
click at [827, 423] on div "[DATE] [DATE]" at bounding box center [737, 426] width 212 height 30
click at [638, 637] on span "28" at bounding box center [649, 636] width 26 height 26
type input "[DATE]"
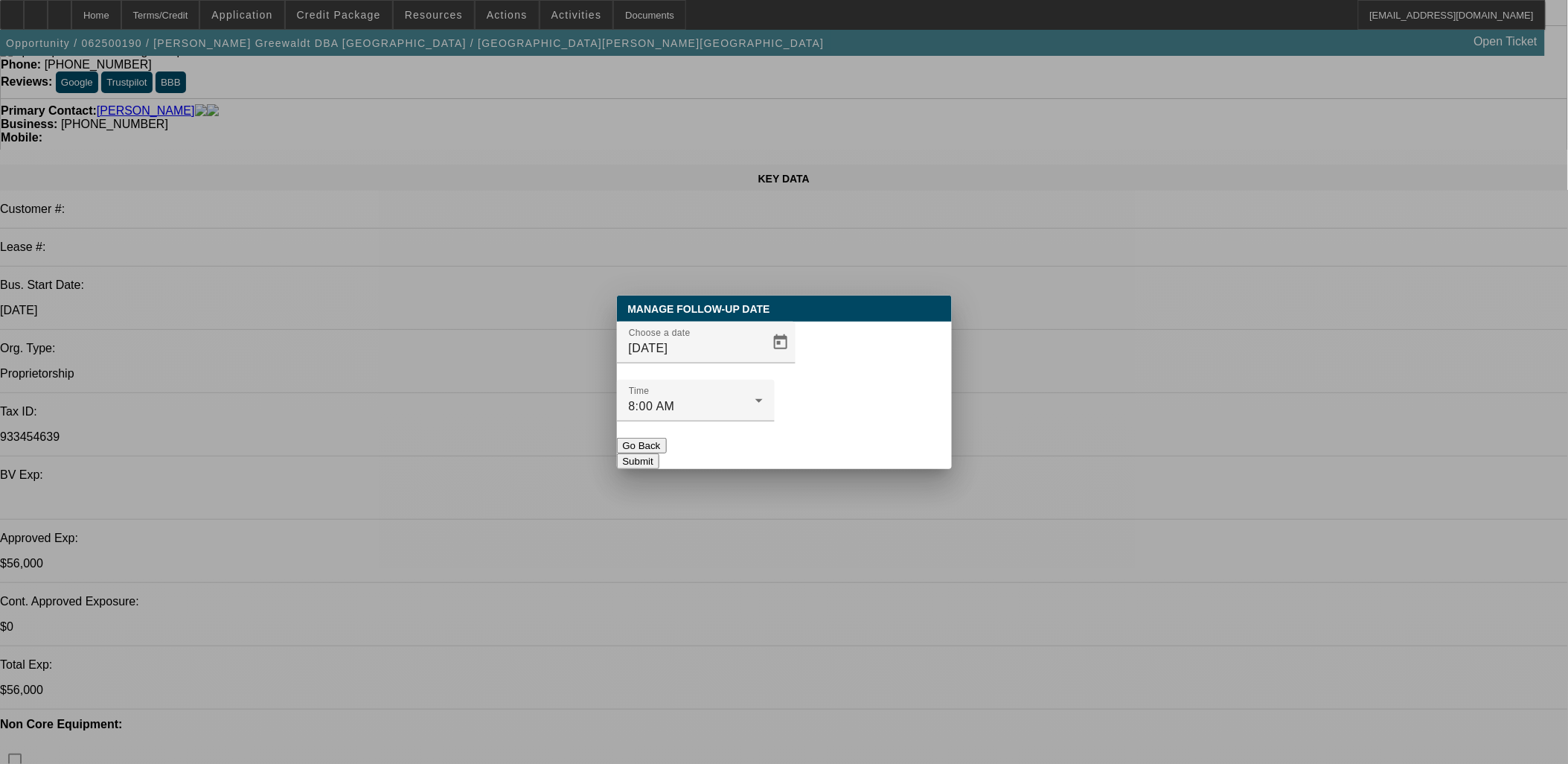
drag, startPoint x: 894, startPoint y: 421, endPoint x: 873, endPoint y: 416, distance: 21.6
click at [659, 453] on button "Submit" at bounding box center [637, 461] width 42 height 16
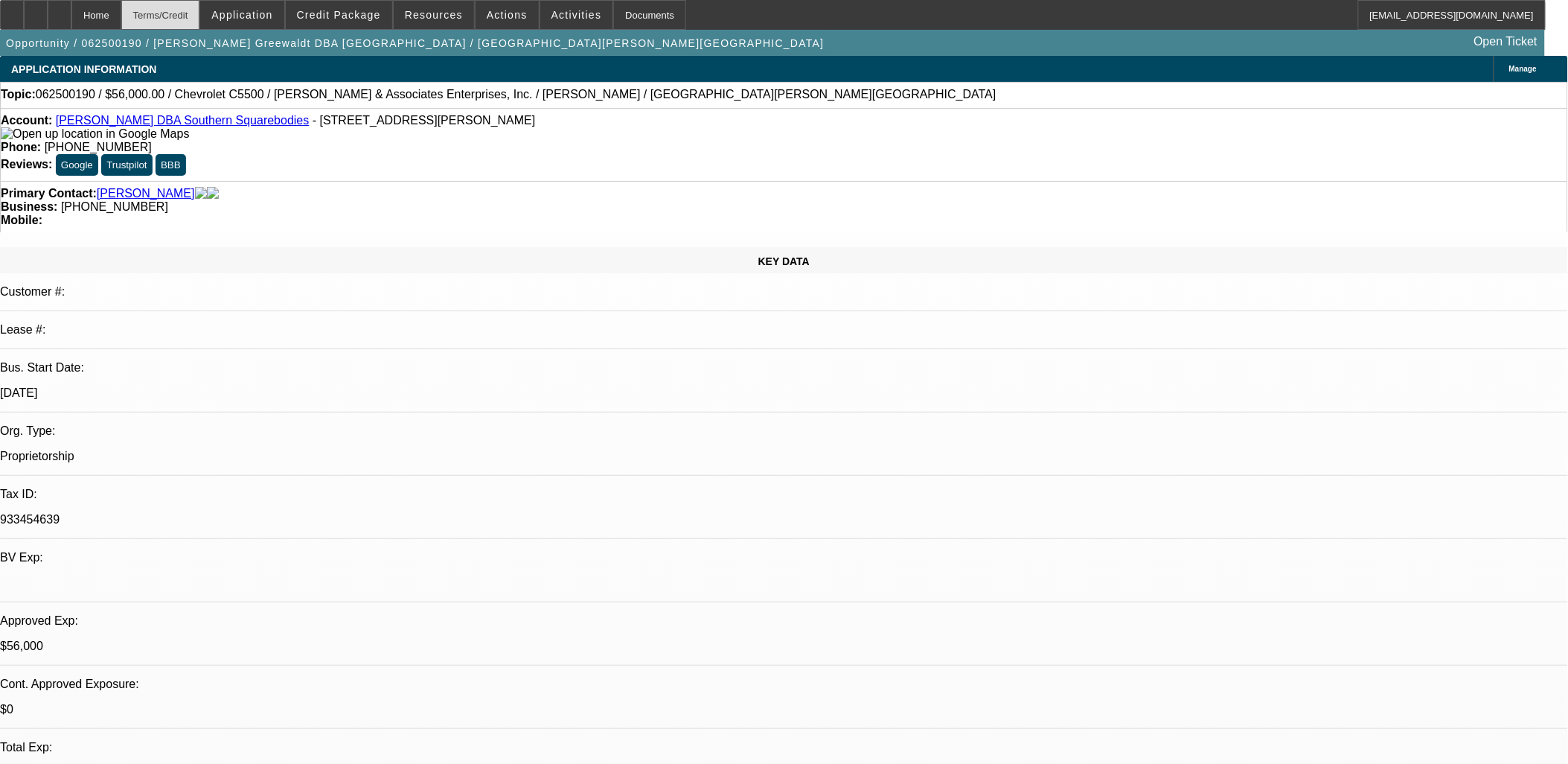
scroll to position [82, 0]
